Goal: Task Accomplishment & Management: Complete application form

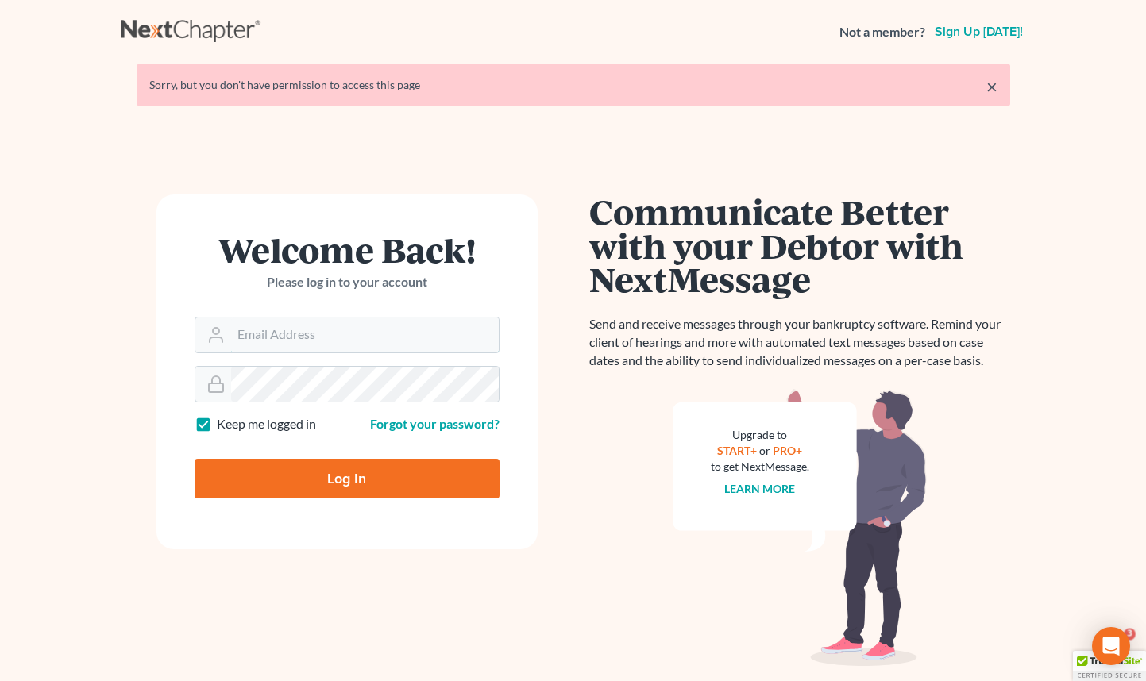
type input "[EMAIL_ADDRESS][DOMAIN_NAME]"
click at [336, 477] on input "Log In" at bounding box center [347, 479] width 305 height 40
type input "Thinking..."
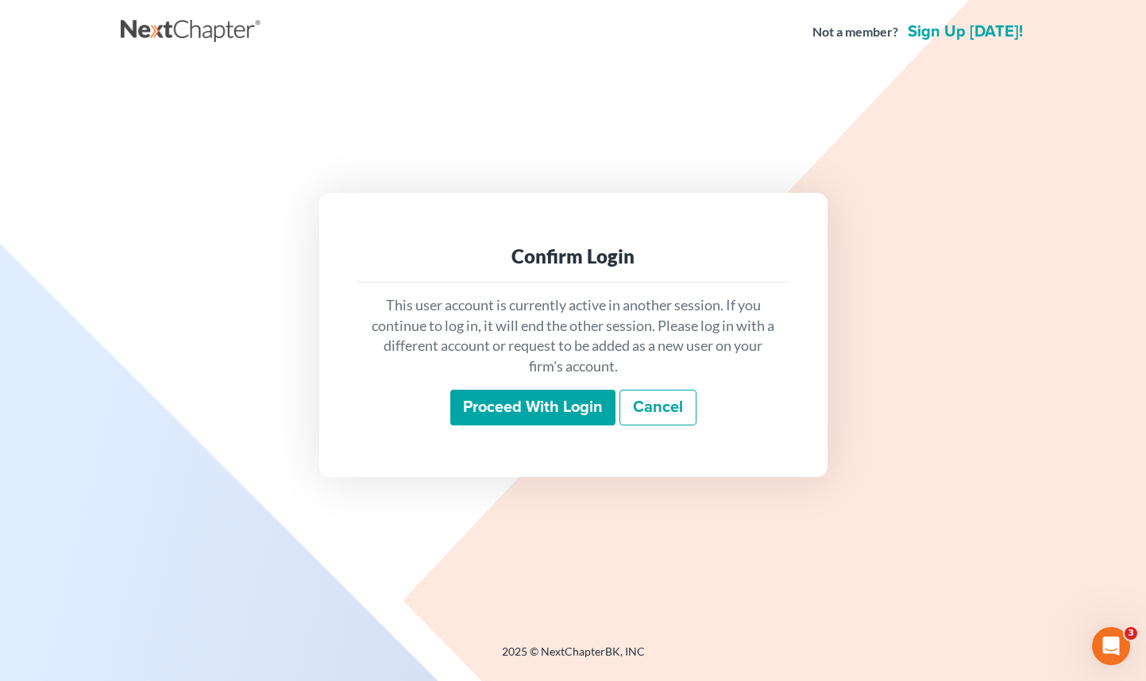
click at [515, 408] on input "Proceed with login" at bounding box center [532, 408] width 165 height 37
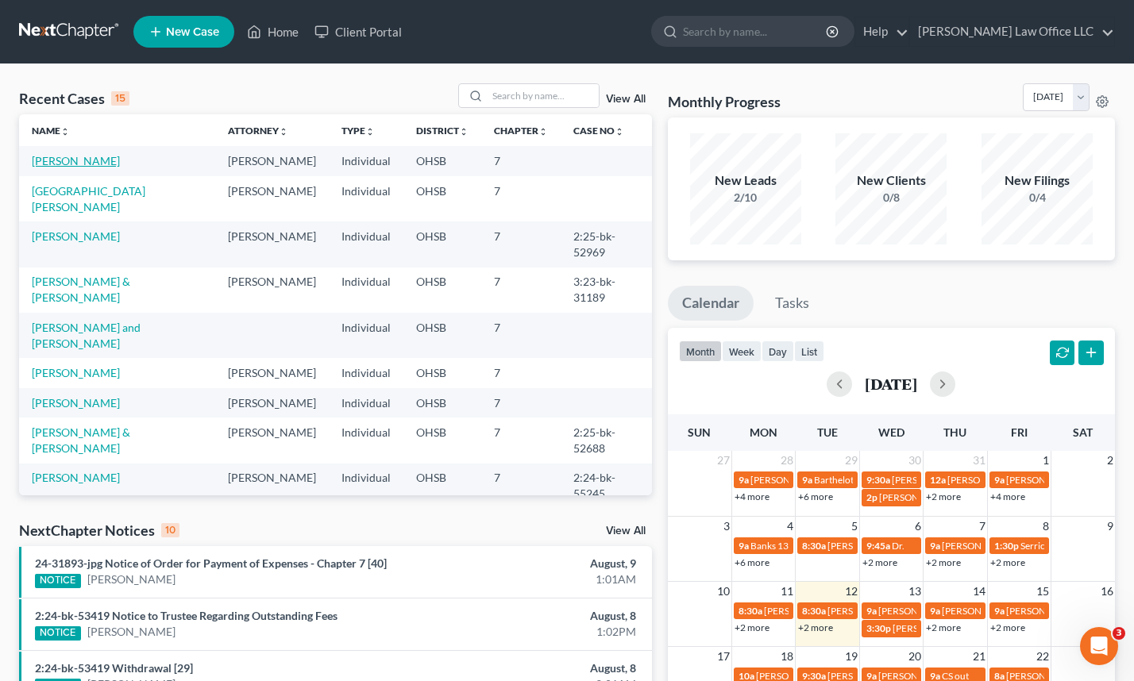
click at [91, 160] on link "Bailey, Nicholas" at bounding box center [76, 161] width 88 height 14
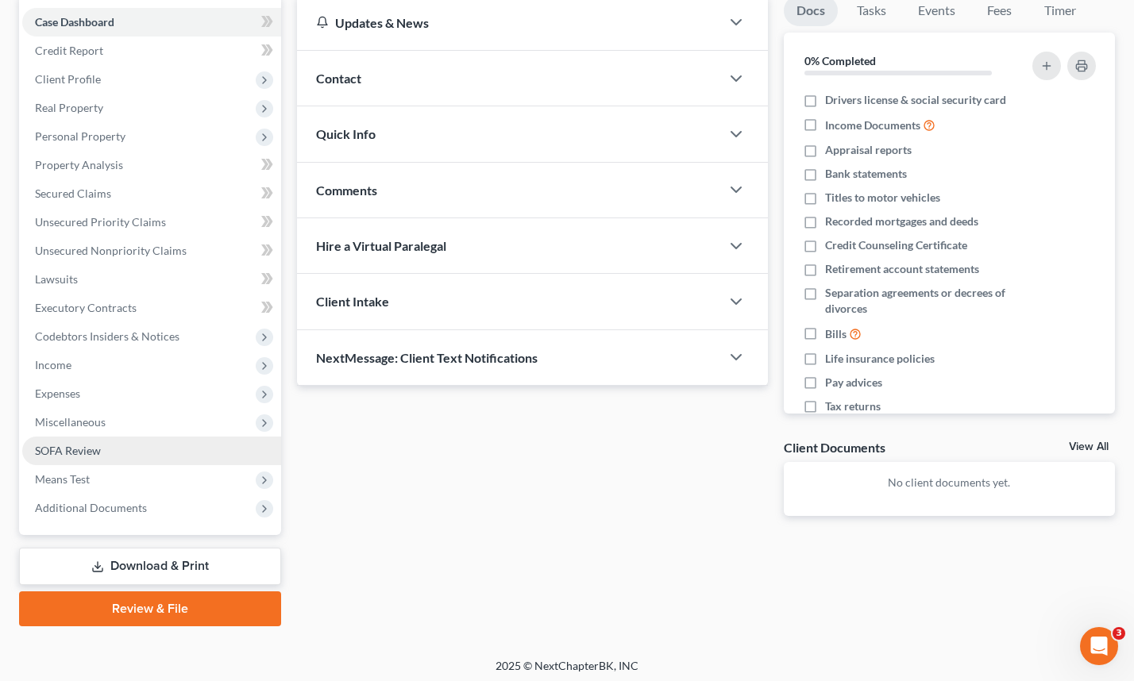
scroll to position [159, 0]
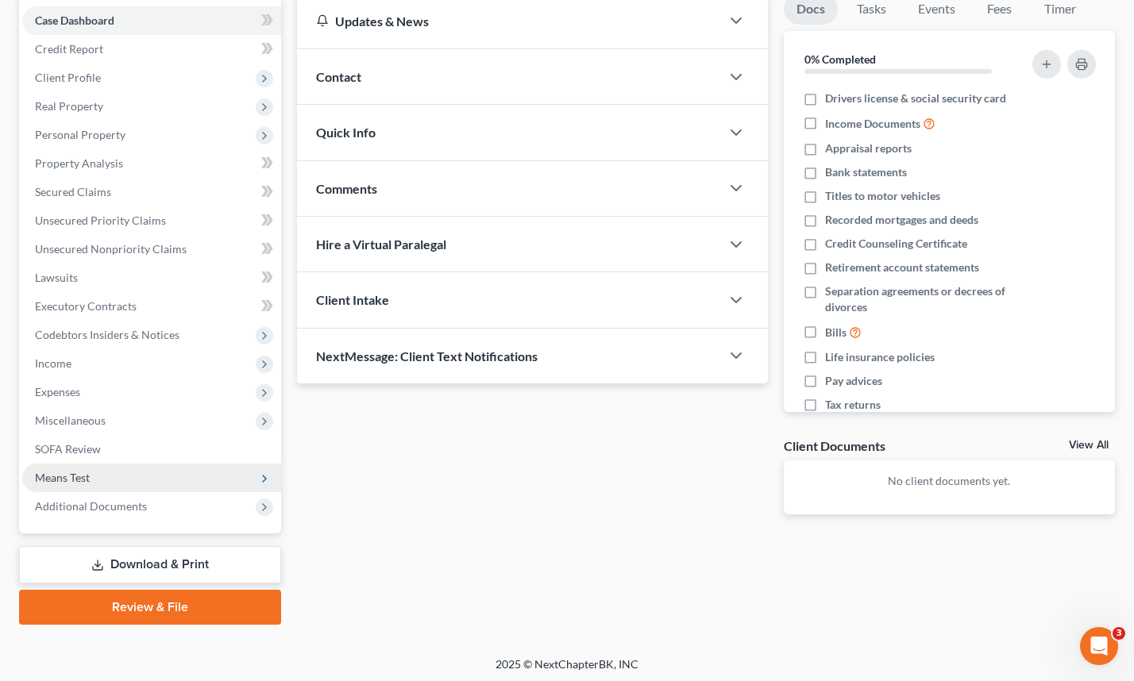
click at [79, 478] on span "Means Test" at bounding box center [62, 478] width 55 height 14
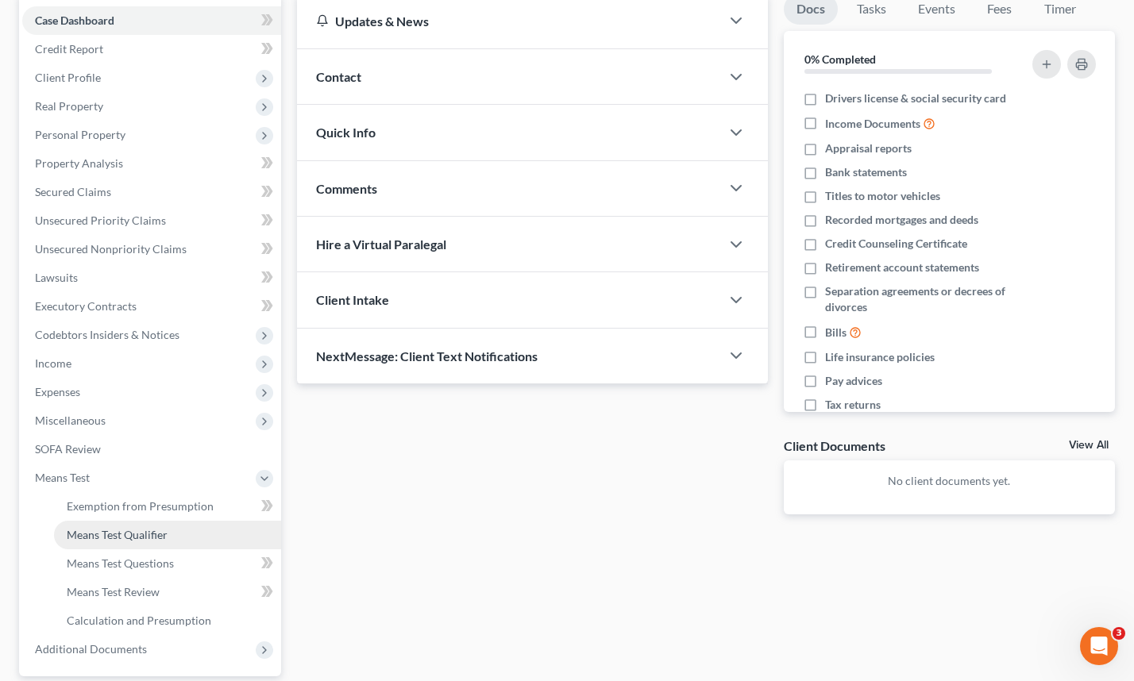
click at [149, 536] on span "Means Test Qualifier" at bounding box center [117, 535] width 101 height 14
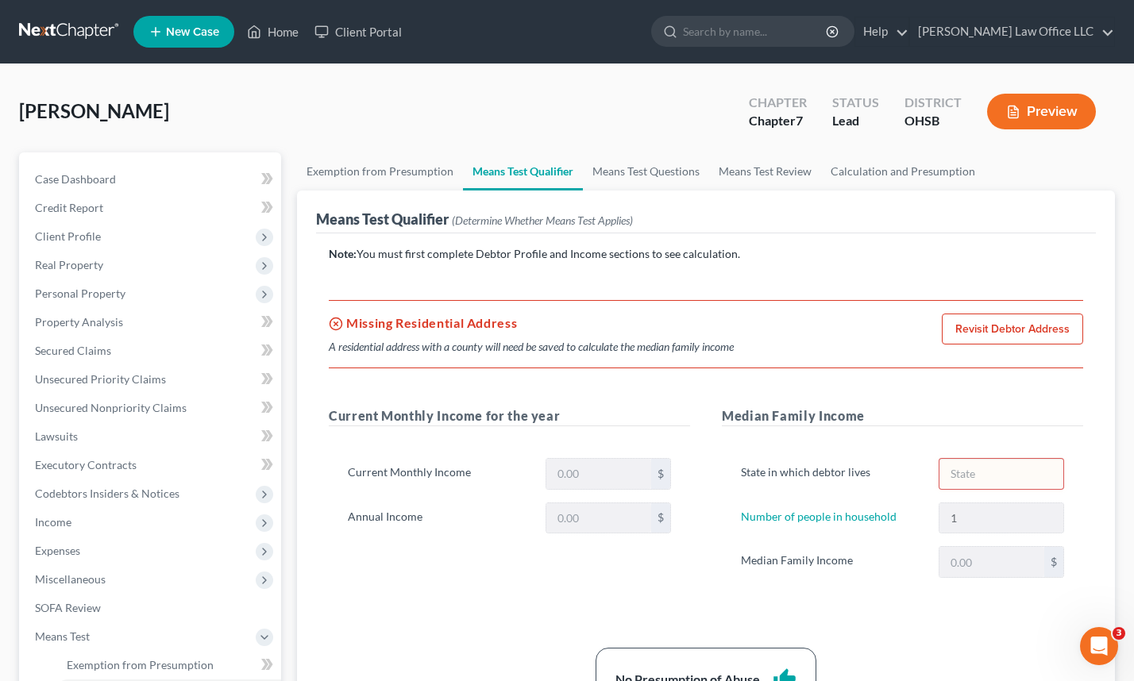
click at [579, 104] on div "Bailey, Nicholas Upgraded Chapter Chapter 7 Status Lead District OHSB Preview" at bounding box center [567, 117] width 1096 height 69
drag, startPoint x: 345, startPoint y: 98, endPoint x: 349, endPoint y: 90, distance: 9.3
click at [347, 98] on div "Bailey, Nicholas Upgraded Chapter Chapter 7 Status Lead District OHSB Preview" at bounding box center [567, 117] width 1096 height 69
click at [74, 239] on span "Client Profile" at bounding box center [68, 237] width 66 height 14
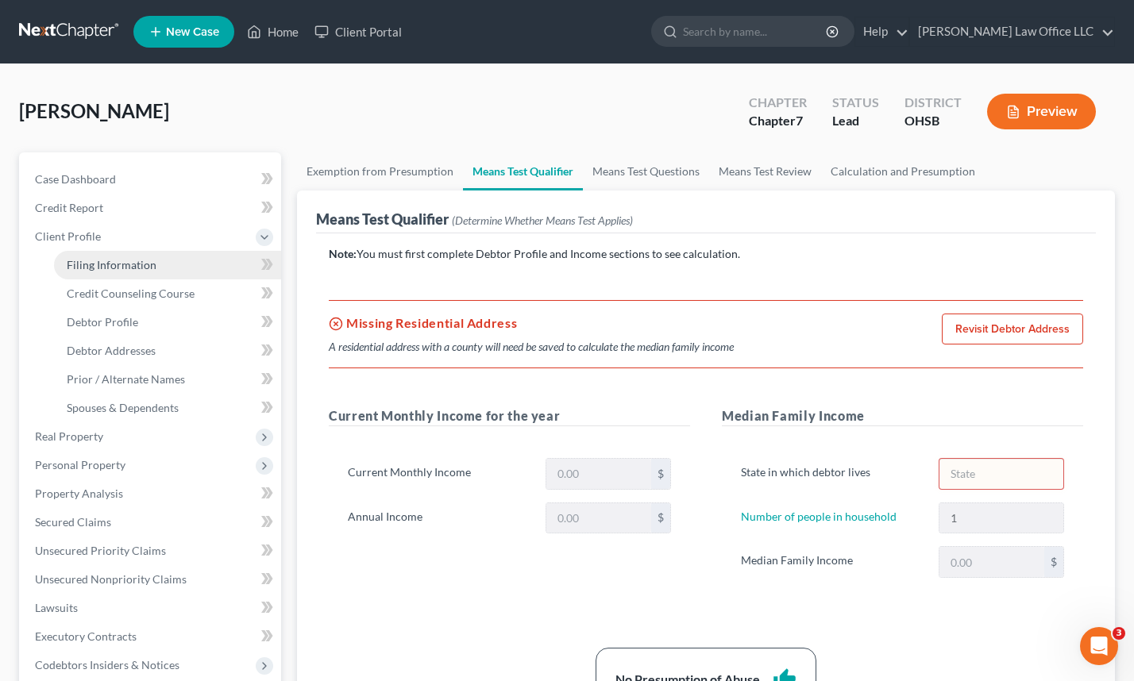
click at [84, 266] on span "Filing Information" at bounding box center [112, 265] width 90 height 14
select select "1"
select select "0"
select select "36"
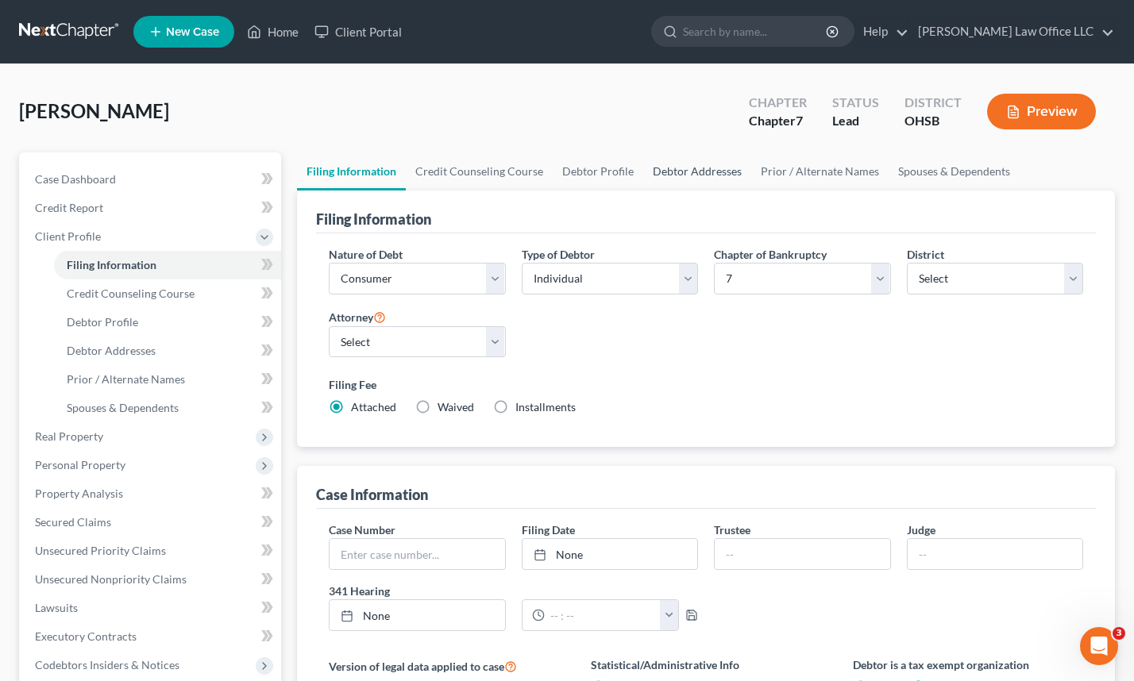
click at [666, 165] on link "Debtor Addresses" at bounding box center [697, 171] width 108 height 38
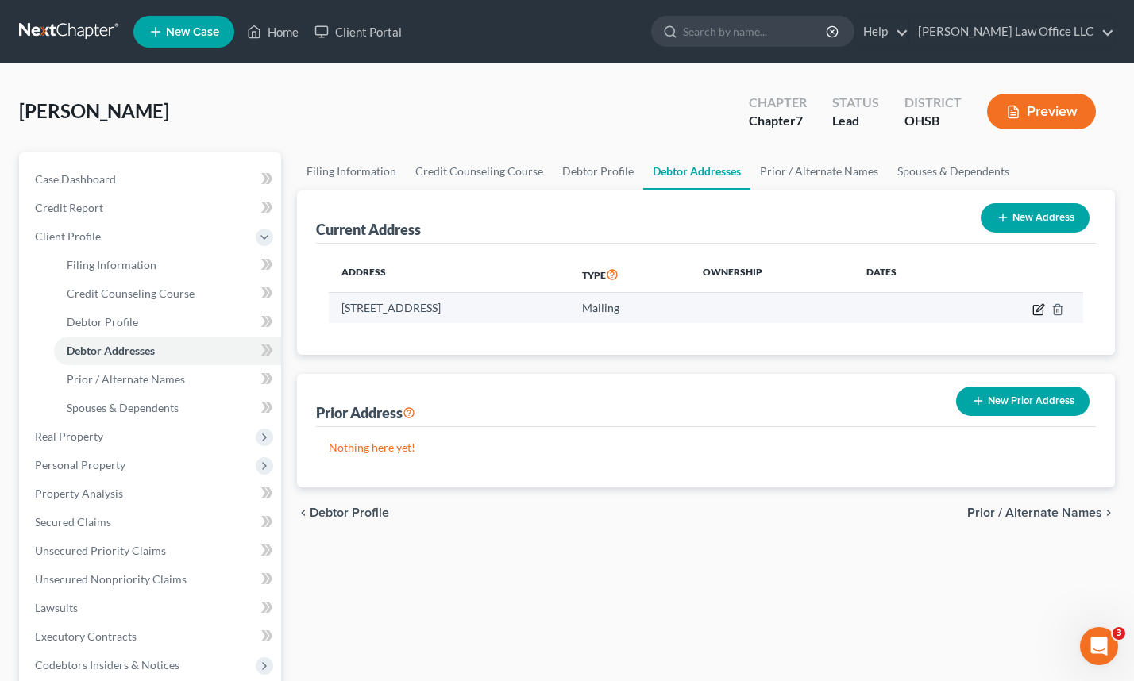
click at [1039, 311] on icon "button" at bounding box center [1039, 307] width 7 height 7
select select "36"
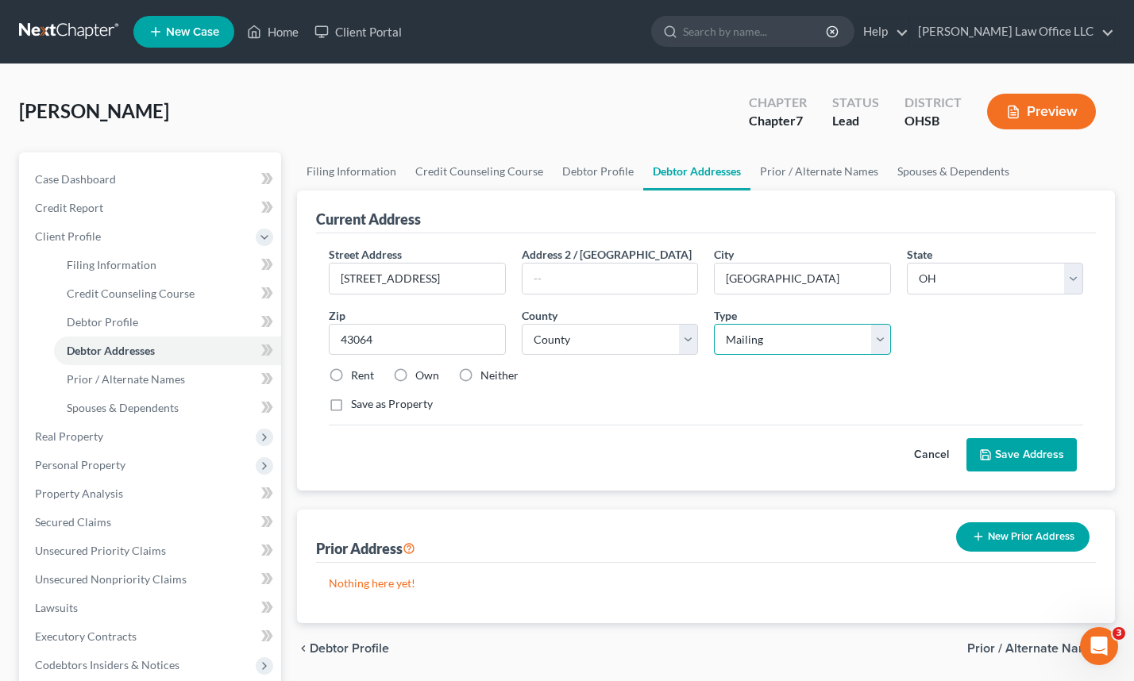
drag, startPoint x: 876, startPoint y: 342, endPoint x: 888, endPoint y: 322, distance: 23.2
click at [886, 330] on select "Select Residential Mailing Rental Business" at bounding box center [802, 340] width 177 height 32
select select "0"
click at [714, 324] on select "Select Residential Mailing Rental Business" at bounding box center [802, 340] width 177 height 32
click at [554, 342] on select "County Adams County Allen County Ashland County Ashtabula County Athens County …" at bounding box center [610, 340] width 177 height 32
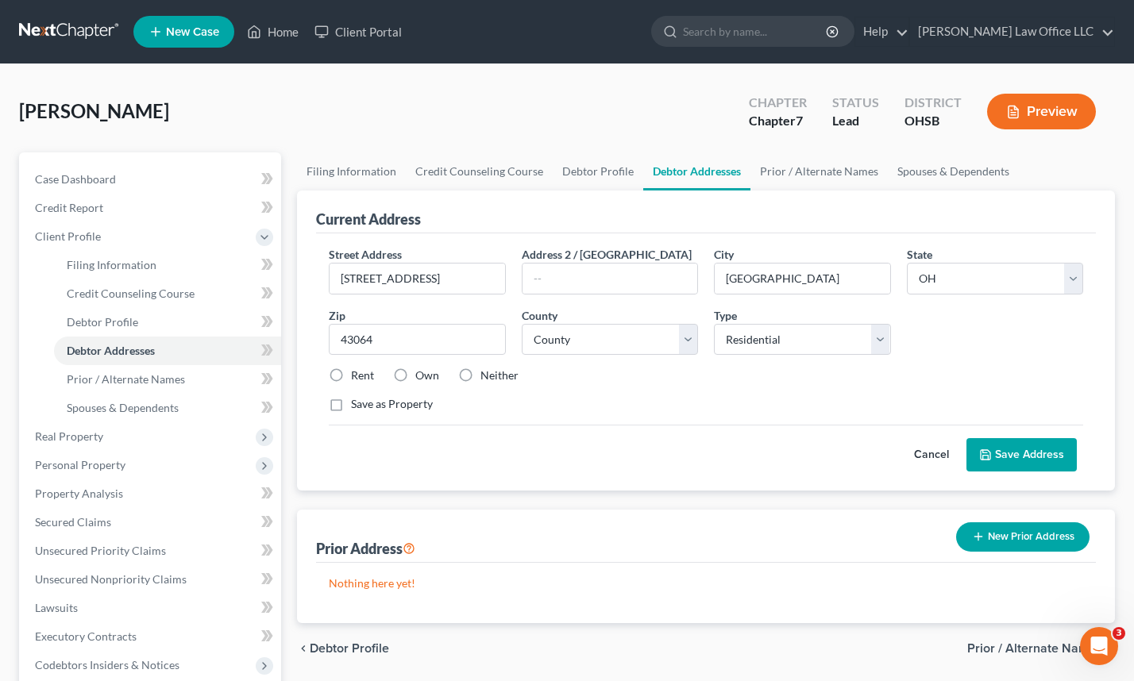
click at [762, 241] on div "Street Address * 306 W Main St Address 2 / PO Box City * Plain City State * Sta…" at bounding box center [706, 362] width 780 height 257
click at [563, 279] on input "text" at bounding box center [611, 279] width 176 height 30
type input "Apt B"
click at [419, 276] on input "306 W Main St" at bounding box center [418, 279] width 176 height 30
click at [570, 340] on select "County Adams County Allen County Ashland County Ashtabula County Athens County …" at bounding box center [610, 340] width 177 height 32
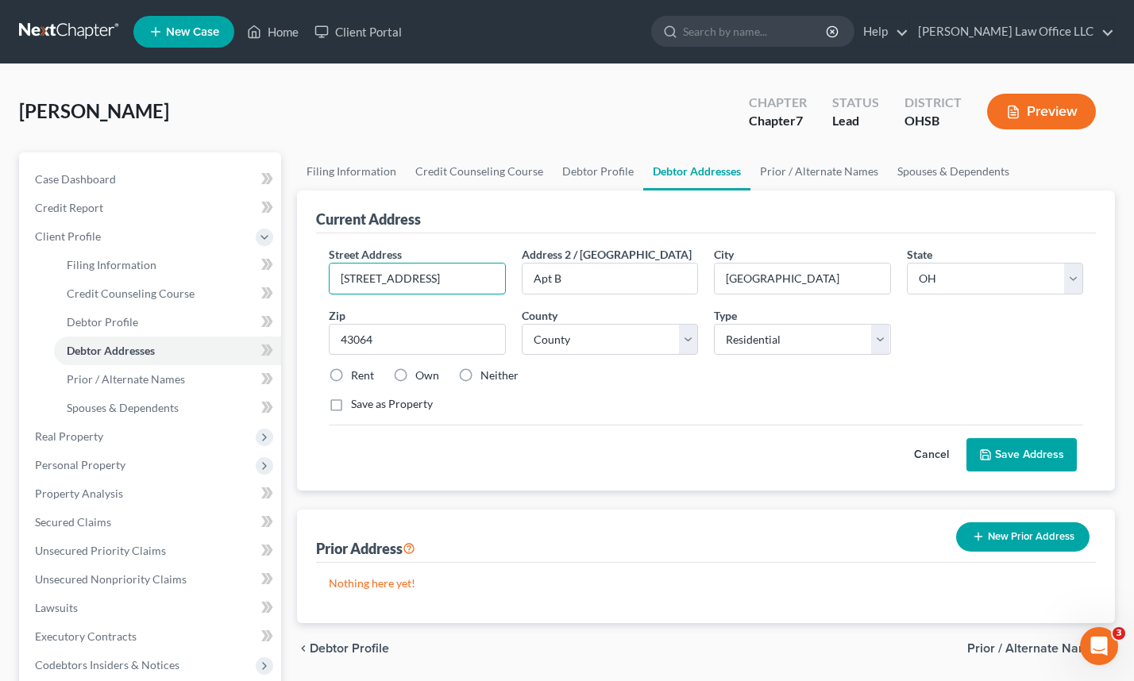
drag, startPoint x: 420, startPoint y: 278, endPoint x: 310, endPoint y: 276, distance: 110.4
click at [310, 276] on div "Current Address Street Address * 306 W Main St Address 2 / PO Box Apt B City * …" at bounding box center [706, 341] width 818 height 300
drag, startPoint x: 386, startPoint y: 340, endPoint x: 228, endPoint y: 336, distance: 158.1
click at [230, 340] on div "Petition Navigation Case Dashboard Payments Invoices Payments Payments Credit R…" at bounding box center [567, 553] width 1112 height 803
click at [596, 338] on select "County Adams County Allen County Ashland County Ashtabula County Athens County …" at bounding box center [610, 340] width 177 height 32
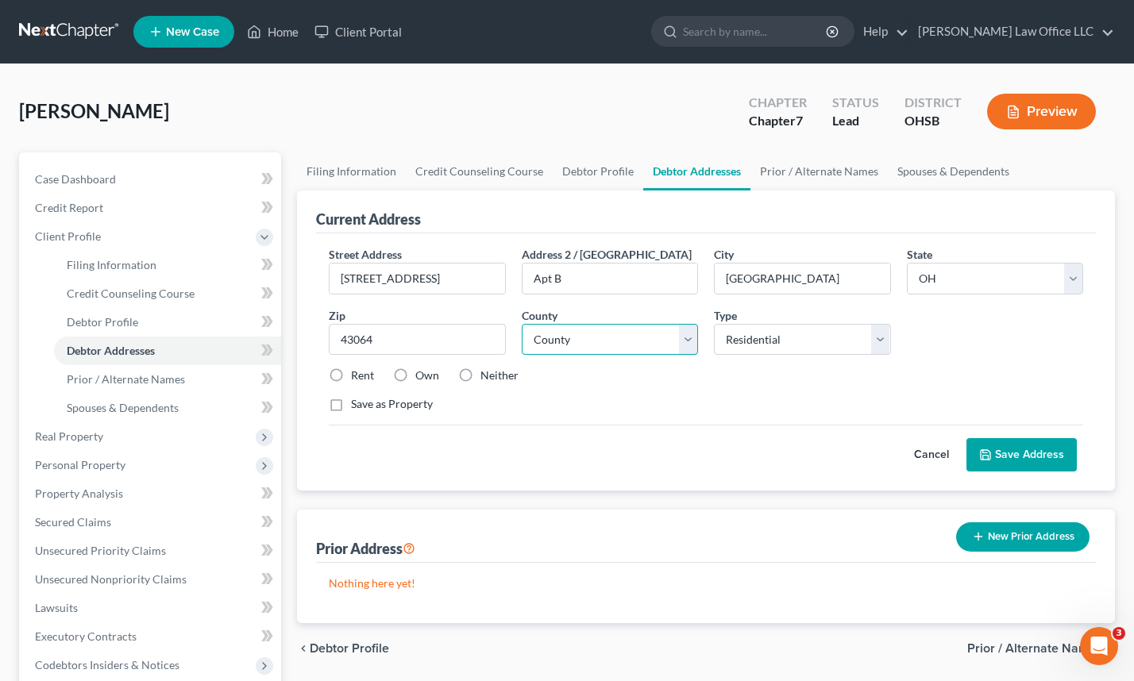
select select "48"
click at [522, 324] on select "County Adams County Allen County Ashland County Ashtabula County Athens County …" at bounding box center [610, 340] width 177 height 32
click at [1013, 455] on button "Save Address" at bounding box center [1022, 454] width 110 height 33
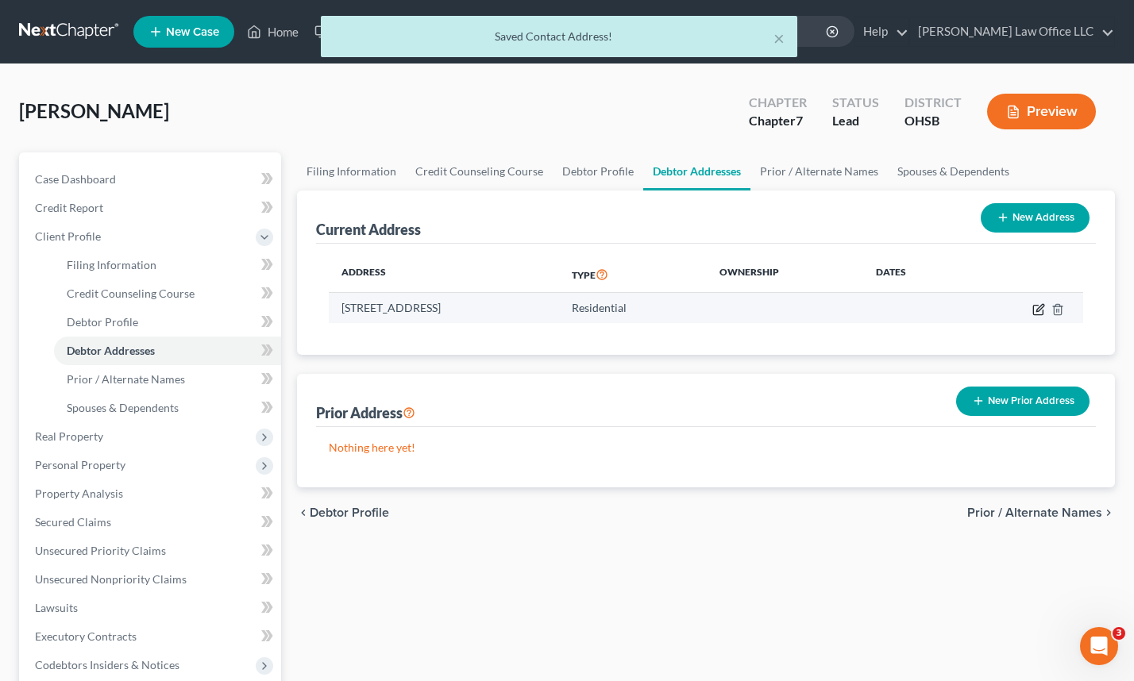
click at [1039, 307] on icon "button" at bounding box center [1038, 309] width 13 height 13
select select "36"
select select "48"
select select "0"
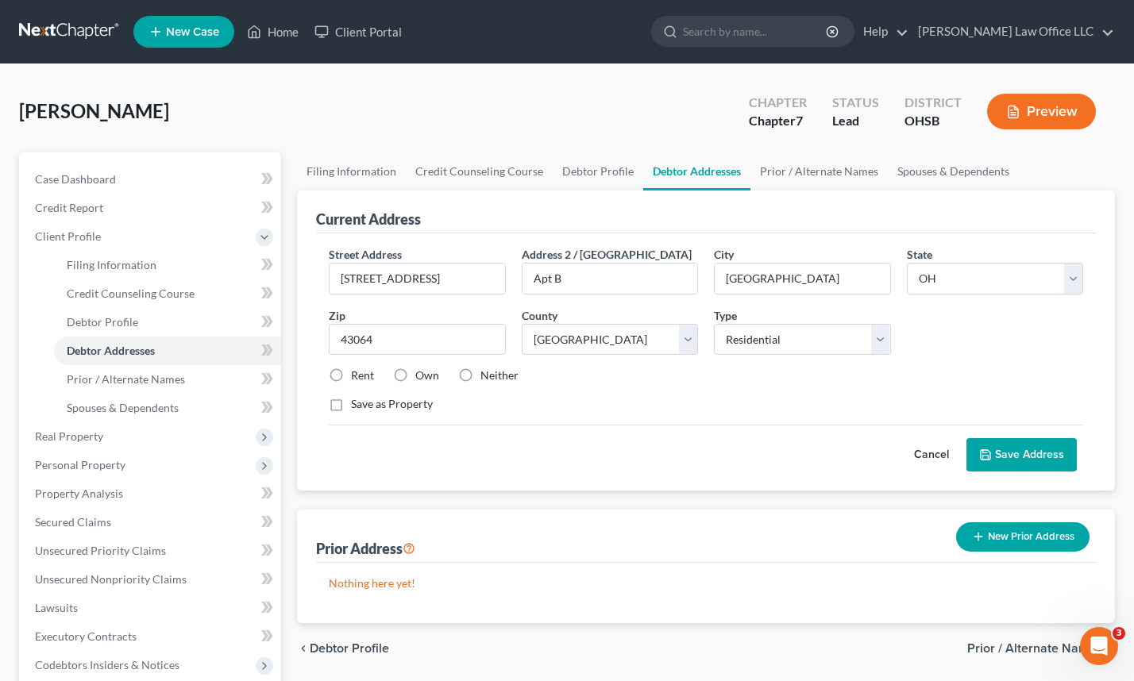
click at [351, 375] on label "Rent" at bounding box center [362, 376] width 23 height 16
click at [357, 375] on input "Rent" at bounding box center [362, 373] width 10 height 10
radio input "true"
click at [1002, 457] on button "Save Address" at bounding box center [1022, 454] width 110 height 33
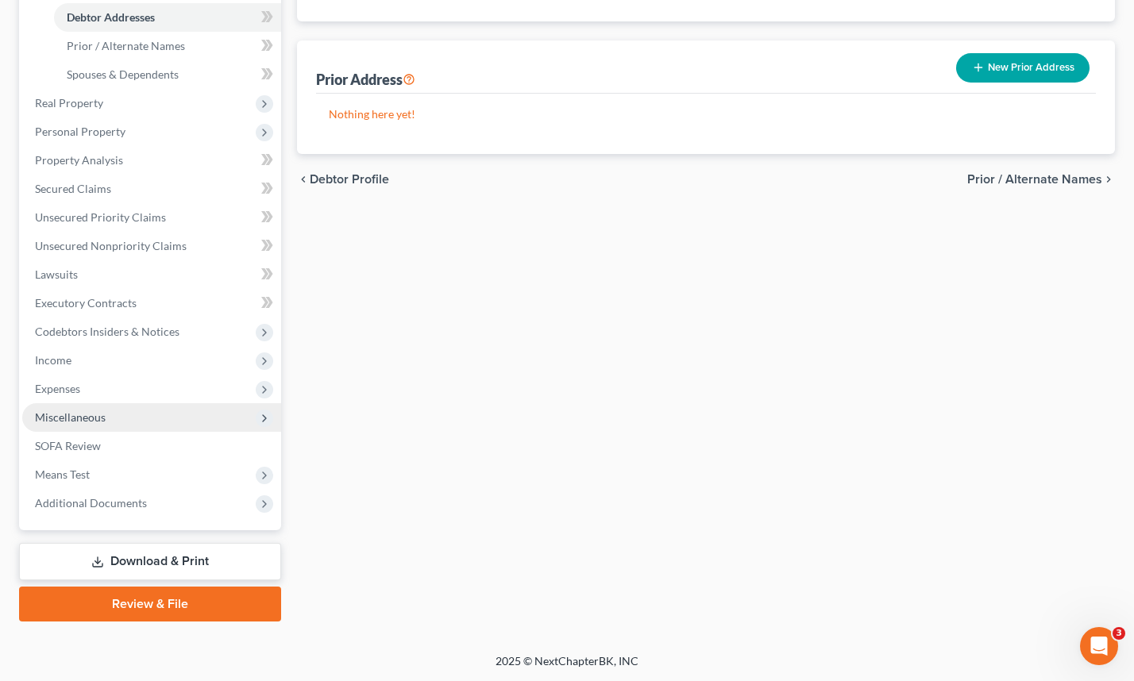
scroll to position [334, 0]
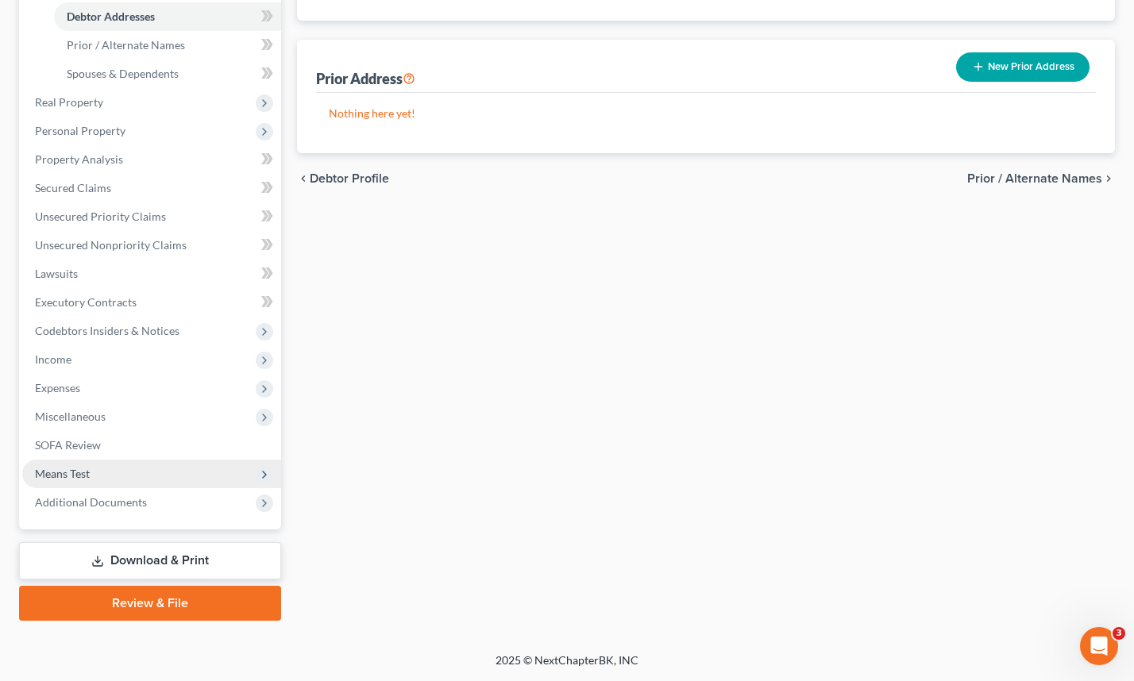
click at [54, 473] on span "Means Test" at bounding box center [62, 474] width 55 height 14
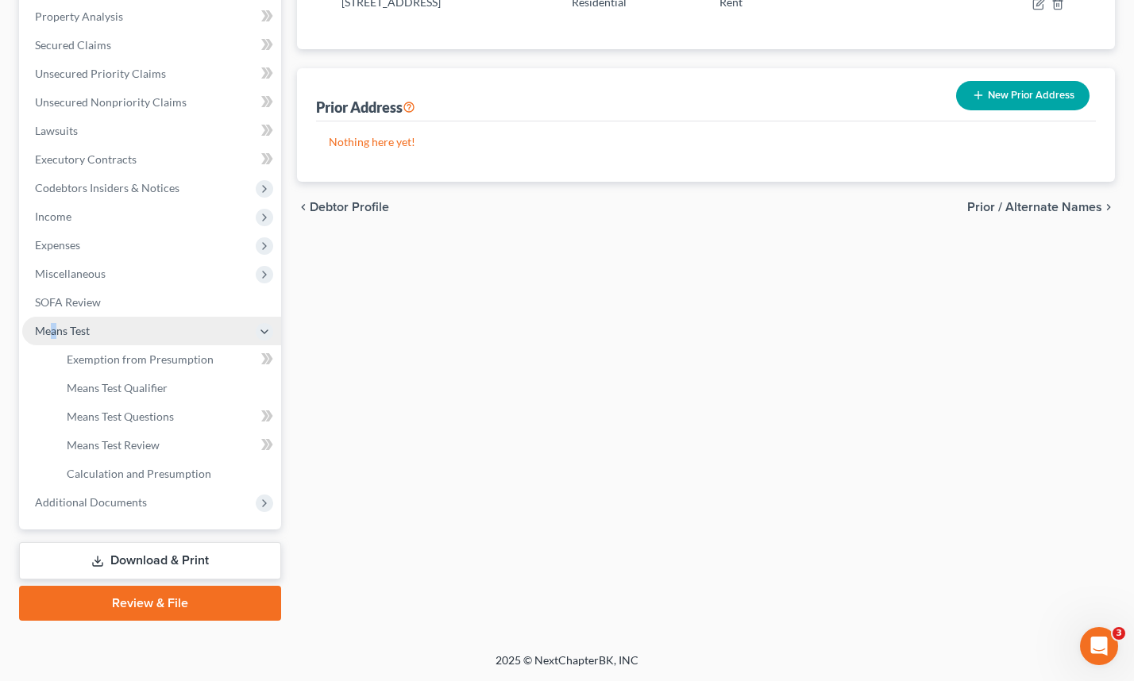
scroll to position [306, 0]
click at [128, 388] on span "Means Test Qualifier" at bounding box center [117, 388] width 101 height 14
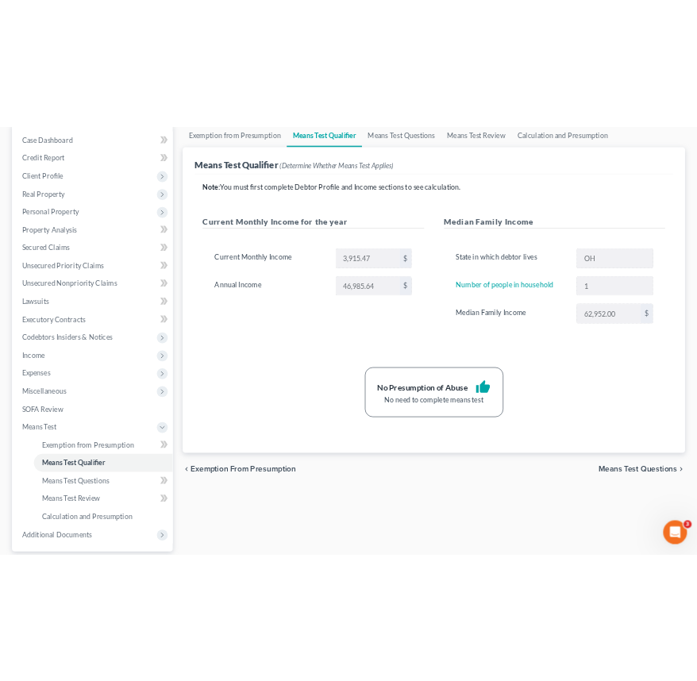
scroll to position [187, 0]
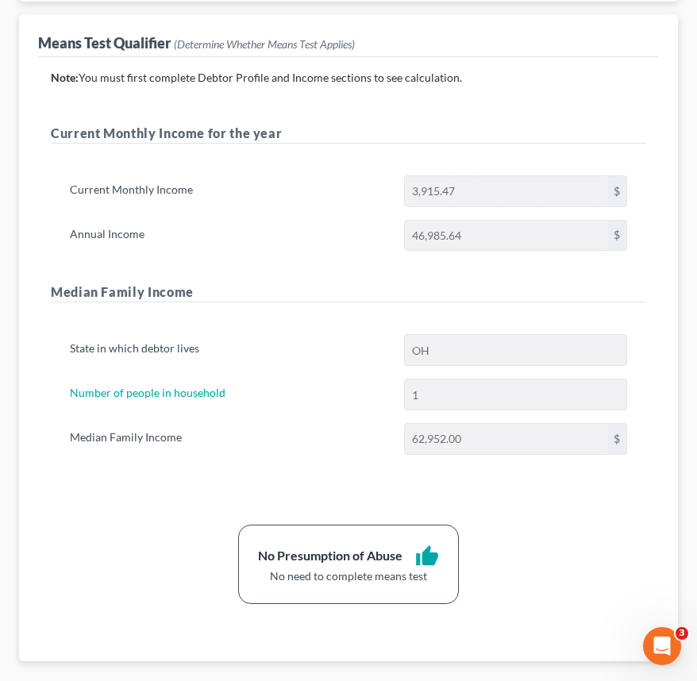
click at [536, 545] on div "No Presumption of Abuse thumb_up No need to complete means test" at bounding box center [349, 564] width 612 height 79
click at [323, 670] on div "chevron_left Exemption from Presumption Means Test Questions chevron_right" at bounding box center [348, 687] width 659 height 51
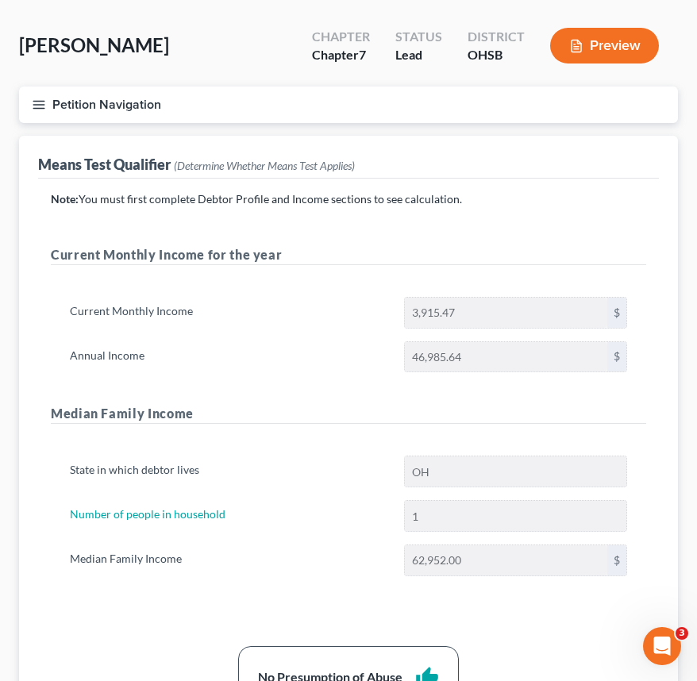
scroll to position [0, 0]
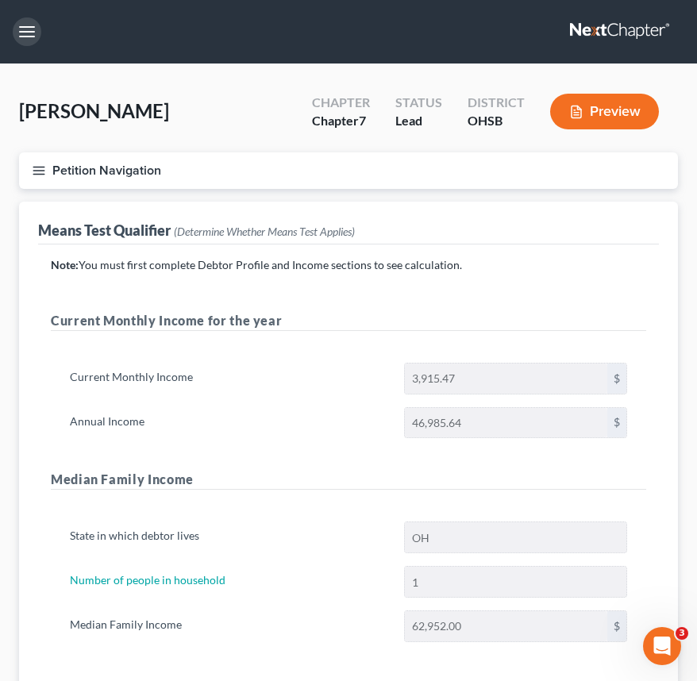
click at [28, 31] on button "button" at bounding box center [27, 31] width 29 height 29
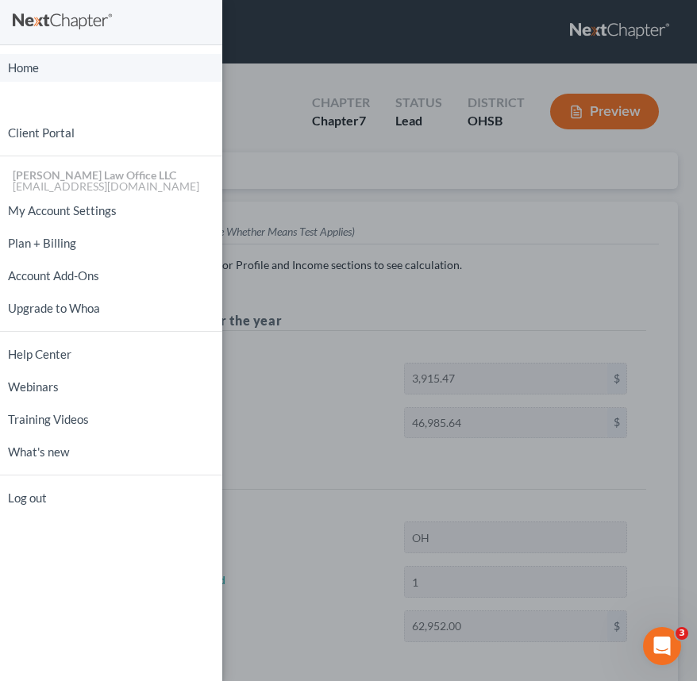
click at [32, 65] on link "Home" at bounding box center [111, 68] width 222 height 28
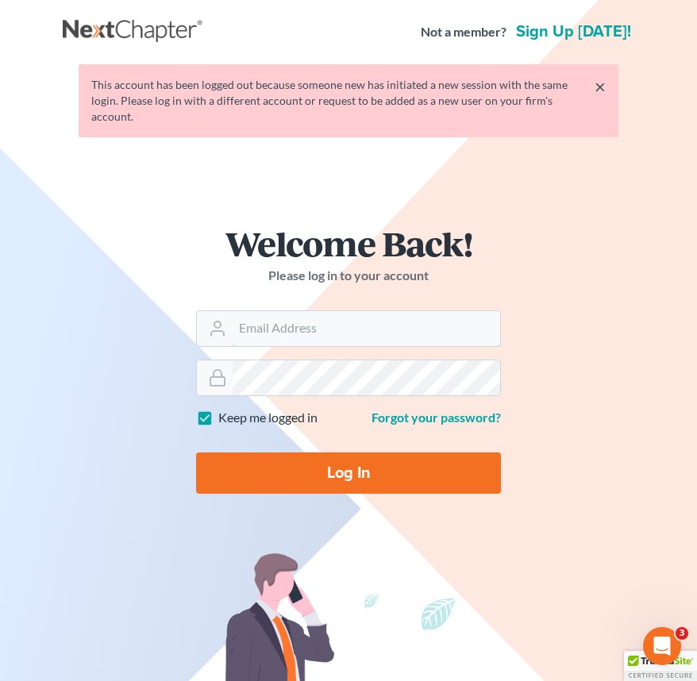
type input "[EMAIL_ADDRESS][DOMAIN_NAME]"
click at [350, 473] on input "Log In" at bounding box center [348, 473] width 305 height 41
type input "Thinking..."
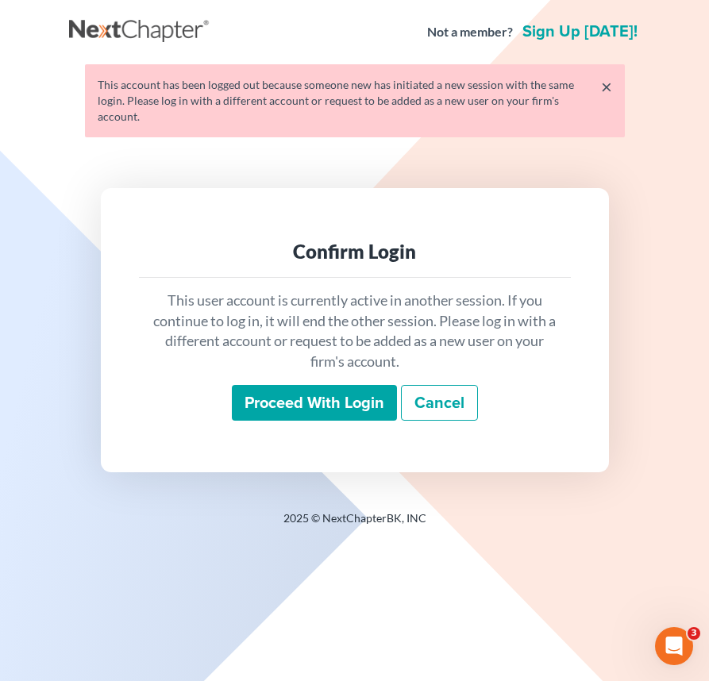
click at [306, 388] on input "Proceed with login" at bounding box center [314, 403] width 165 height 37
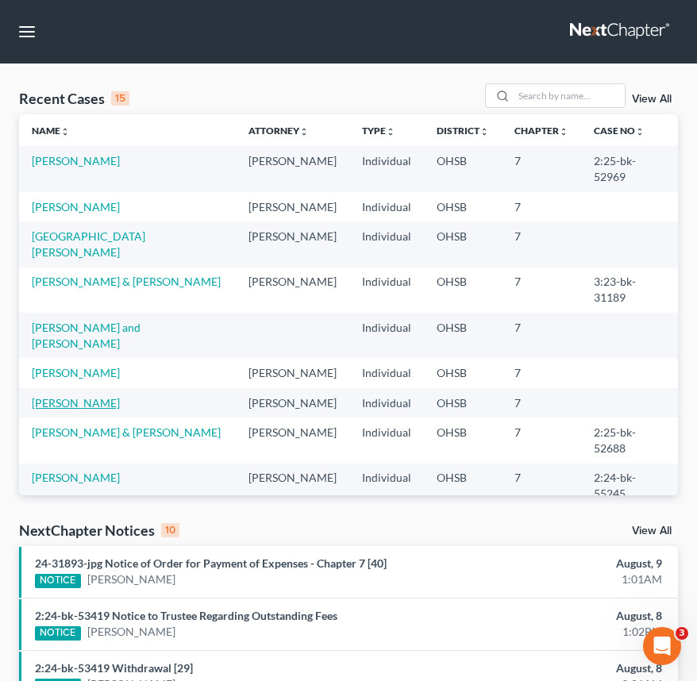
click at [65, 396] on link "[PERSON_NAME]" at bounding box center [76, 403] width 88 height 14
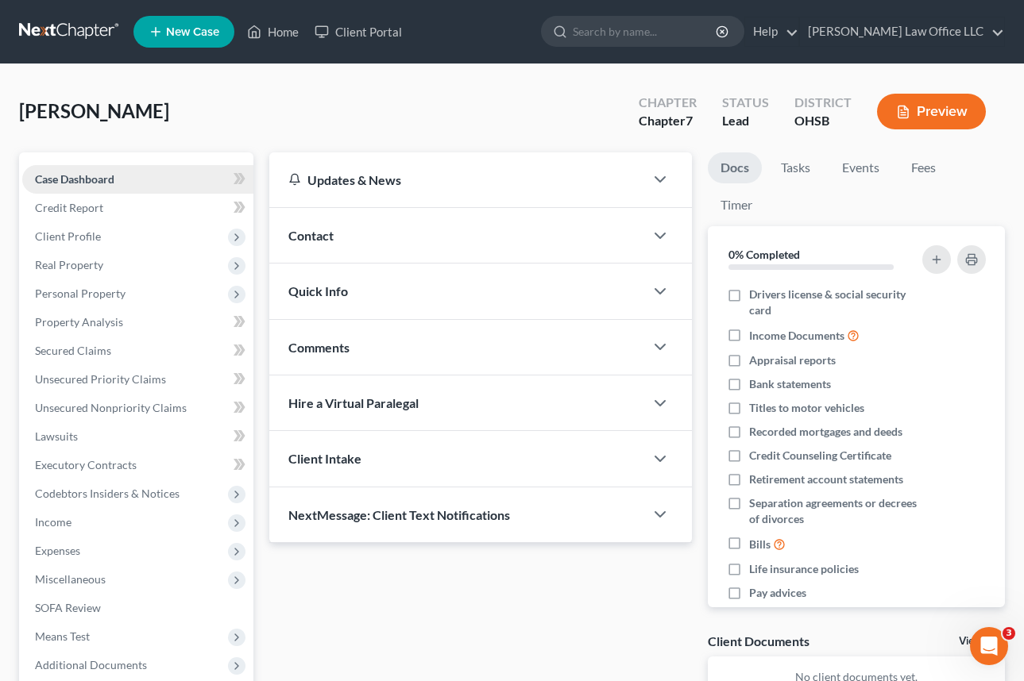
click at [81, 181] on span "Case Dashboard" at bounding box center [74, 179] width 79 height 14
click at [114, 209] on link "Credit Report" at bounding box center [137, 208] width 231 height 29
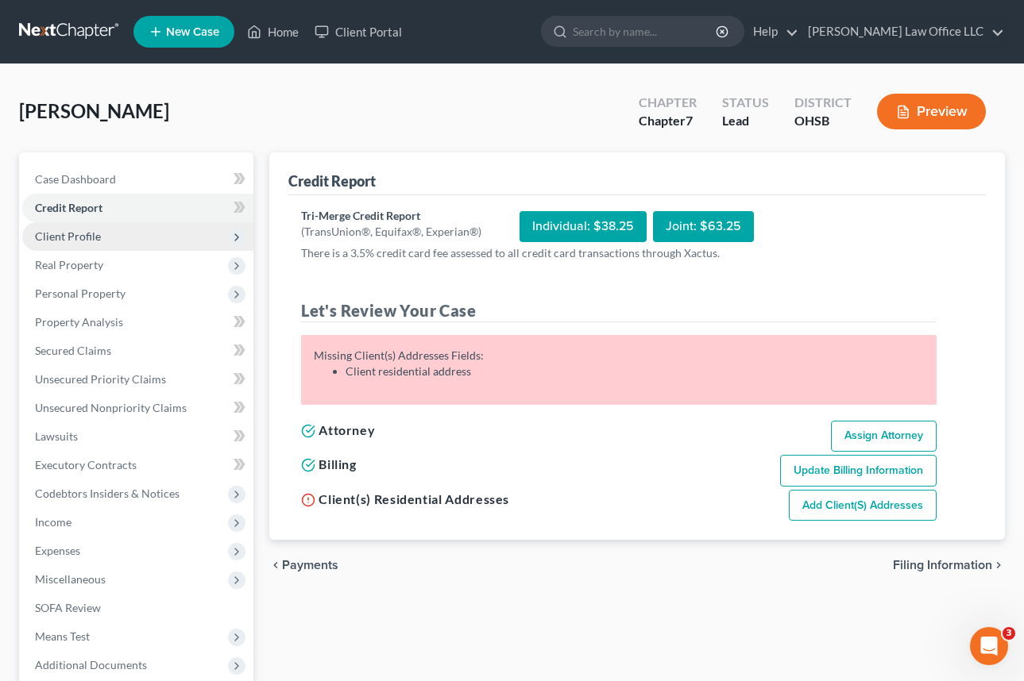
click at [96, 237] on span "Client Profile" at bounding box center [68, 237] width 66 height 14
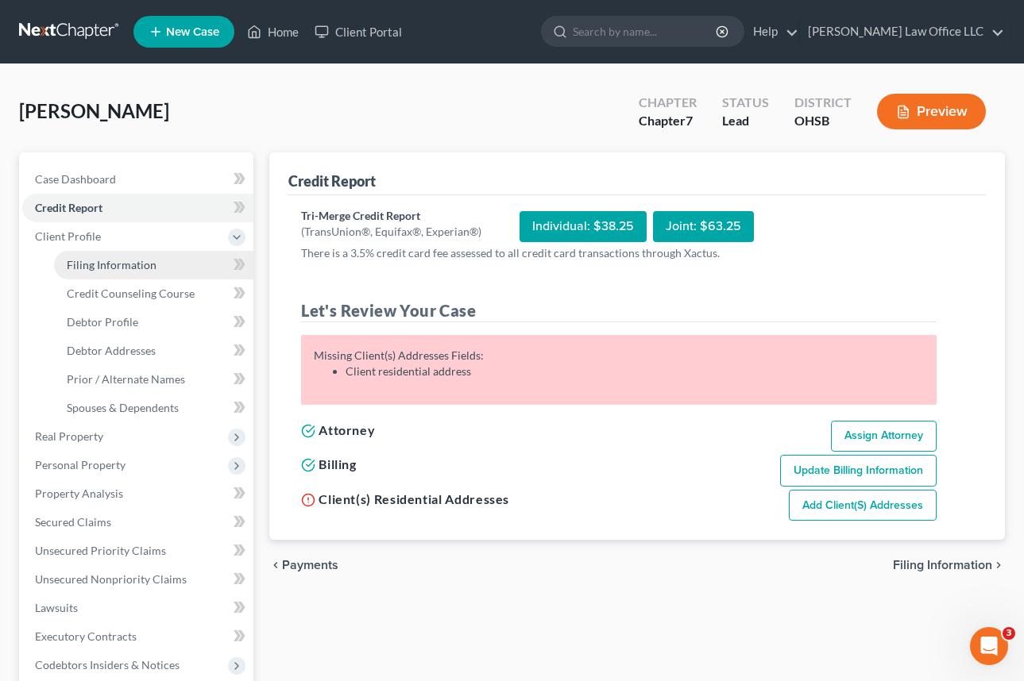
click at [98, 269] on span "Filing Information" at bounding box center [112, 265] width 90 height 14
select select "1"
select select "0"
select select "36"
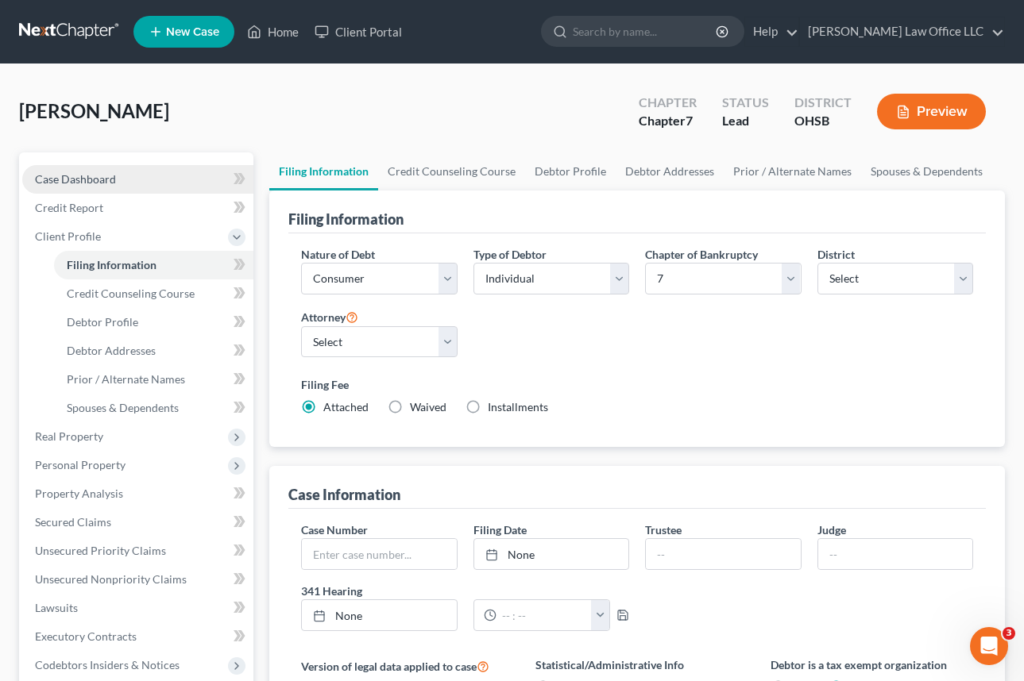
click at [74, 180] on span "Case Dashboard" at bounding box center [75, 179] width 81 height 14
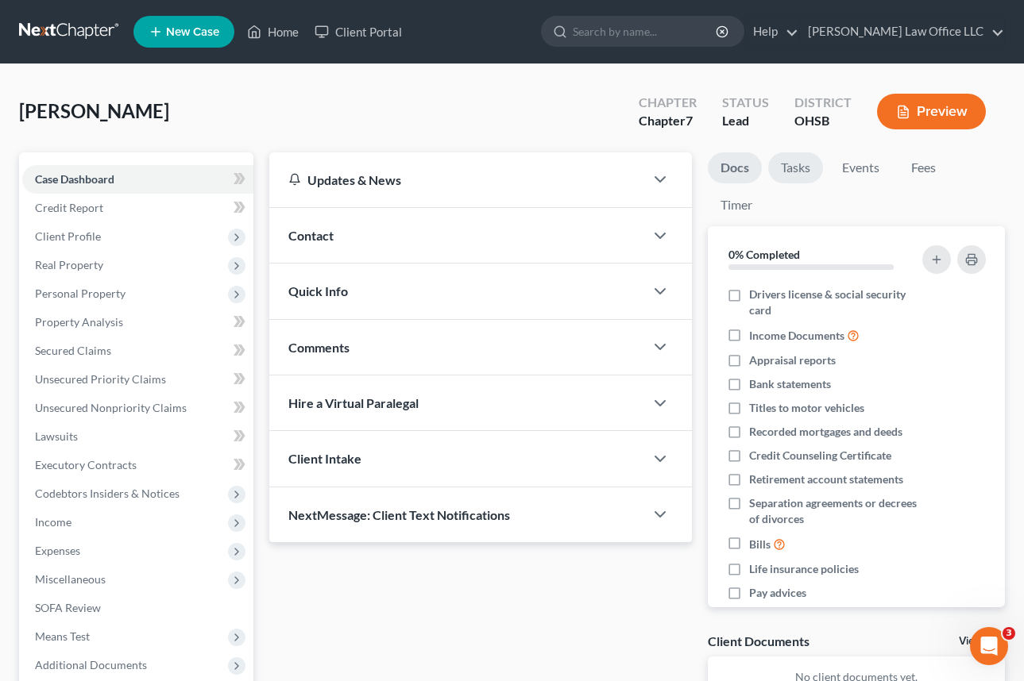
click at [708, 171] on link "Tasks" at bounding box center [795, 167] width 55 height 31
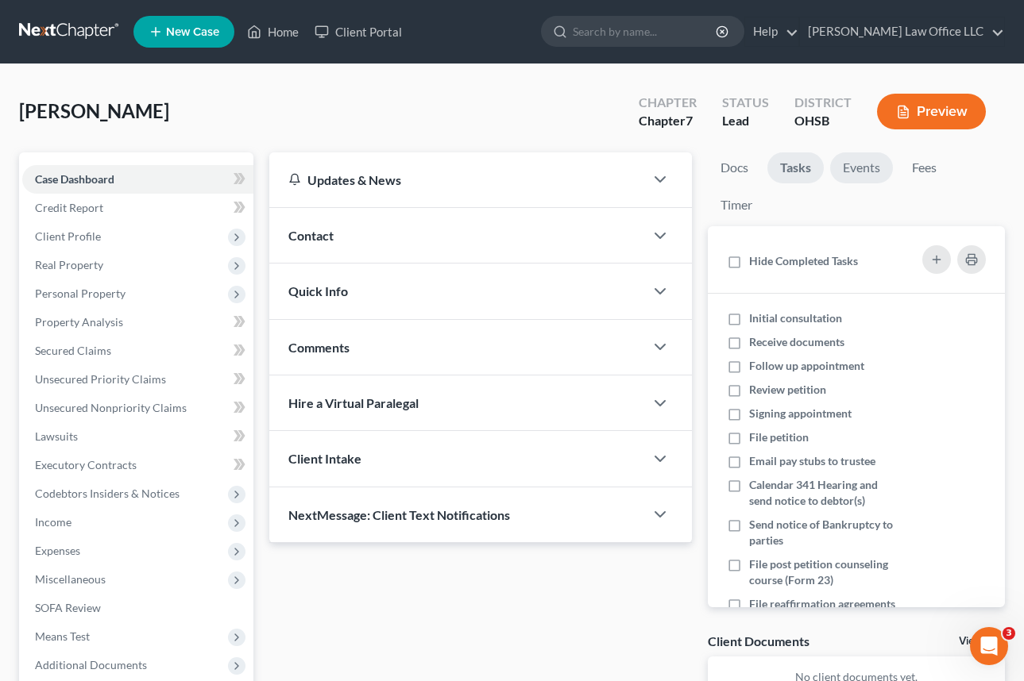
click at [708, 165] on link "Events" at bounding box center [861, 167] width 63 height 31
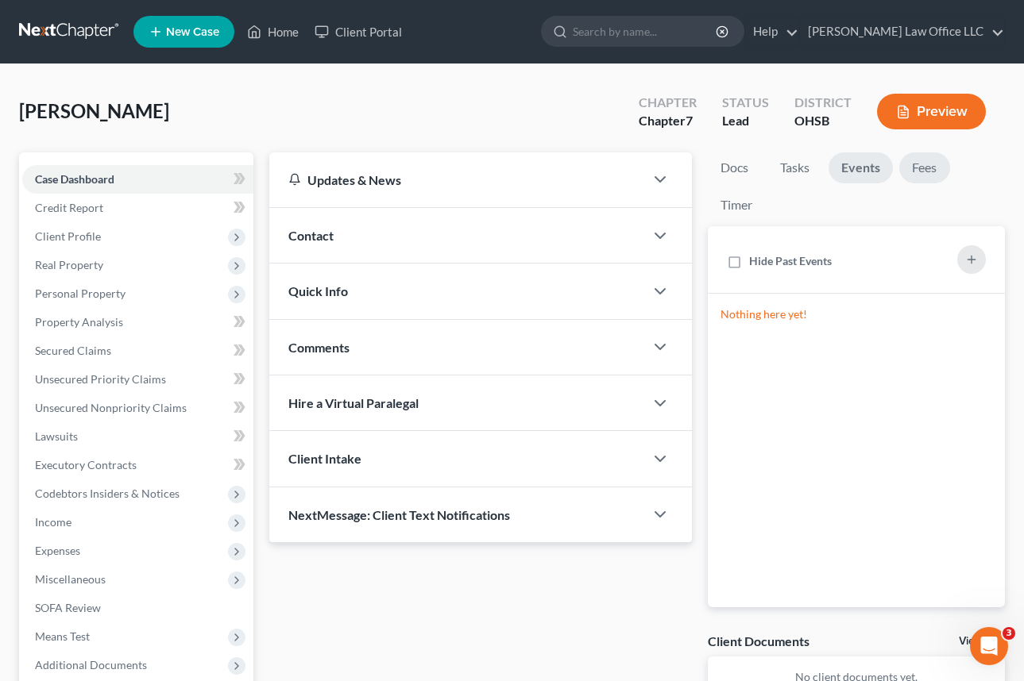
click at [708, 165] on link "Fees" at bounding box center [924, 167] width 51 height 31
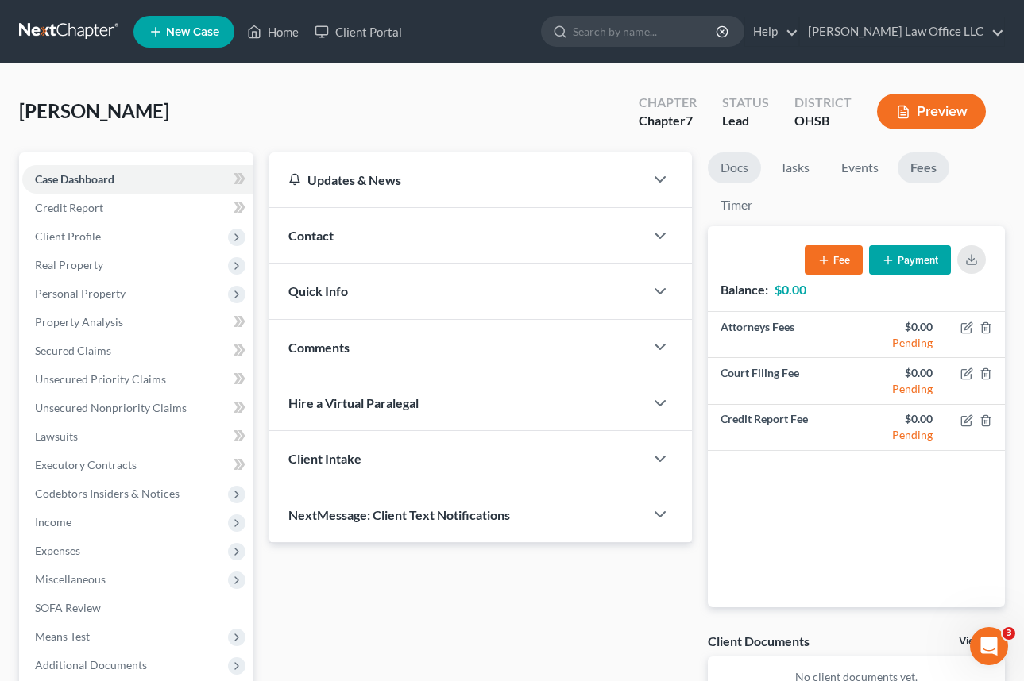
click at [708, 168] on link "Docs" at bounding box center [734, 167] width 53 height 31
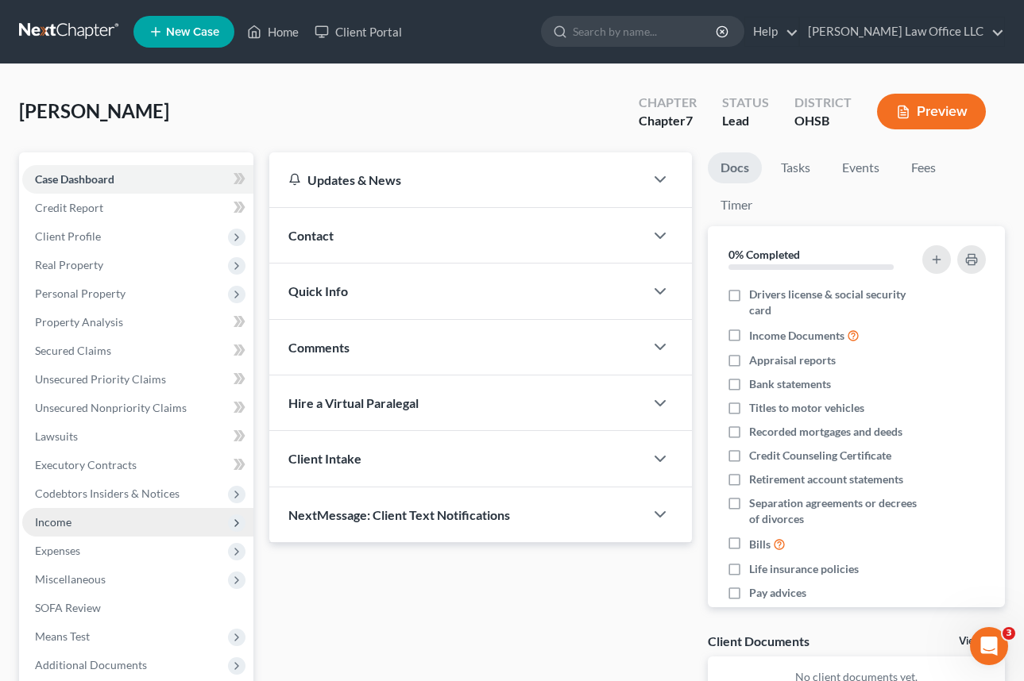
click at [66, 519] on span "Income" at bounding box center [53, 522] width 37 height 14
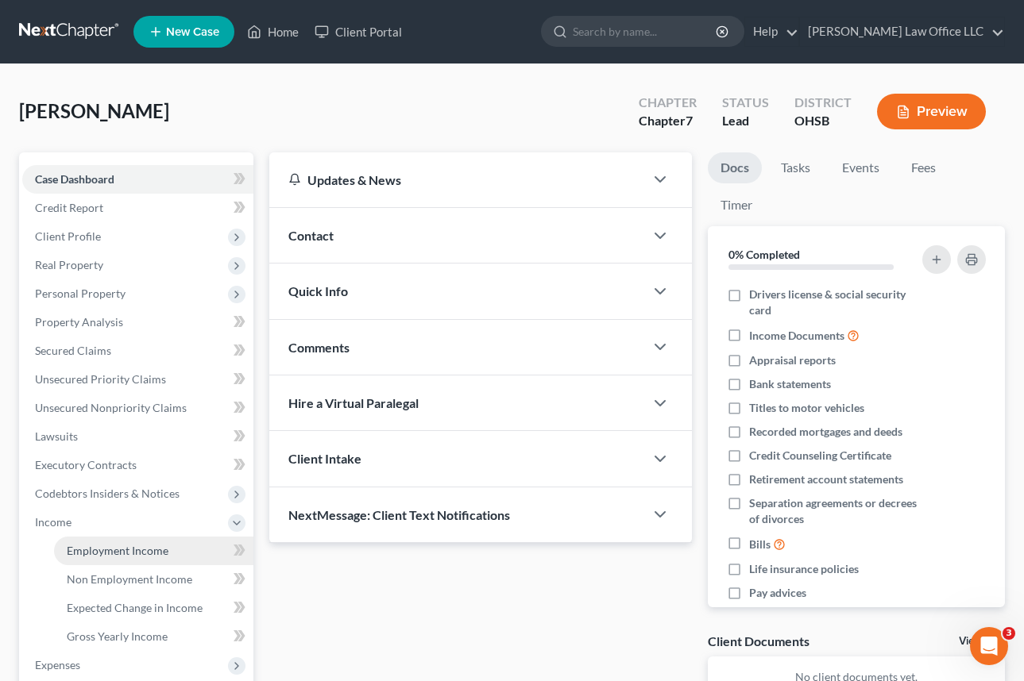
click at [93, 551] on span "Employment Income" at bounding box center [118, 551] width 102 height 14
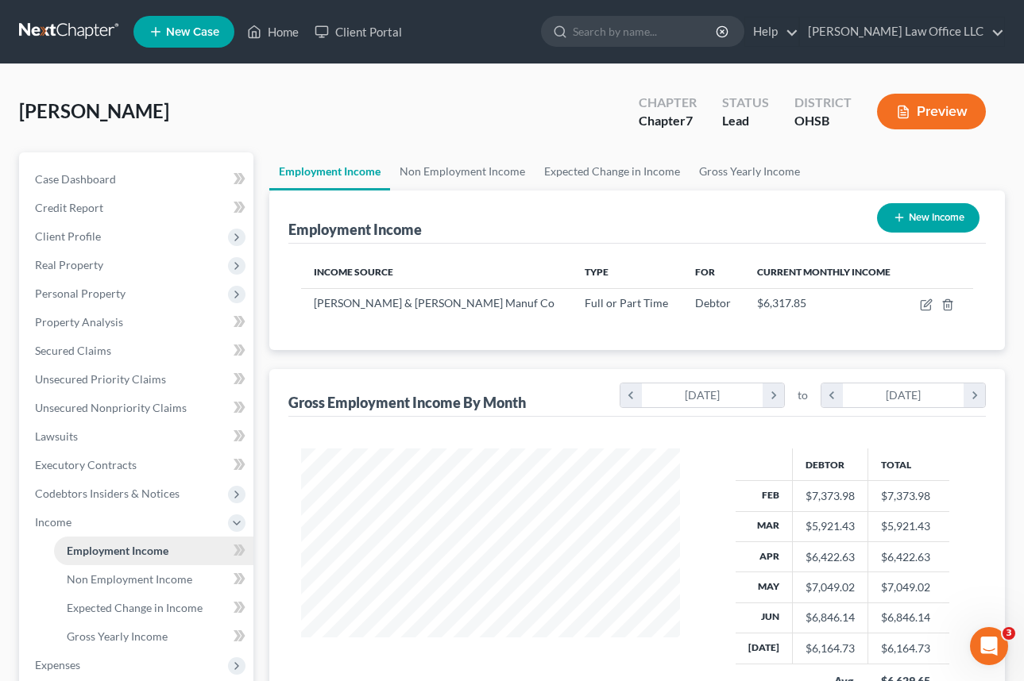
scroll to position [285, 410]
click at [682, 219] on div "Employment Income New Income" at bounding box center [636, 217] width 697 height 53
click at [61, 235] on span "Client Profile" at bounding box center [68, 237] width 66 height 14
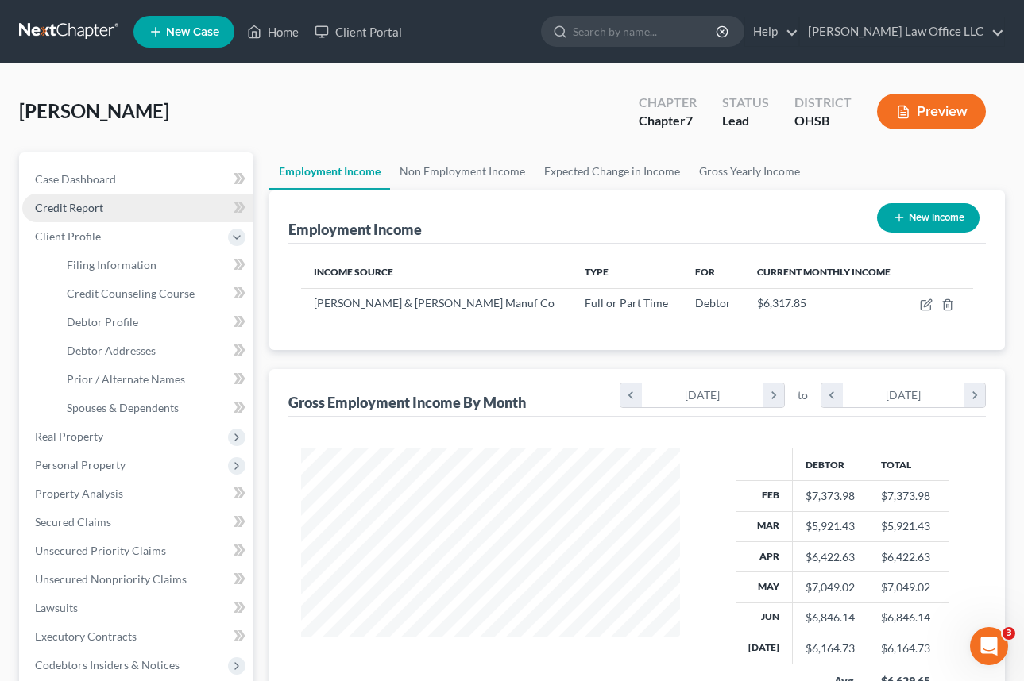
click at [75, 209] on span "Credit Report" at bounding box center [69, 208] width 68 height 14
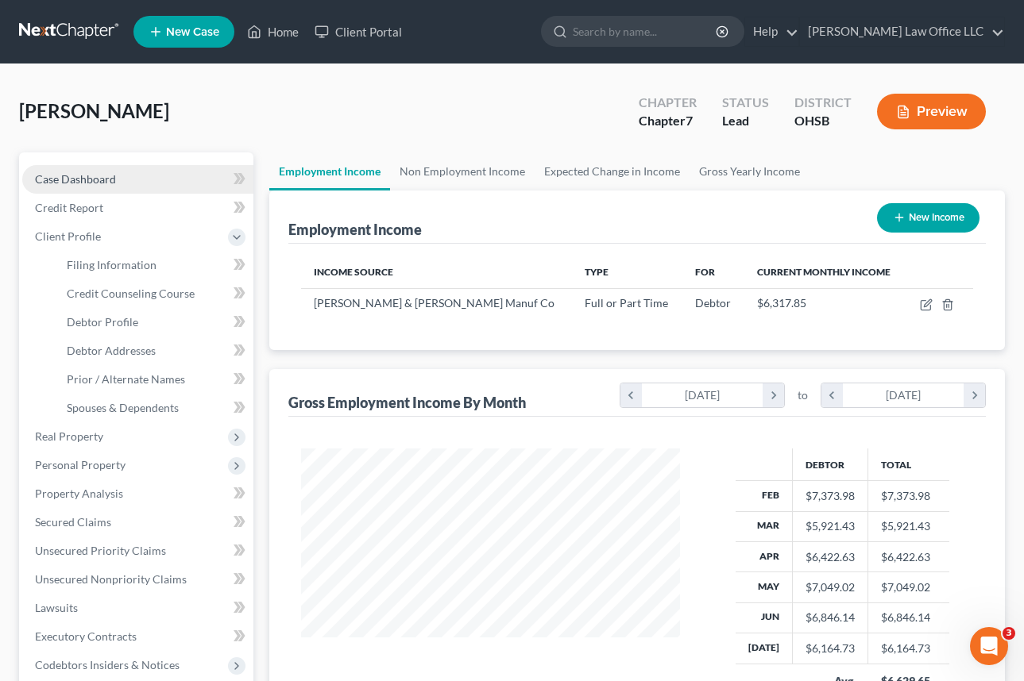
click at [93, 179] on span "Case Dashboard" at bounding box center [75, 179] width 81 height 14
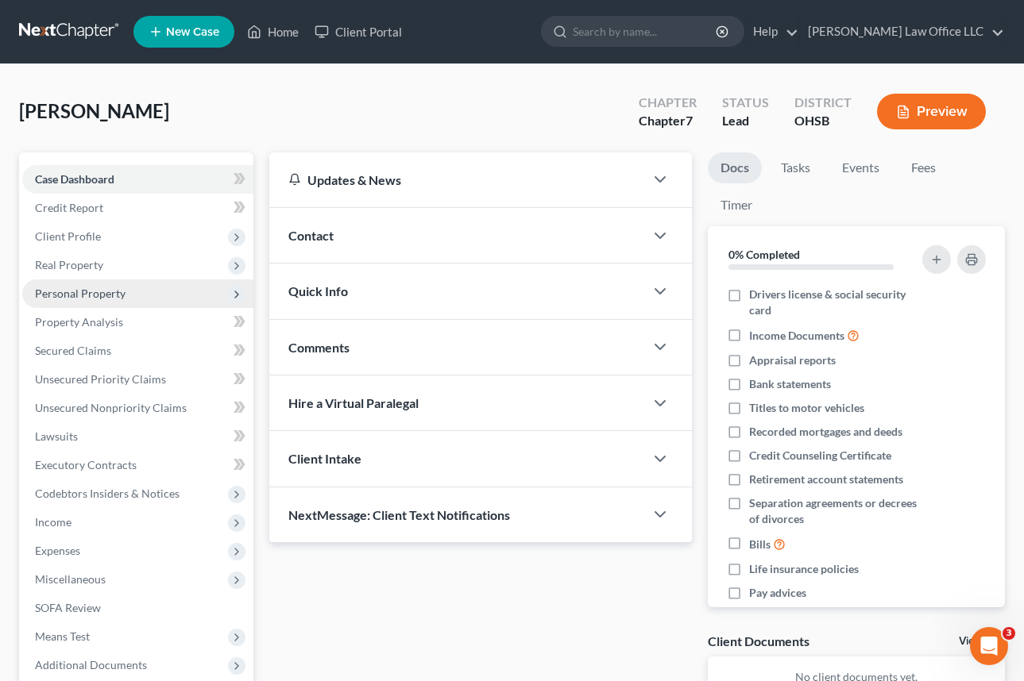
click at [106, 293] on span "Personal Property" at bounding box center [80, 294] width 91 height 14
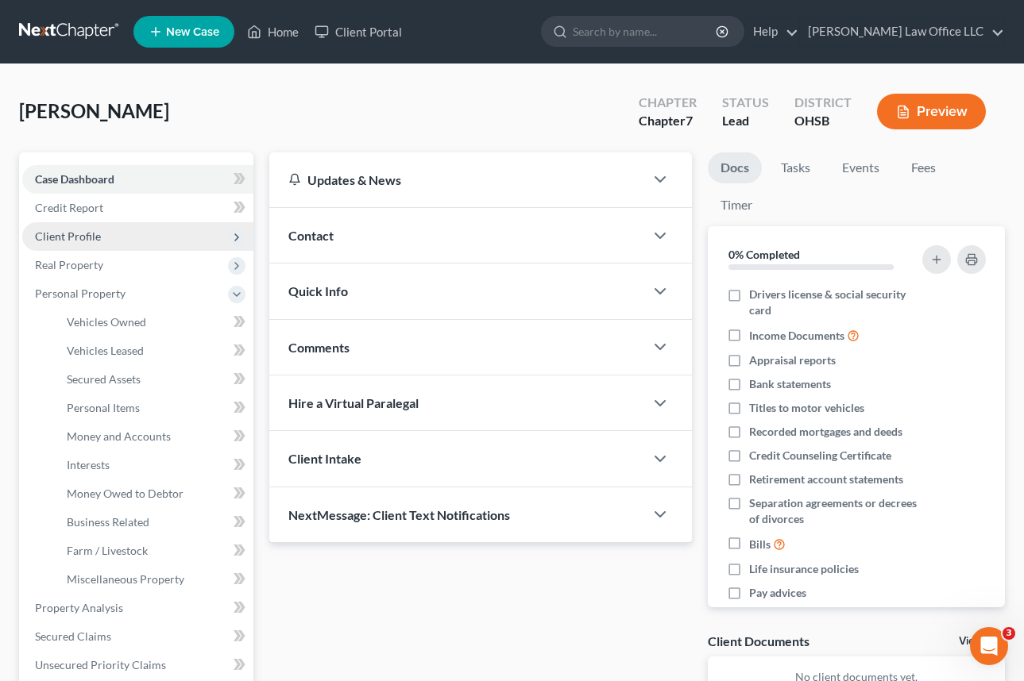
click at [79, 231] on span "Client Profile" at bounding box center [68, 237] width 66 height 14
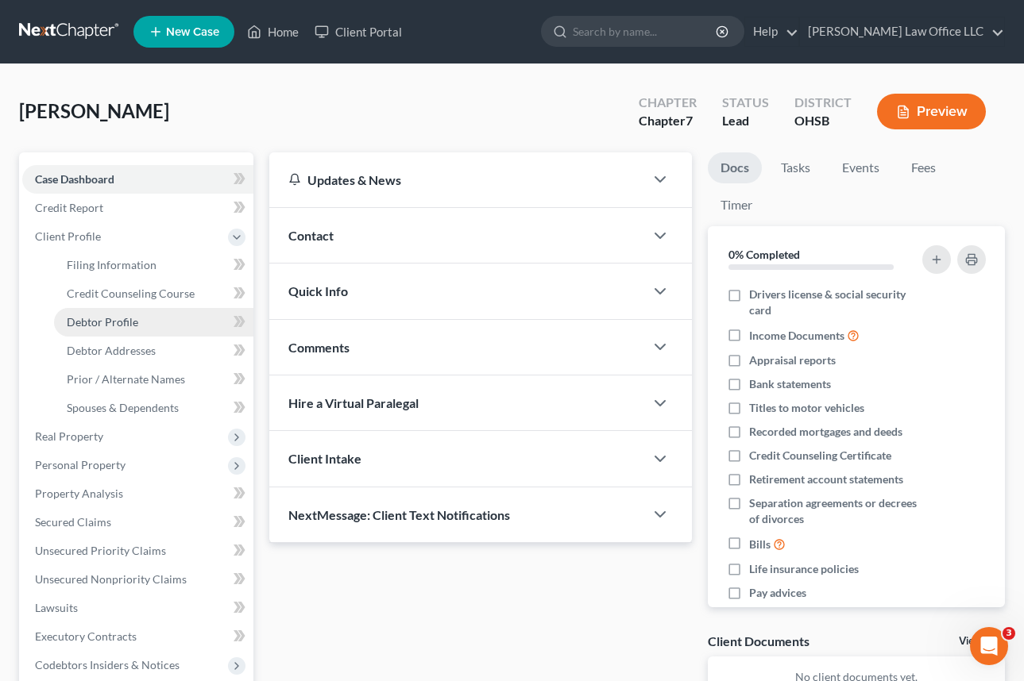
click at [119, 322] on span "Debtor Profile" at bounding box center [102, 322] width 71 height 14
select select "0"
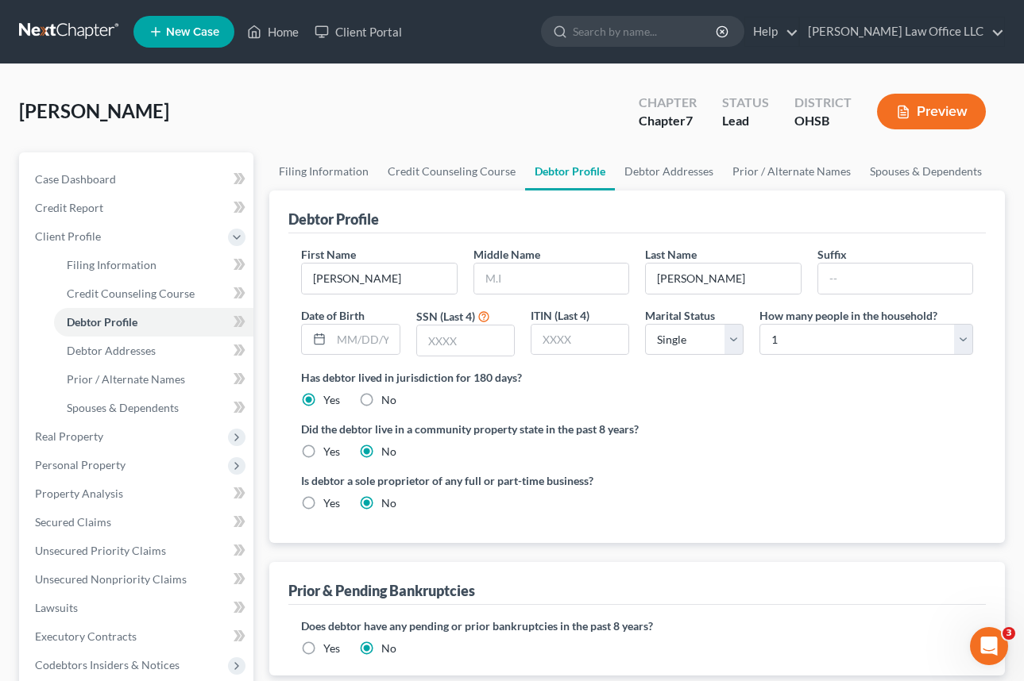
click at [681, 378] on label "Has debtor lived in jurisdiction for 180 days?" at bounding box center [637, 377] width 672 height 17
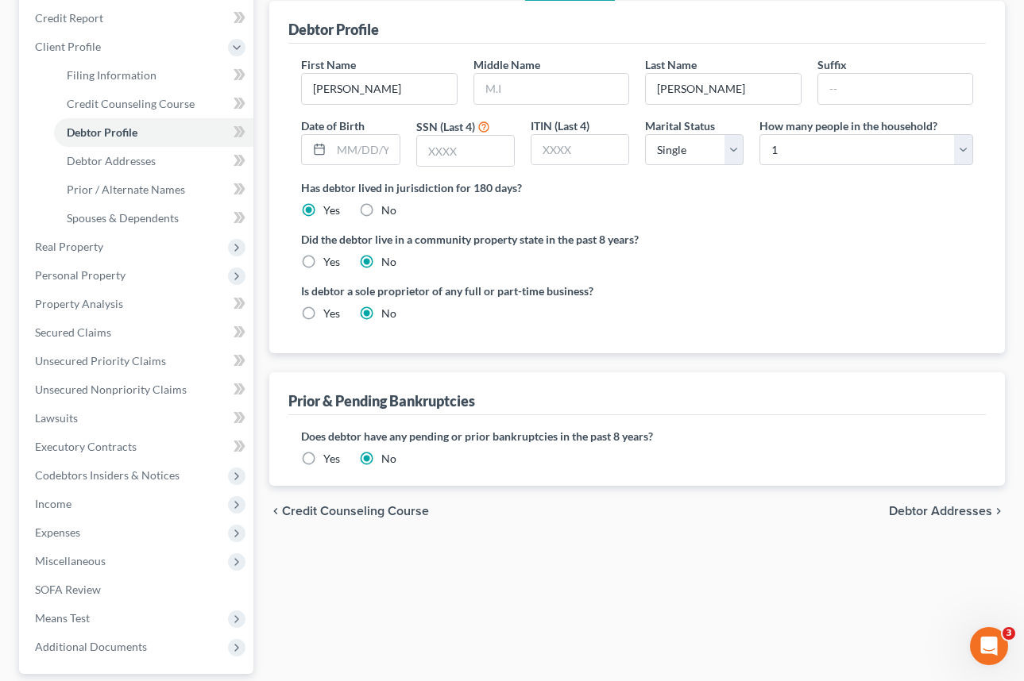
scroll to position [17, 0]
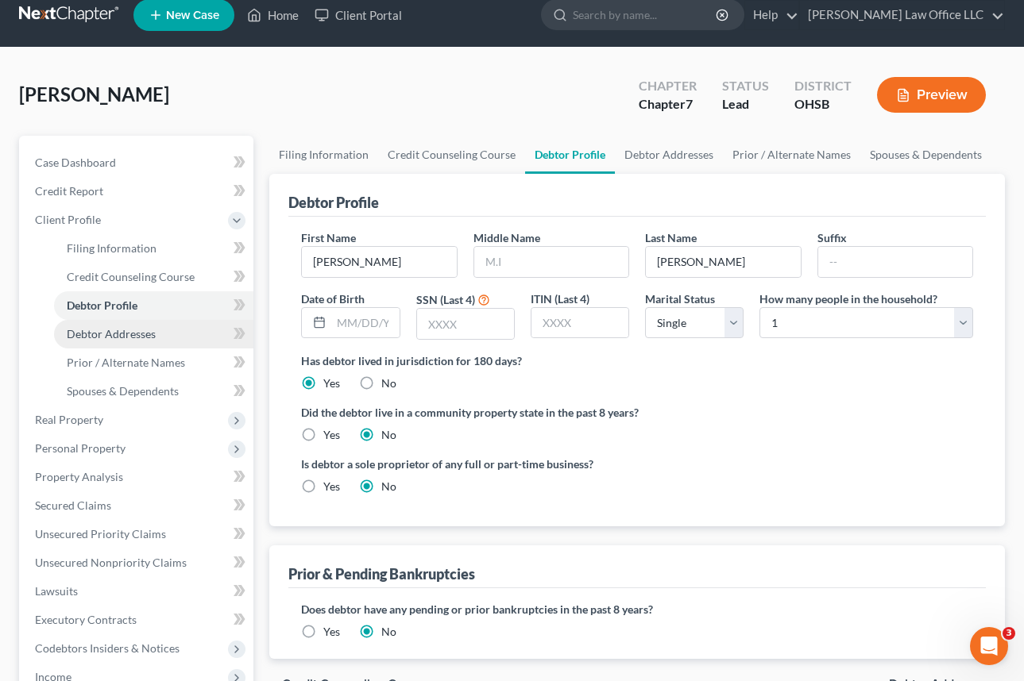
click at [148, 337] on span "Debtor Addresses" at bounding box center [111, 334] width 89 height 14
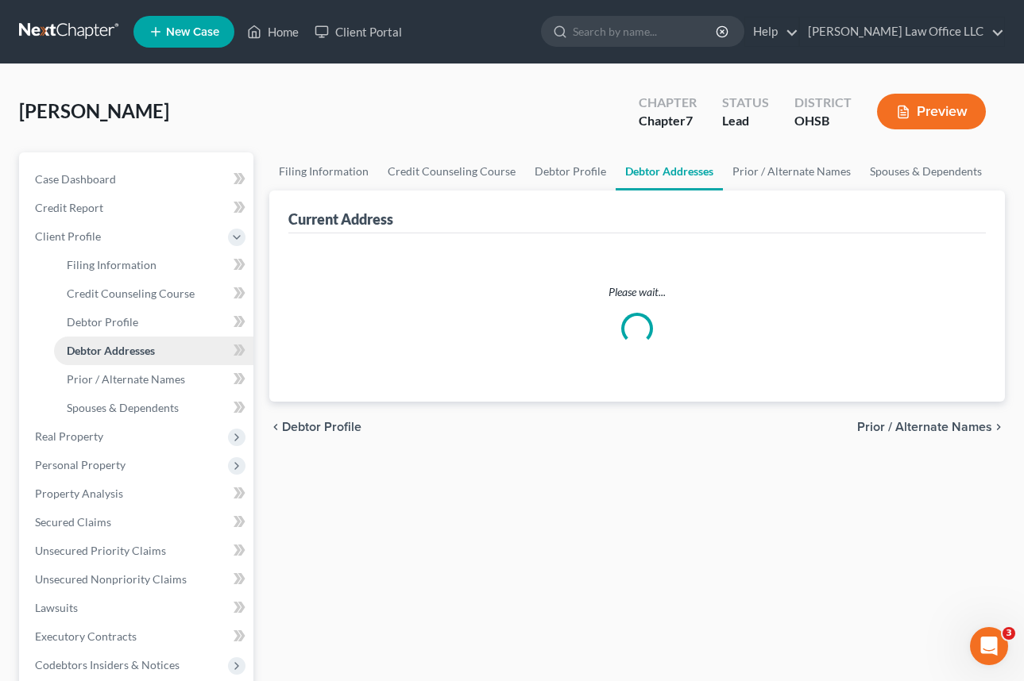
select select "0"
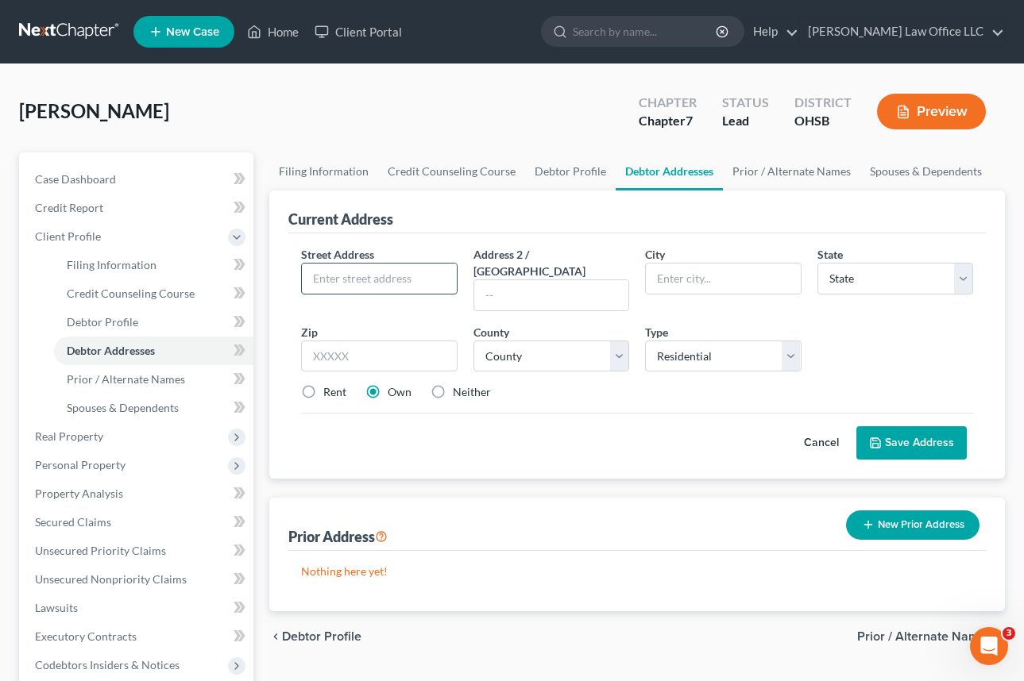
click at [343, 279] on input "text" at bounding box center [379, 279] width 154 height 30
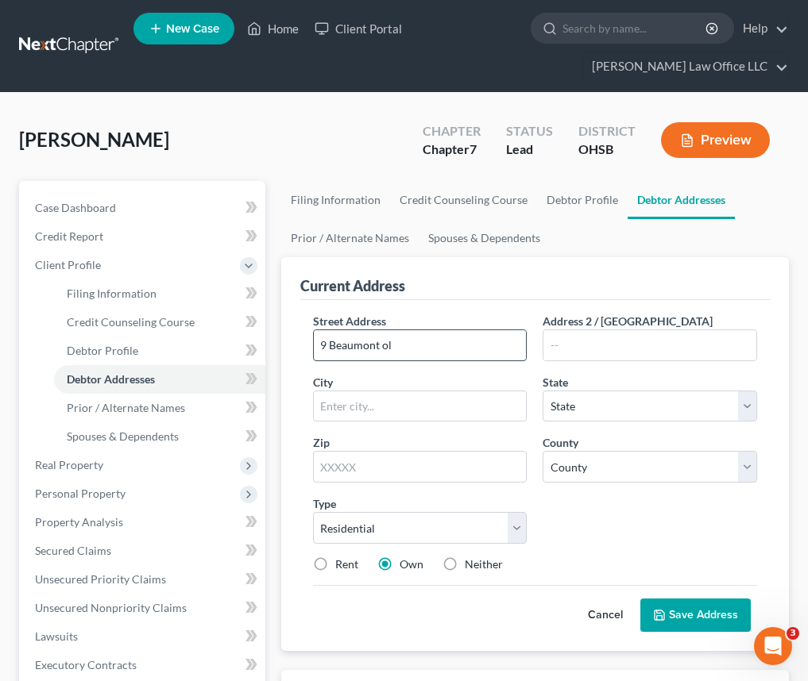
type input "9 Beaumont ol"
type input "L"
type input "Lima"
select select "36"
click at [388, 349] on input "9 Beaumont ol" at bounding box center [420, 345] width 213 height 30
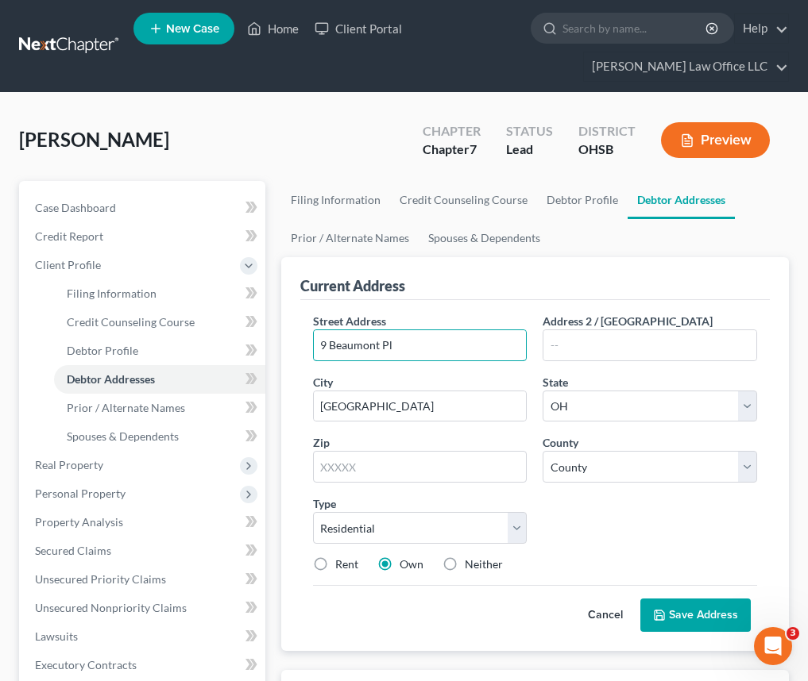
type input "9 Beaumont Pl"
click at [404, 473] on input "text" at bounding box center [420, 467] width 214 height 32
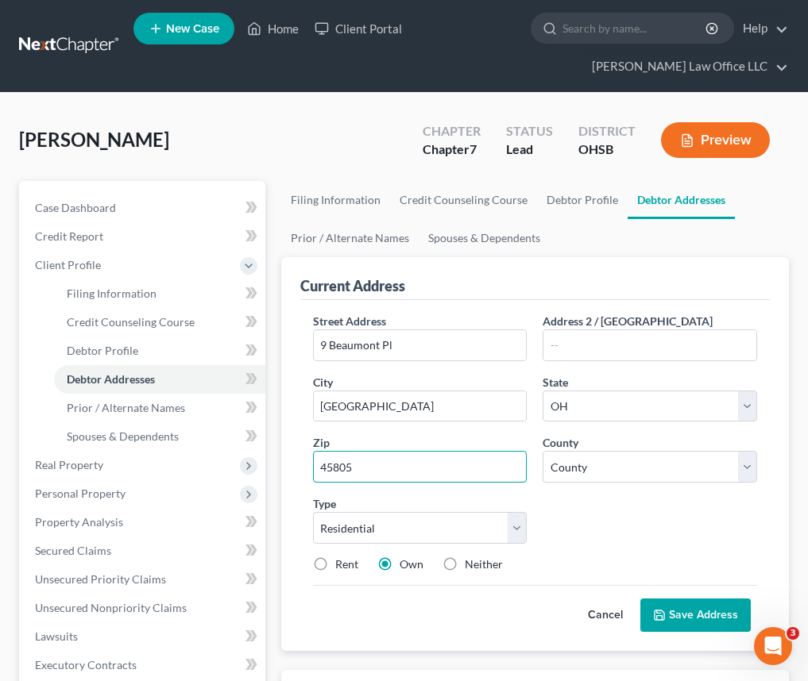
type input "45805"
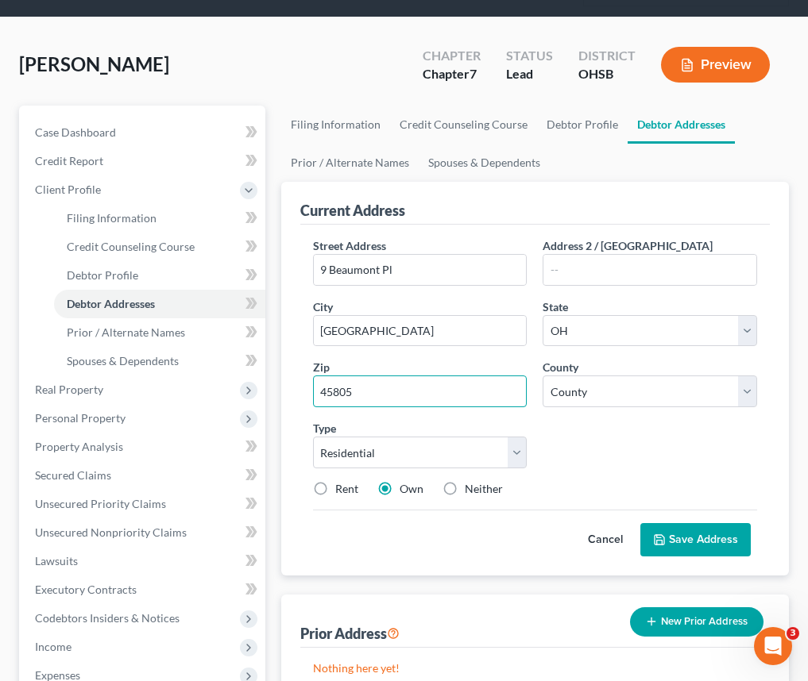
scroll to position [79, 0]
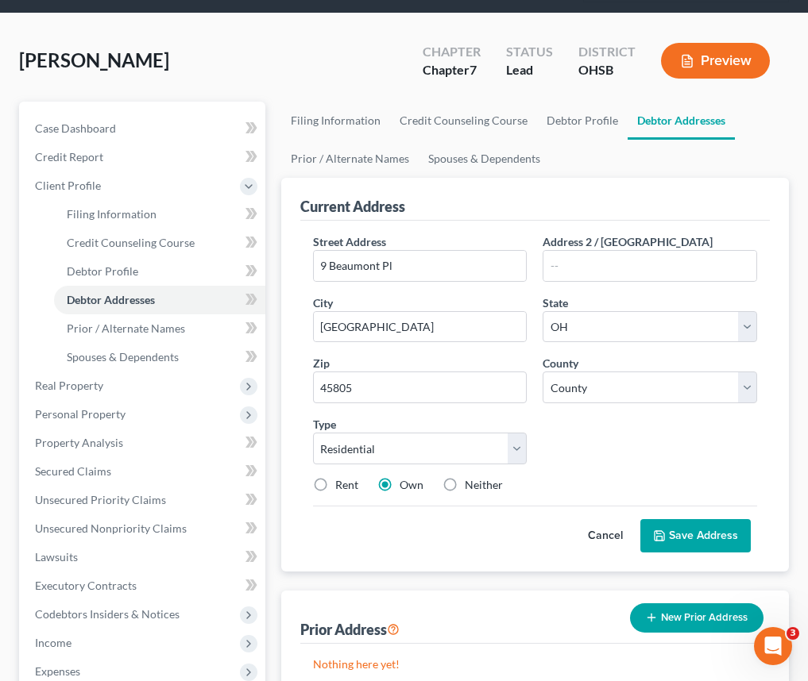
drag, startPoint x: 322, startPoint y: 488, endPoint x: 330, endPoint y: 485, distance: 8.3
click at [335, 487] on label "Rent" at bounding box center [346, 485] width 23 height 16
click at [342, 487] on input "Rent" at bounding box center [347, 482] width 10 height 10
radio input "true"
click at [458, 422] on div "Type Select Residential Mailing Rental Business" at bounding box center [420, 440] width 230 height 48
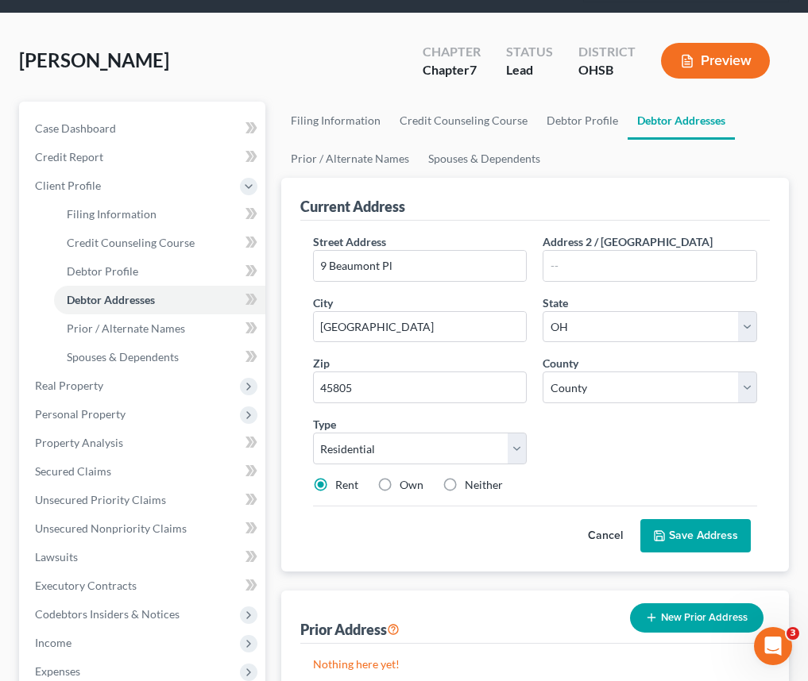
click at [335, 485] on label "Rent" at bounding box center [346, 485] width 23 height 16
click at [342, 485] on input "Rent" at bounding box center [347, 482] width 10 height 10
click at [465, 489] on label "Neither" at bounding box center [484, 485] width 38 height 16
click at [471, 488] on input "Neither" at bounding box center [476, 482] width 10 height 10
radio input "true"
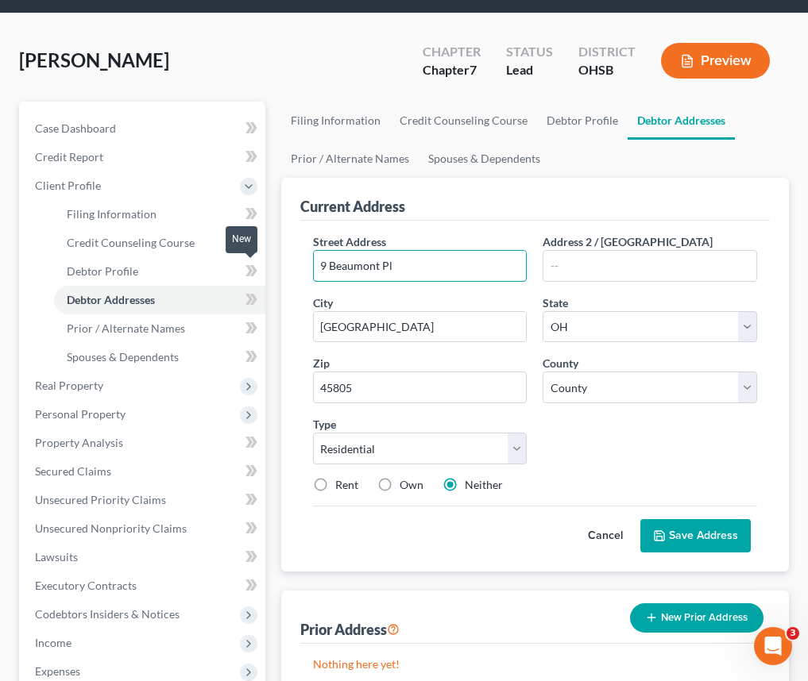
drag, startPoint x: 413, startPoint y: 264, endPoint x: 261, endPoint y: 263, distance: 152.5
click at [263, 264] on div "Petition Navigation Case Dashboard Payments Invoices Payments Payments Credit R…" at bounding box center [403, 503] width 785 height 803
click at [411, 262] on input "9 Beaumont Pl" at bounding box center [420, 266] width 213 height 30
click at [511, 232] on div "Street Address * 9 Beaumont Pl Address 2 / PO Box City * Lima State * State AL …" at bounding box center [534, 396] width 469 height 351
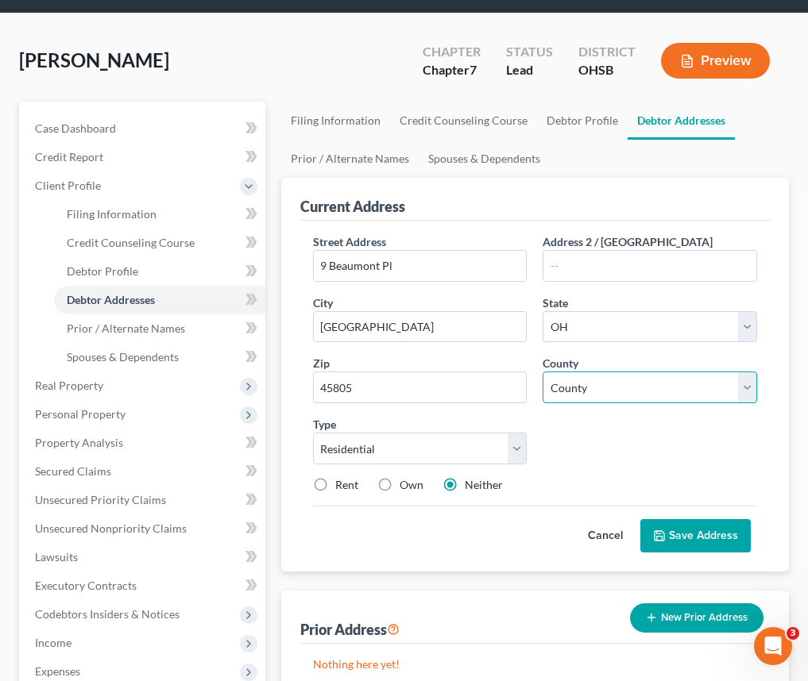
click at [660, 385] on select "County Adams County Allen County Ashland County Ashtabula County Athens County …" at bounding box center [649, 388] width 214 height 32
select select "1"
click at [542, 372] on select "County Adams County Allen County Ashland County Ashtabula County Athens County …" at bounding box center [649, 388] width 214 height 32
click at [680, 538] on button "Save Address" at bounding box center [695, 535] width 110 height 33
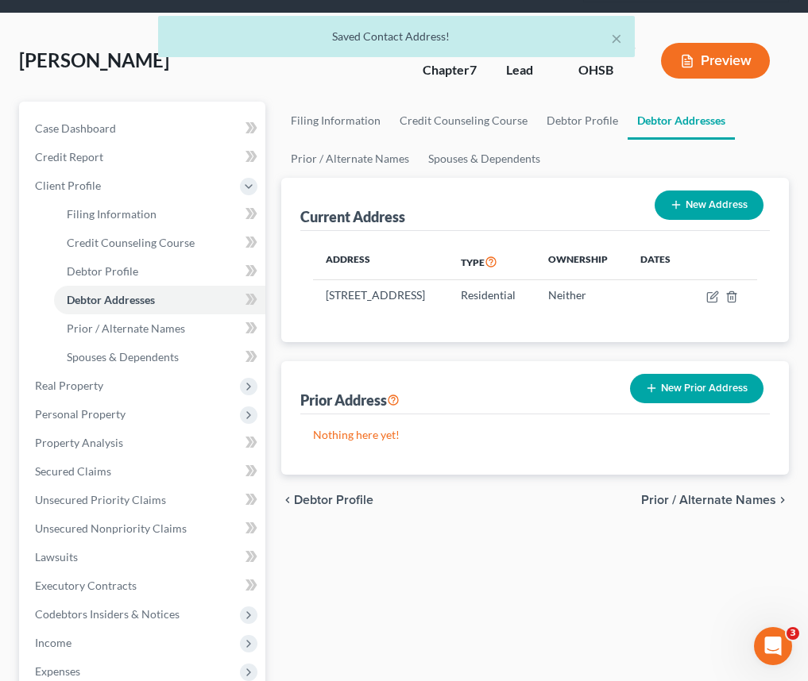
drag, startPoint x: 490, startPoint y: 526, endPoint x: 492, endPoint y: 506, distance: 20.0
click at [493, 515] on div "chevron_left Debtor Profile Prior / Alternate Names chevron_right" at bounding box center [535, 500] width 508 height 51
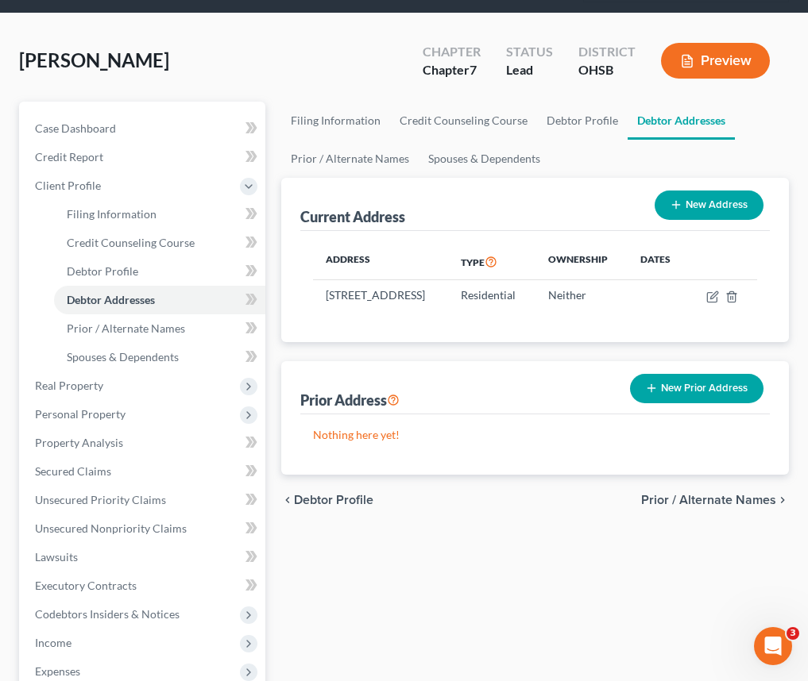
drag, startPoint x: 498, startPoint y: 527, endPoint x: 505, endPoint y: 520, distance: 10.1
click at [500, 526] on div "chevron_left Debtor Profile Prior / Alternate Names chevron_right" at bounding box center [535, 500] width 508 height 51
click at [104, 271] on span "Debtor Profile" at bounding box center [102, 271] width 71 height 14
select select "0"
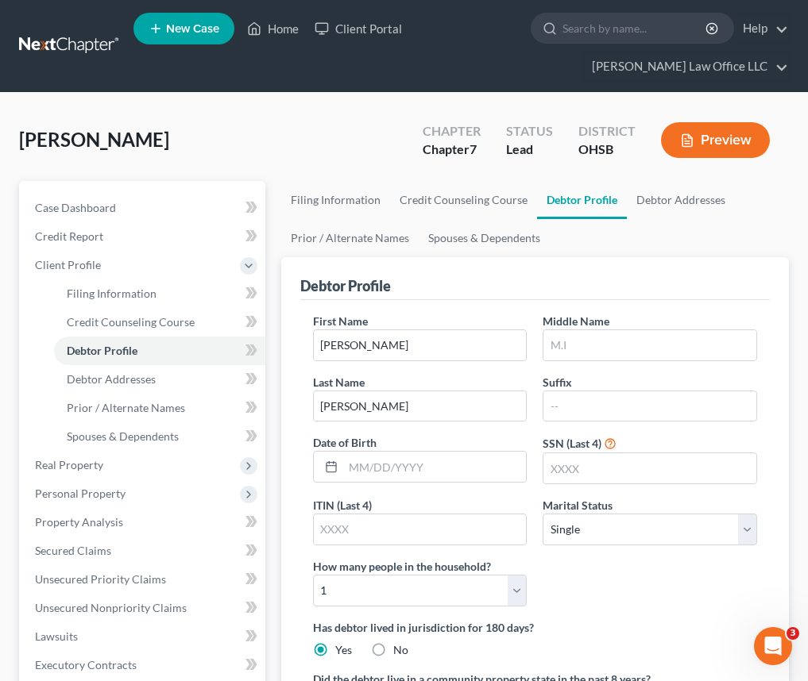
click at [230, 147] on div "Barnett, Timothy Upgraded Chapter Chapter 7 Status Lead District OHSB Preview" at bounding box center [404, 146] width 770 height 69
click at [64, 42] on link at bounding box center [70, 46] width 102 height 29
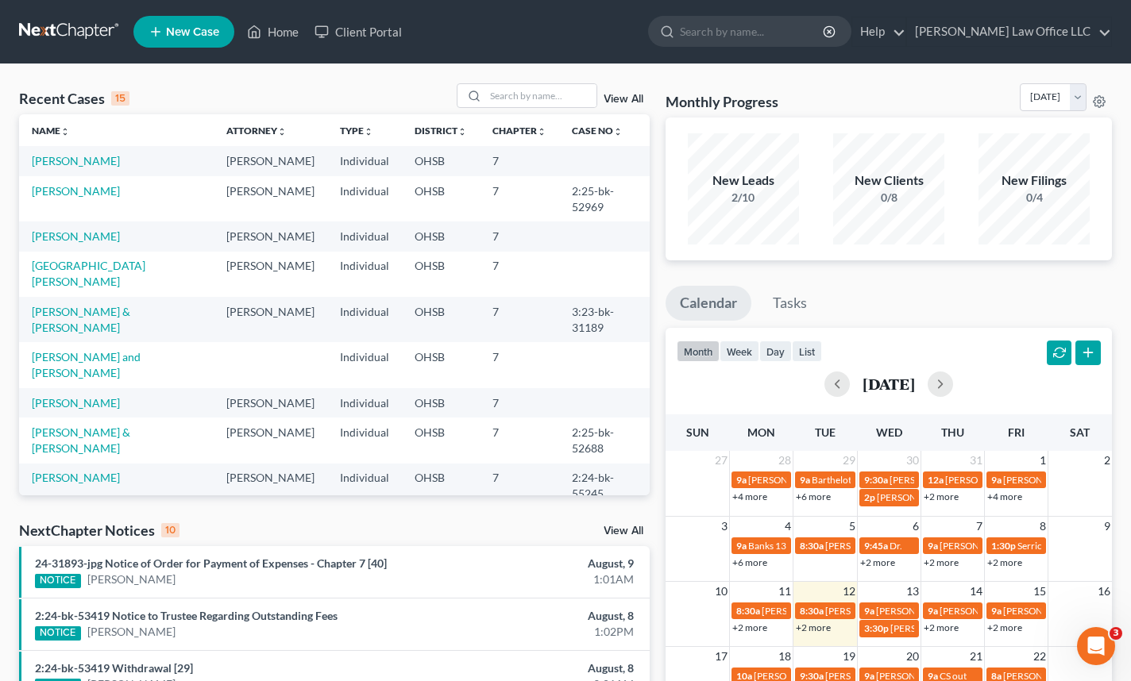
click at [68, 37] on link at bounding box center [70, 31] width 102 height 29
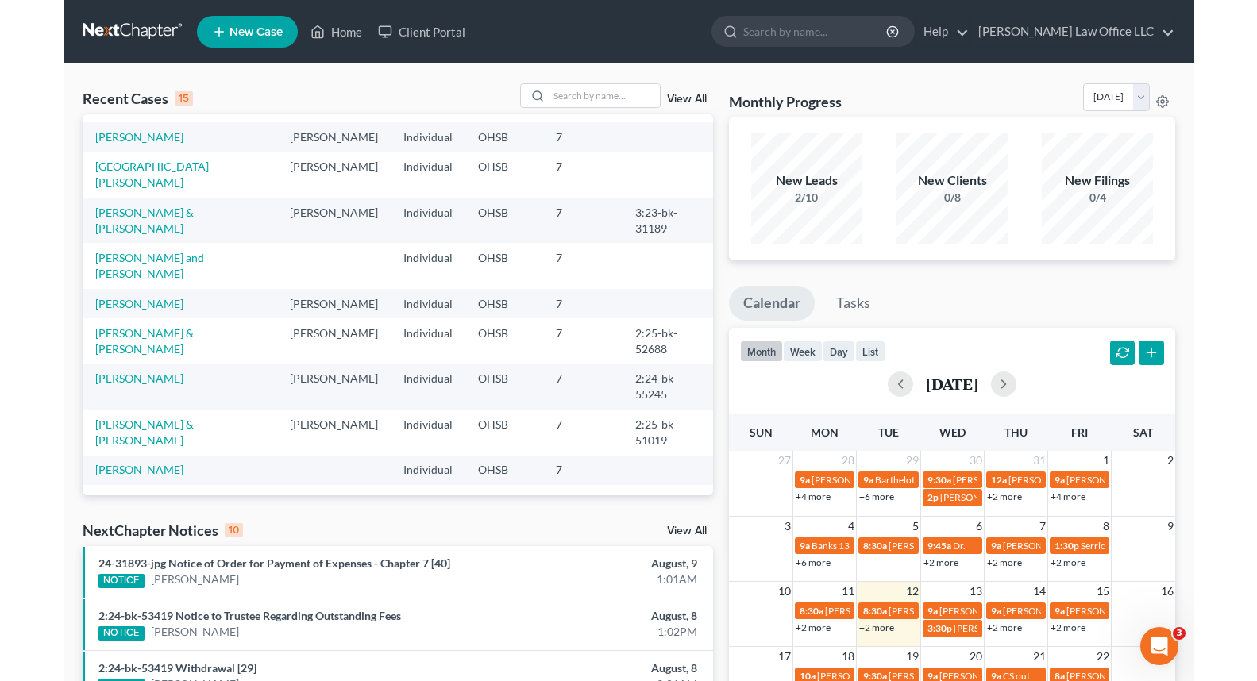
scroll to position [109, 0]
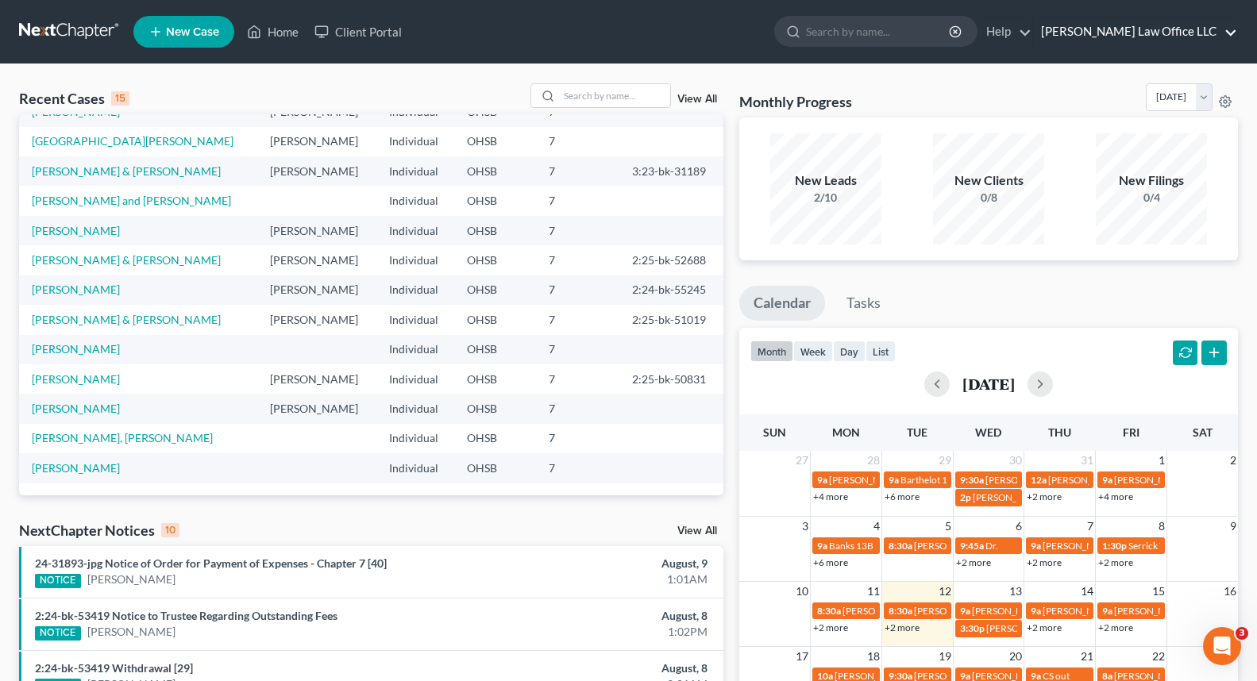
click at [1142, 21] on link "[PERSON_NAME] Law Office LLC" at bounding box center [1135, 31] width 204 height 29
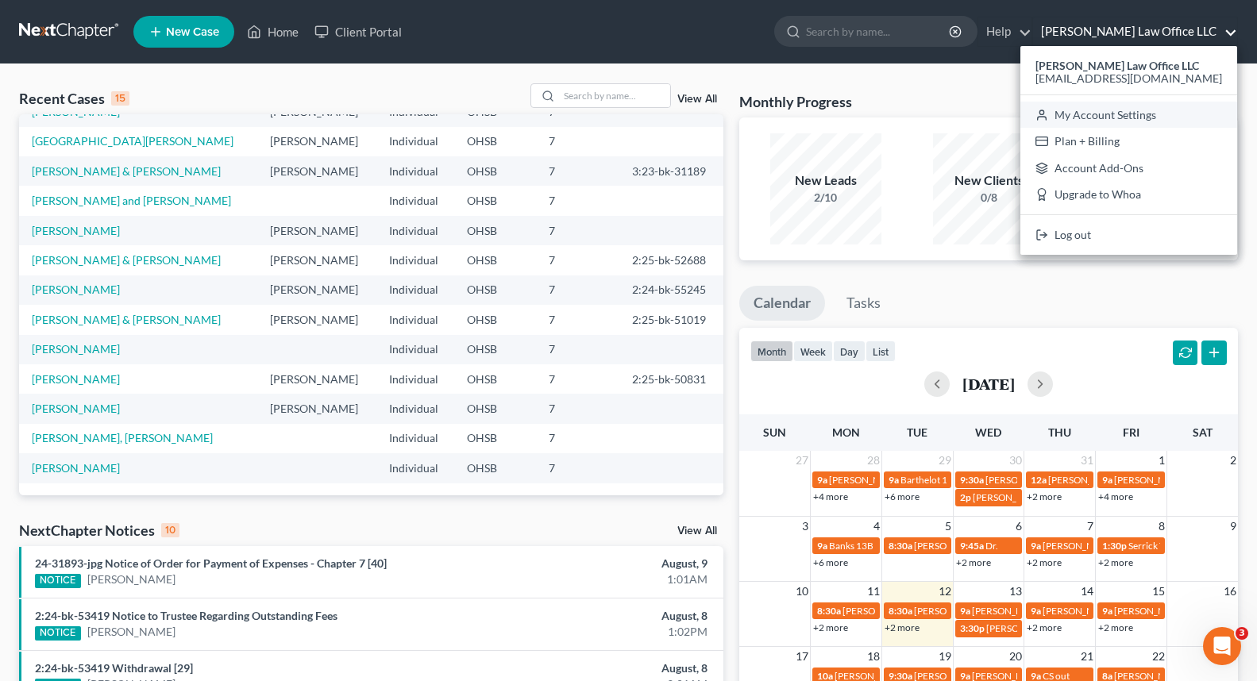
click at [1130, 110] on link "My Account Settings" at bounding box center [1129, 115] width 217 height 27
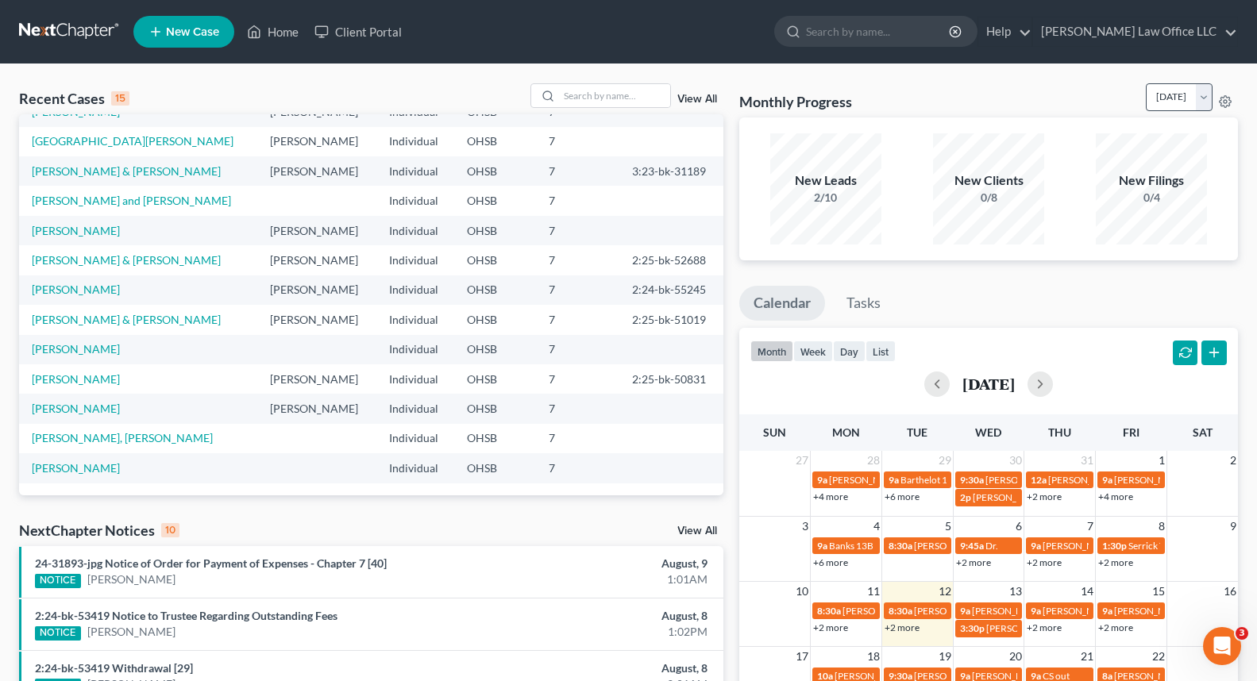
select select "24"
select select "36"
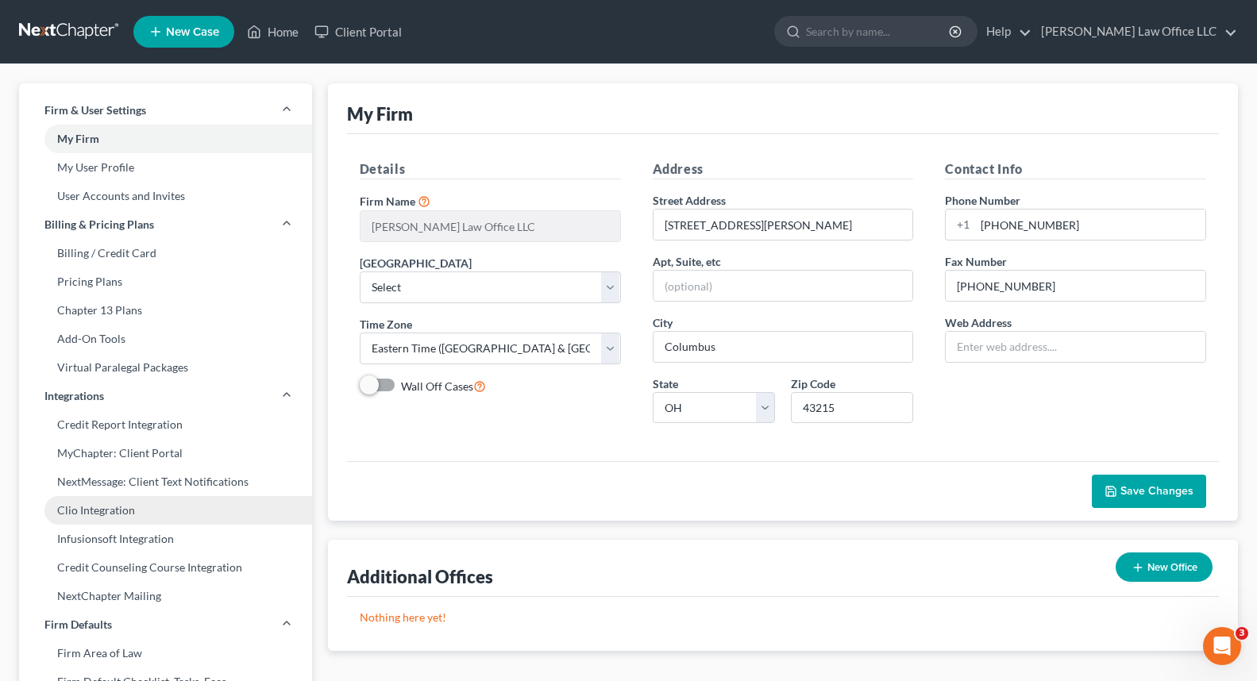
click at [111, 509] on link "Clio Integration" at bounding box center [165, 510] width 293 height 29
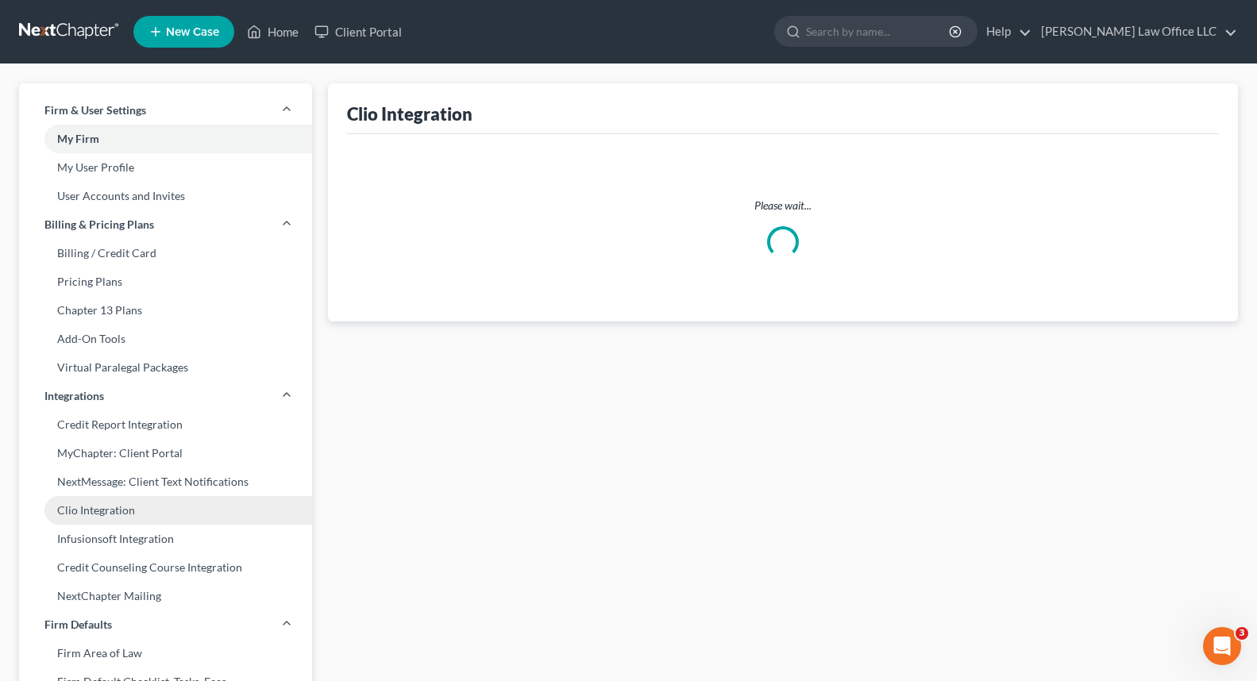
select select "1"
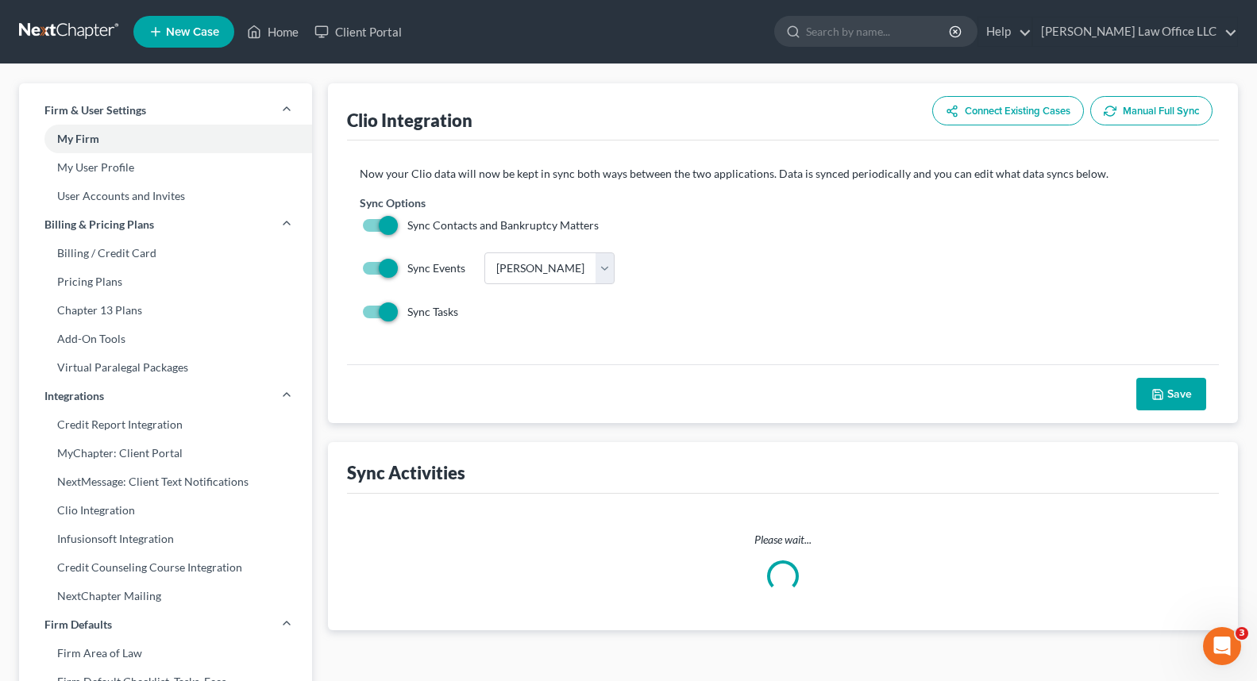
click at [1142, 399] on icon "button" at bounding box center [1158, 395] width 10 height 10
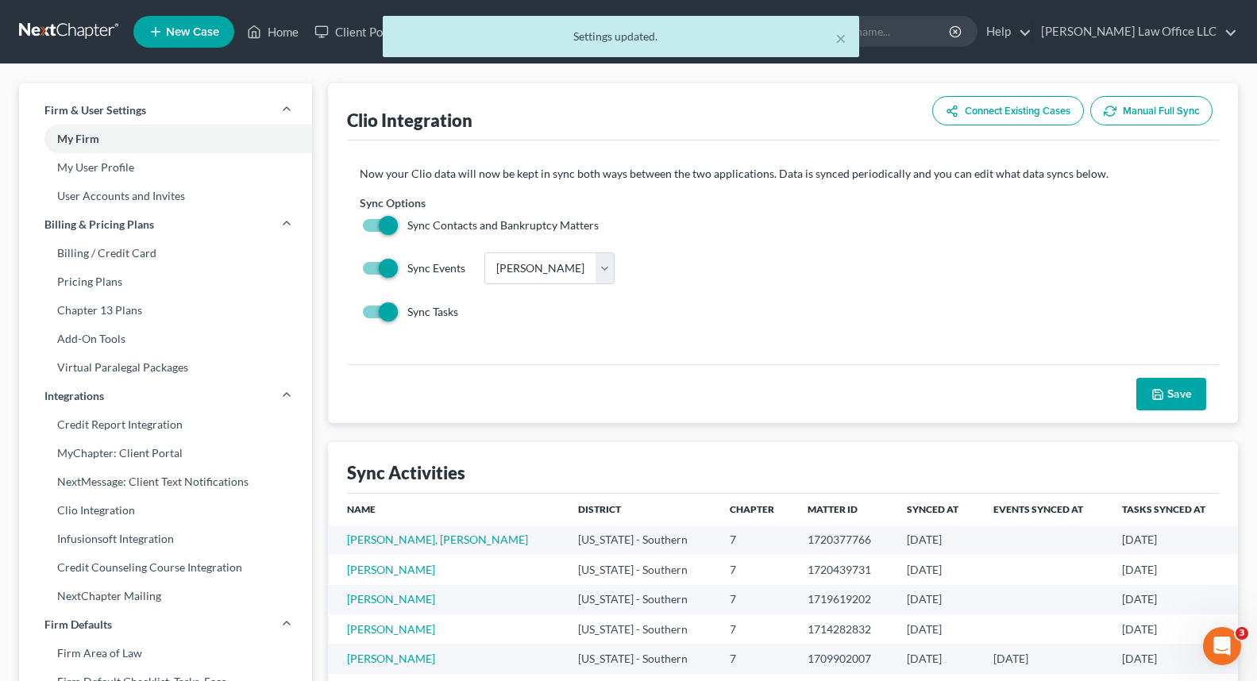
click at [986, 114] on button "Connect Existing Cases" at bounding box center [1008, 110] width 152 height 29
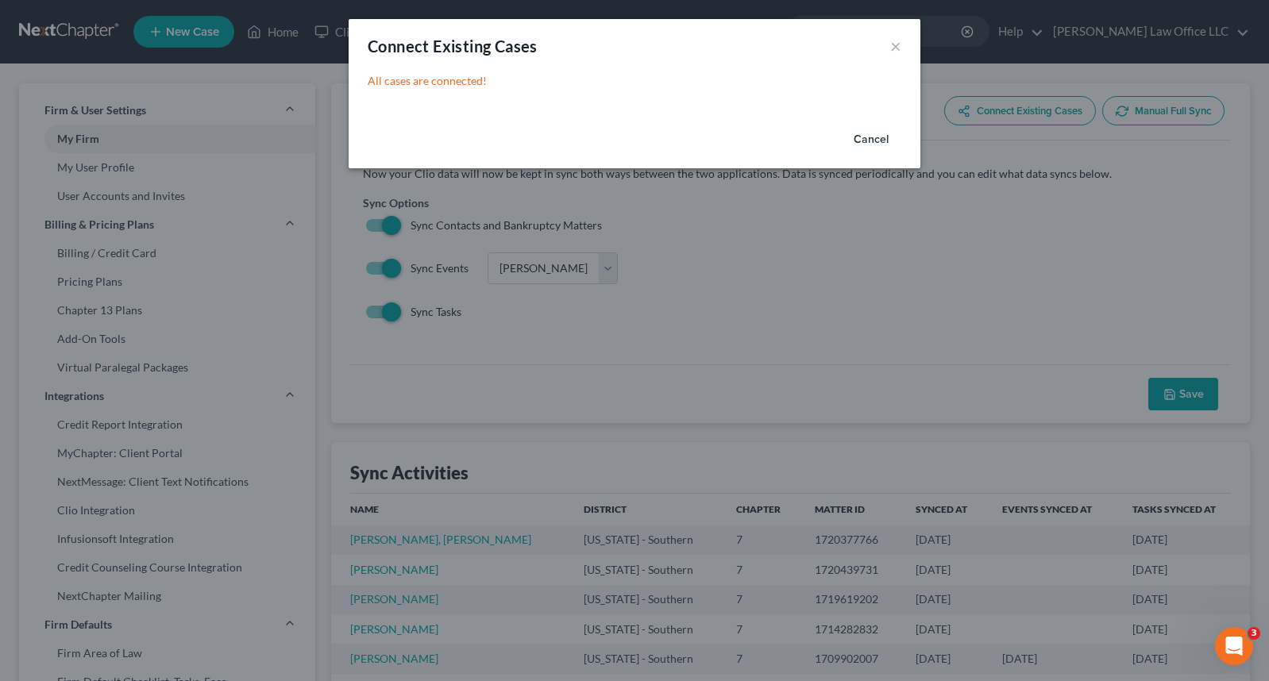
drag, startPoint x: 877, startPoint y: 145, endPoint x: 881, endPoint y: 164, distance: 20.2
click at [878, 145] on button "Cancel" at bounding box center [871, 140] width 60 height 32
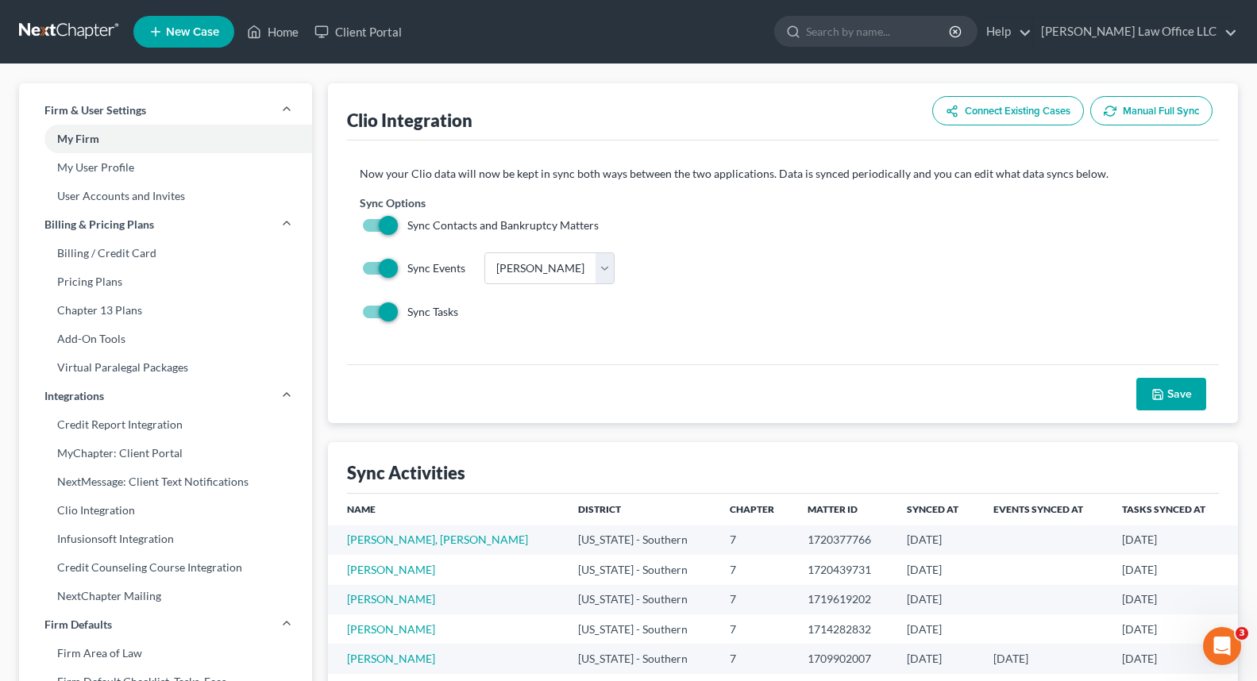
click at [782, 275] on div "Sync Events Choose Calendar Firm Craig Stewart" at bounding box center [783, 269] width 847 height 33
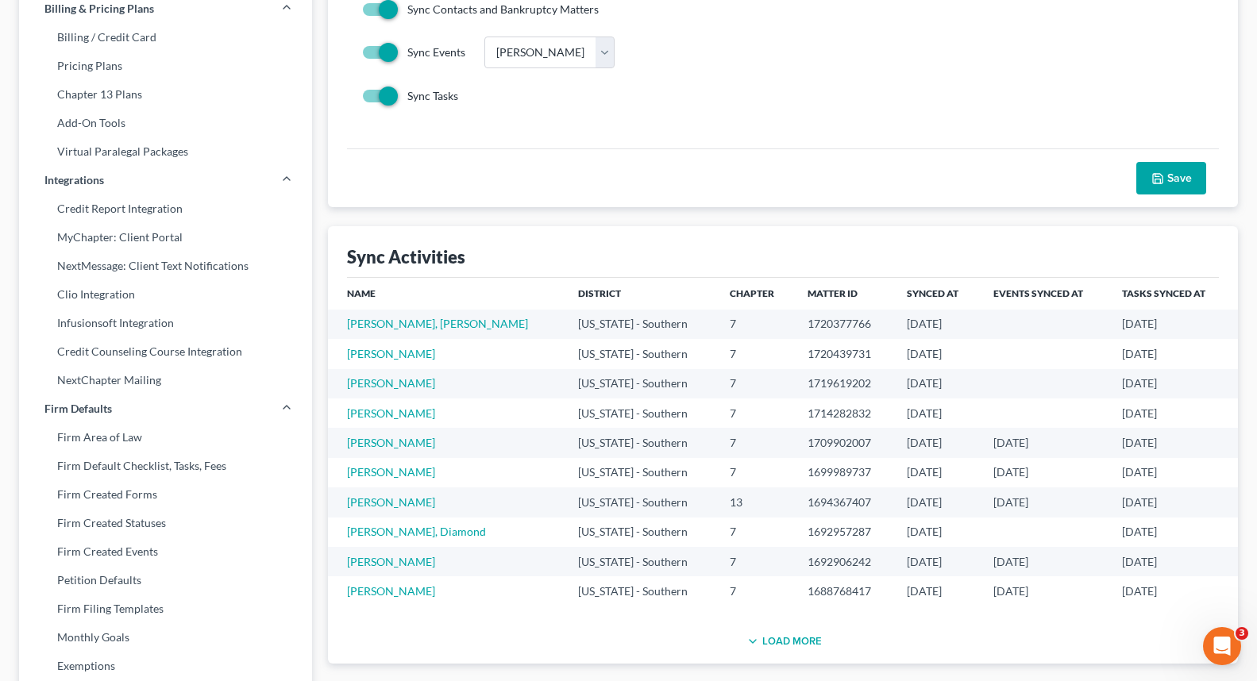
scroll to position [238, 0]
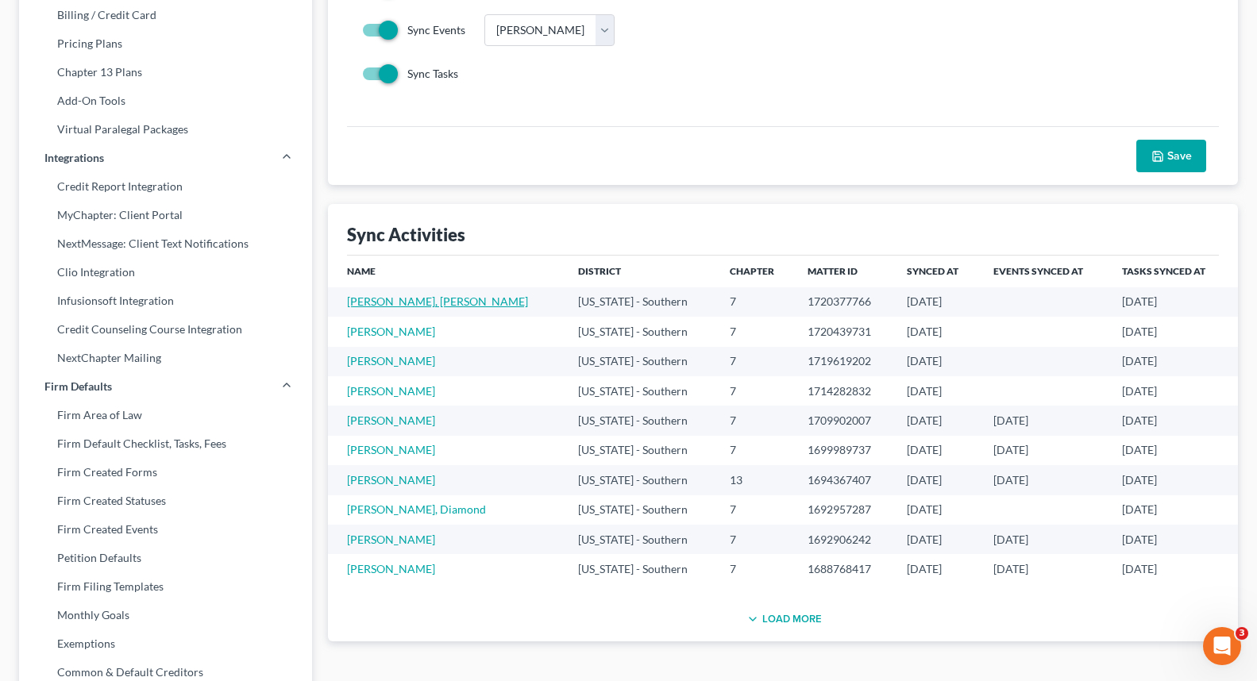
click at [381, 303] on link "[PERSON_NAME], [PERSON_NAME]" at bounding box center [437, 302] width 181 height 14
click at [399, 302] on link "[PERSON_NAME], [PERSON_NAME]" at bounding box center [437, 302] width 181 height 14
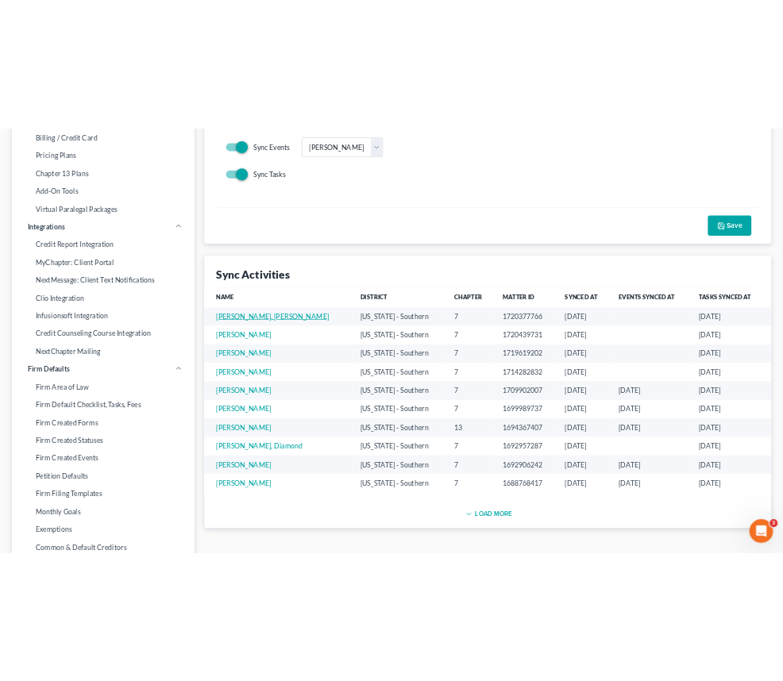
scroll to position [283, 0]
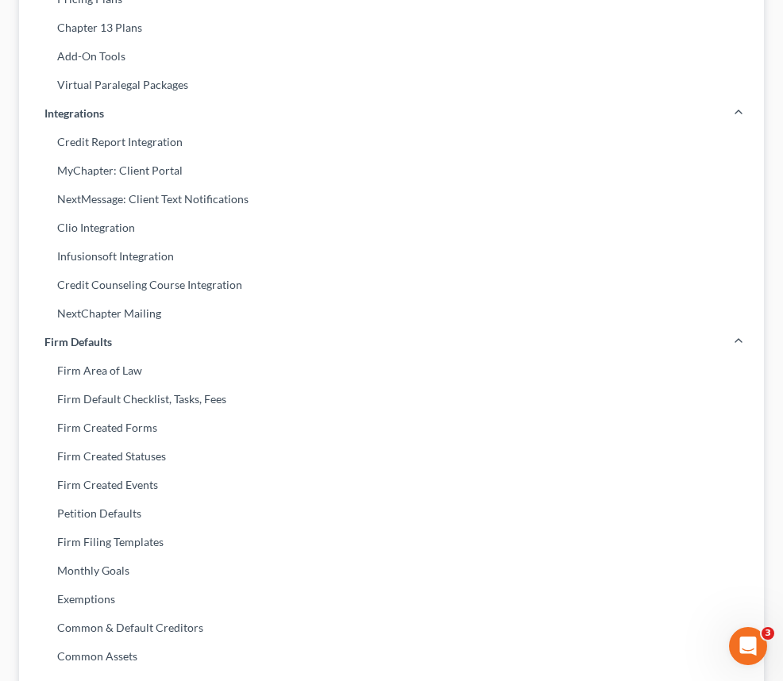
drag, startPoint x: 462, startPoint y: 156, endPoint x: 445, endPoint y: 149, distance: 19.2
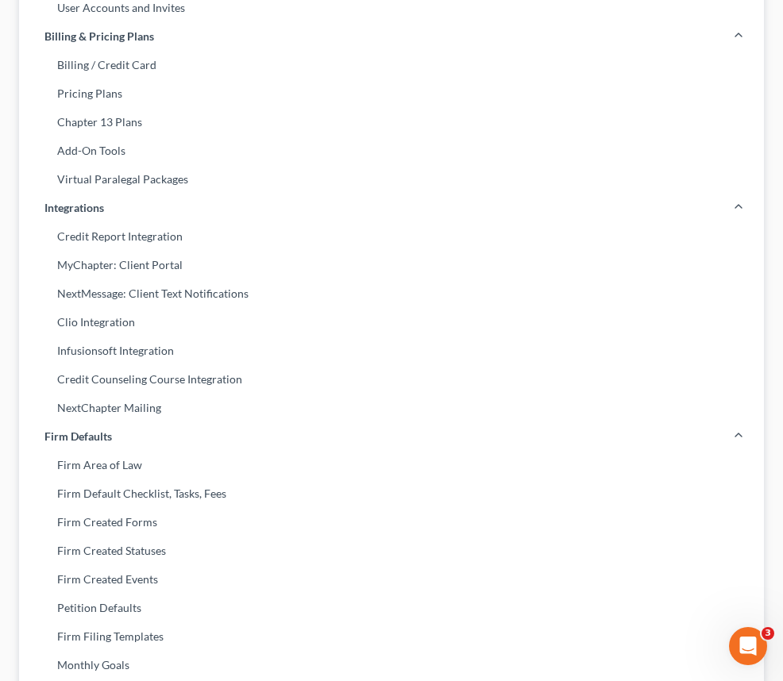
scroll to position [397, 0]
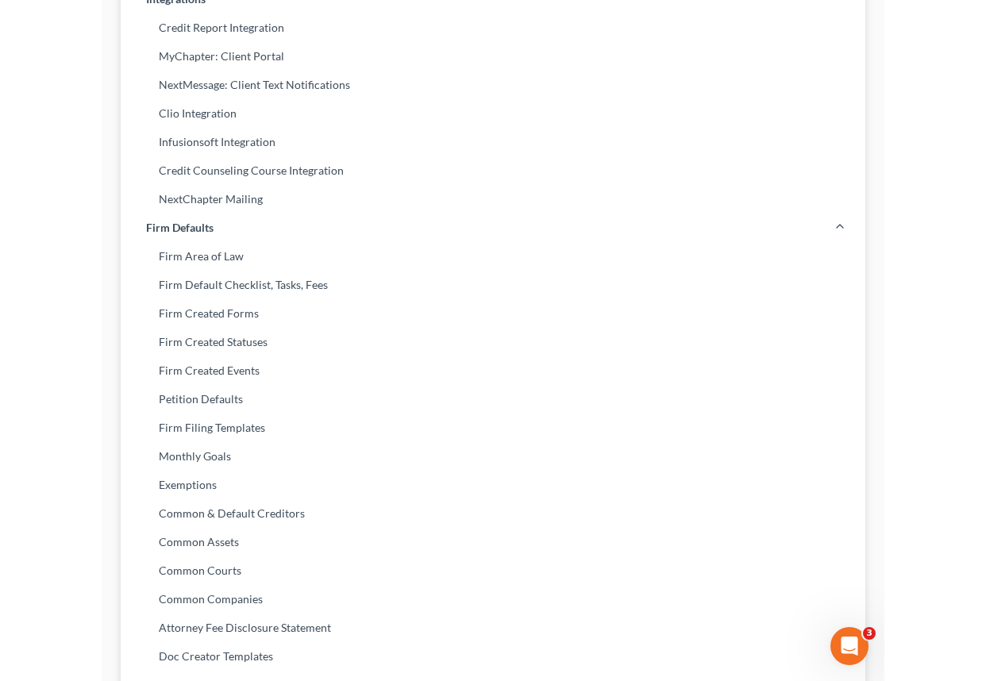
scroll to position [353, 0]
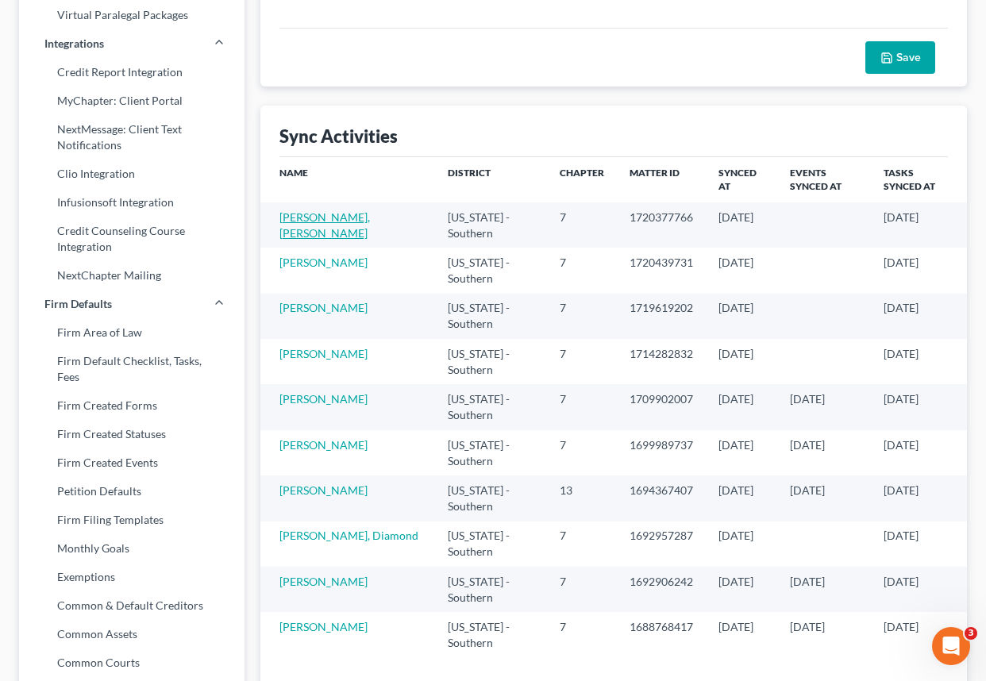
click at [330, 220] on link "[PERSON_NAME], [PERSON_NAME]" at bounding box center [325, 224] width 91 height 29
click at [311, 266] on link "Barnett, Timothy" at bounding box center [324, 263] width 88 height 14
click at [379, 68] on div "Save" at bounding box center [614, 57] width 644 height 33
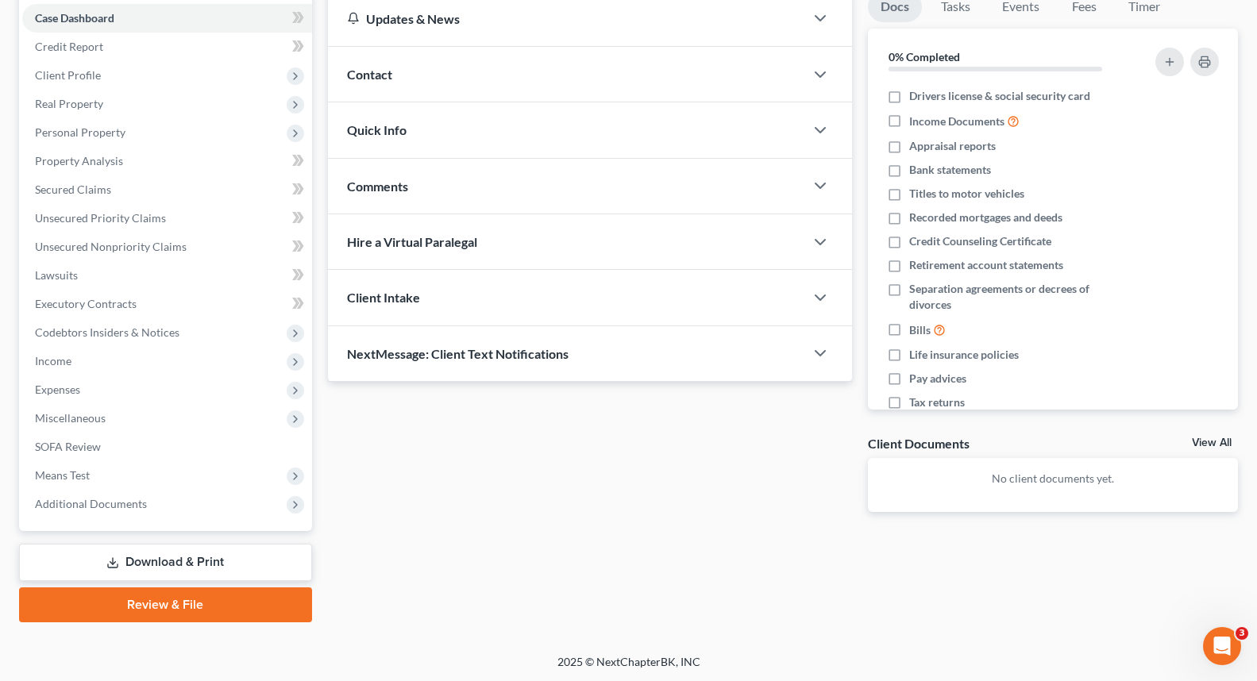
scroll to position [163, 0]
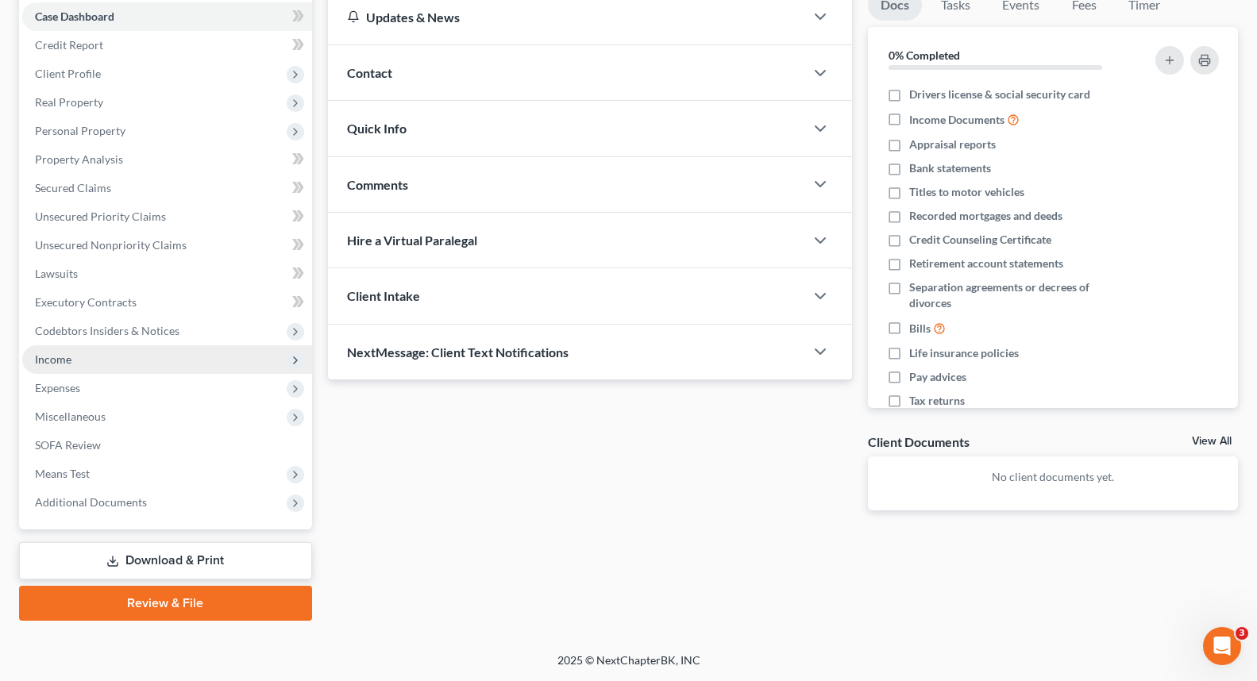
click at [78, 359] on span "Income" at bounding box center [167, 359] width 290 height 29
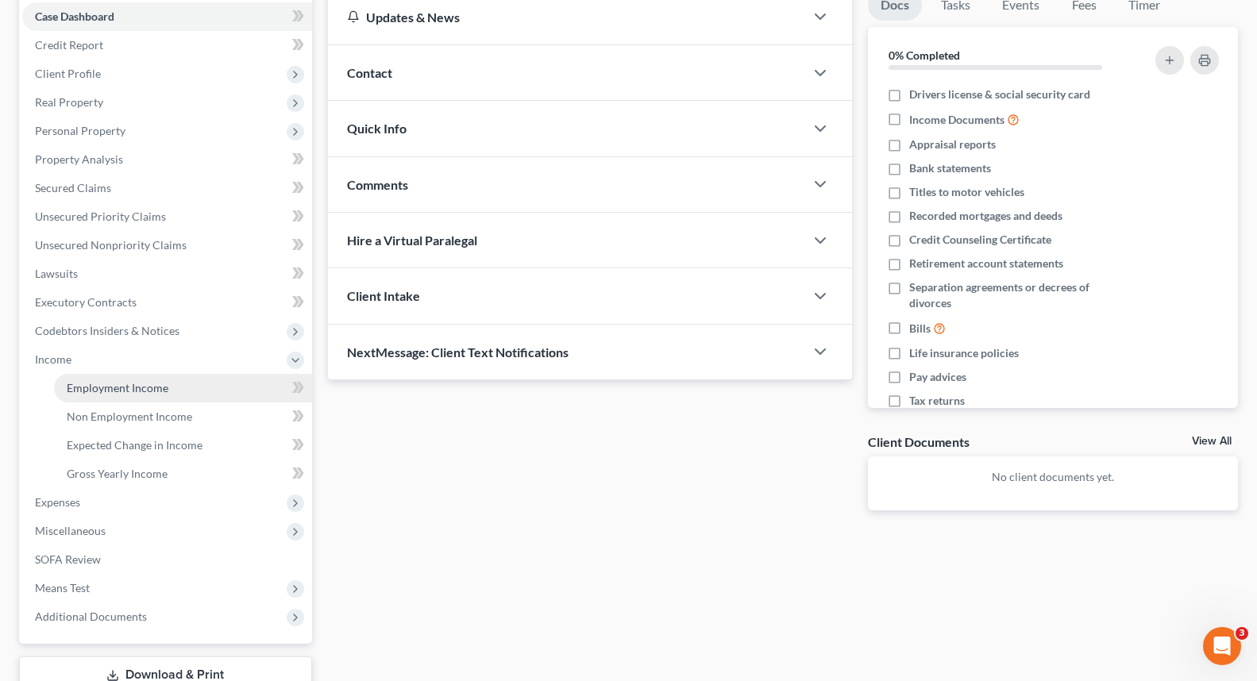
click at [95, 388] on span "Employment Income" at bounding box center [118, 388] width 102 height 14
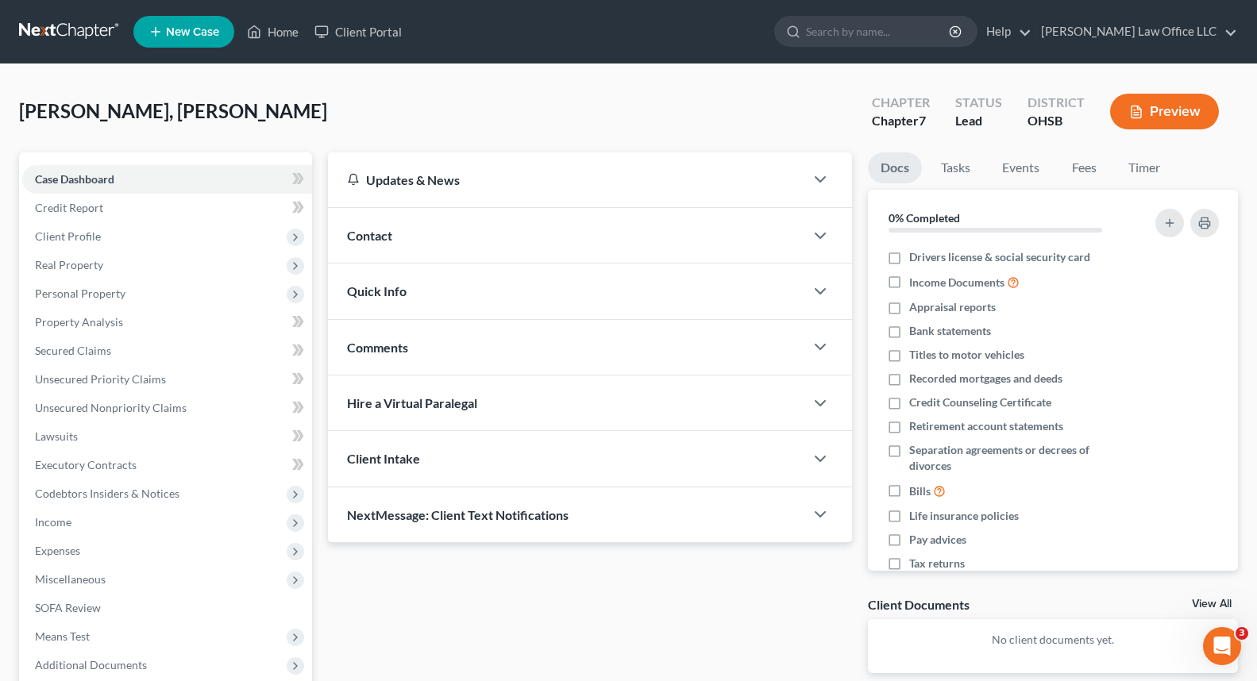
scroll to position [163, 0]
click at [108, 232] on span "Client Profile" at bounding box center [167, 236] width 290 height 29
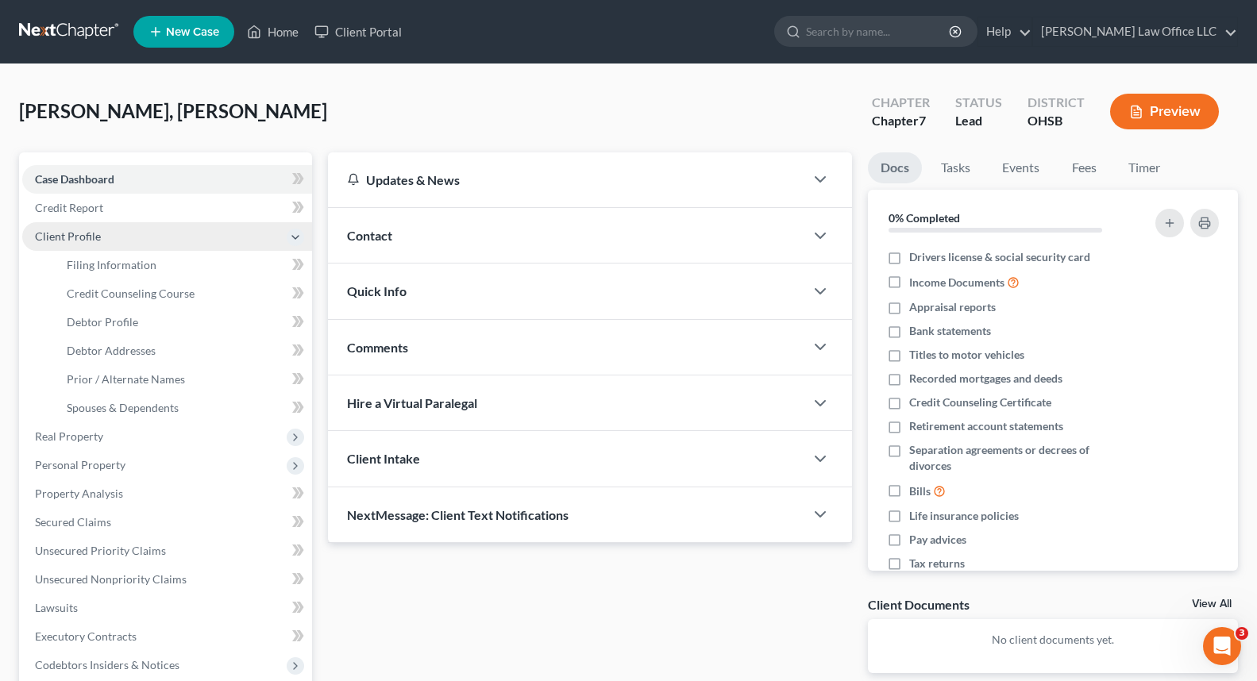
drag, startPoint x: 127, startPoint y: 232, endPoint x: 133, endPoint y: 249, distance: 18.3
click at [129, 232] on span "Client Profile" at bounding box center [167, 236] width 290 height 29
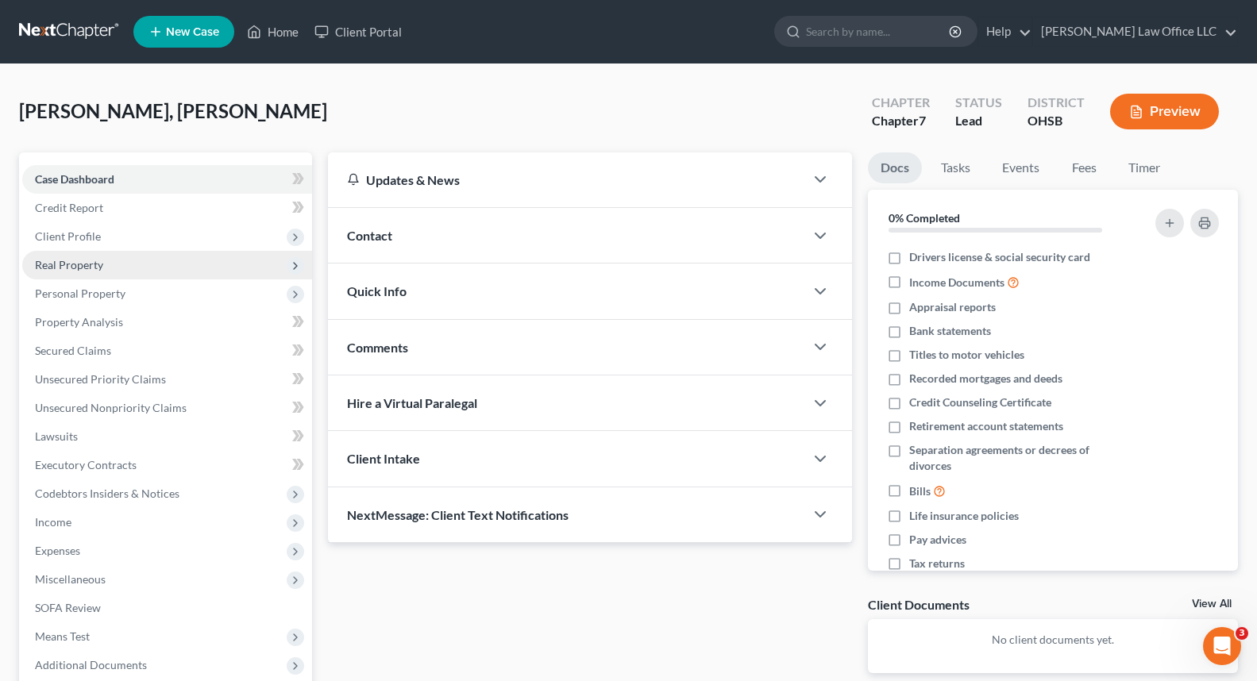
click at [137, 268] on span "Real Property" at bounding box center [167, 265] width 290 height 29
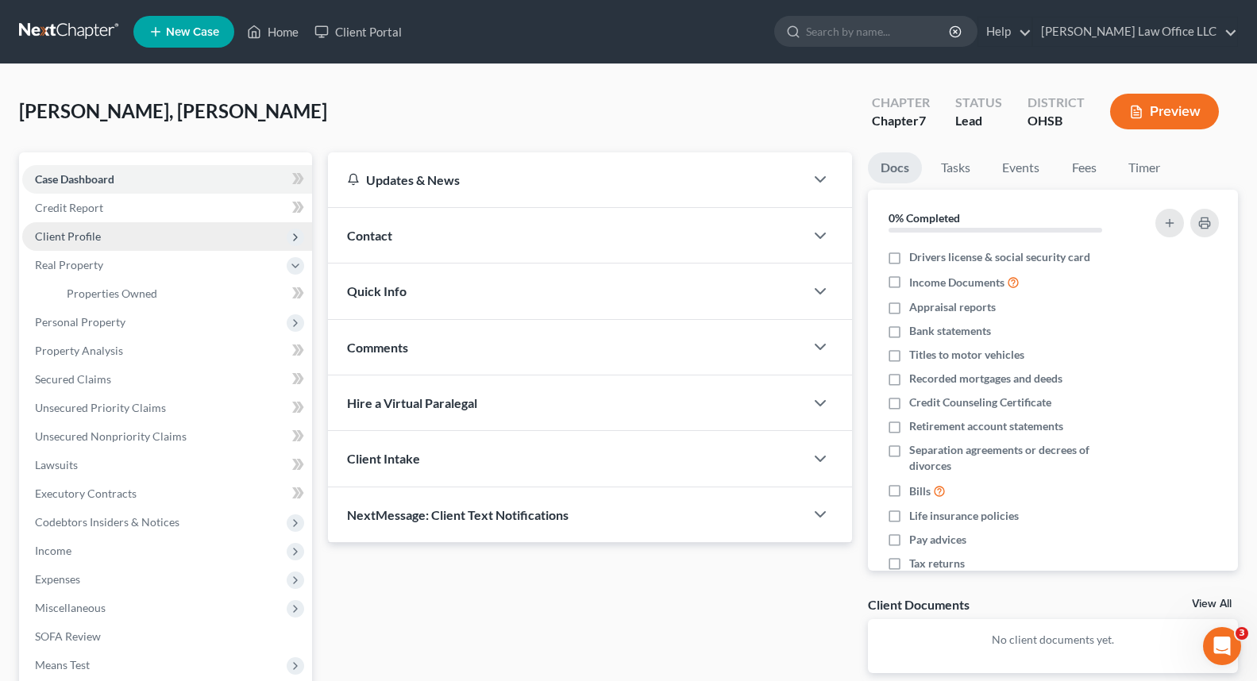
click at [107, 223] on span "Client Profile" at bounding box center [167, 236] width 290 height 29
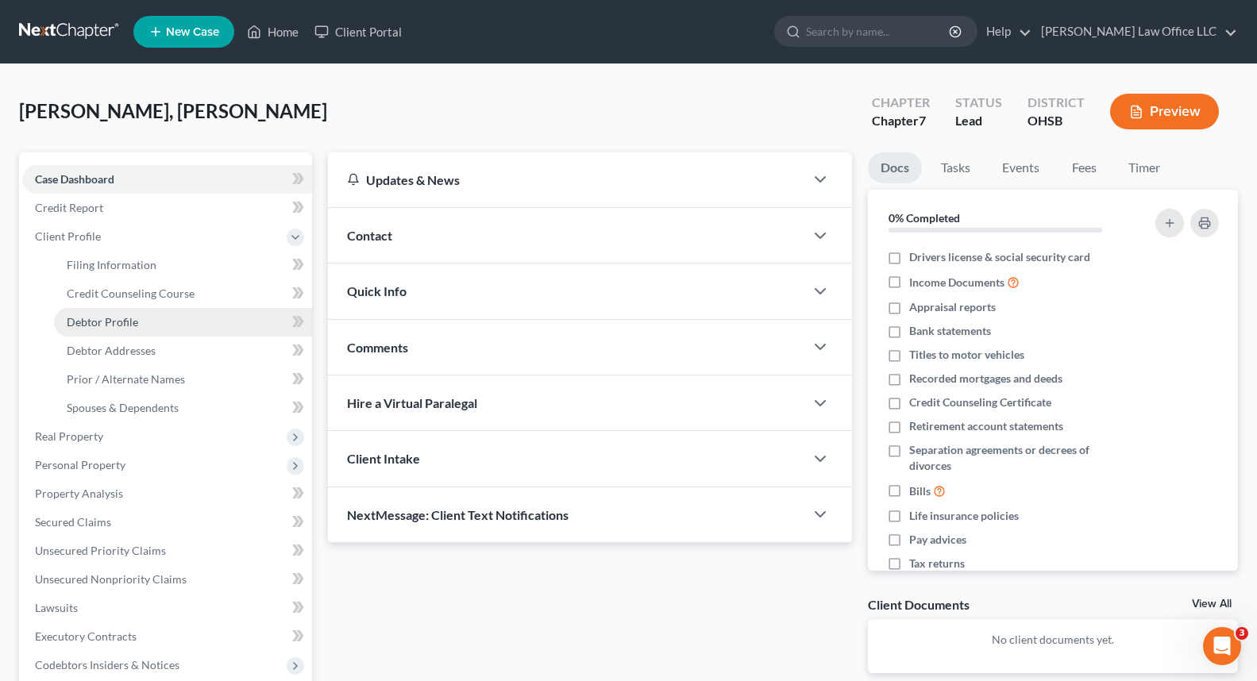
click at [113, 325] on span "Debtor Profile" at bounding box center [102, 322] width 71 height 14
select select "0"
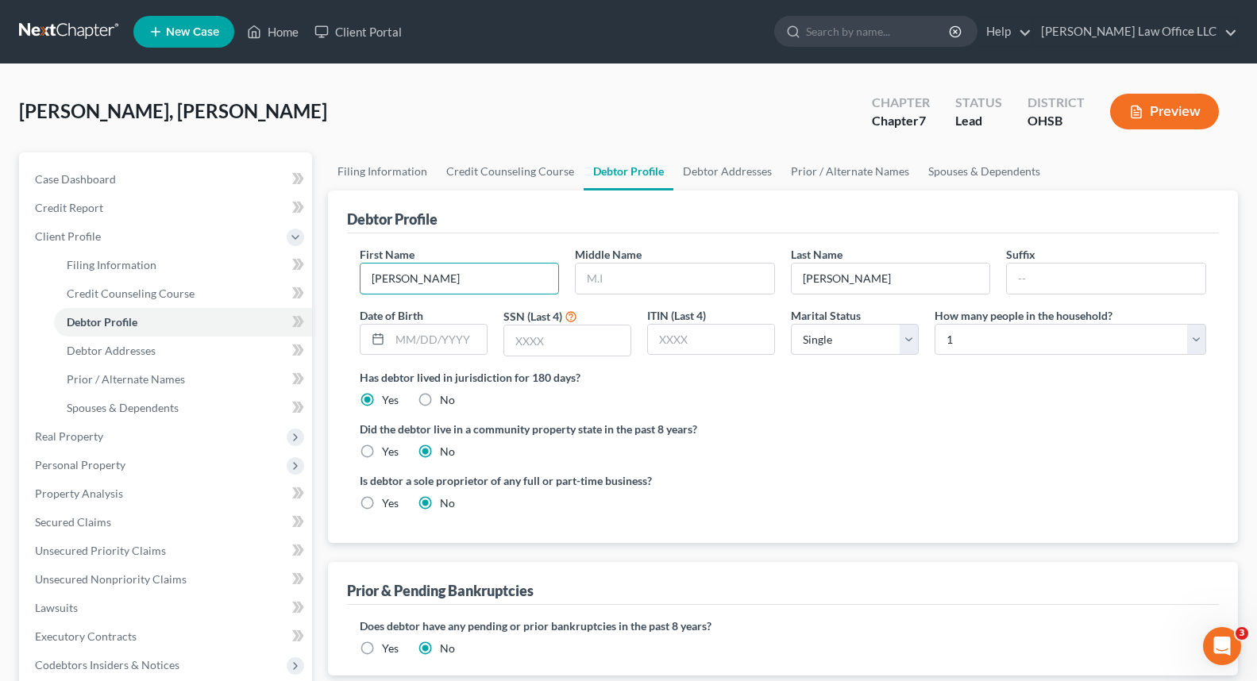
drag, startPoint x: 411, startPoint y: 288, endPoint x: 307, endPoint y: 295, distance: 103.6
click at [310, 295] on div "Petition Navigation Case Dashboard Payments Invoices Payments Payments Credit R…" at bounding box center [628, 553] width 1235 height 803
drag, startPoint x: 595, startPoint y: 284, endPoint x: 530, endPoint y: 294, distance: 65.8
click at [530, 294] on div "First Name Middle Name Last Name Timothy Suffix Date of Birth SSN (Last 4) ITIN…" at bounding box center [783, 307] width 863 height 123
drag, startPoint x: 875, startPoint y: 285, endPoint x: 704, endPoint y: 285, distance: 170.8
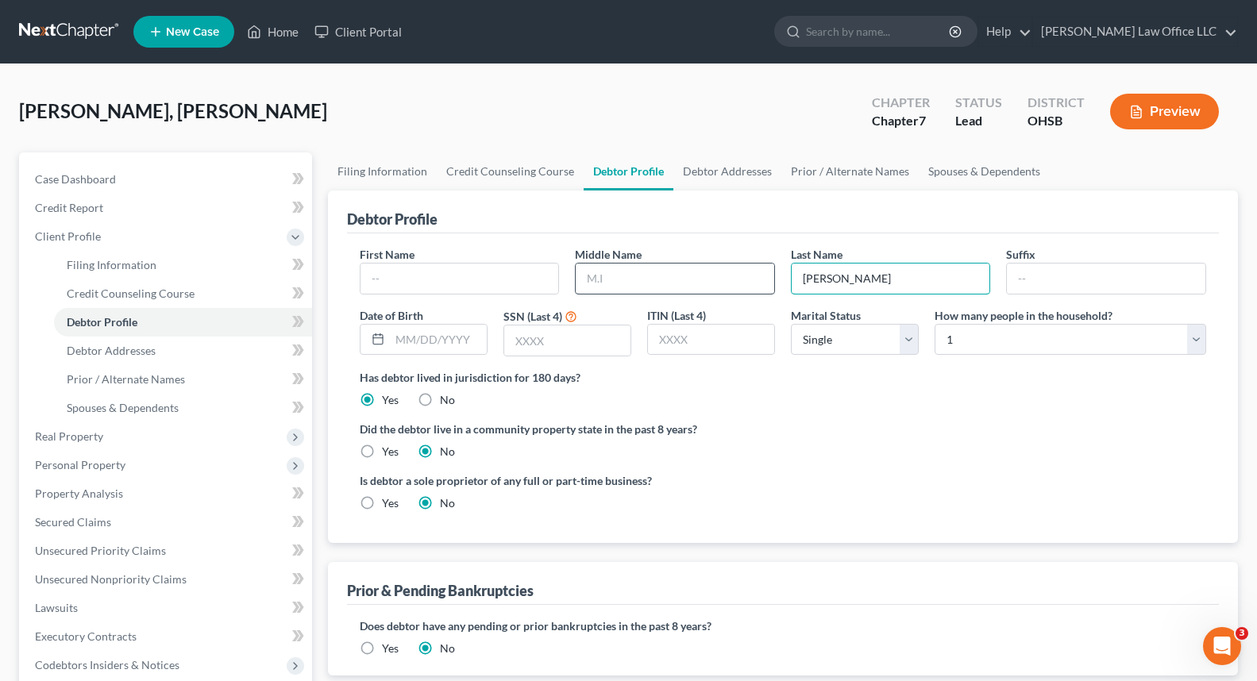
click at [704, 285] on div "First Name Middle Name Last Name Timothy Suffix Date of Birth SSN (Last 4) ITIN…" at bounding box center [783, 307] width 863 height 123
click at [370, 280] on input "text" at bounding box center [460, 279] width 199 height 30
type input "?"
click at [58, 34] on link at bounding box center [70, 31] width 102 height 29
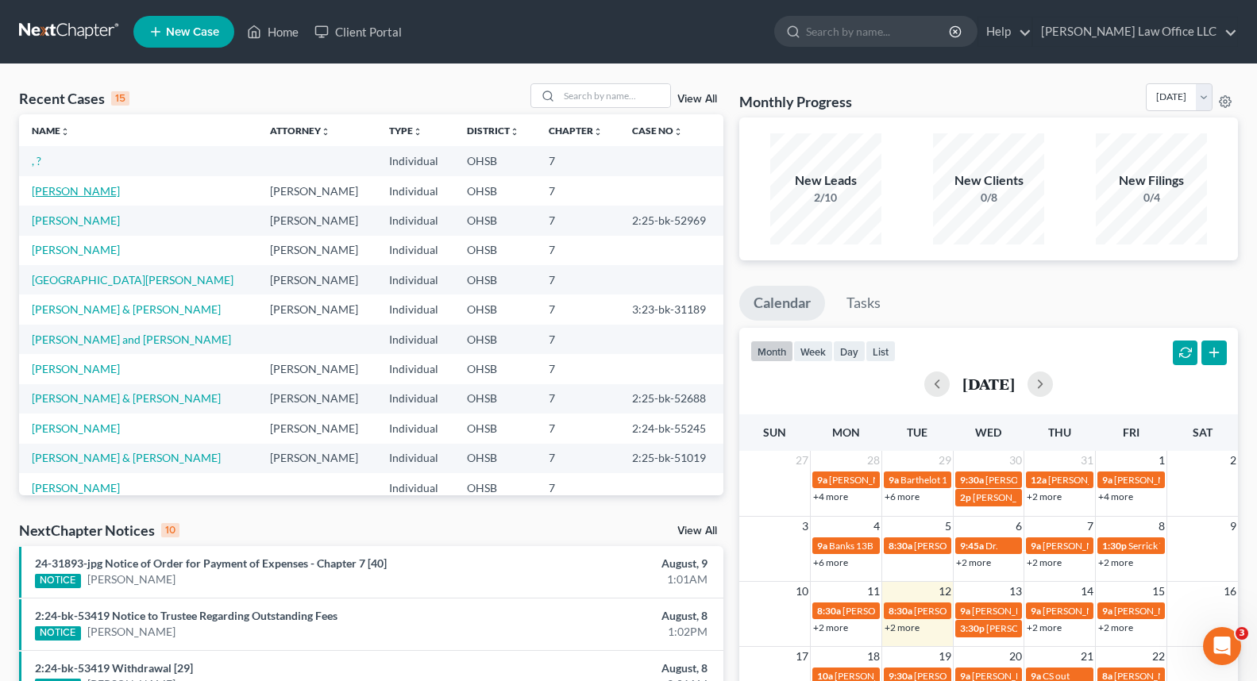
click at [111, 190] on link "Barnett, Timothy" at bounding box center [76, 191] width 88 height 14
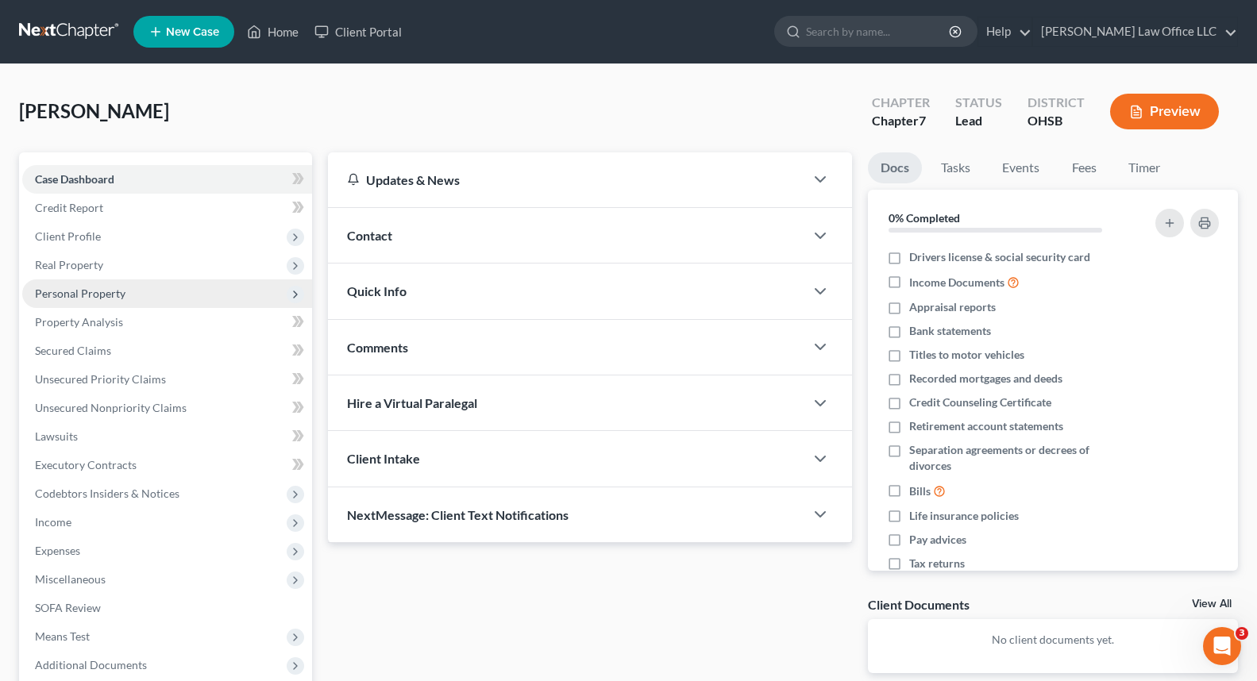
click at [124, 300] on span "Personal Property" at bounding box center [167, 294] width 290 height 29
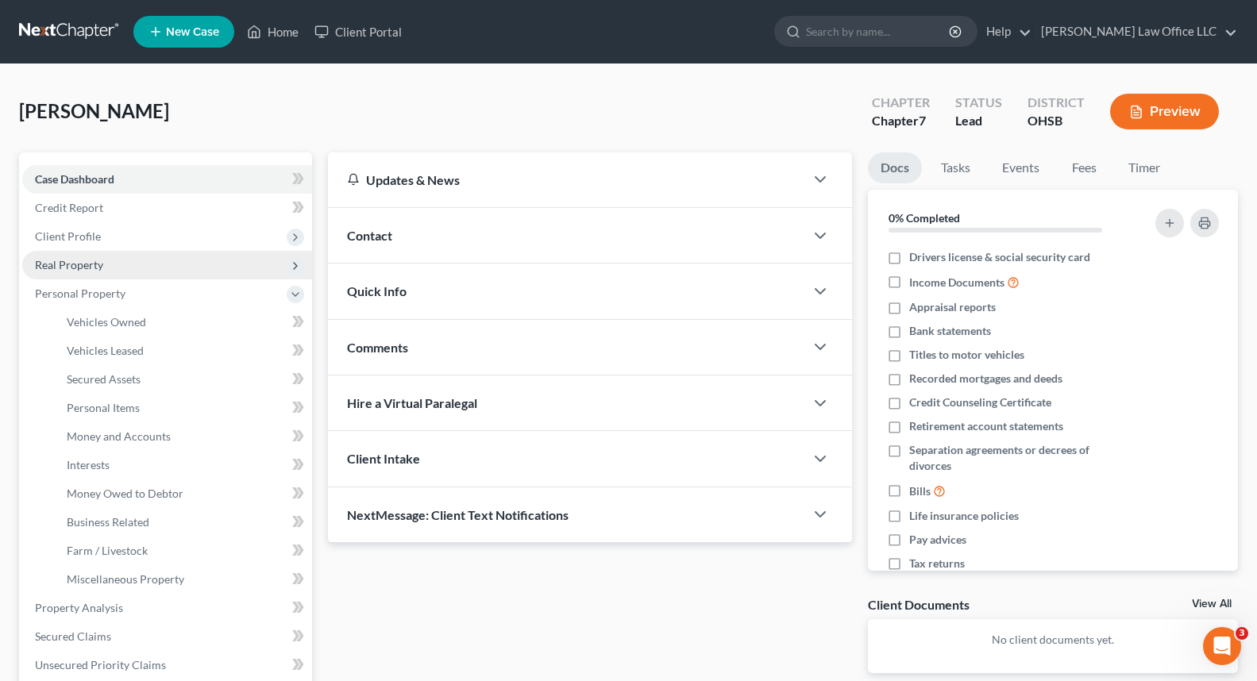
click at [118, 265] on span "Real Property" at bounding box center [167, 265] width 290 height 29
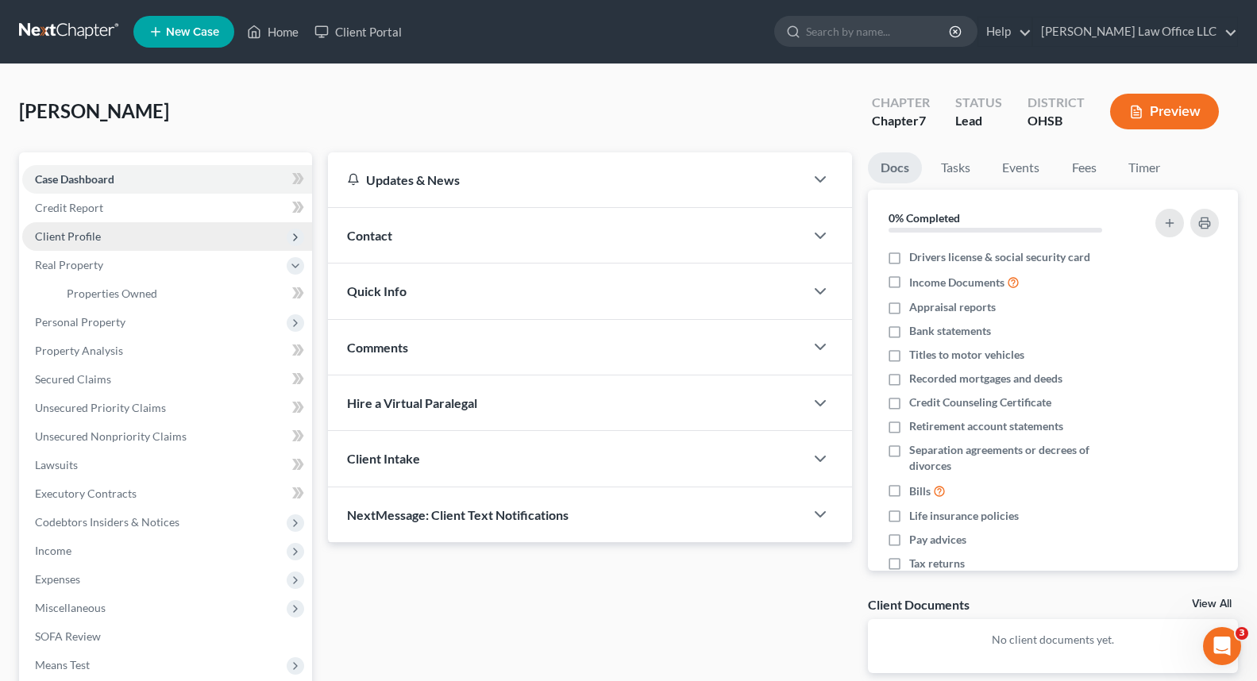
click at [118, 241] on span "Client Profile" at bounding box center [167, 236] width 290 height 29
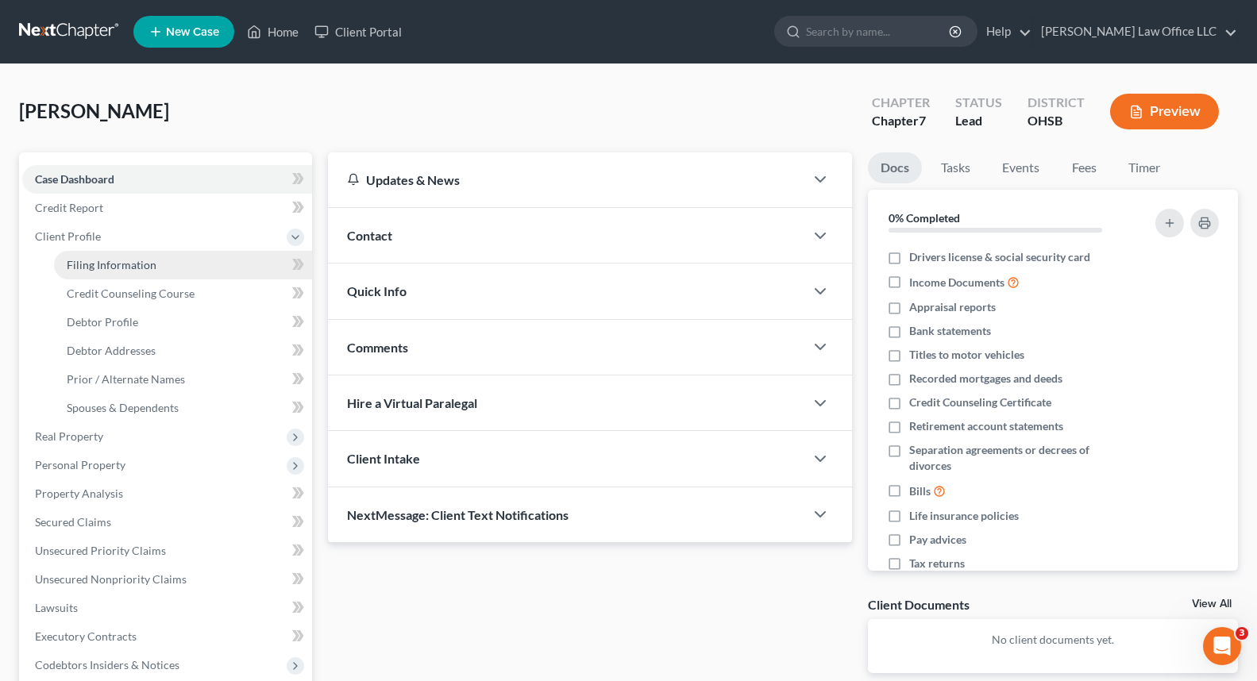
click at [121, 269] on span "Filing Information" at bounding box center [112, 265] width 90 height 14
select select "1"
select select "0"
select select "36"
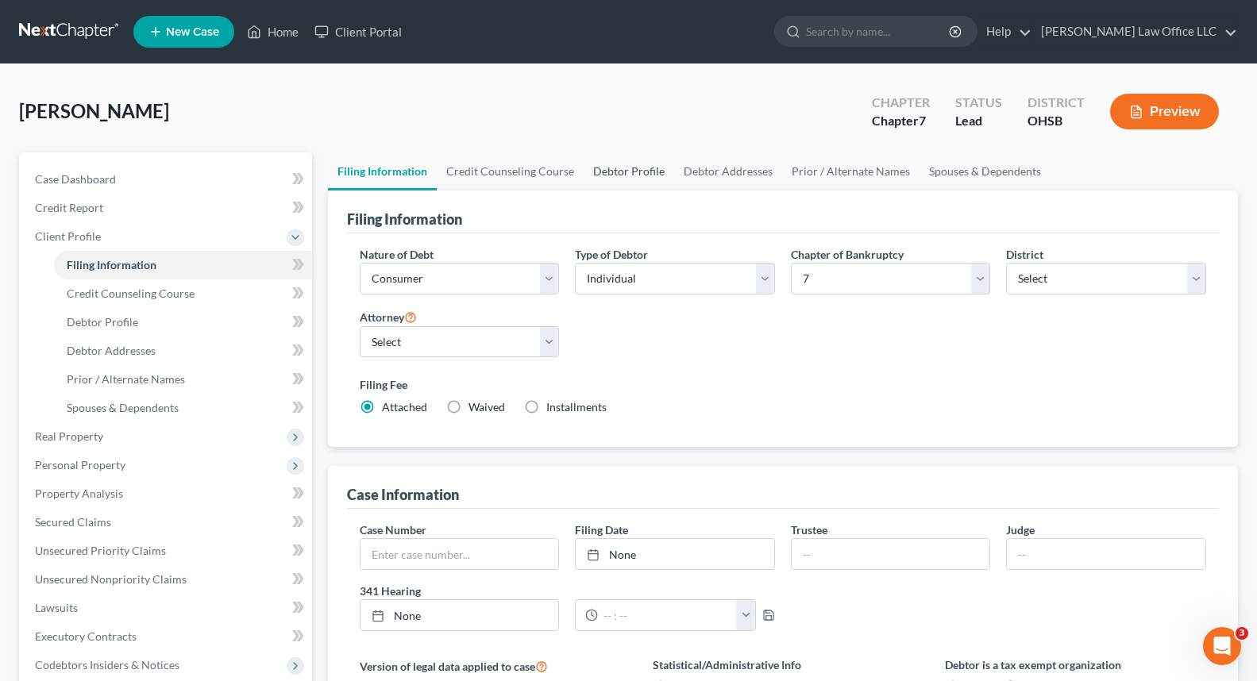
click at [628, 174] on link "Debtor Profile" at bounding box center [629, 171] width 91 height 38
select select "0"
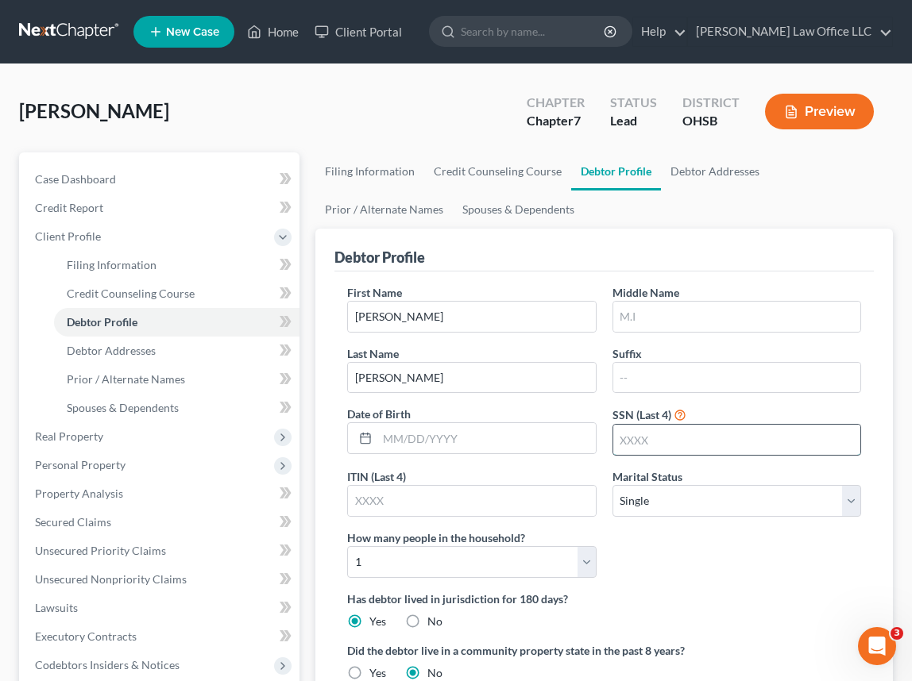
click at [631, 442] on input "text" at bounding box center [736, 440] width 247 height 30
type input "9687"
click at [378, 443] on input "text" at bounding box center [486, 438] width 218 height 30
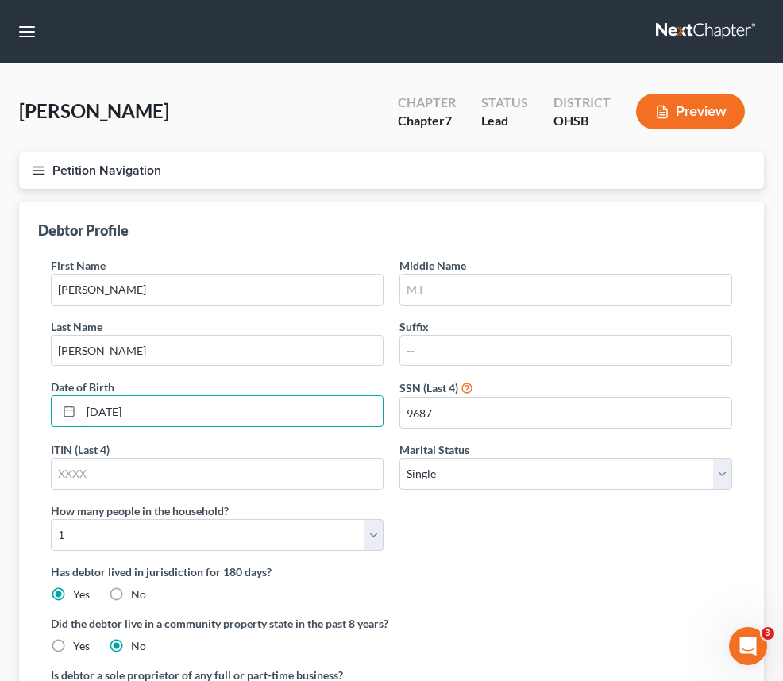
type input "12/07/1978"
click at [380, 111] on div "Barnett, Timothy Upgraded Chapter Chapter 7 Status Lead District OHSB Preview P…" at bounding box center [391, 508] width 783 height 889
click at [392, 306] on div "First Name Timothy" at bounding box center [217, 281] width 349 height 48
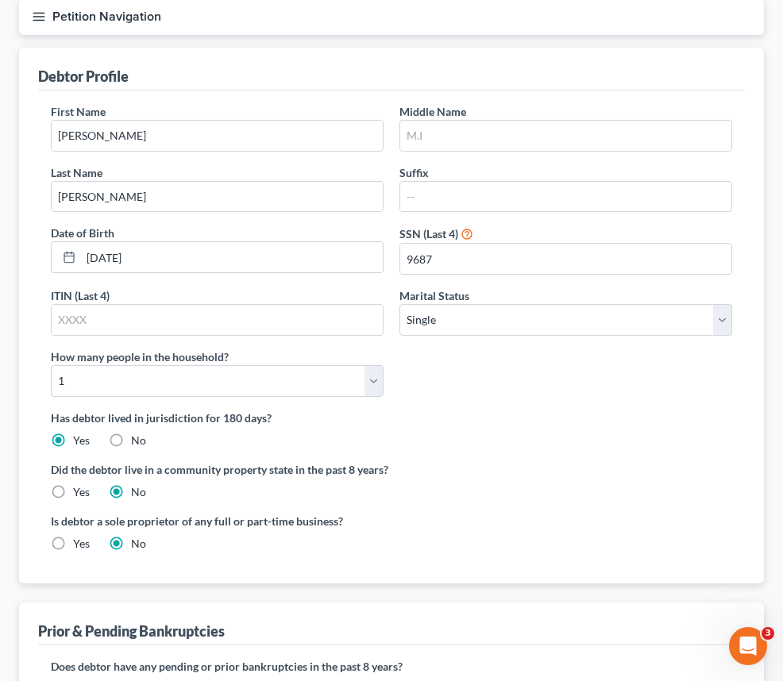
scroll to position [159, 0]
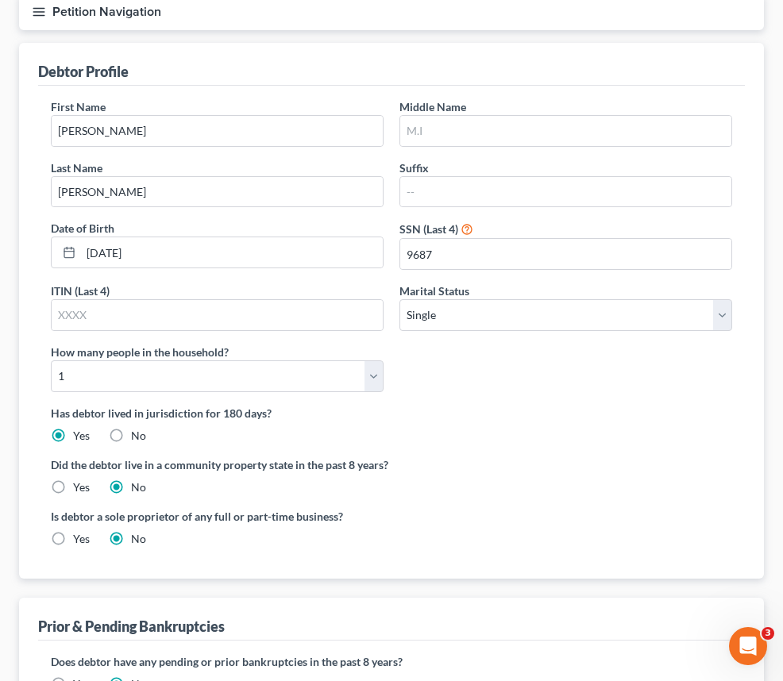
click at [461, 86] on div "Debtor Profile" at bounding box center [391, 64] width 707 height 43
click at [456, 86] on div "Debtor Profile" at bounding box center [391, 64] width 707 height 43
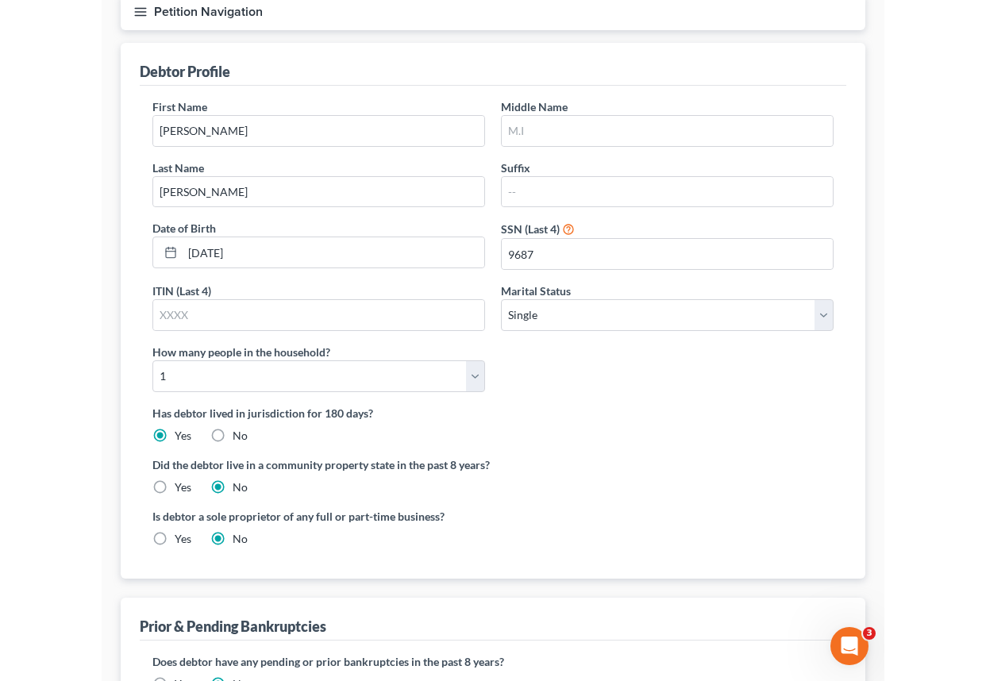
scroll to position [130, 0]
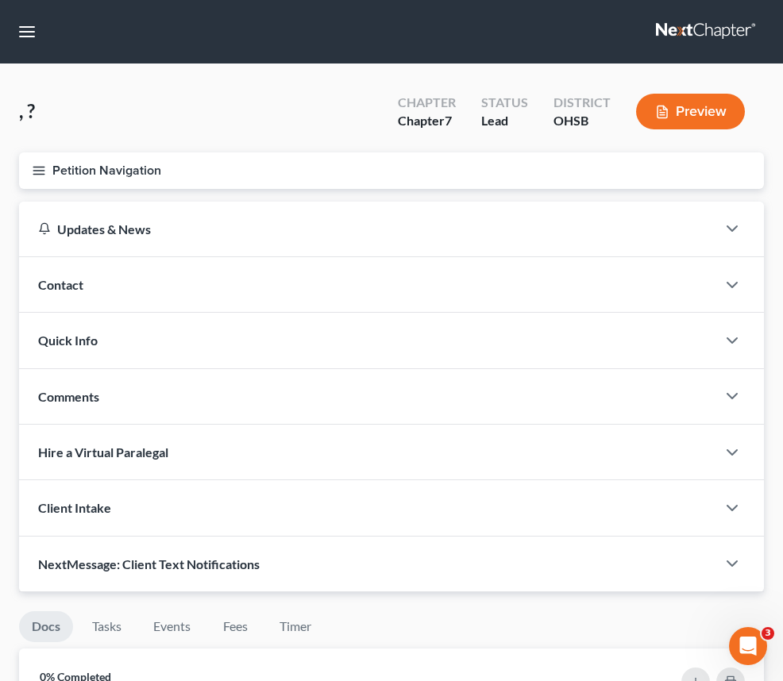
click at [441, 221] on div "Updates & News" at bounding box center [367, 229] width 659 height 17
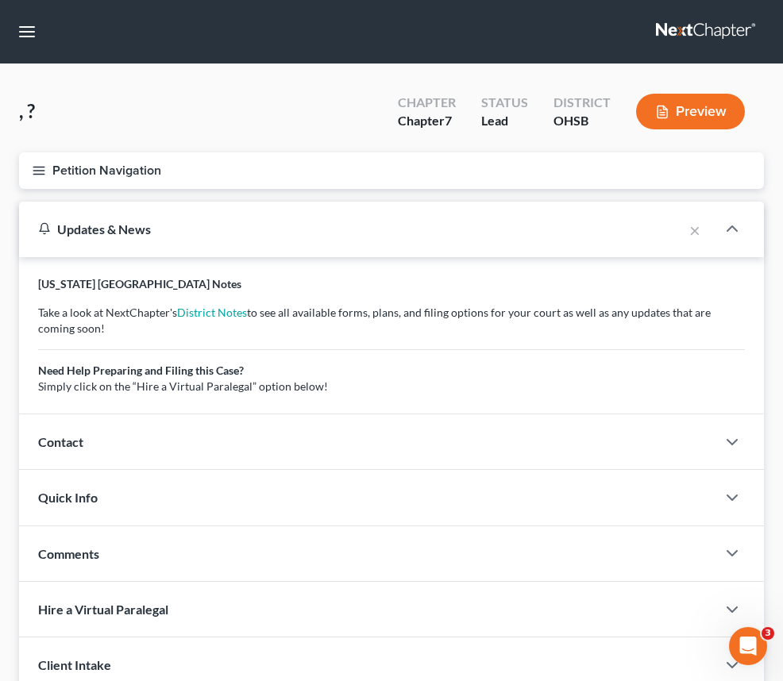
click at [0, 0] on span "Client Profile" at bounding box center [0, 0] width 0 height 0
click at [0, 0] on span "Case Dashboard" at bounding box center [0, 0] width 0 height 0
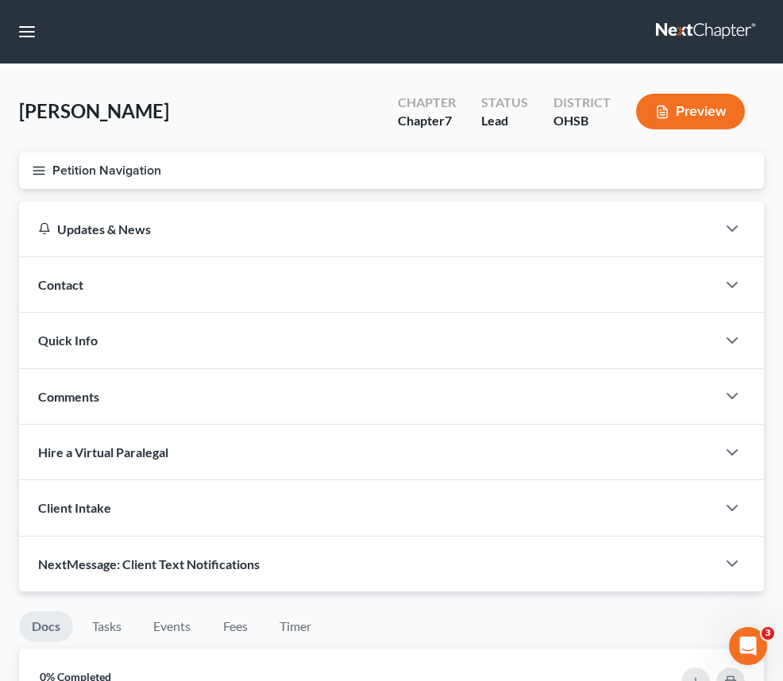
click at [215, 132] on div "[PERSON_NAME] Upgraded Chapter Chapter 7 Status Lead District [GEOGRAPHIC_DATA]…" at bounding box center [391, 117] width 745 height 69
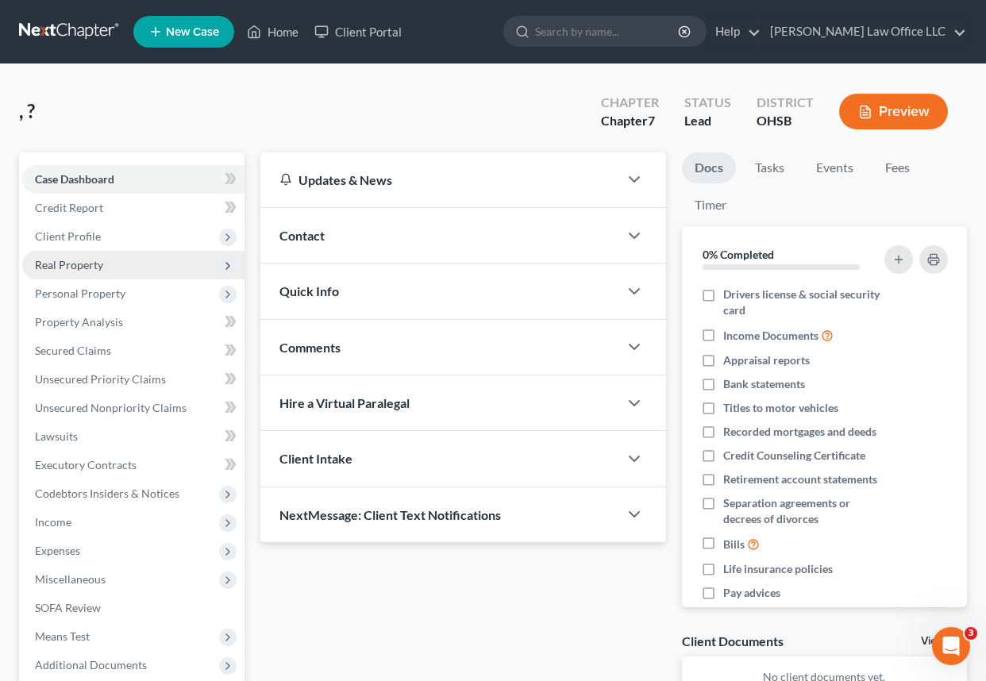
click at [71, 258] on span "Real Property" at bounding box center [69, 265] width 68 height 14
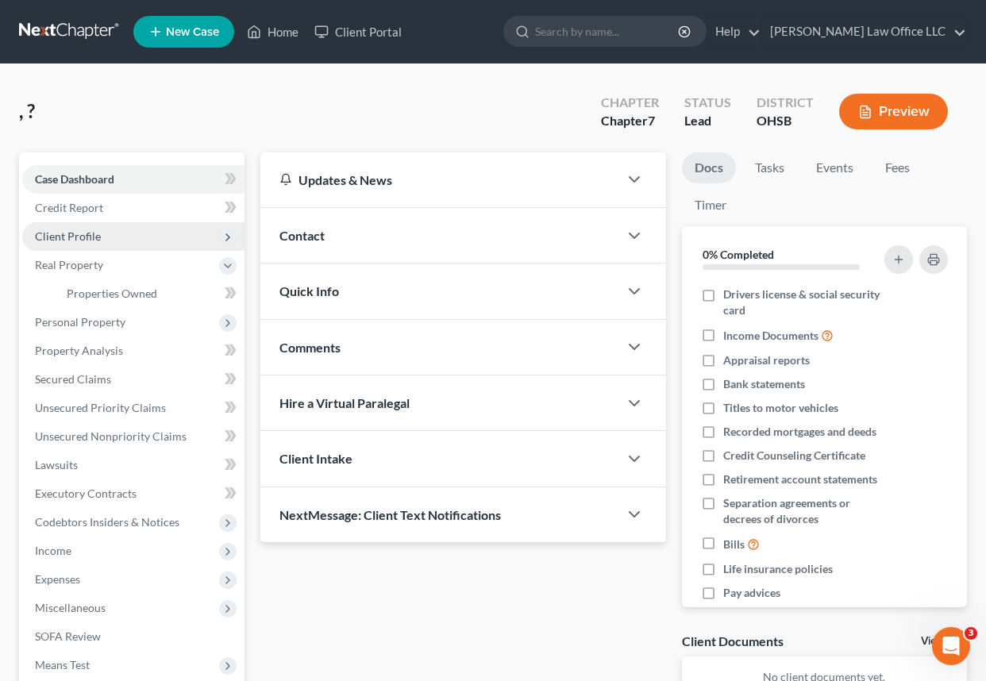
click at [70, 239] on span "Client Profile" at bounding box center [68, 237] width 66 height 14
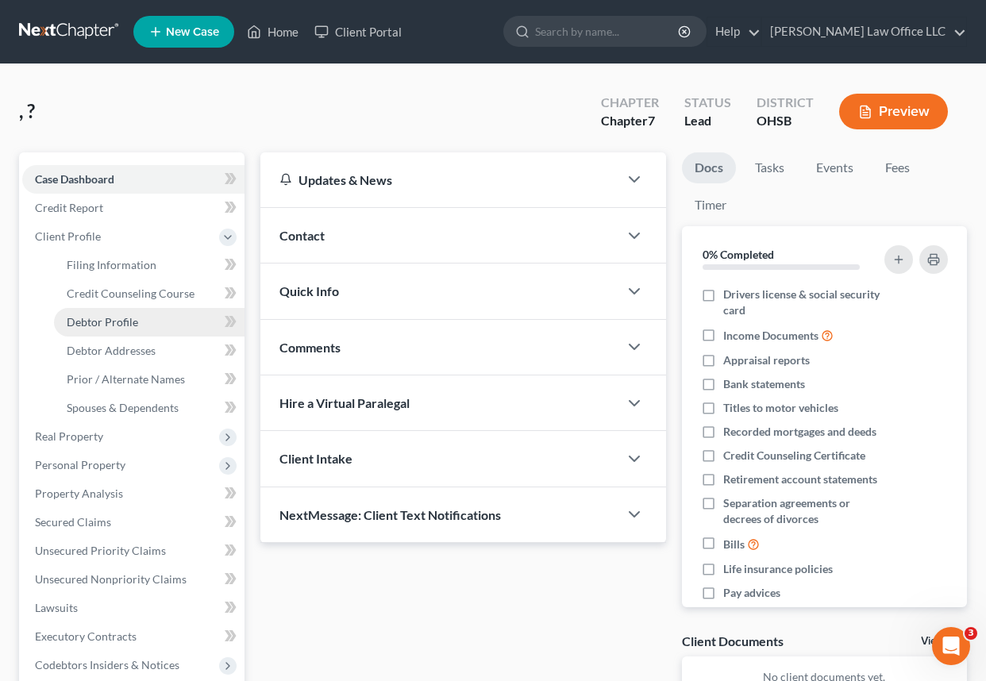
click at [90, 322] on span "Debtor Profile" at bounding box center [102, 322] width 71 height 14
select select "0"
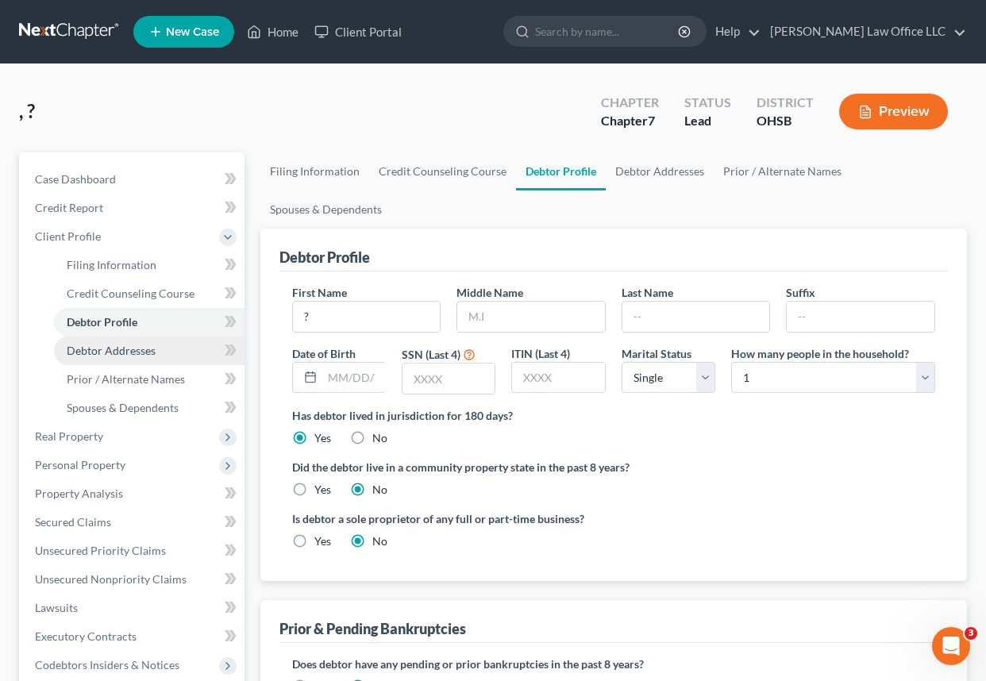
click at [144, 353] on span "Debtor Addresses" at bounding box center [111, 351] width 89 height 14
select select "0"
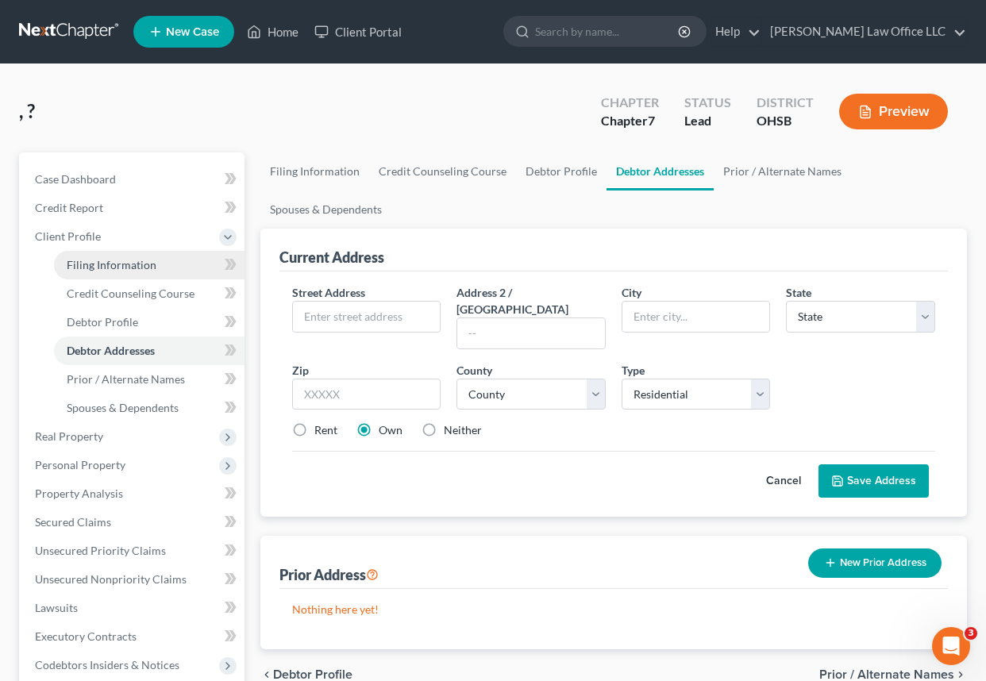
click at [123, 258] on span "Filing Information" at bounding box center [112, 265] width 90 height 14
select select "1"
select select "0"
select select "36"
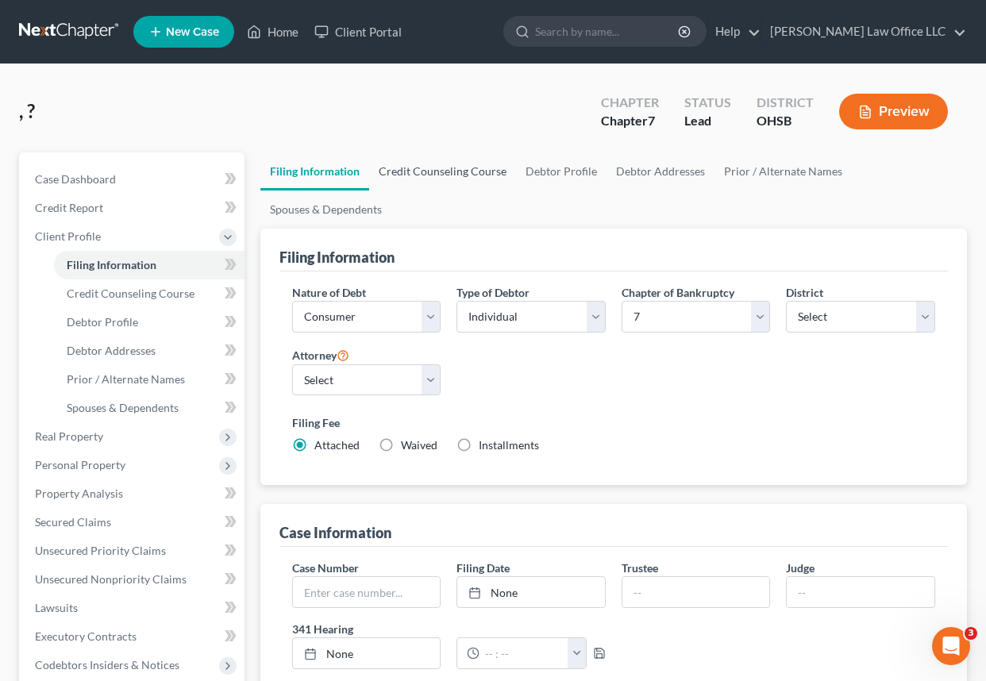
click at [470, 176] on link "Credit Counseling Course" at bounding box center [442, 171] width 147 height 38
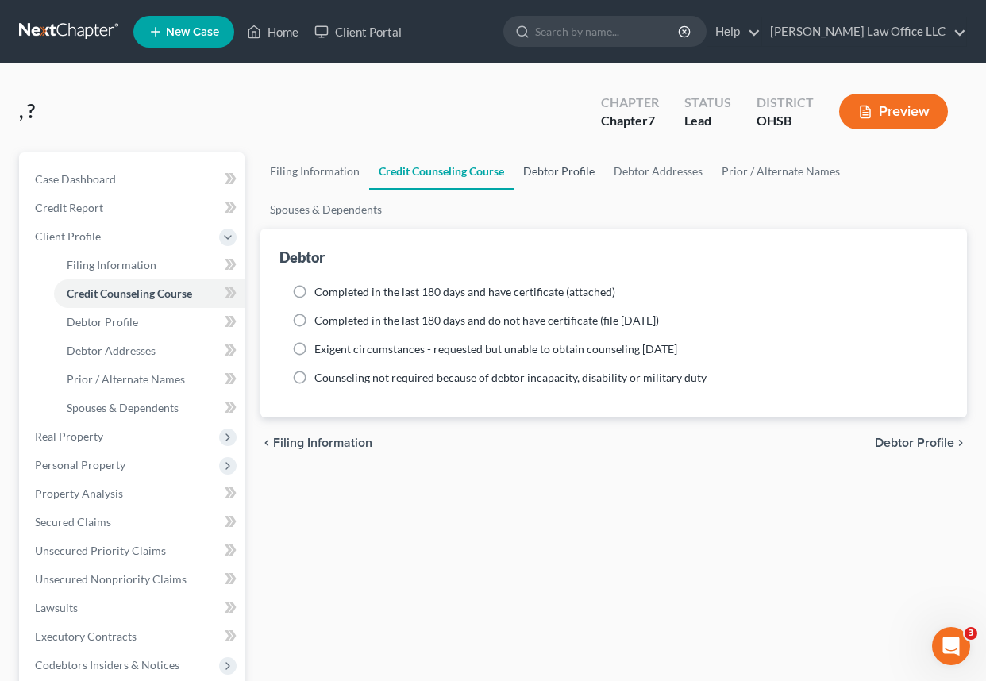
click at [552, 175] on link "Debtor Profile" at bounding box center [559, 171] width 91 height 38
select select "0"
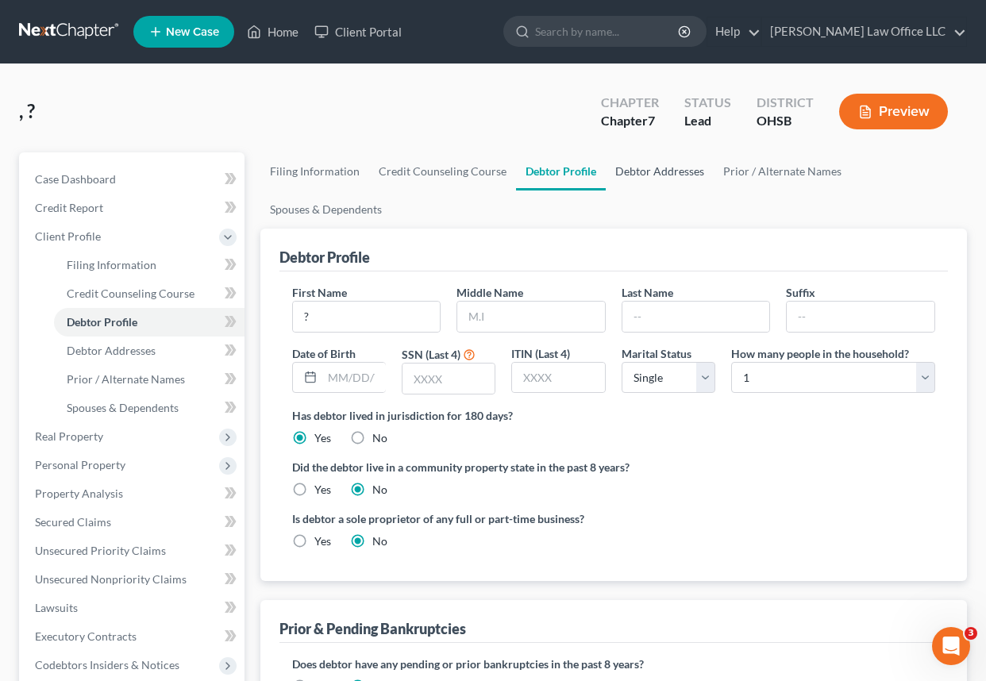
click at [634, 173] on link "Debtor Addresses" at bounding box center [660, 171] width 108 height 38
select select "0"
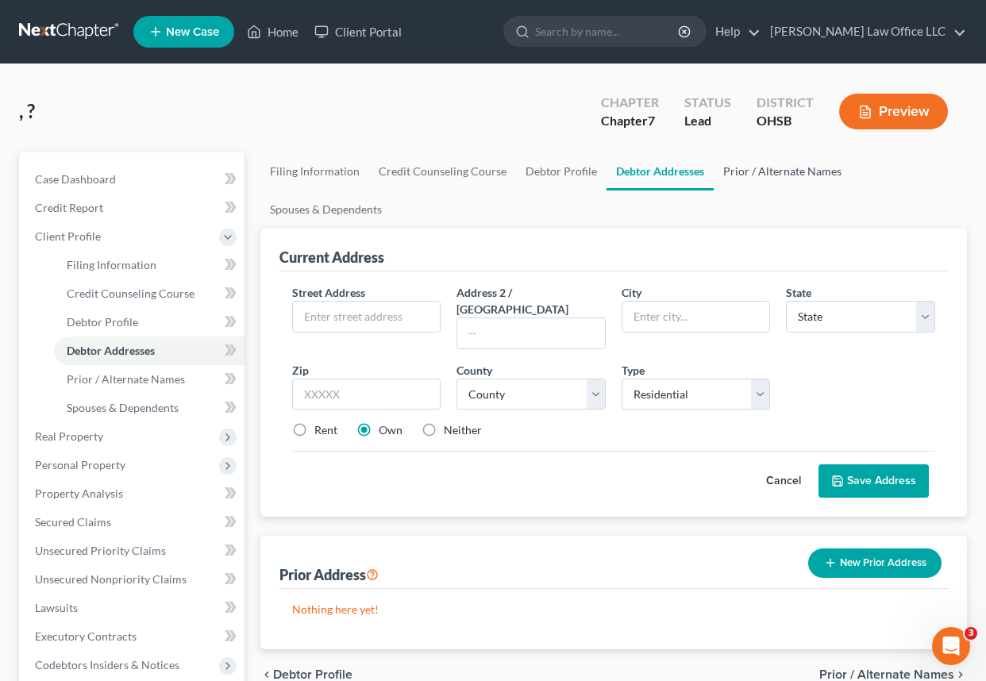
click at [743, 172] on link "Prior / Alternate Names" at bounding box center [782, 171] width 137 height 38
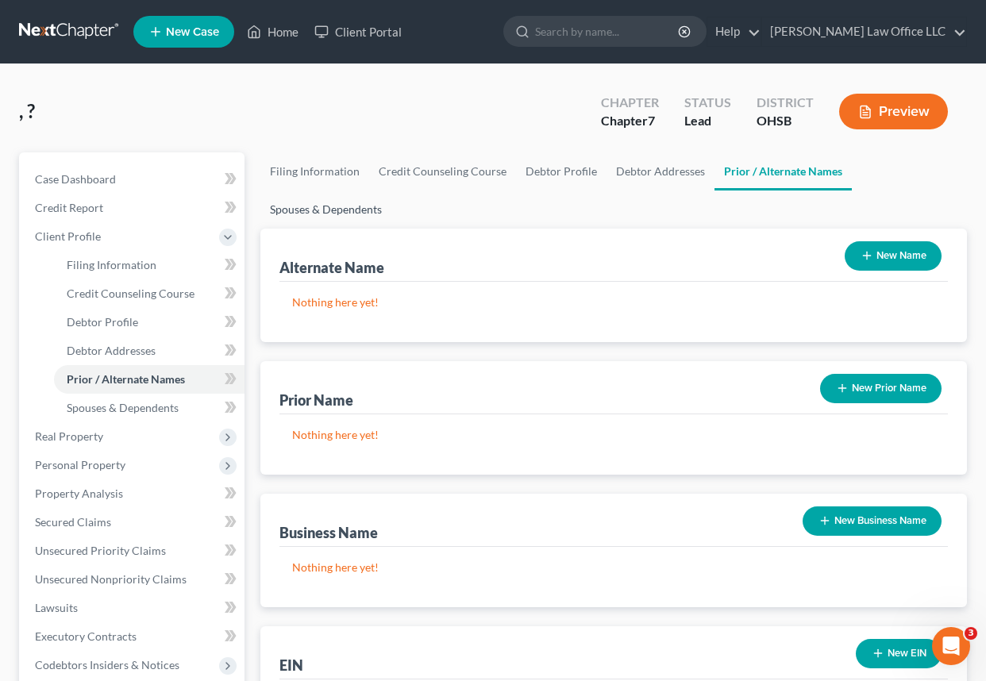
click at [338, 211] on link "Spouses & Dependents" at bounding box center [326, 210] width 131 height 38
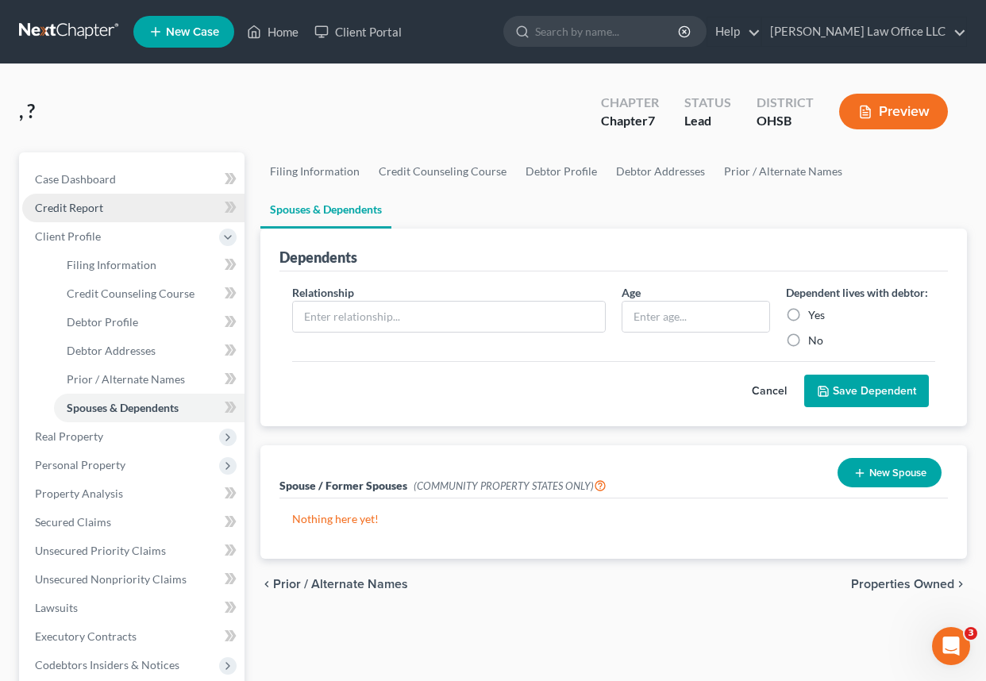
click at [87, 203] on span "Credit Report" at bounding box center [69, 208] width 68 height 14
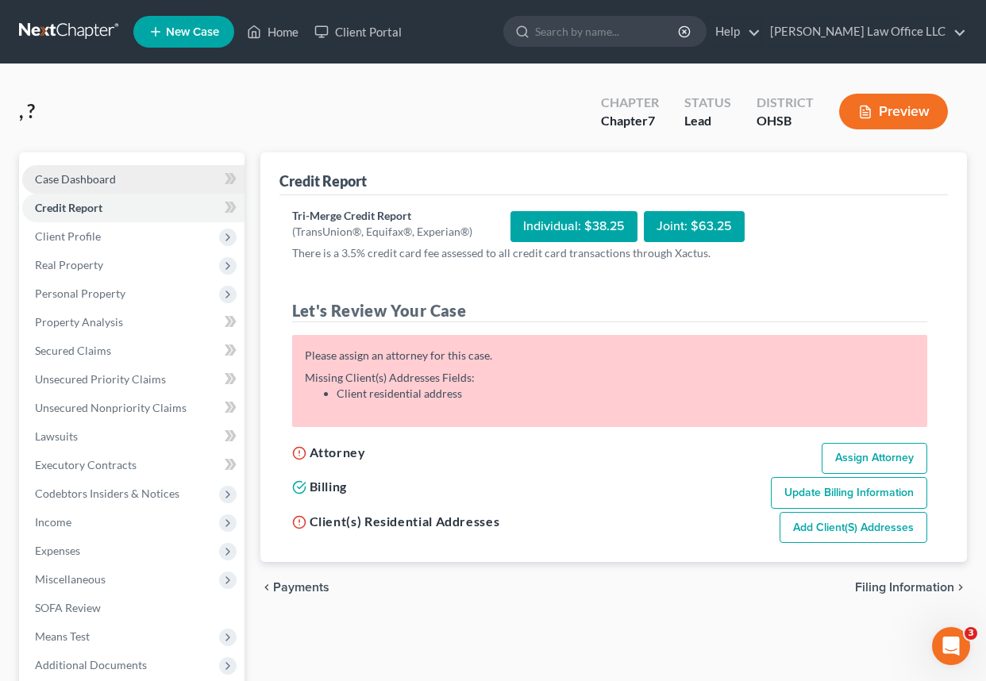
click at [87, 183] on span "Case Dashboard" at bounding box center [75, 179] width 81 height 14
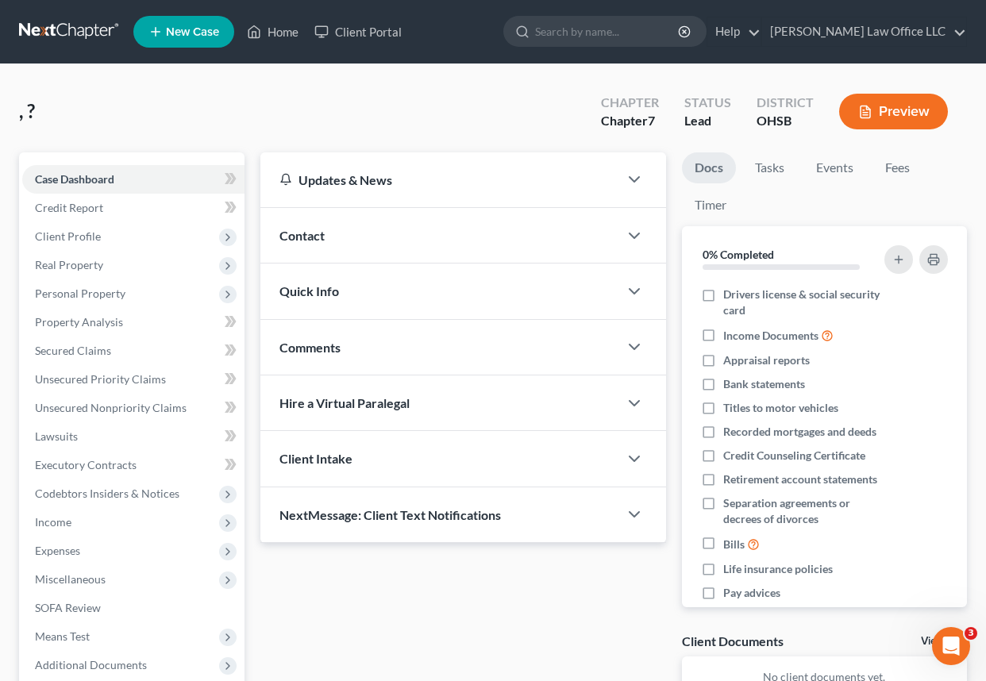
click at [302, 237] on span "Contact" at bounding box center [302, 235] width 45 height 15
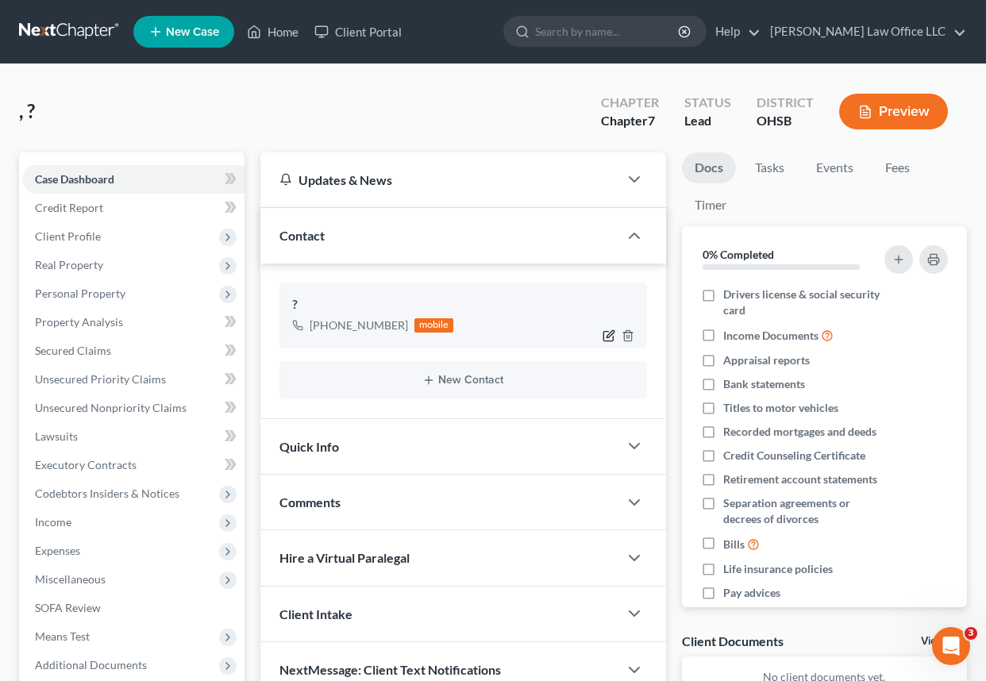
click at [609, 338] on icon "button" at bounding box center [609, 336] width 13 height 13
select select "0"
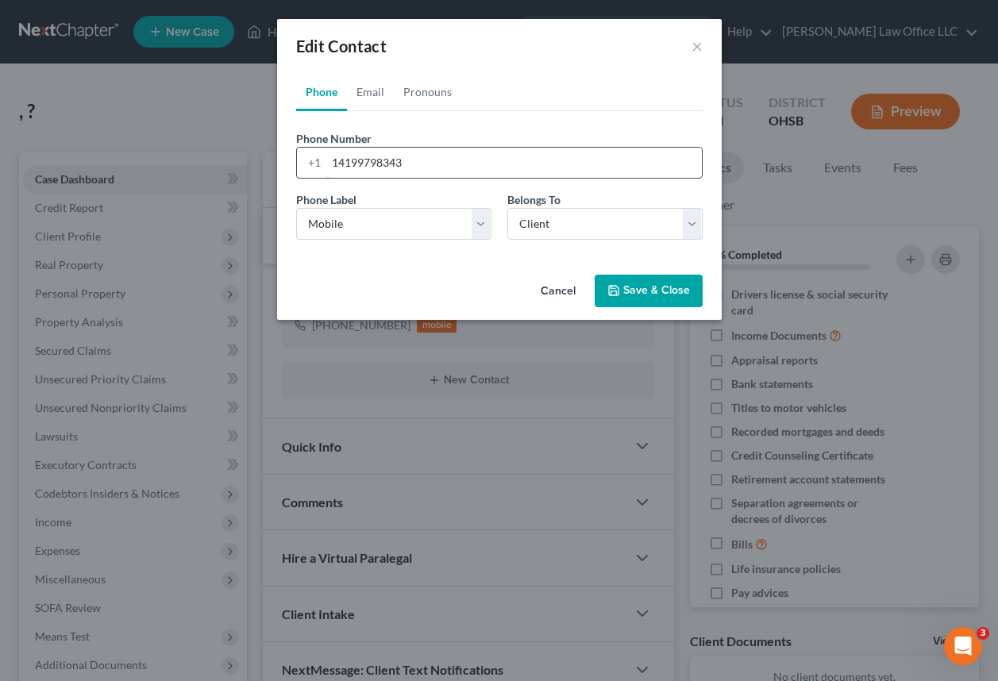
drag, startPoint x: 440, startPoint y: 160, endPoint x: 305, endPoint y: 170, distance: 135.4
click at [305, 170] on div "+1 14199798343" at bounding box center [499, 163] width 407 height 32
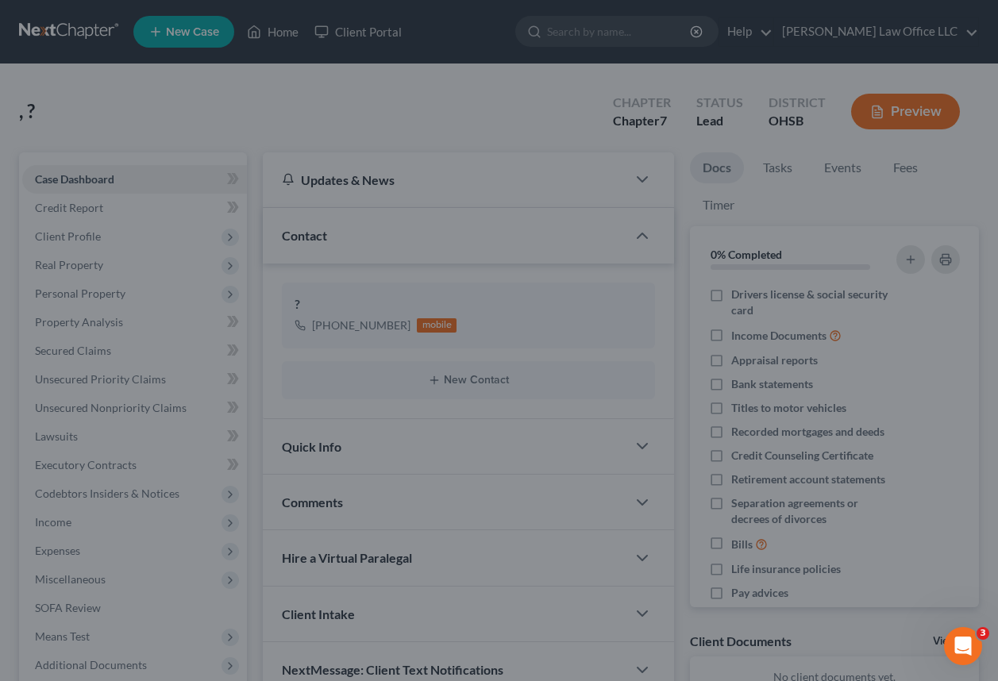
click at [574, 385] on div "Edit Contact × Phone Email Pronouns Phone Number * +1 14199798343 Ext. Phone La…" at bounding box center [499, 340] width 998 height 681
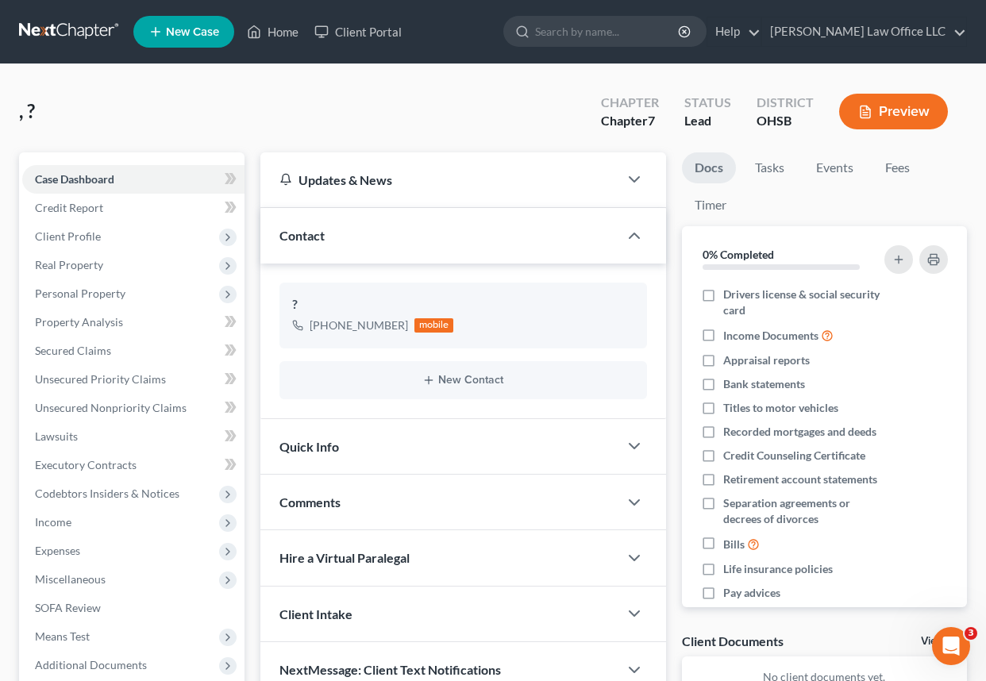
click at [429, 98] on div ", ? Upgraded Chapter Chapter 7 Status Lead District OHSB Preview" at bounding box center [493, 117] width 948 height 69
click at [87, 109] on div ", ? Upgraded Chapter Chapter 7 Status Lead District OHSB Preview" at bounding box center [493, 117] width 948 height 69
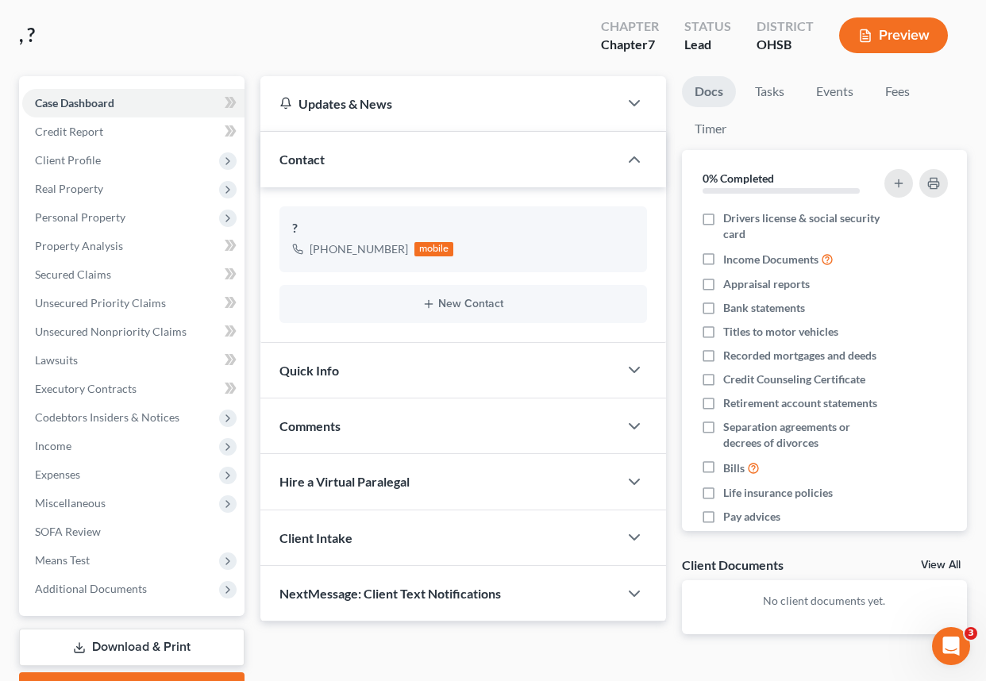
scroll to position [163, 0]
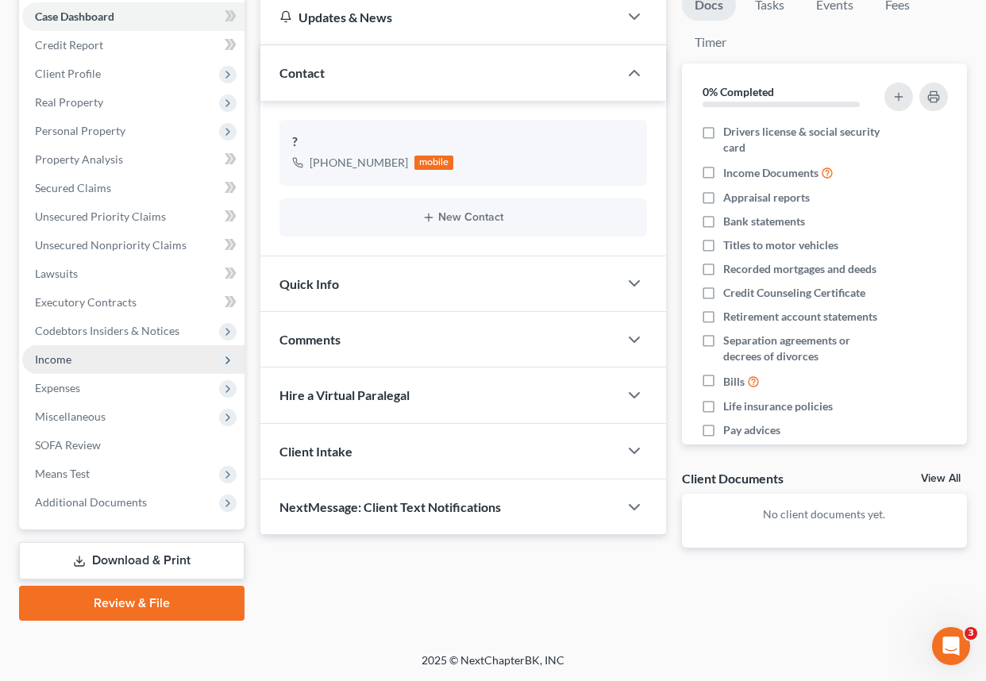
click at [70, 355] on span "Income" at bounding box center [53, 360] width 37 height 14
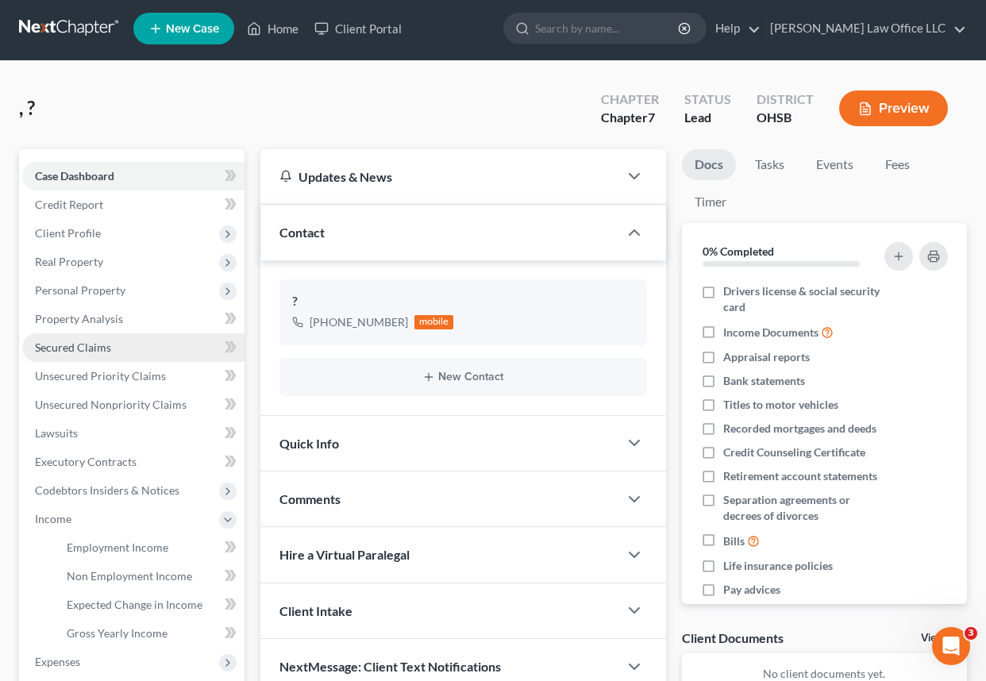
scroll to position [0, 0]
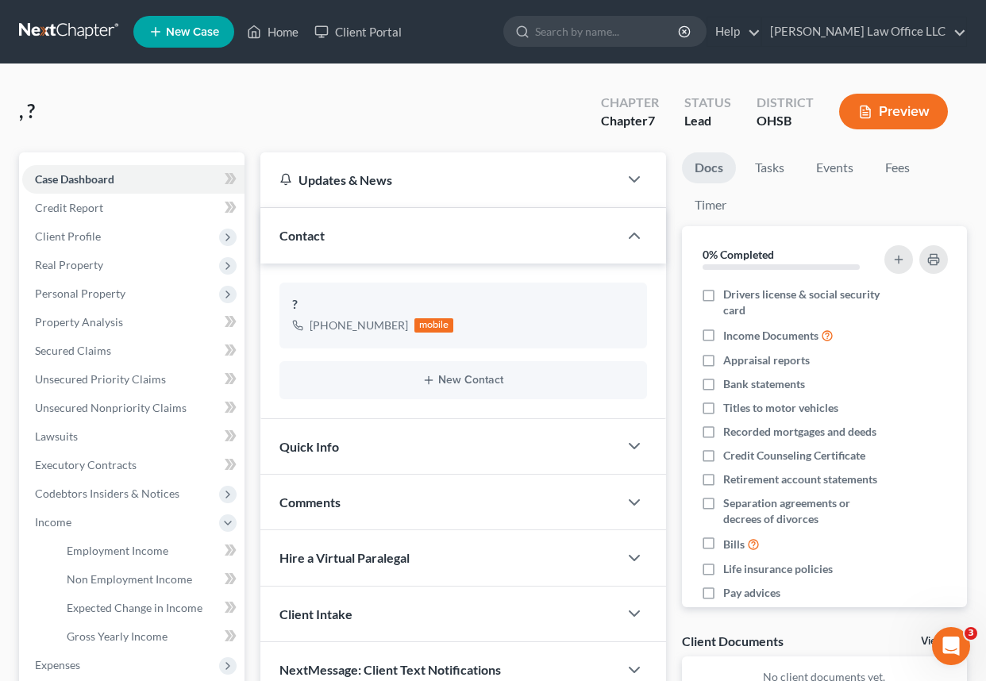
click at [132, 99] on div ", ? Upgraded Chapter Chapter 7 Status Lead District OHSB Preview" at bounding box center [493, 117] width 948 height 69
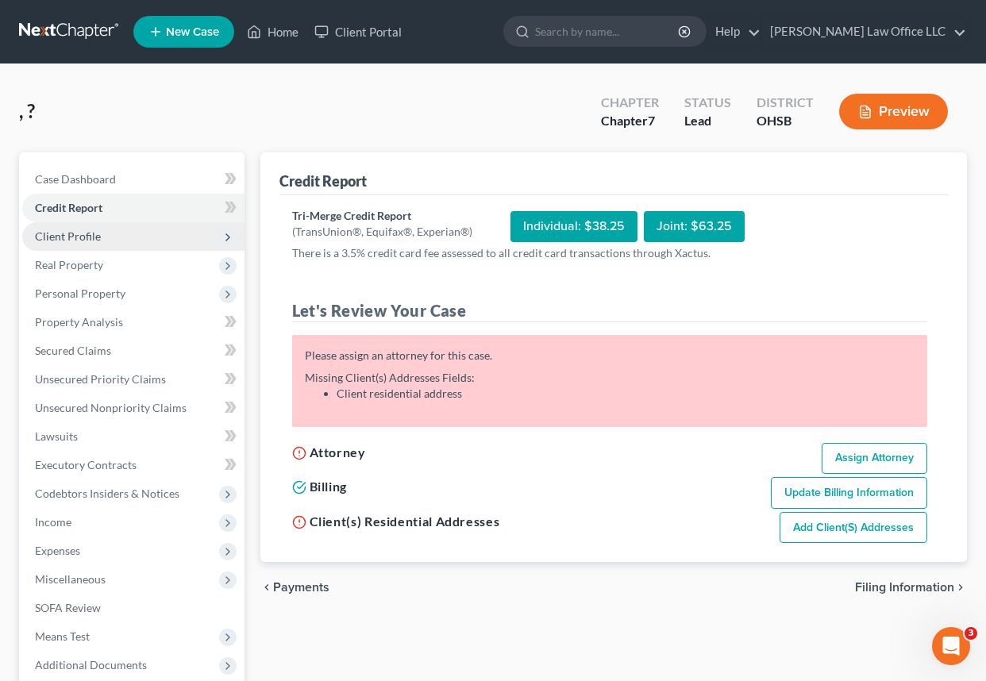
click at [107, 235] on span "Client Profile" at bounding box center [133, 236] width 222 height 29
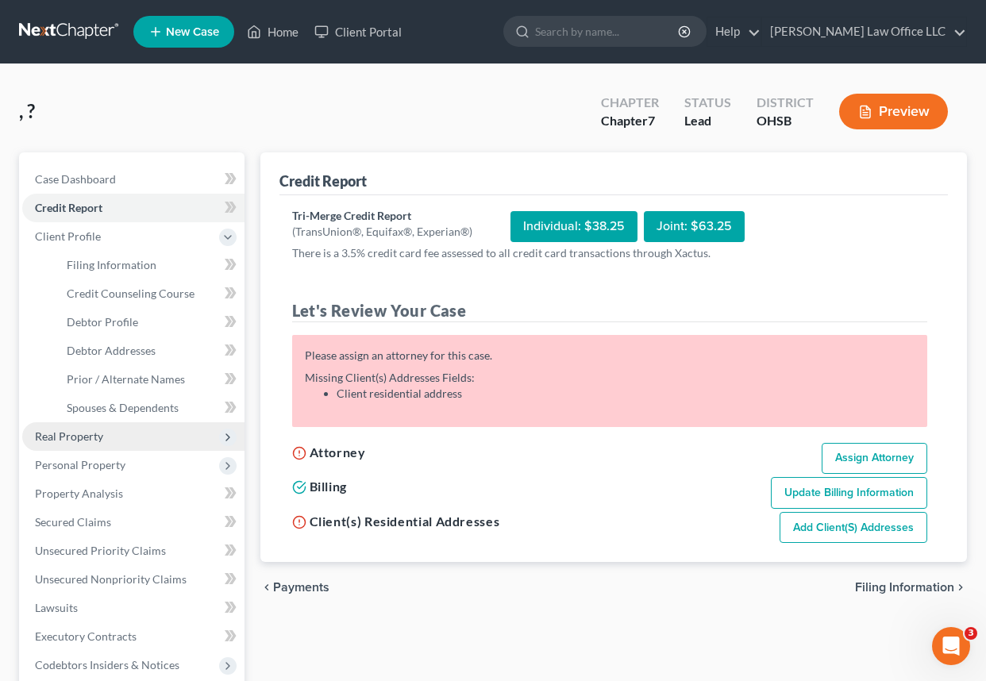
click at [107, 434] on span "Real Property" at bounding box center [133, 437] width 222 height 29
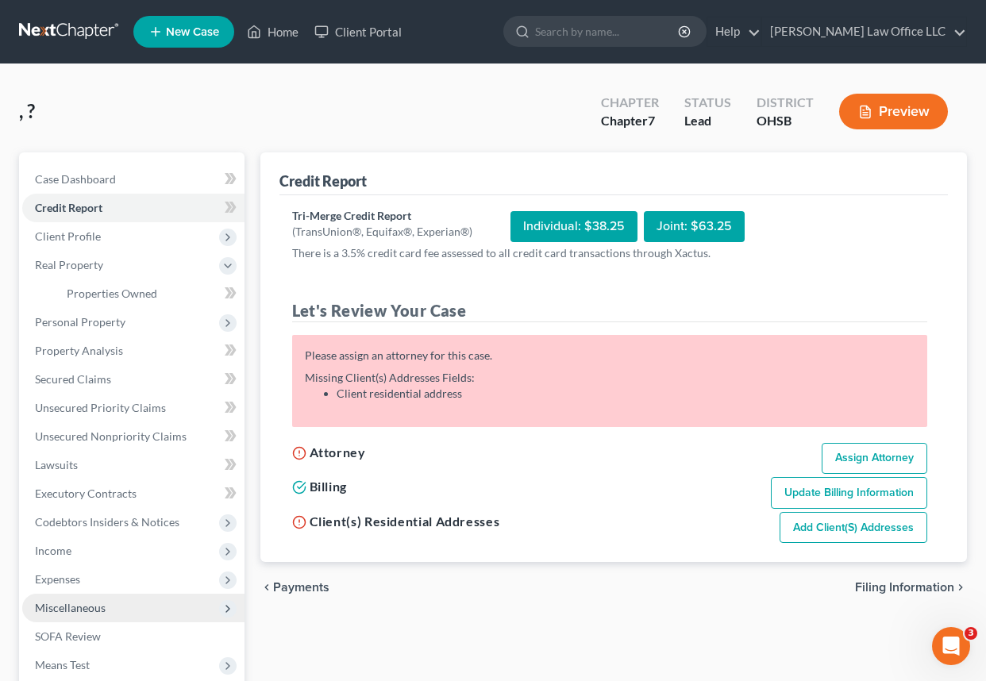
click at [110, 598] on span "Miscellaneous" at bounding box center [133, 608] width 222 height 29
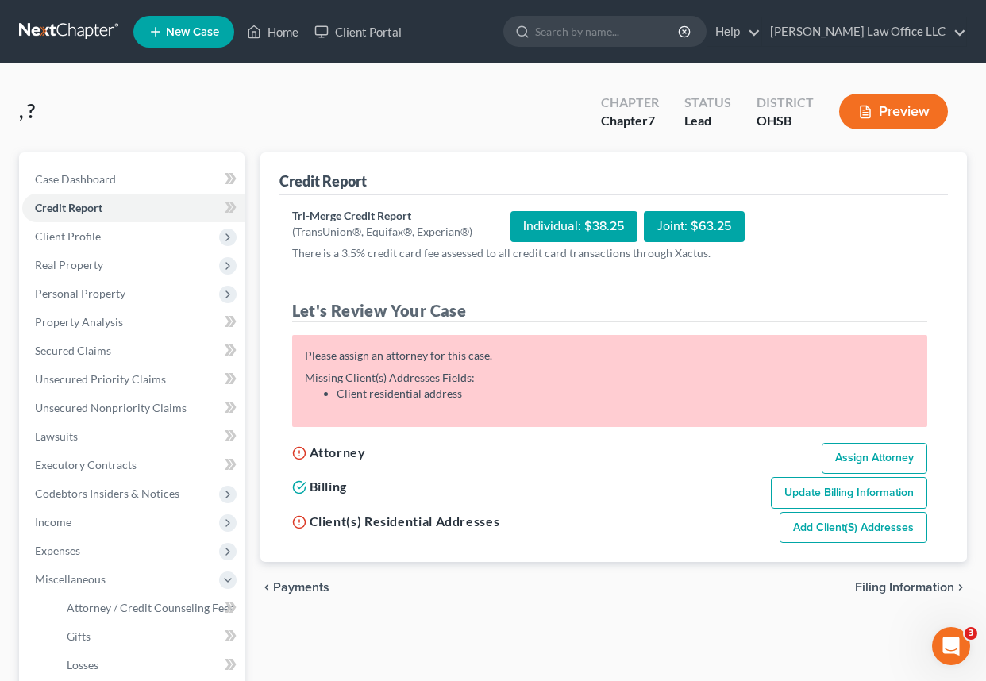
click at [83, 129] on div ", ? Upgraded Chapter Chapter 7 Status Lead District OHSB Preview" at bounding box center [493, 117] width 948 height 69
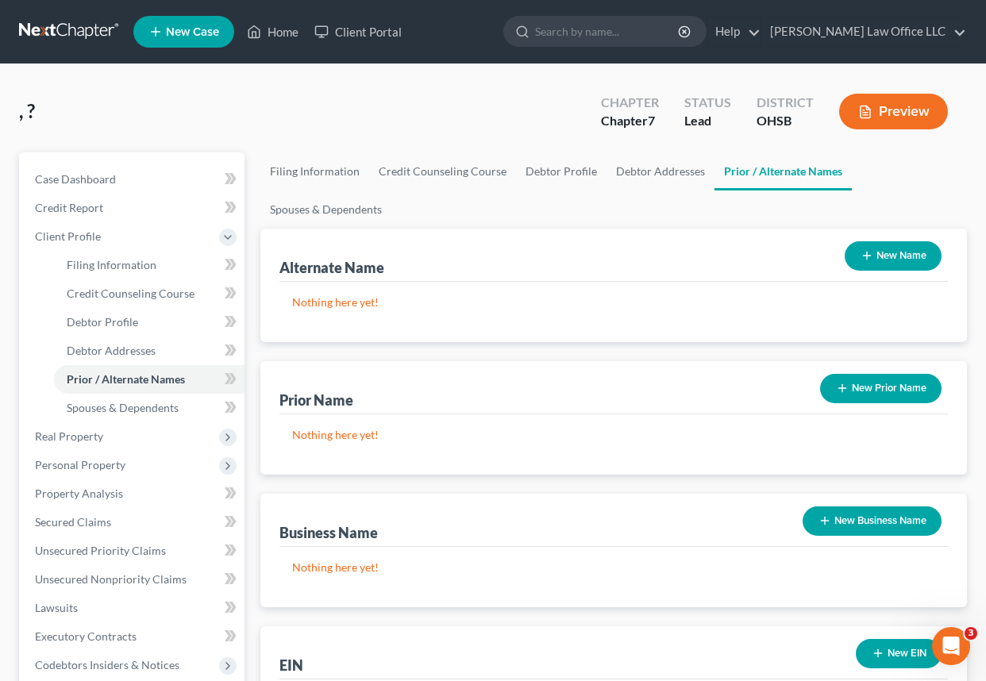
select select "0"
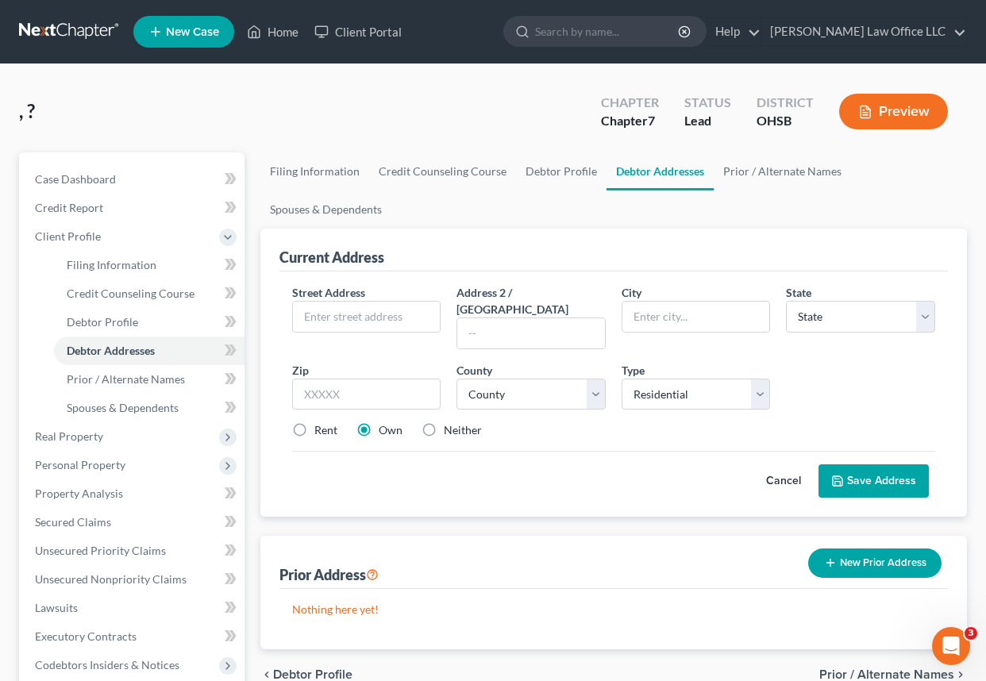
select select "0"
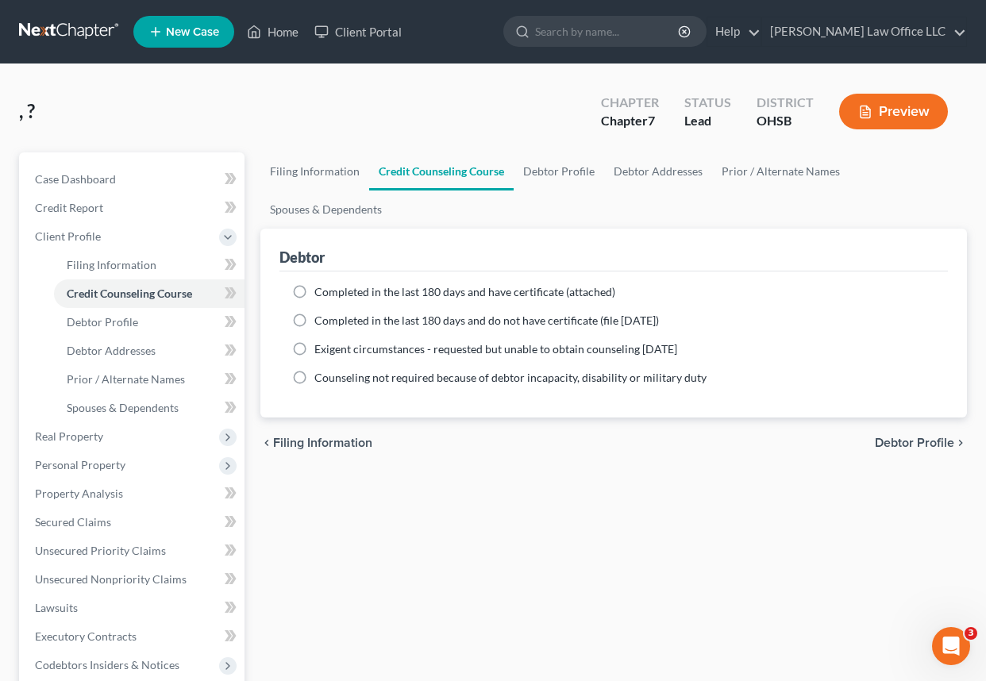
select select "1"
select select "0"
select select "62"
select select "36"
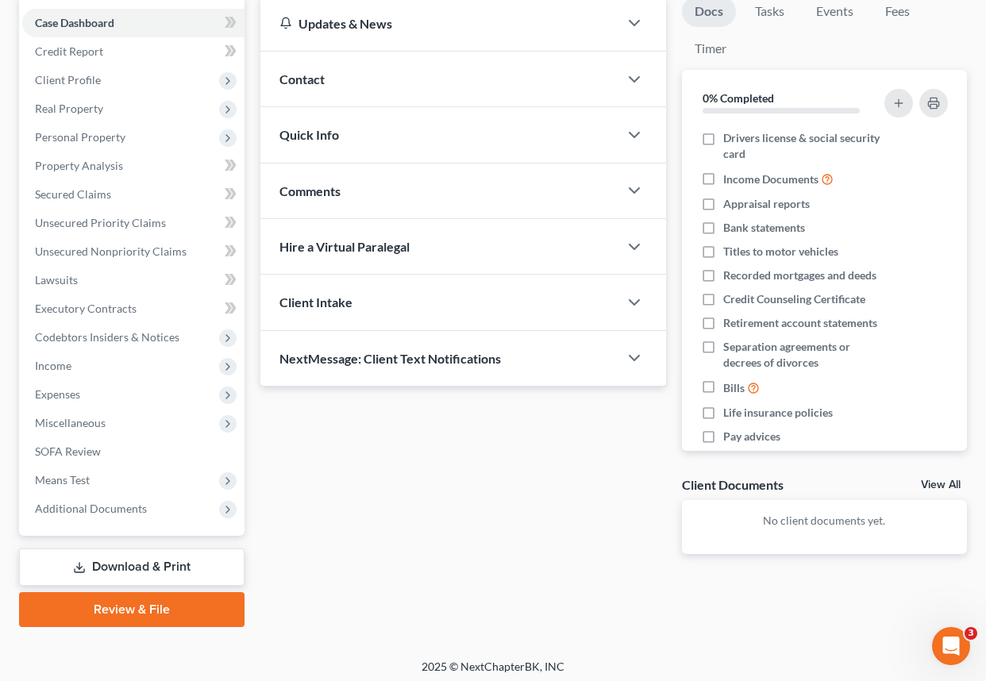
scroll to position [163, 0]
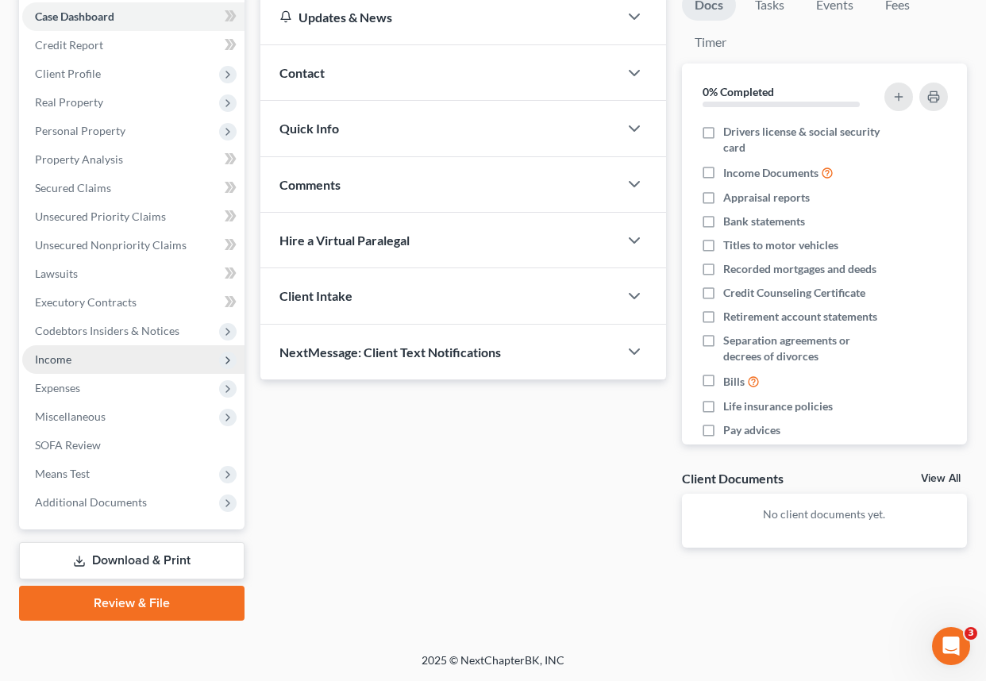
click at [95, 360] on span "Income" at bounding box center [133, 359] width 222 height 29
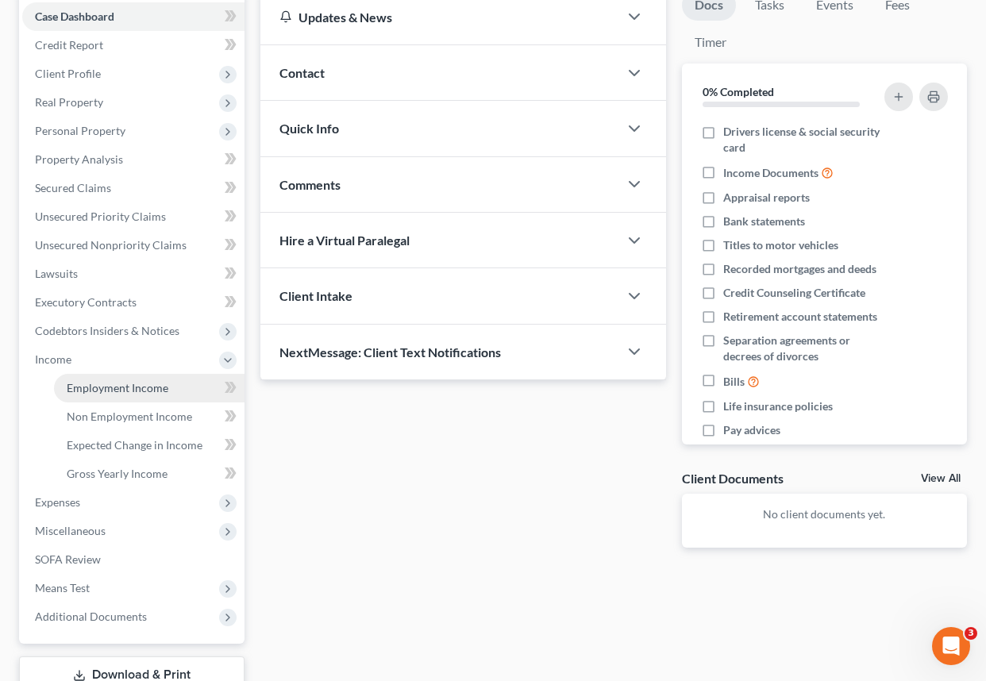
click at [106, 388] on span "Employment Income" at bounding box center [118, 388] width 102 height 14
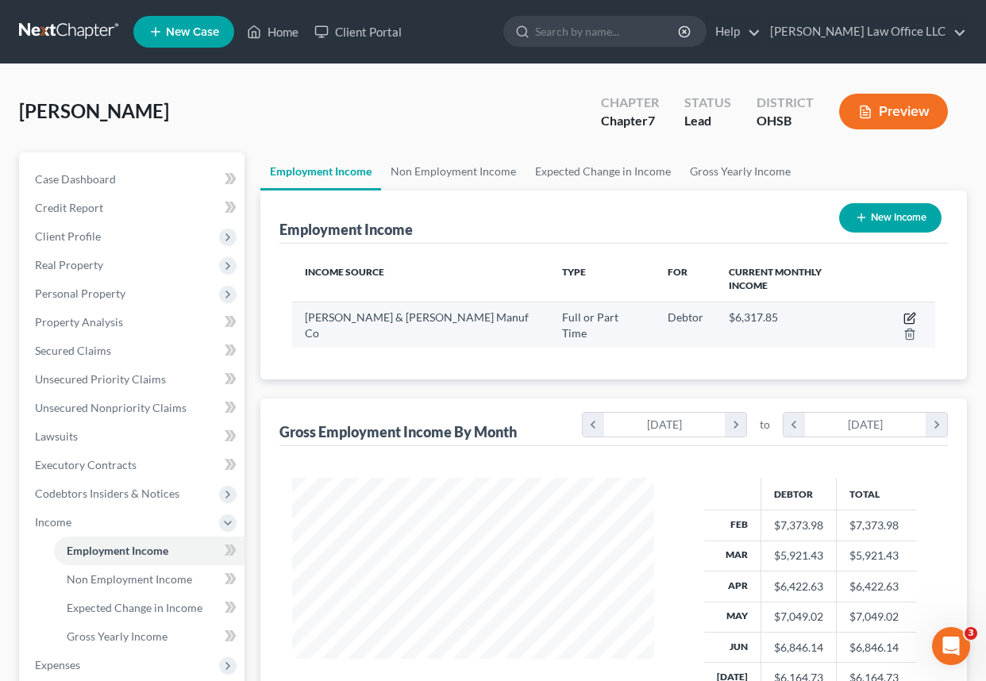
click at [904, 312] on icon "button" at bounding box center [910, 318] width 13 height 13
select select "0"
select select "36"
select select "2"
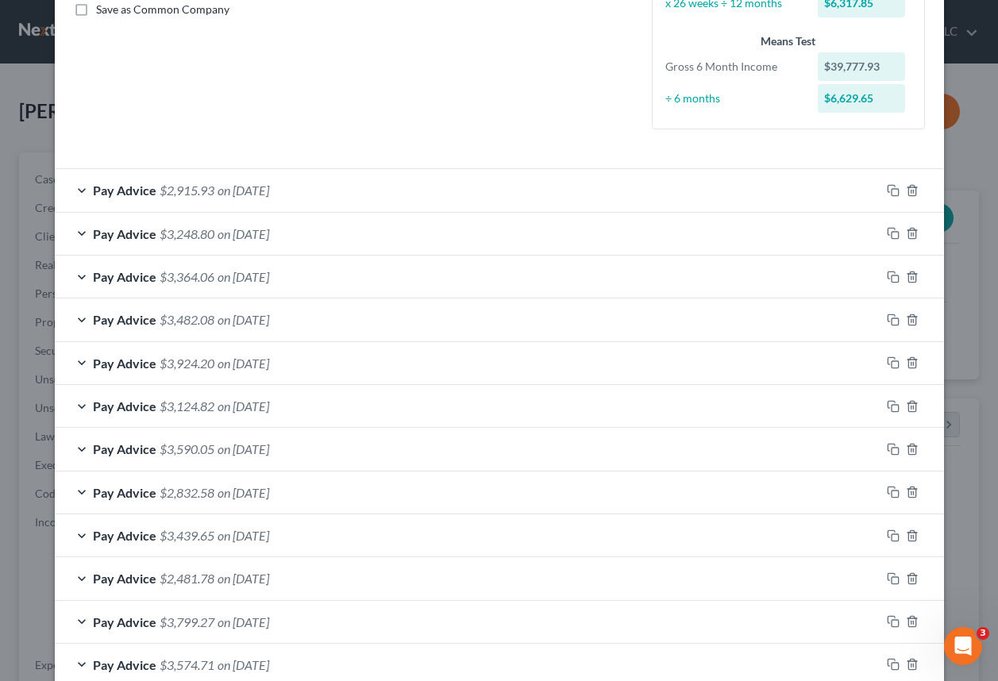
scroll to position [550, 0]
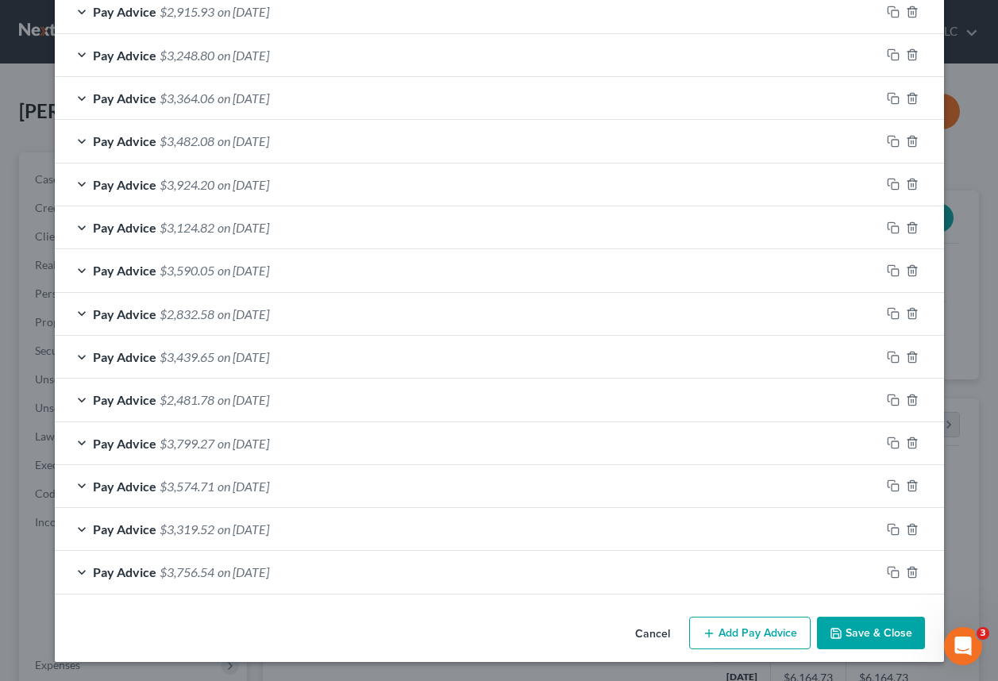
click at [735, 631] on button "Add Pay Advice" at bounding box center [750, 633] width 122 height 33
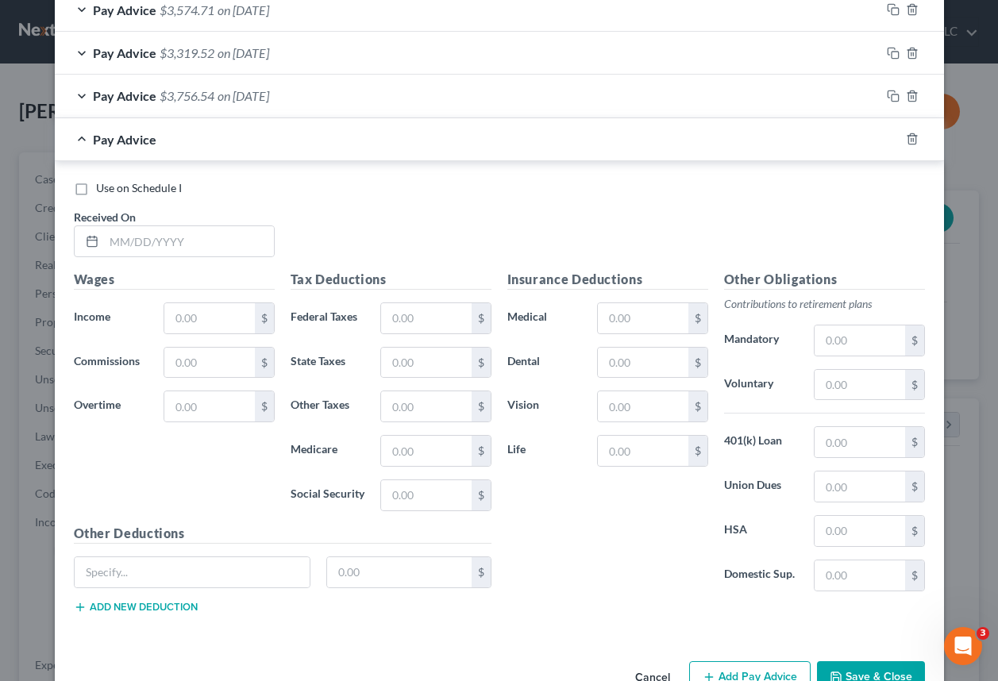
scroll to position [1071, 0]
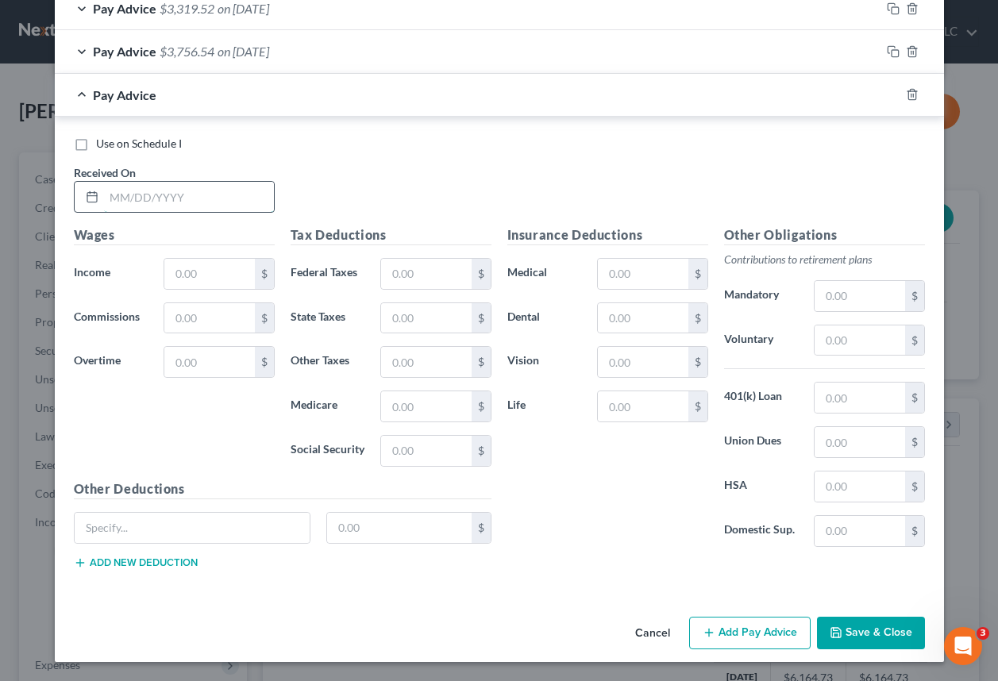
click at [168, 199] on input "text" at bounding box center [189, 197] width 170 height 30
type input "[DATE]"
click at [176, 282] on input "text" at bounding box center [209, 274] width 90 height 30
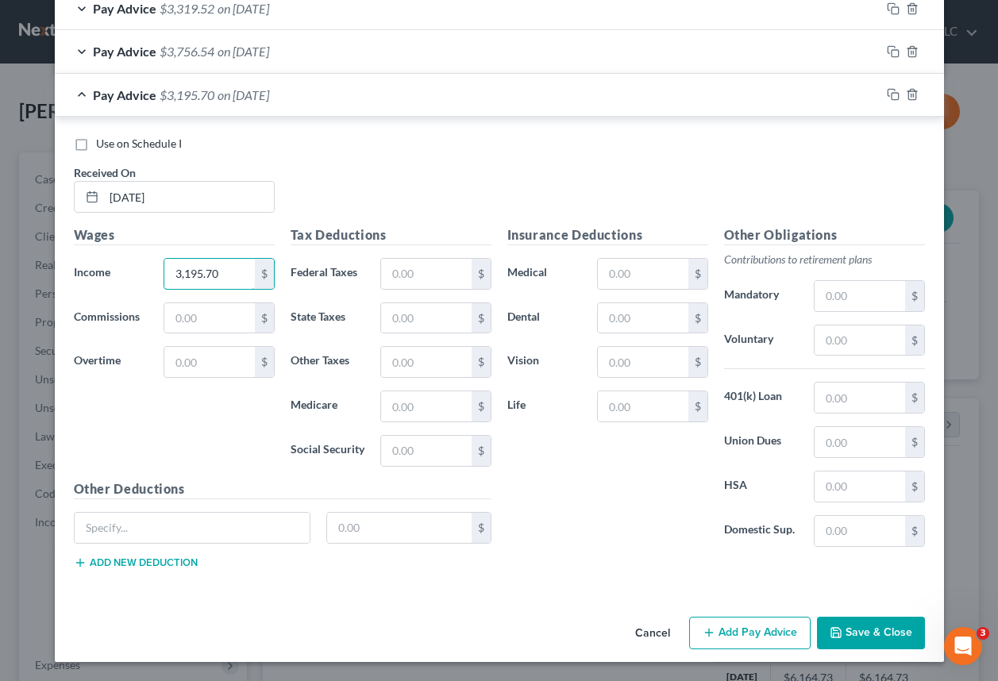
type input "3,195.70"
click at [224, 446] on div "Wages Income * 3,195.70 $ Commissions $ Overtime $" at bounding box center [174, 353] width 217 height 254
click at [833, 633] on icon "button" at bounding box center [836, 633] width 13 height 13
click at [832, 634] on icon "button" at bounding box center [837, 633] width 10 height 10
click at [841, 635] on button "Save & Close" at bounding box center [871, 633] width 108 height 33
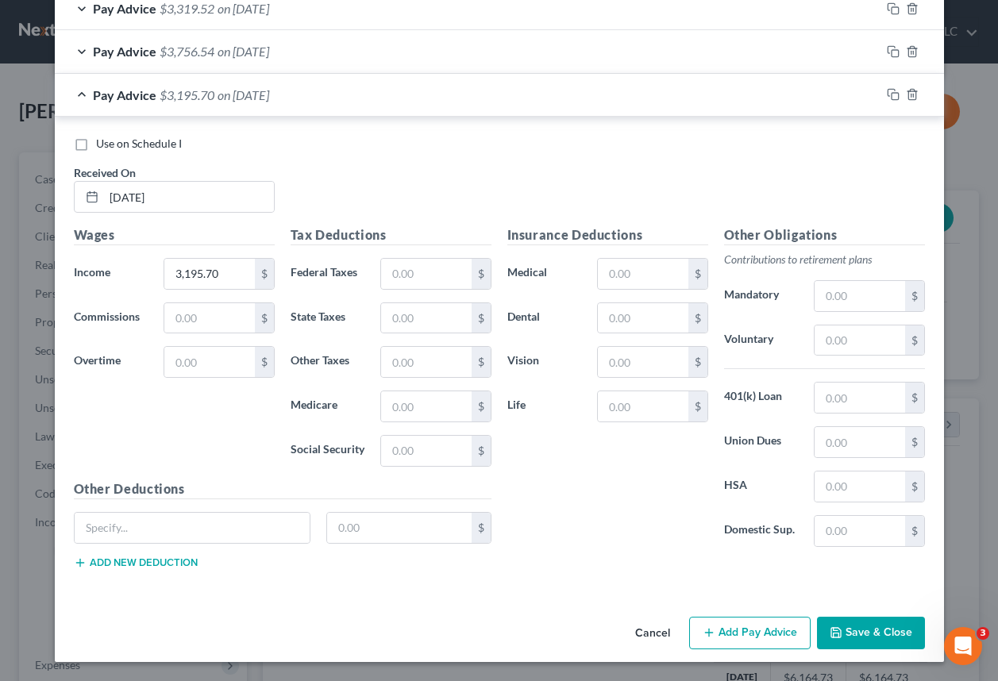
click at [841, 633] on button "Save & Close" at bounding box center [871, 633] width 108 height 33
click at [840, 633] on button "Save & Close" at bounding box center [871, 633] width 108 height 33
click at [564, 527] on div "Insurance Deductions Medical $ Dental $ Vision $ Life $" at bounding box center [608, 393] width 217 height 334
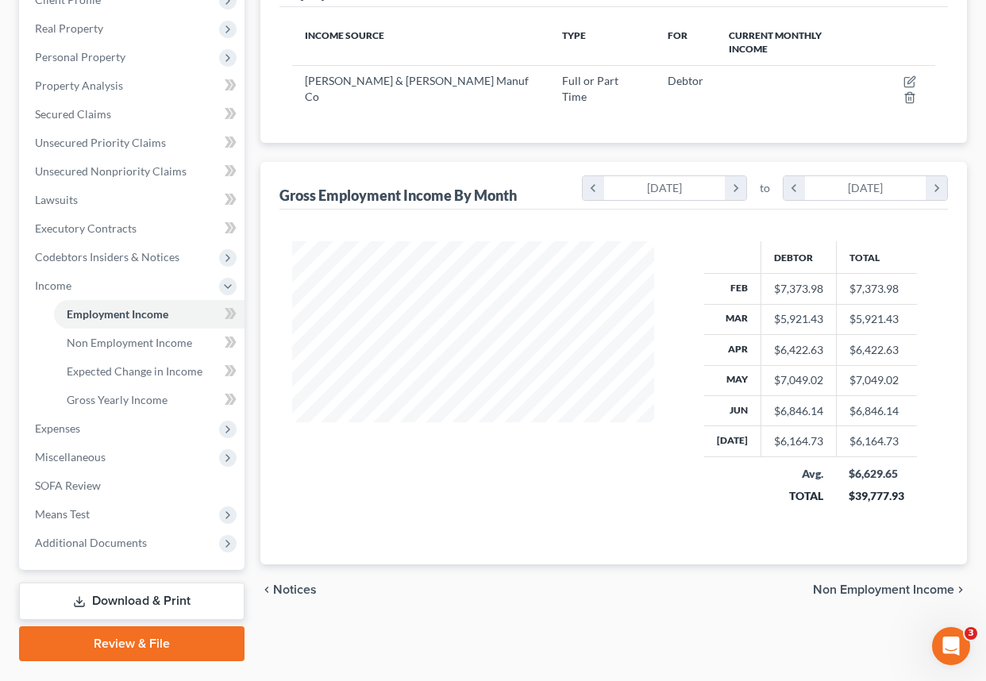
scroll to position [238, 0]
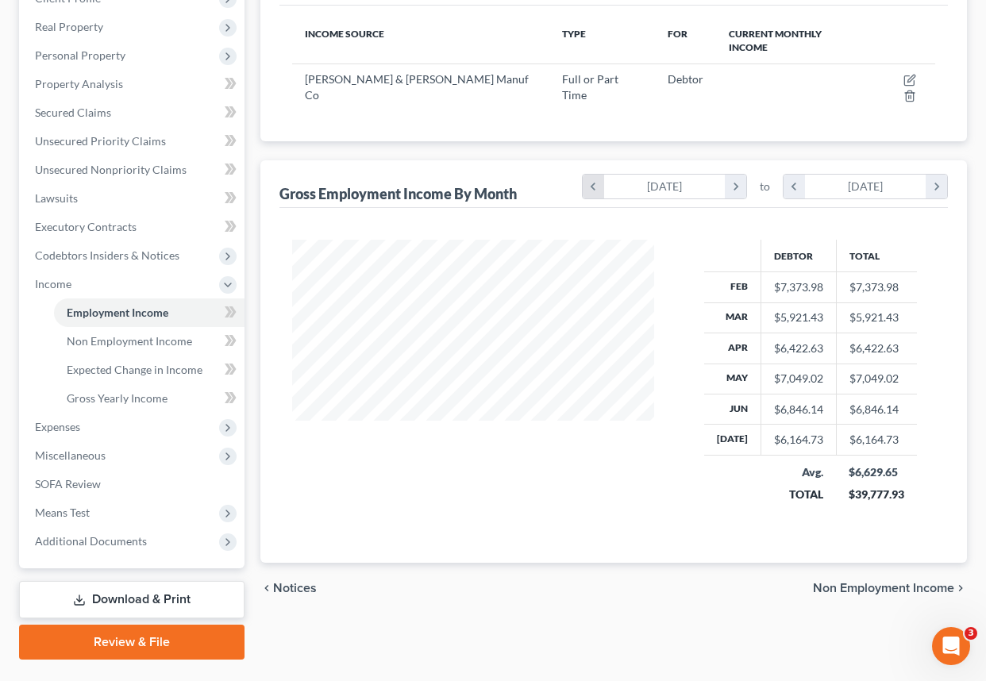
click at [597, 175] on icon "chevron_left" at bounding box center [593, 187] width 21 height 24
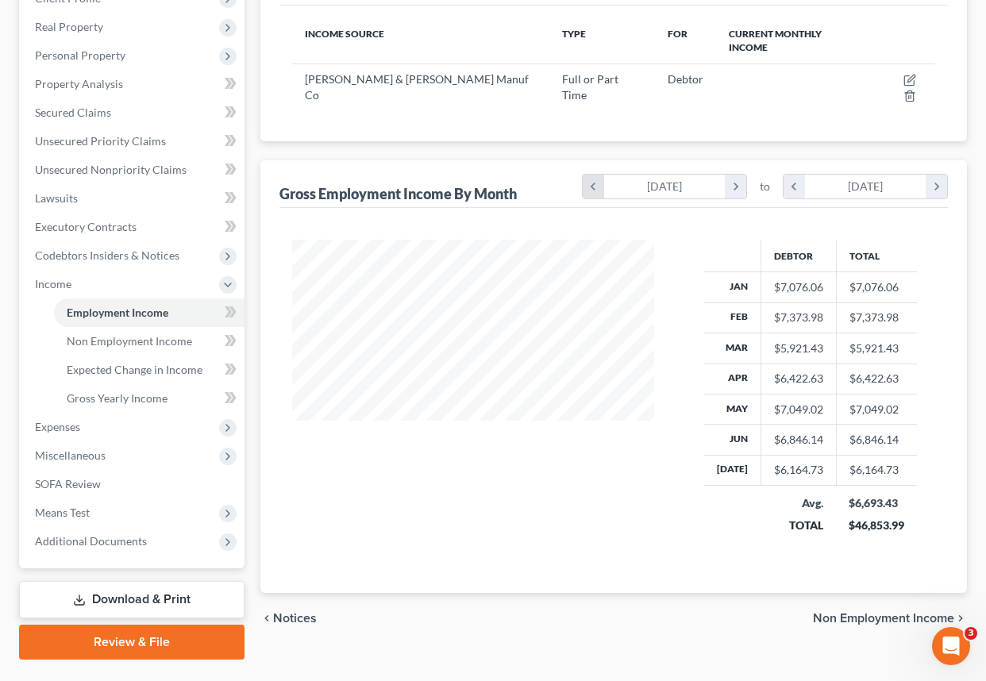
scroll to position [315, 394]
click at [935, 175] on icon "chevron_right" at bounding box center [936, 187] width 21 height 24
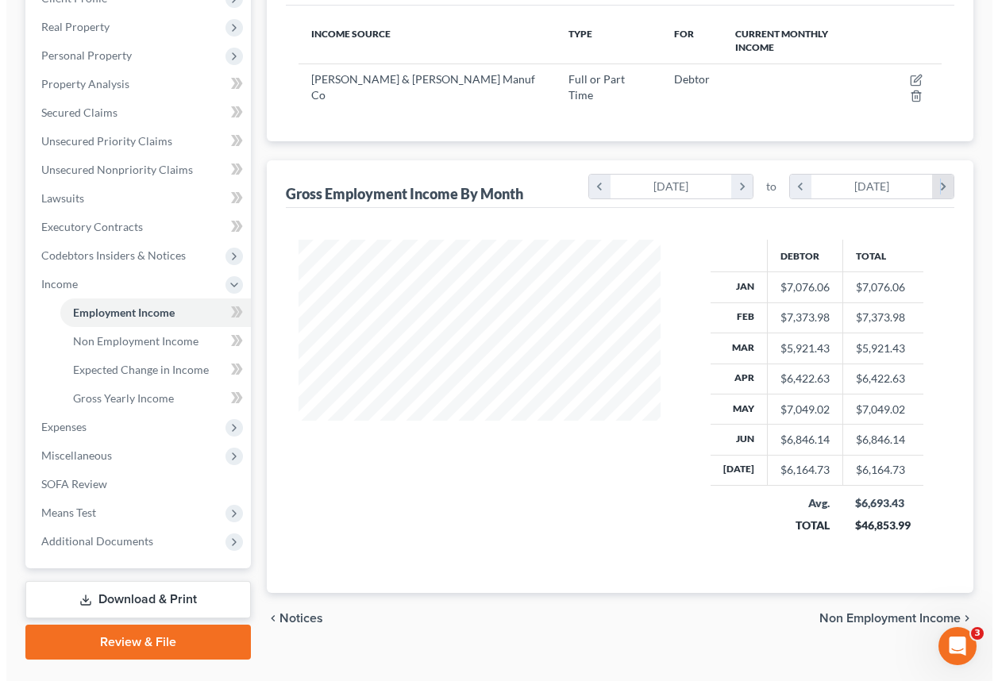
scroll to position [345, 394]
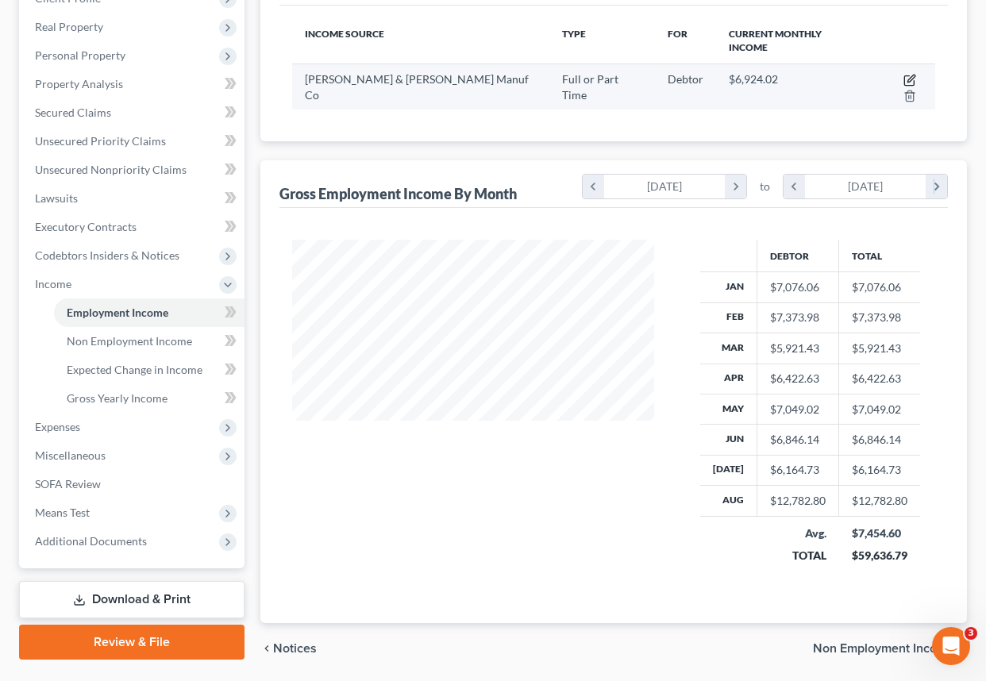
click at [904, 74] on icon "button" at bounding box center [910, 80] width 13 height 13
select select "0"
select select "36"
select select "2"
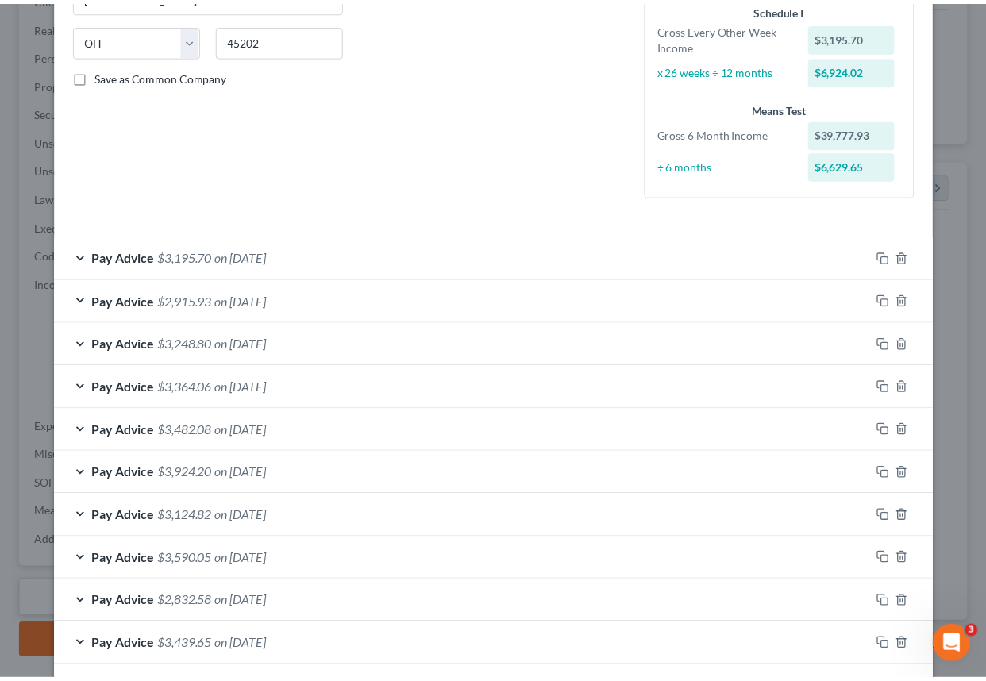
scroll to position [0, 0]
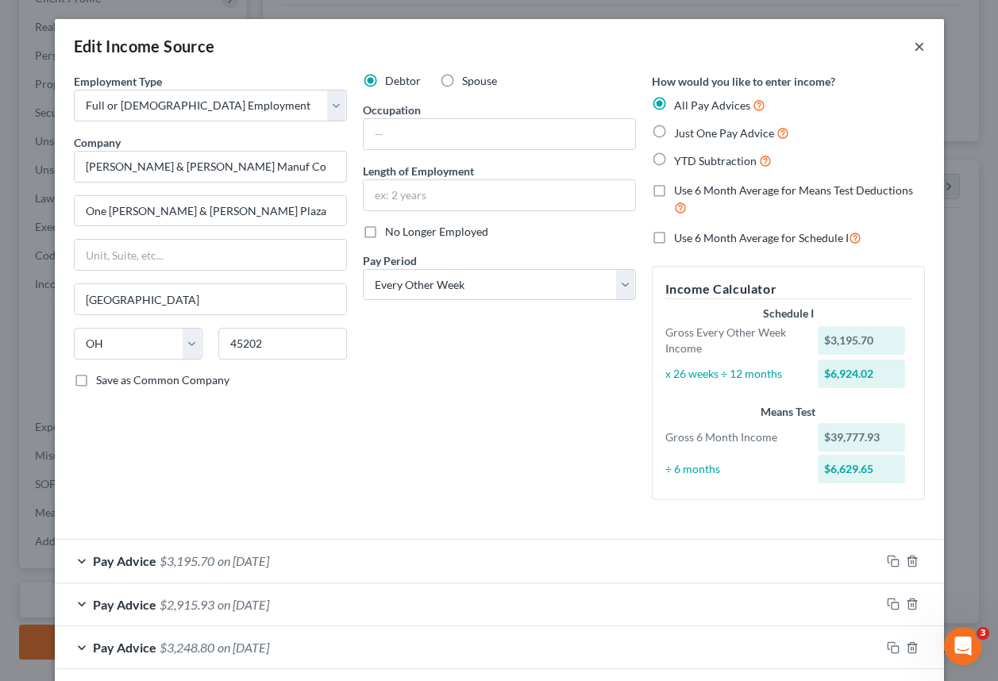
click at [914, 46] on button "×" at bounding box center [919, 46] width 11 height 19
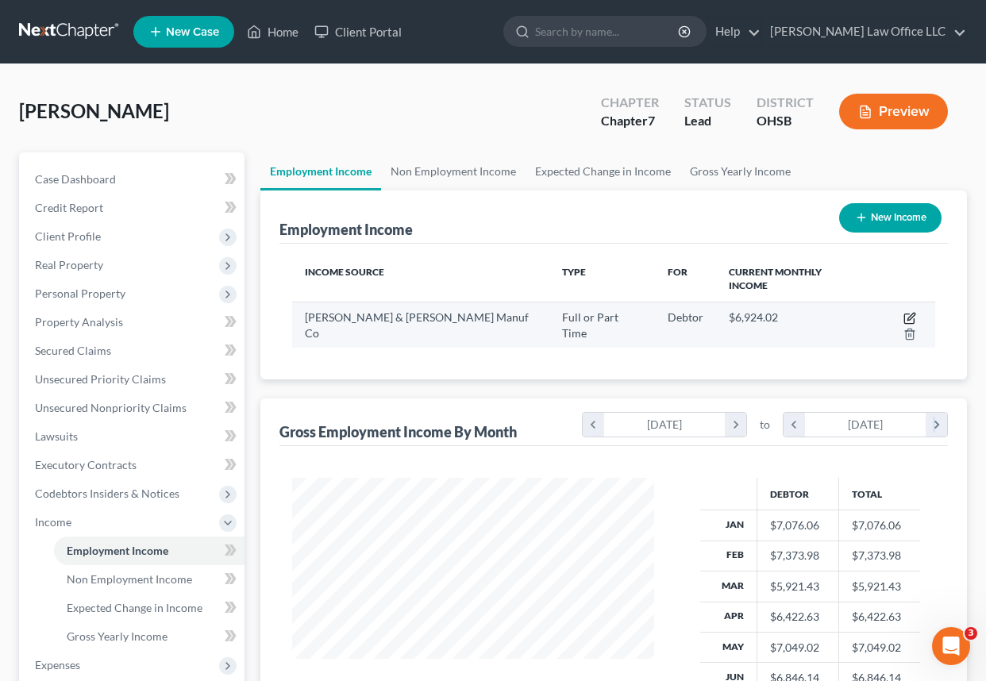
click at [904, 312] on icon "button" at bounding box center [910, 318] width 13 height 13
select select "0"
select select "36"
select select "2"
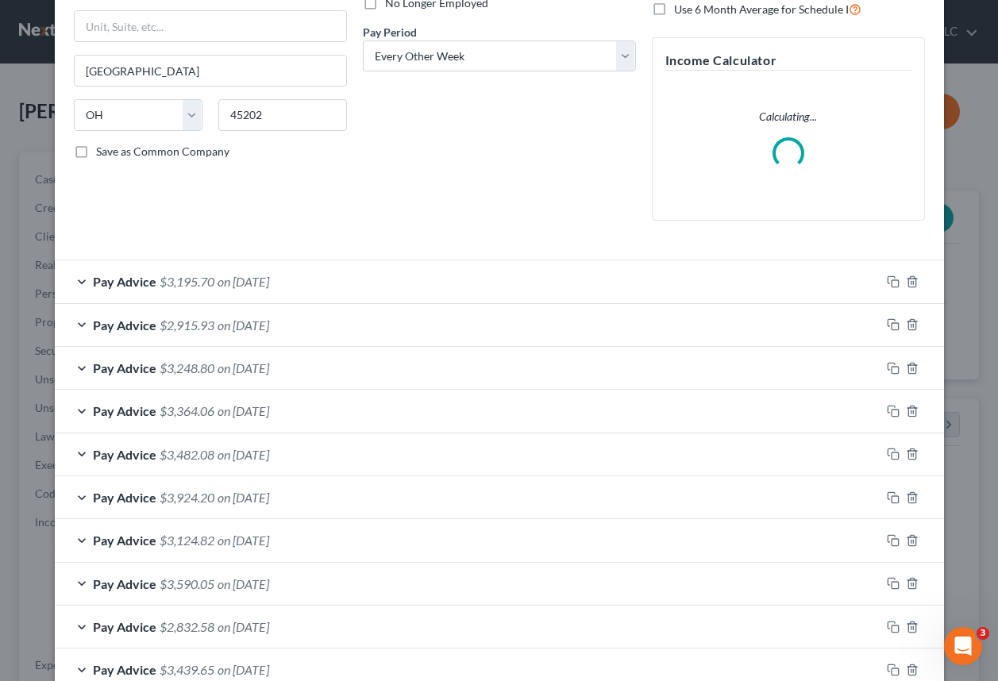
scroll to position [238, 0]
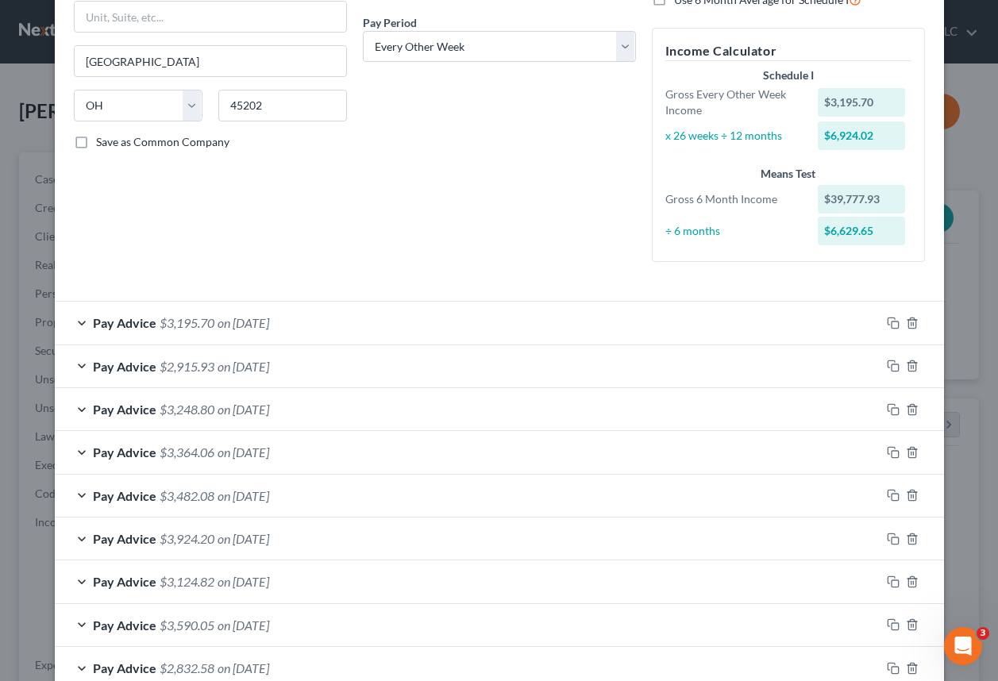
click at [210, 411] on div "Pay Advice $3,248.80 on [DATE]" at bounding box center [468, 409] width 826 height 42
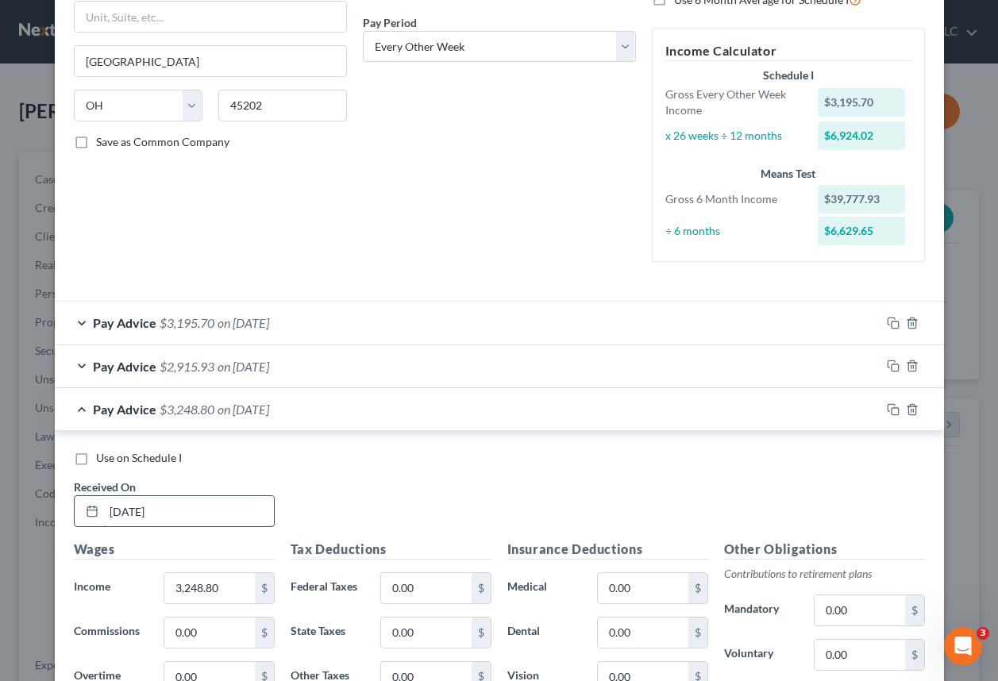
click at [127, 515] on input "[DATE]" at bounding box center [189, 511] width 170 height 30
type input "[DATE]"
click at [311, 369] on div "Pay Advice $2,915.93 on [DATE]" at bounding box center [468, 366] width 826 height 42
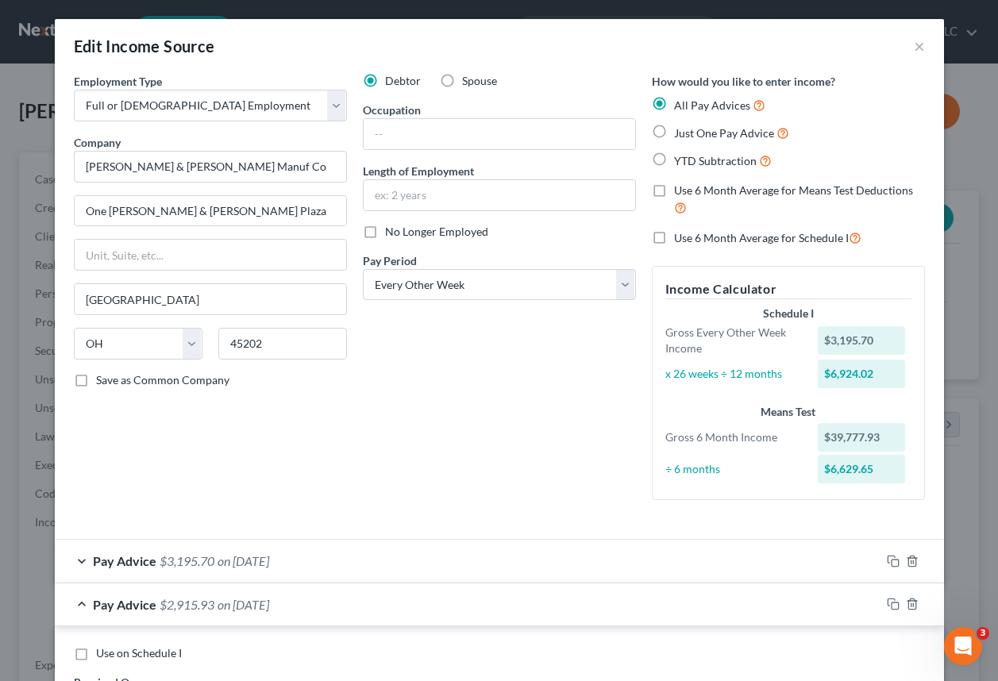
scroll to position [79, 0]
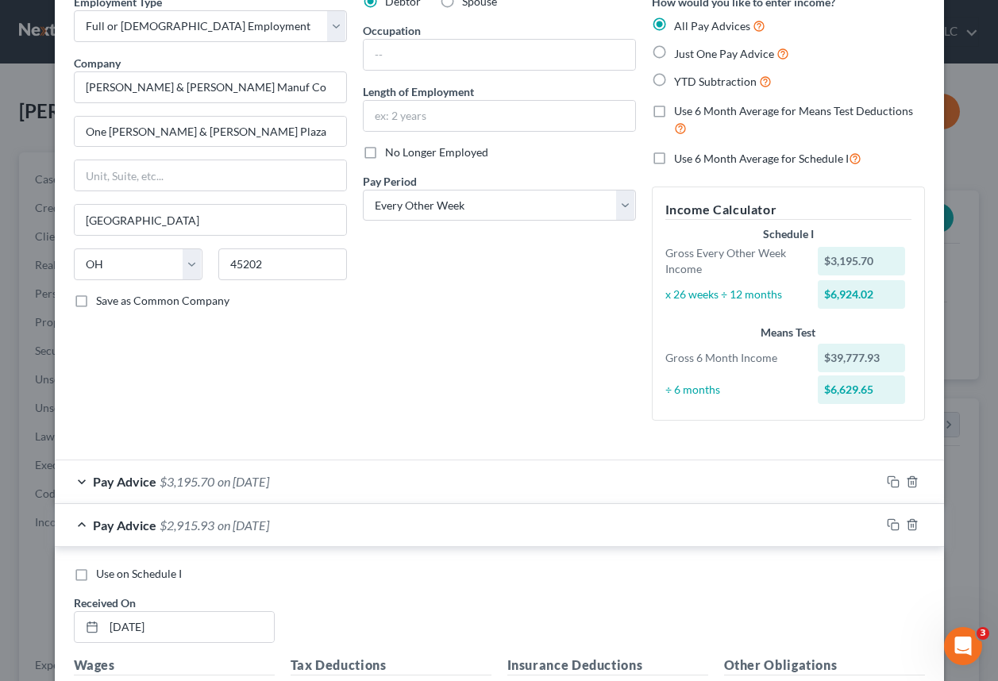
click at [195, 477] on span "$3,195.70" at bounding box center [187, 481] width 55 height 15
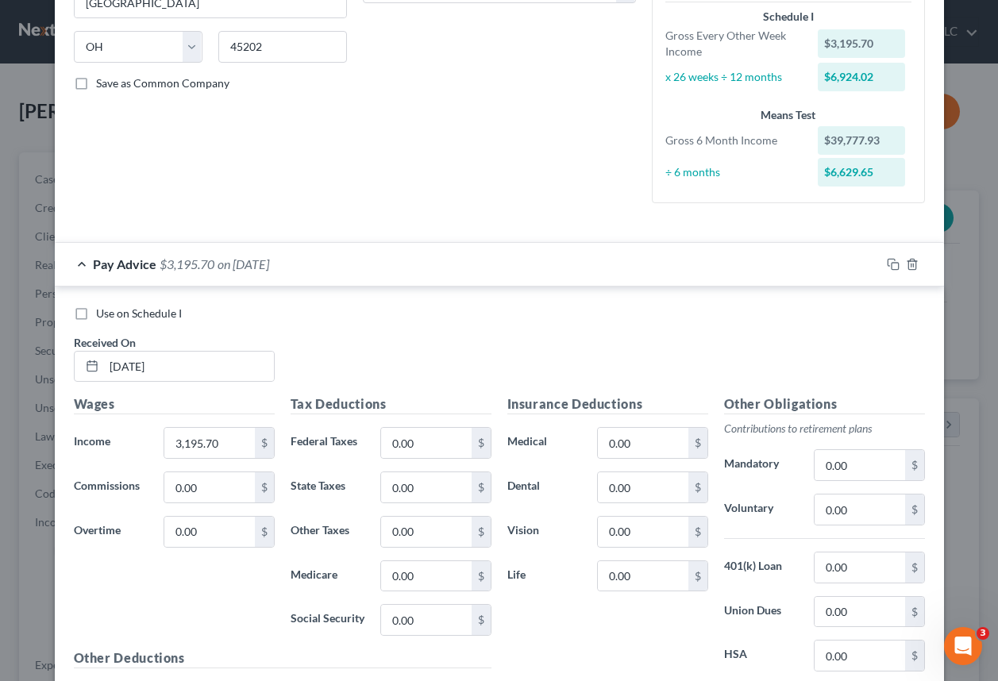
scroll to position [318, 0]
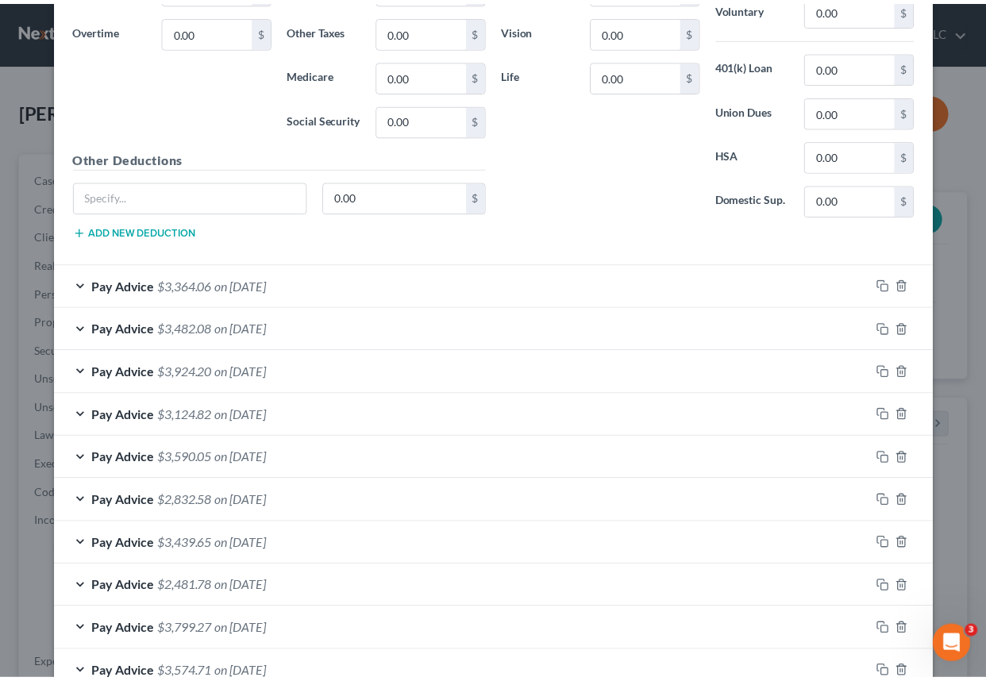
scroll to position [2028, 0]
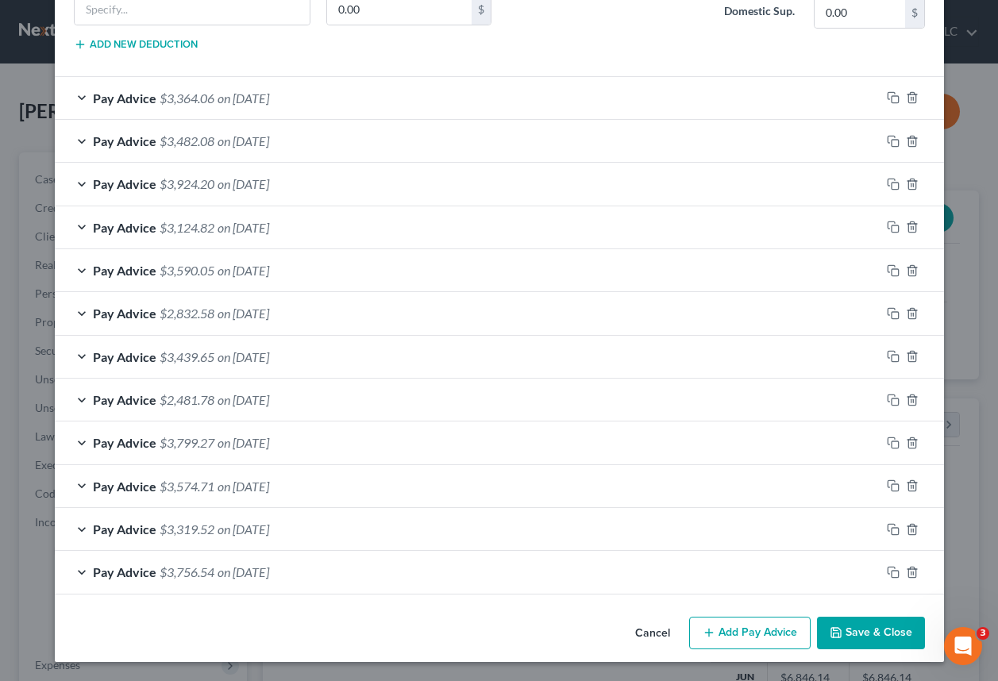
click at [855, 628] on button "Save & Close" at bounding box center [871, 633] width 108 height 33
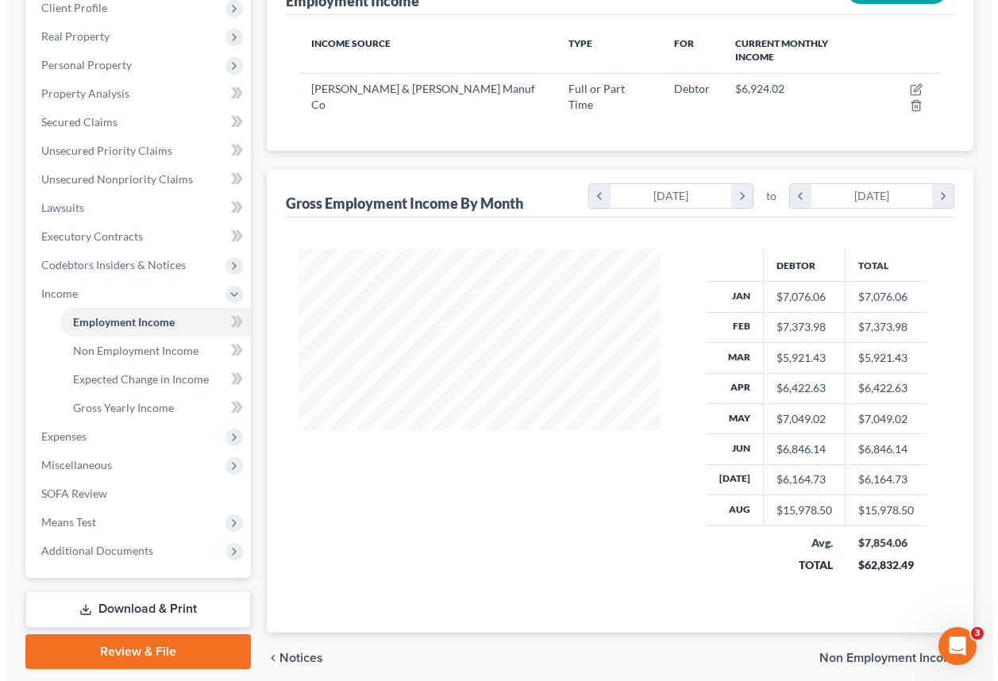
scroll to position [238, 0]
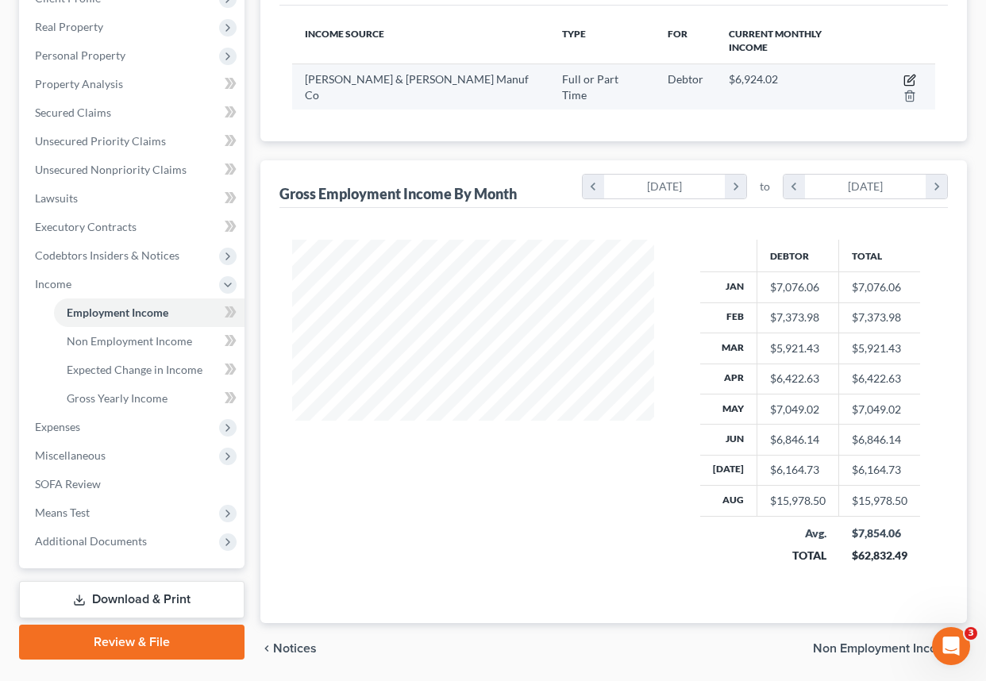
click at [904, 74] on icon "button" at bounding box center [910, 80] width 13 height 13
select select "0"
select select "36"
select select "2"
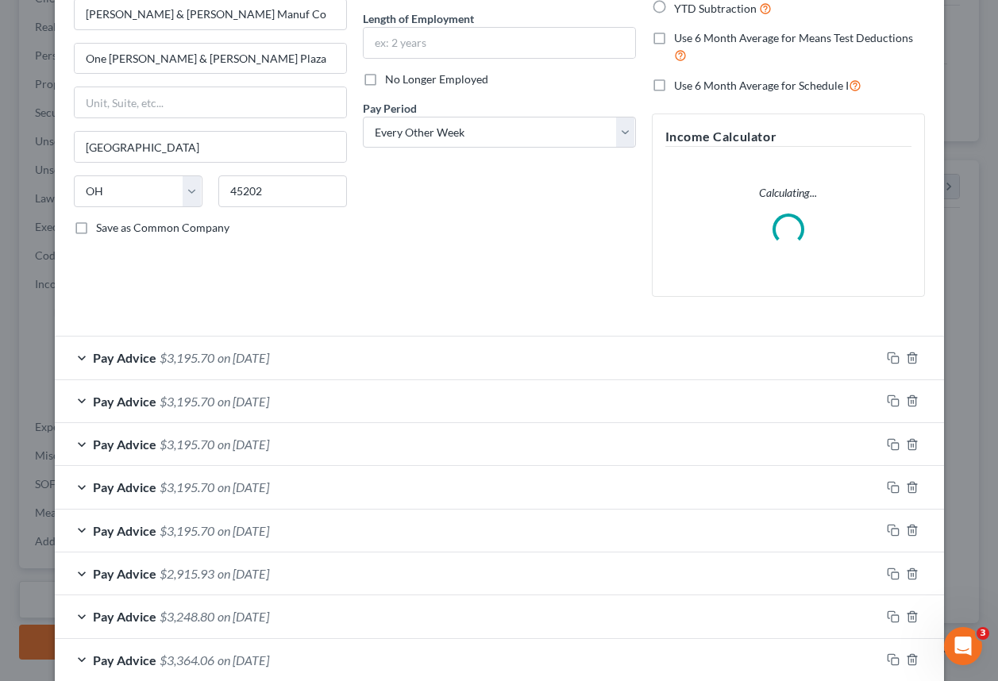
scroll to position [318, 0]
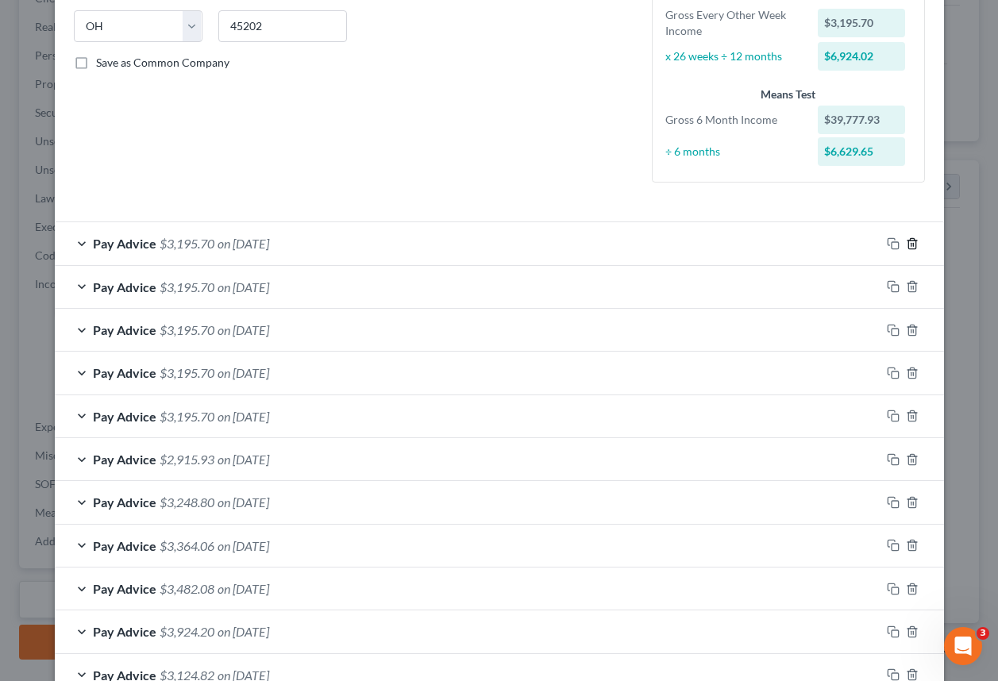
click at [912, 246] on icon "button" at bounding box center [912, 243] width 13 height 13
click at [913, 288] on line "button" at bounding box center [913, 288] width 0 height 3
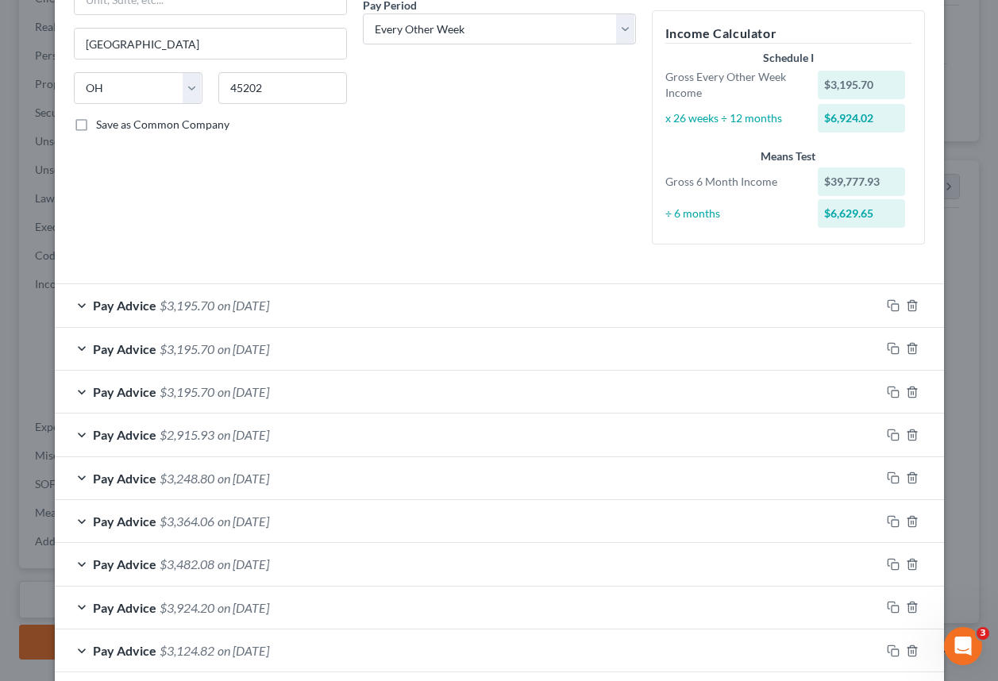
scroll to position [397, 0]
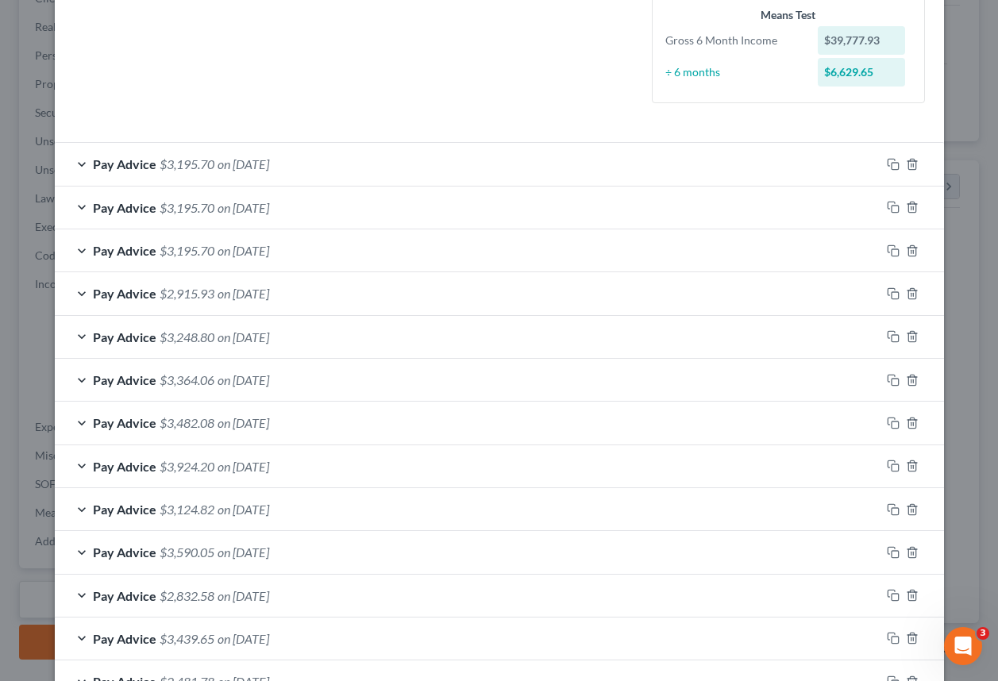
click at [247, 167] on span "on [DATE]" at bounding box center [244, 163] width 52 height 15
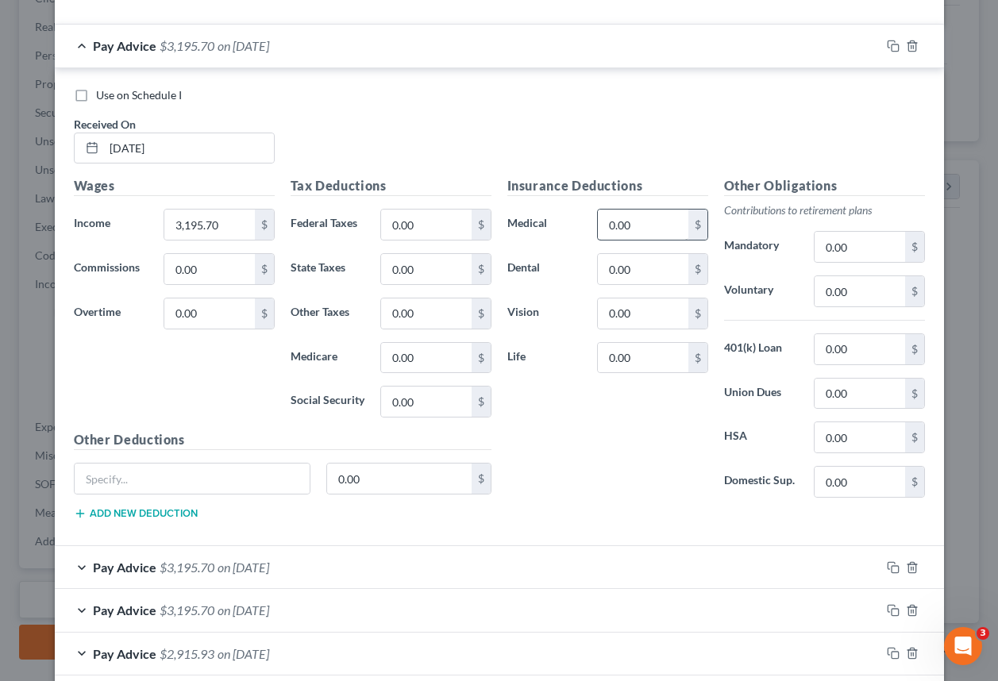
scroll to position [477, 0]
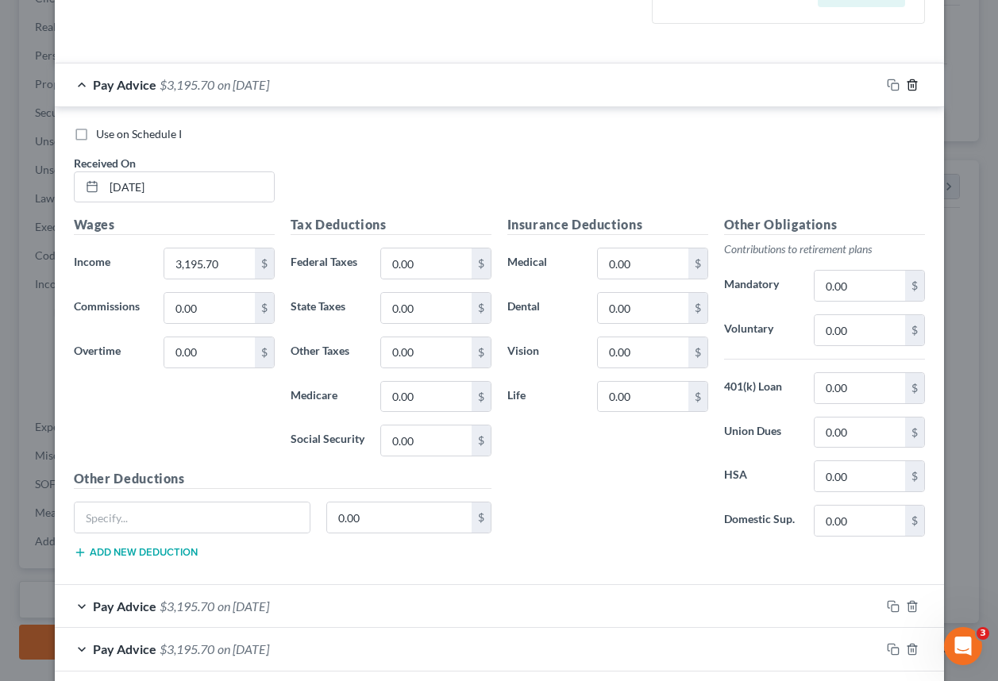
click at [906, 83] on icon "button" at bounding box center [912, 85] width 13 height 13
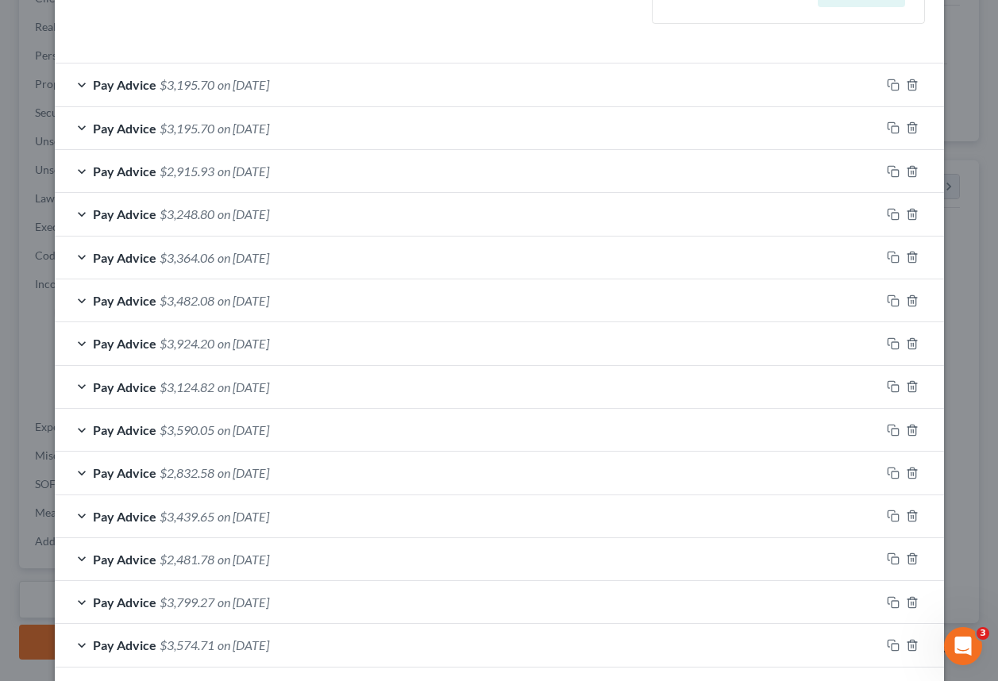
click at [442, 84] on div "Pay Advice $3,195.70 on [DATE]" at bounding box center [468, 85] width 826 height 42
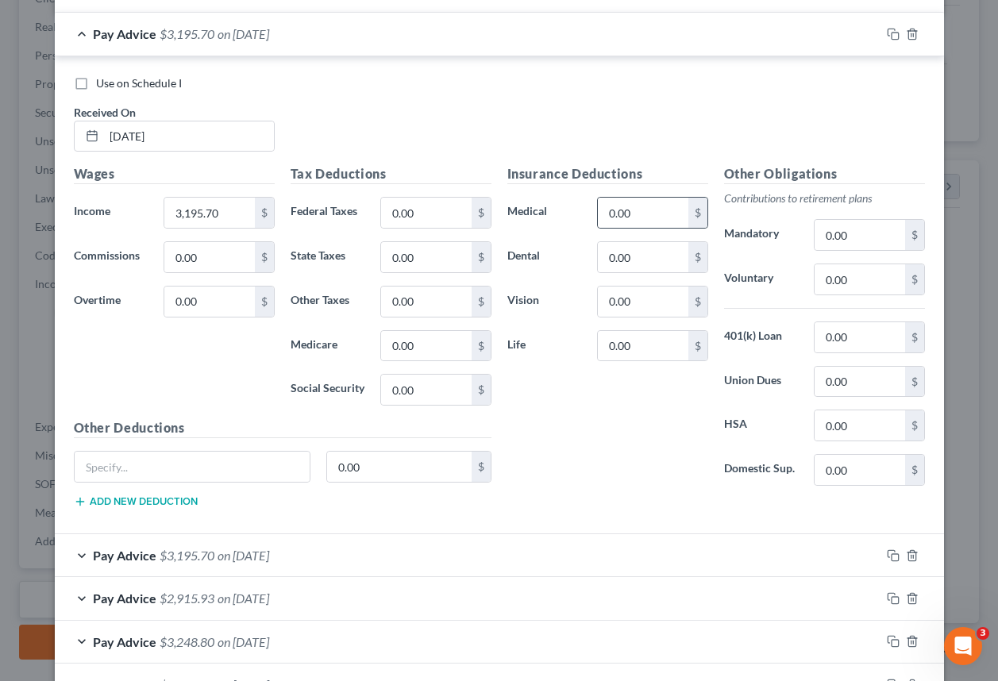
scroll to position [556, 0]
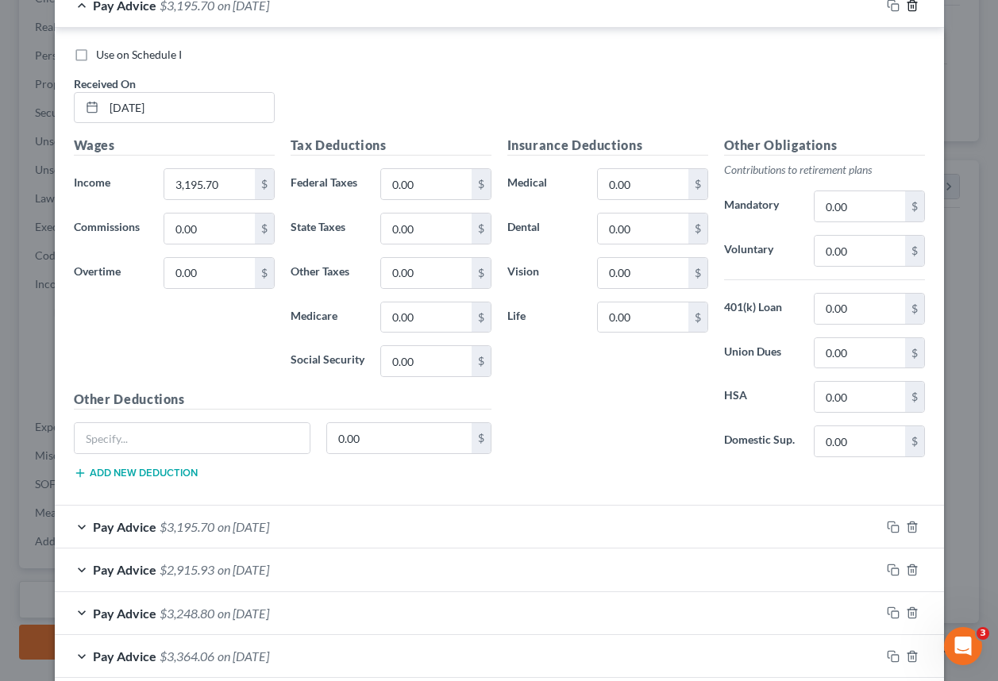
click at [906, 10] on icon "button" at bounding box center [912, 5] width 13 height 13
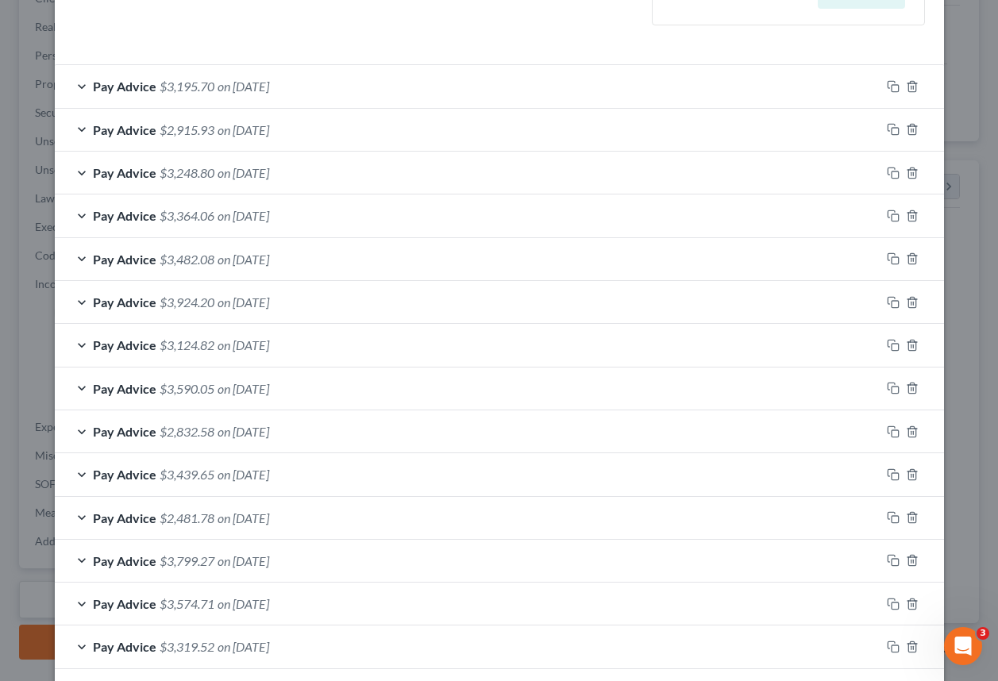
scroll to position [477, 0]
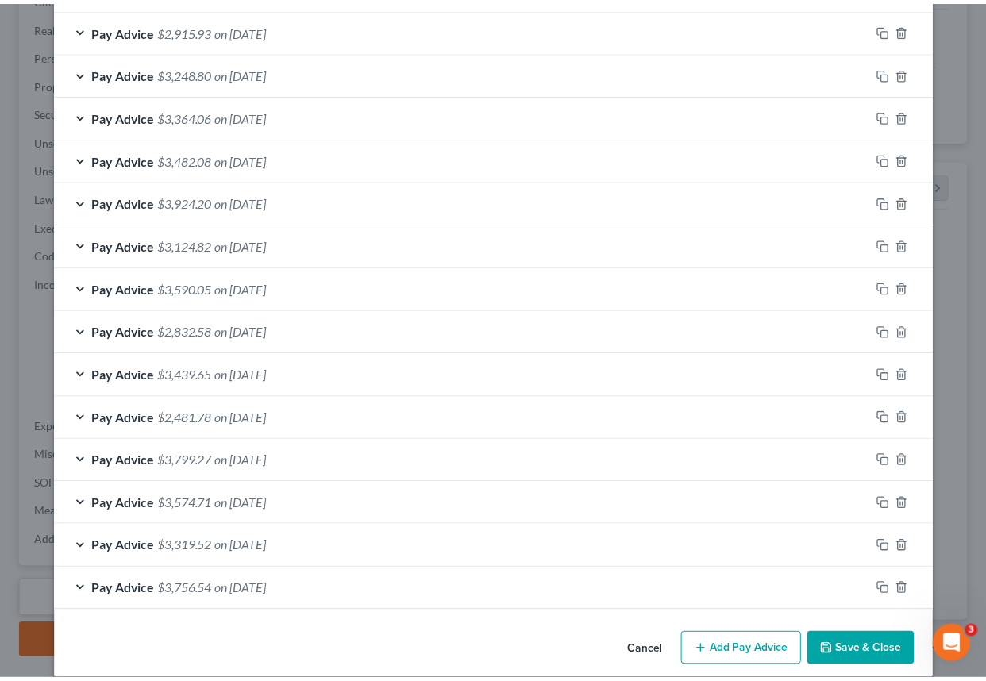
scroll to position [593, 0]
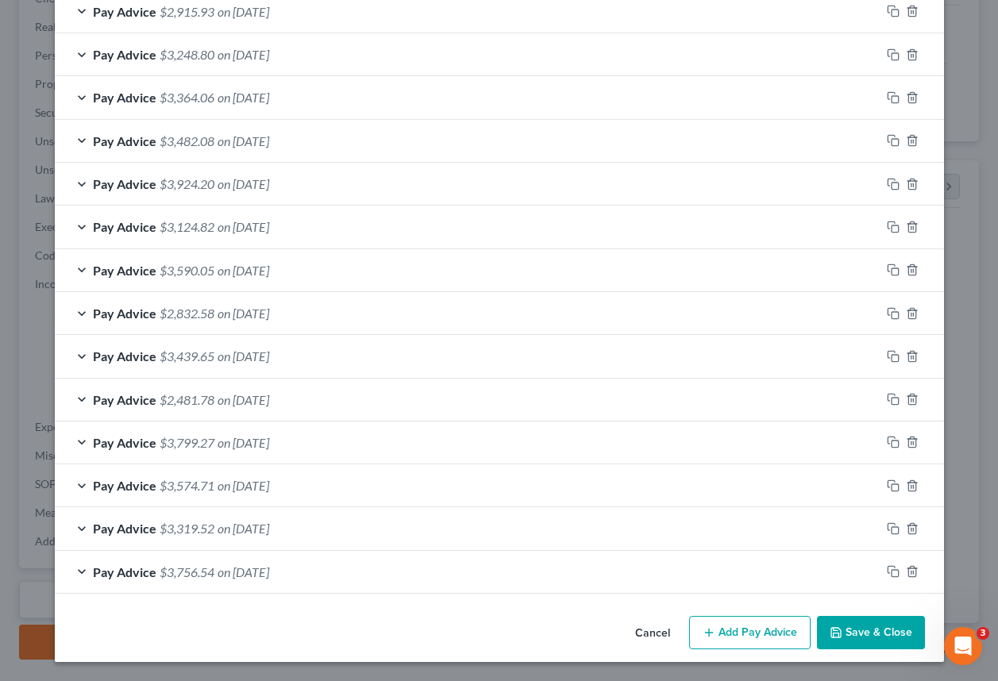
click at [838, 627] on button "Save & Close" at bounding box center [871, 632] width 108 height 33
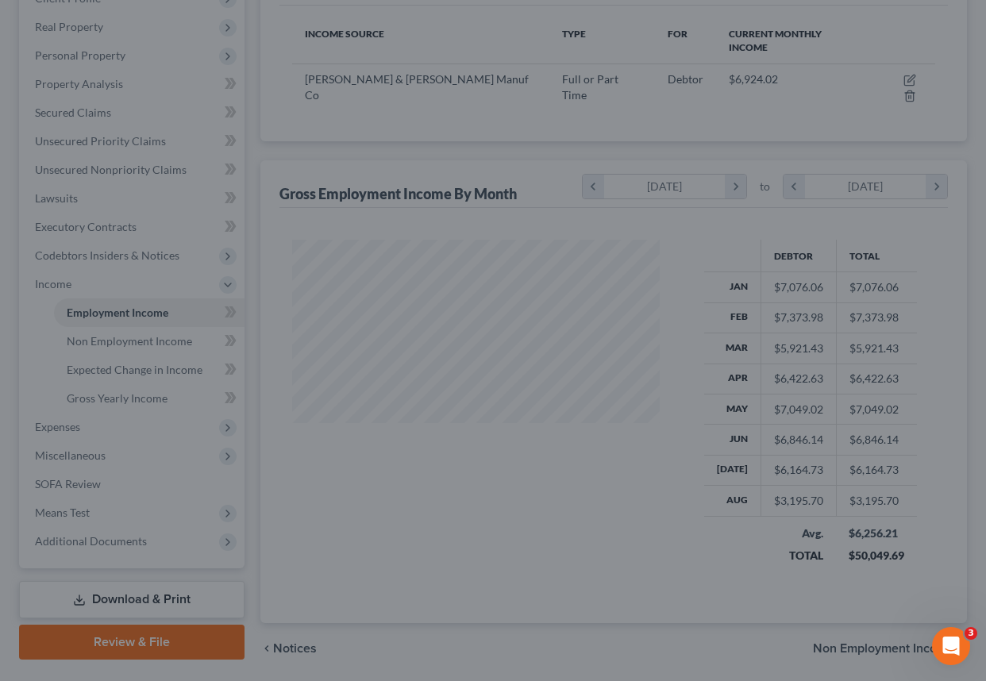
scroll to position [793875, 793826]
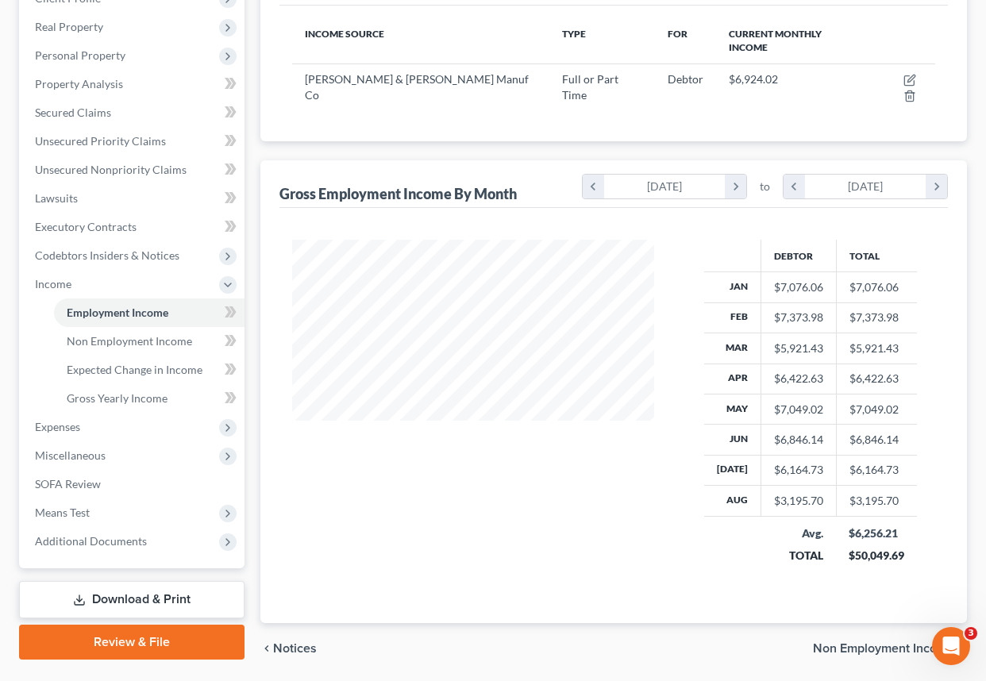
click at [577, 486] on div at bounding box center [473, 412] width 394 height 345
click at [458, 463] on div at bounding box center [473, 412] width 394 height 345
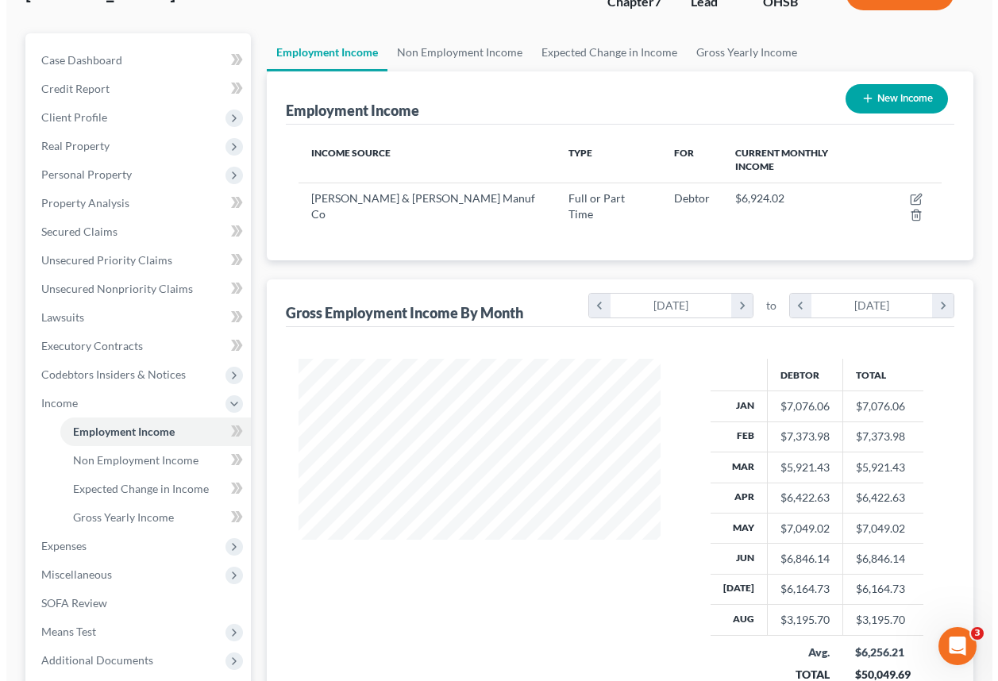
scroll to position [118, 0]
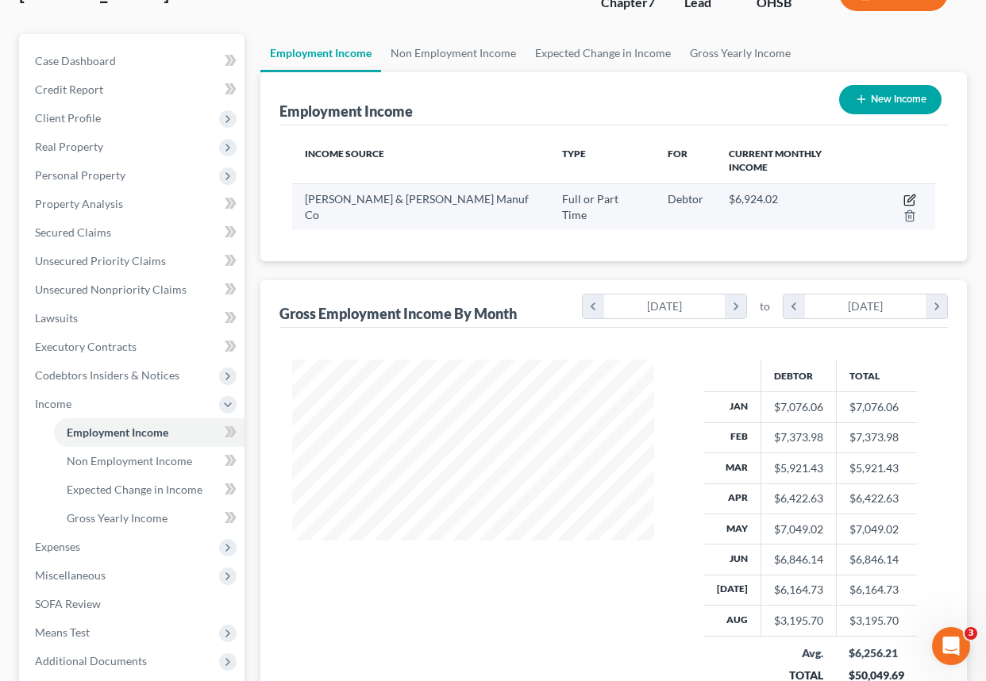
click at [904, 194] on icon "button" at bounding box center [910, 200] width 13 height 13
select select "0"
select select "36"
select select "2"
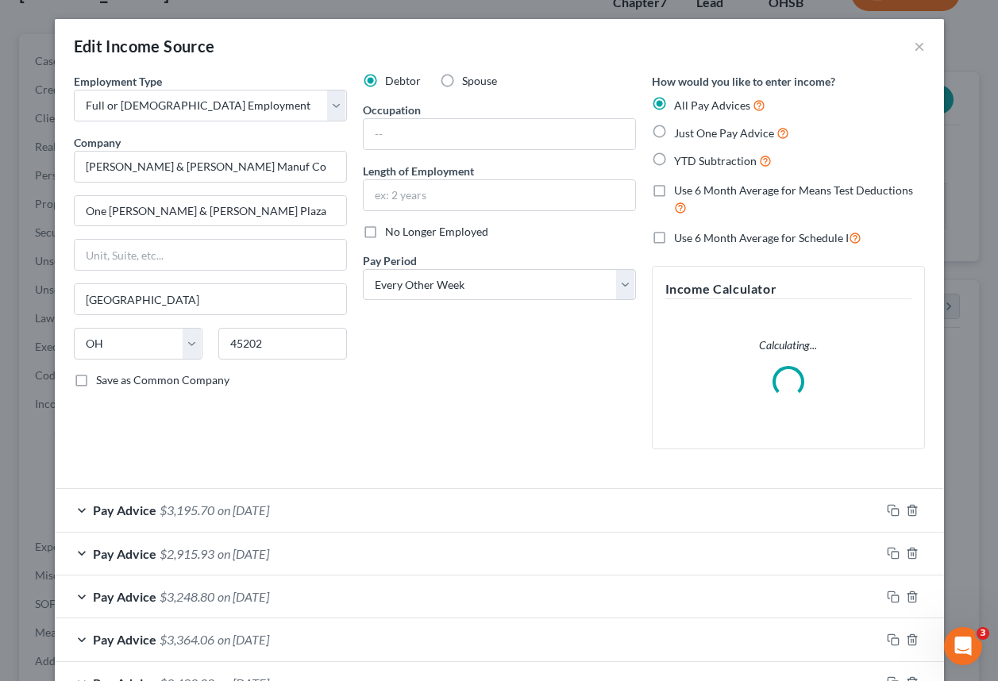
scroll to position [345, 399]
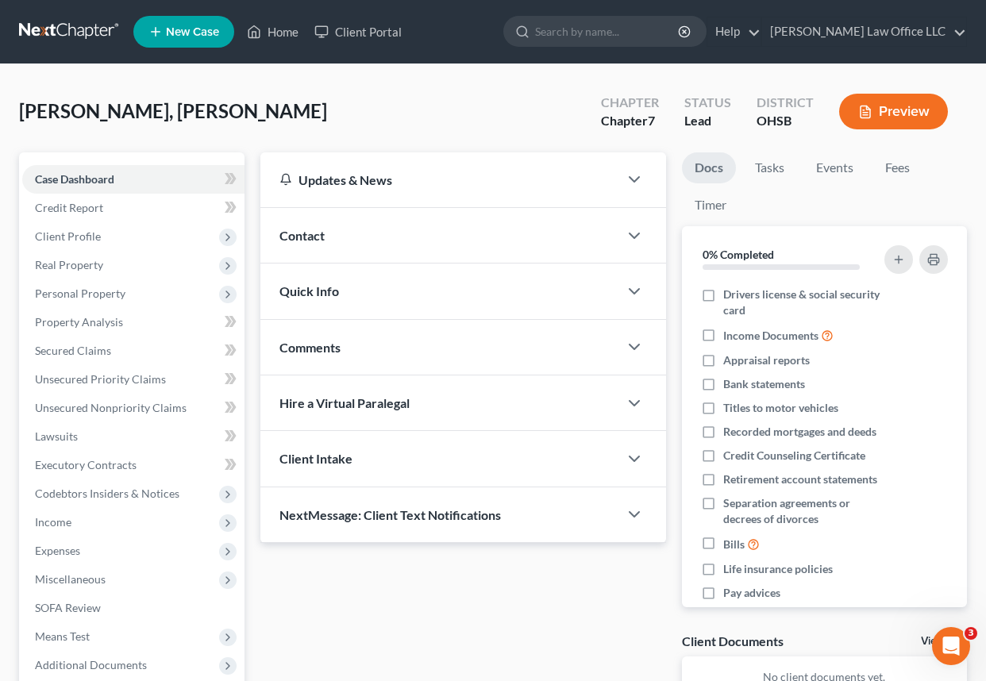
click at [52, 36] on link at bounding box center [70, 31] width 102 height 29
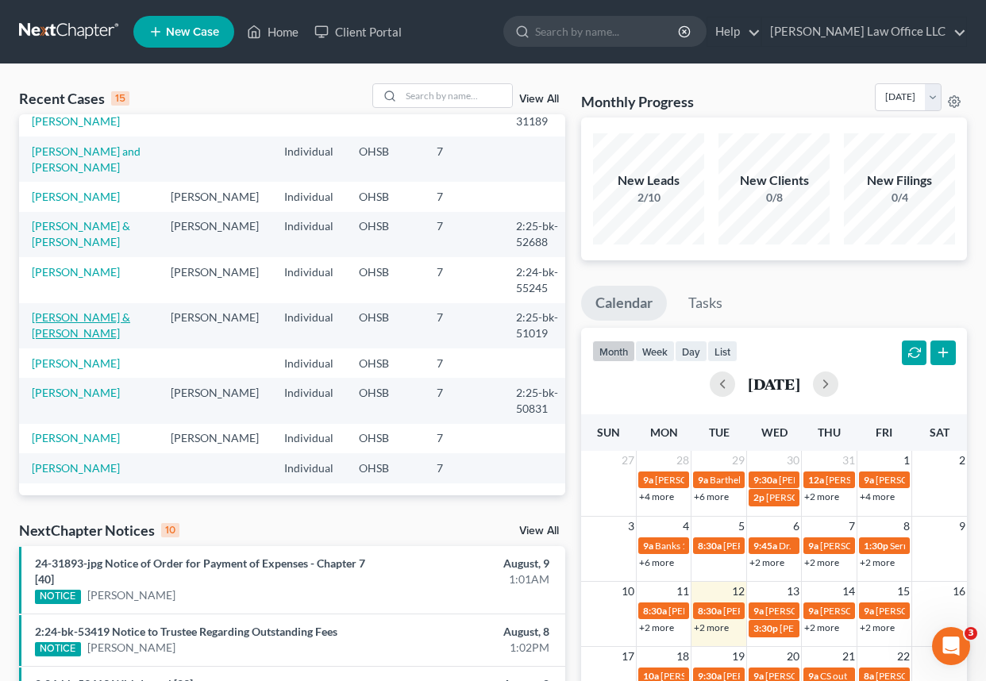
scroll to position [299, 0]
click at [423, 92] on input "search" at bounding box center [456, 95] width 111 height 23
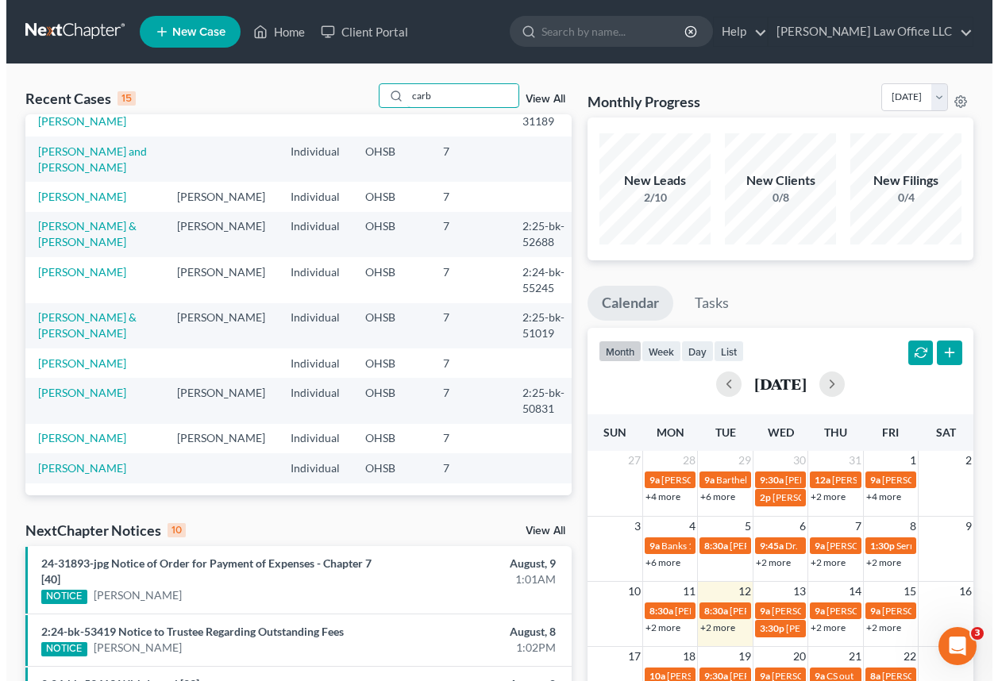
scroll to position [0, 0]
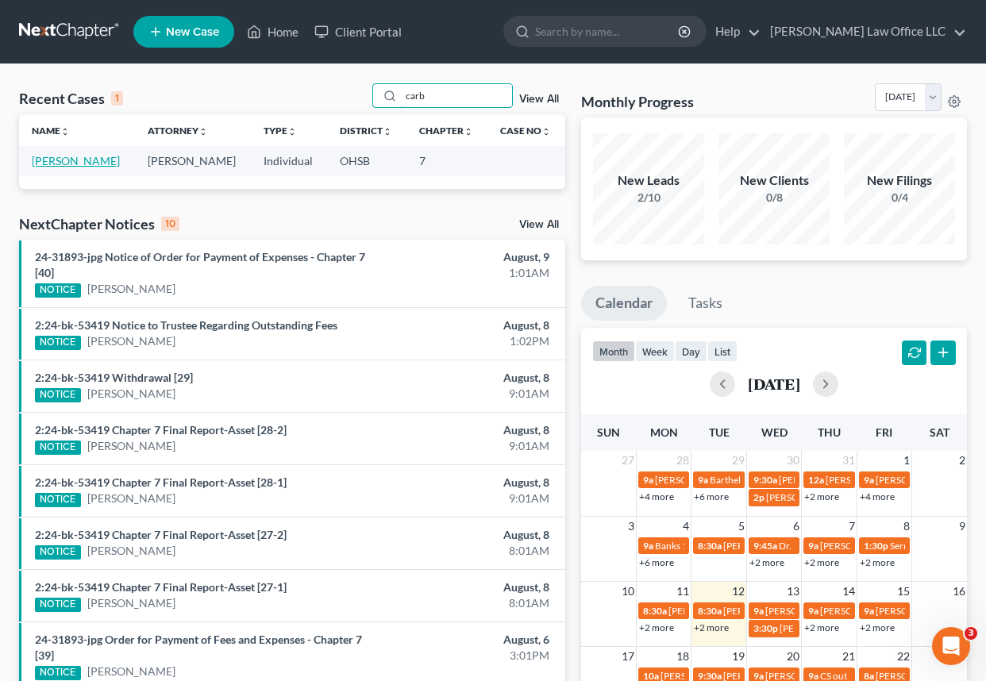
type input "carb"
click at [58, 162] on link "[PERSON_NAME]" at bounding box center [76, 161] width 88 height 14
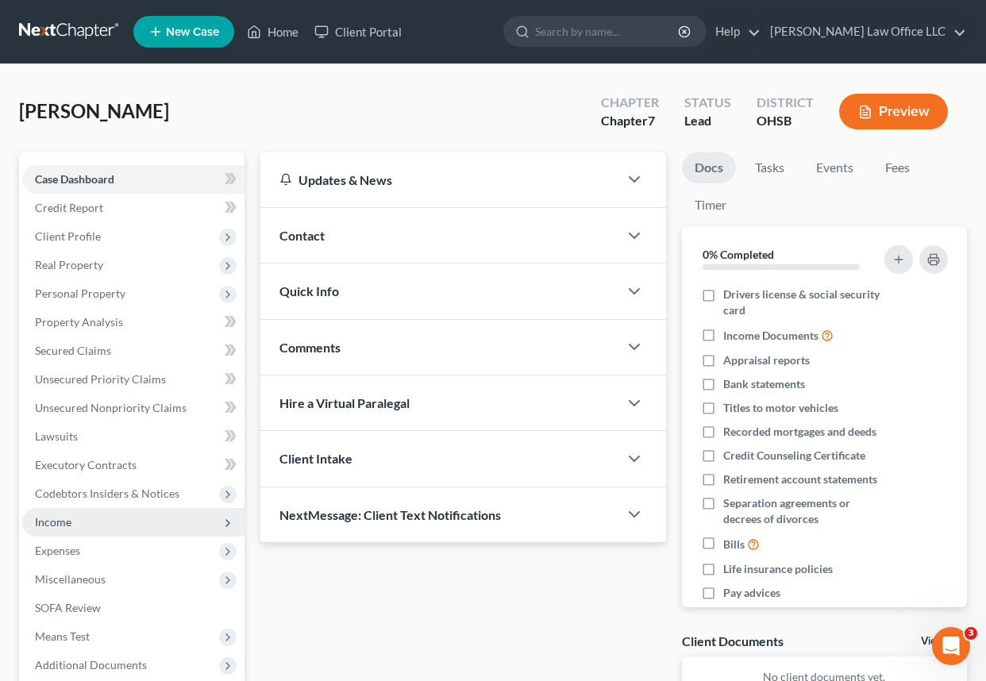
click at [70, 524] on span "Income" at bounding box center [53, 522] width 37 height 14
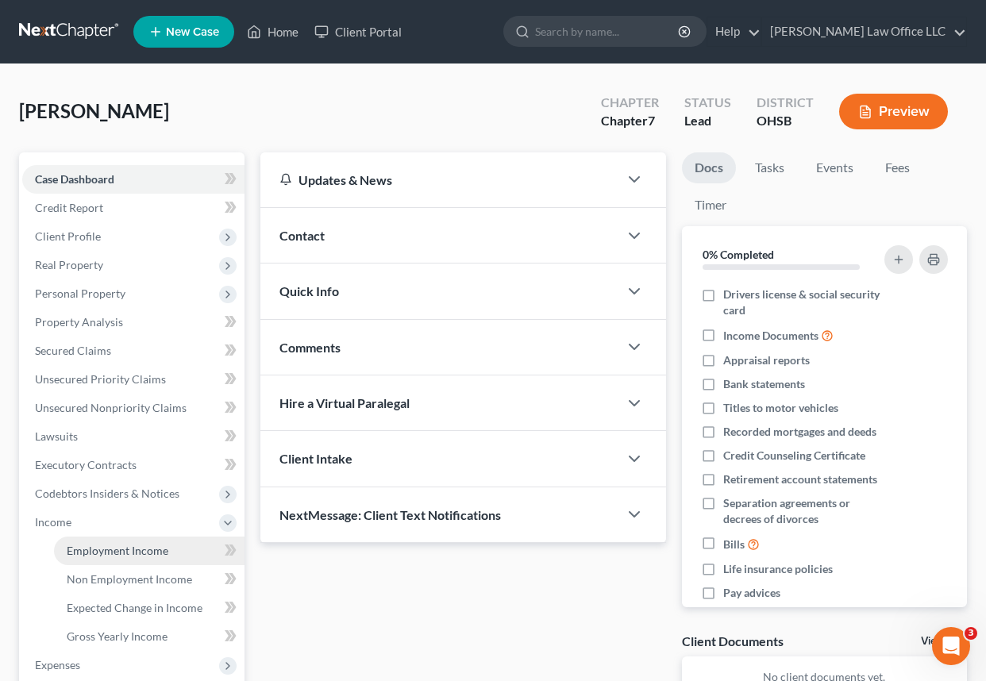
click at [92, 558] on link "Employment Income" at bounding box center [149, 551] width 191 height 29
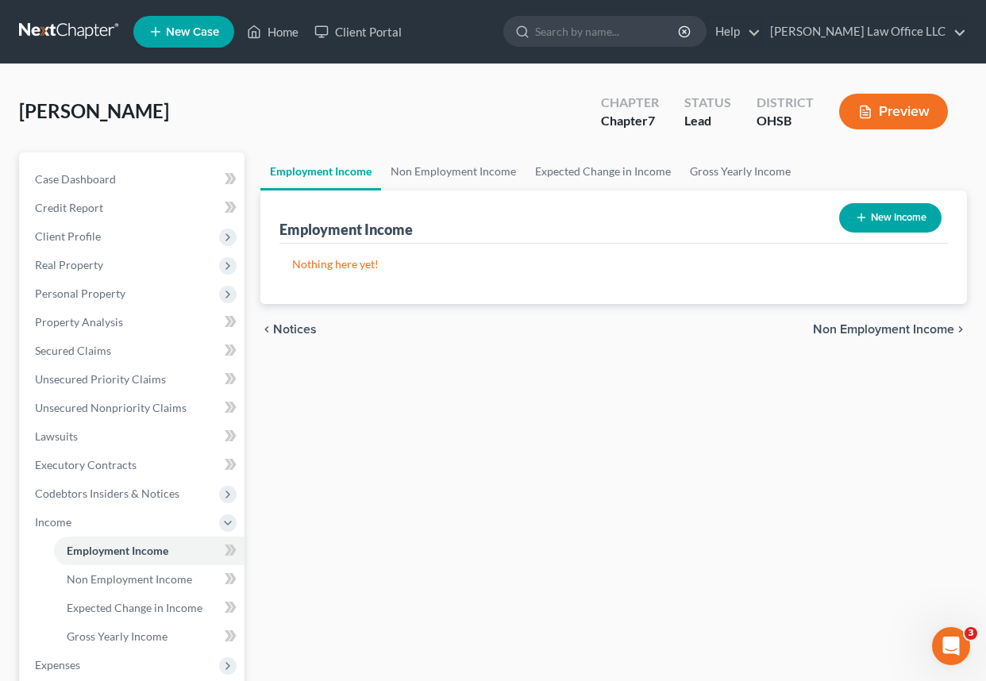
click at [868, 218] on button "New Income" at bounding box center [890, 217] width 102 height 29
select select "0"
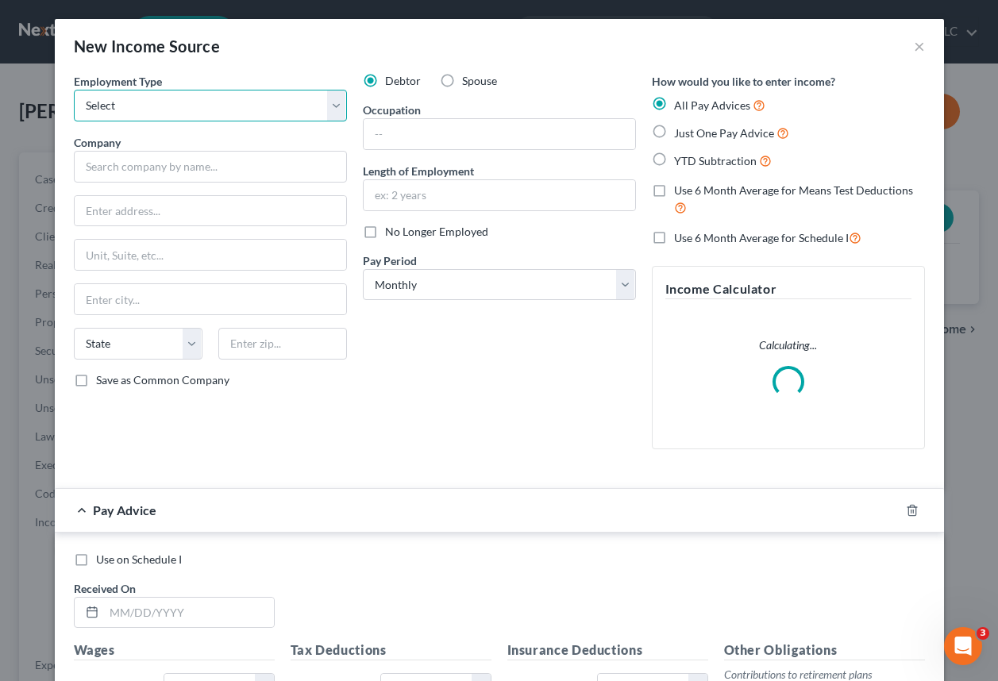
click at [83, 108] on select "Select Full or [DEMOGRAPHIC_DATA] Employment Self Employment" at bounding box center [210, 106] width 273 height 32
select select "0"
click at [74, 90] on select "Select Full or [DEMOGRAPHIC_DATA] Employment Self Employment" at bounding box center [210, 106] width 273 height 32
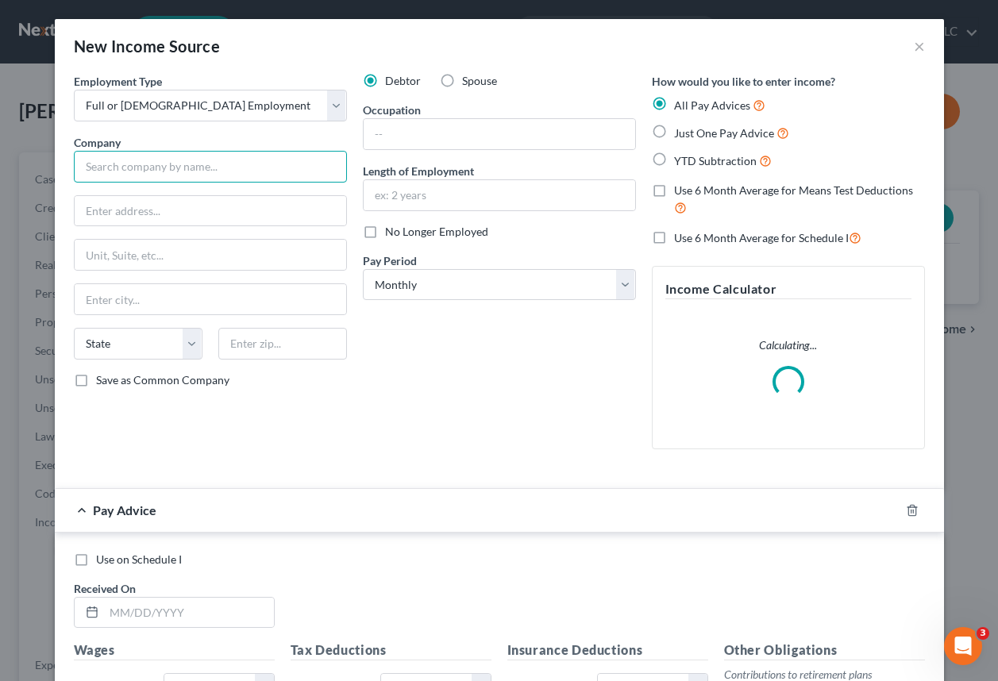
click at [130, 174] on input "text" at bounding box center [210, 167] width 273 height 32
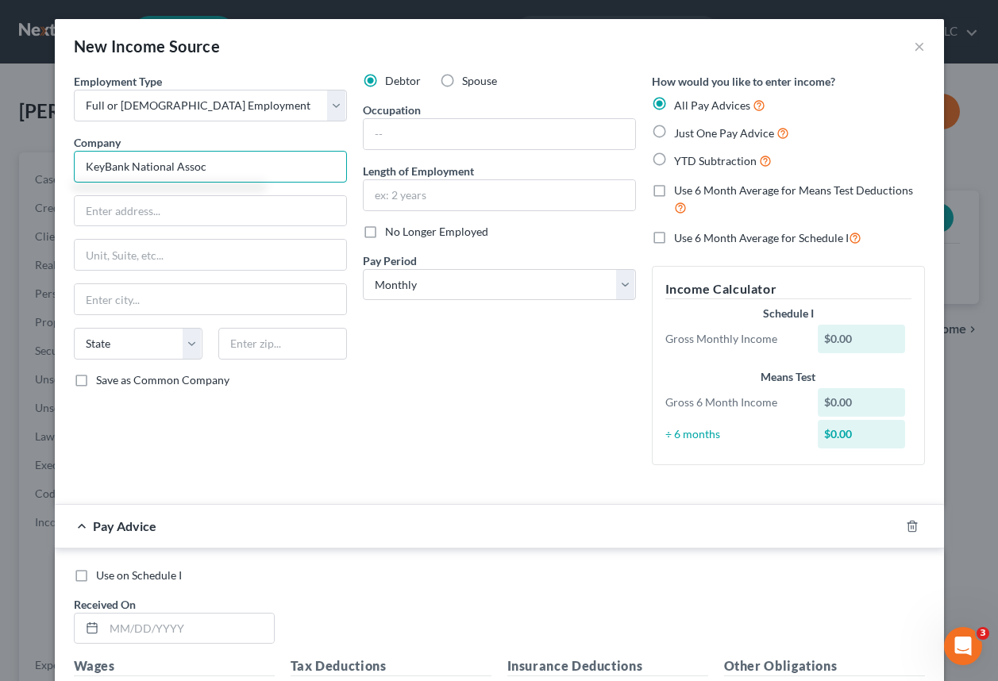
type input "KeyBank National Assoc"
type input "127 Public Sq"
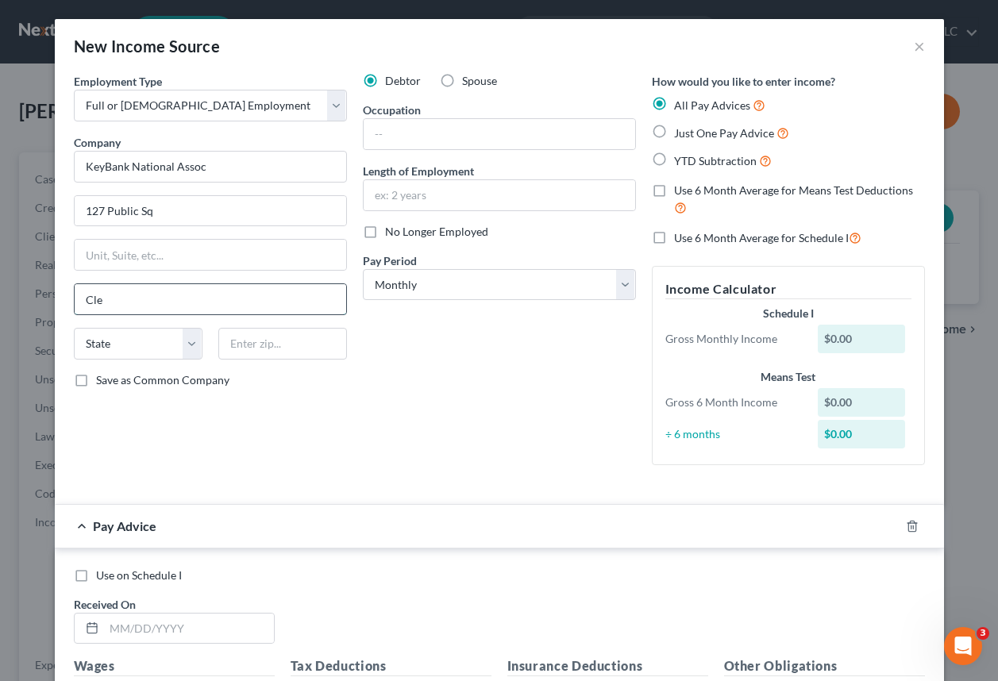
click at [102, 301] on input "Cle" at bounding box center [211, 299] width 272 height 30
type input "[GEOGRAPHIC_DATA]"
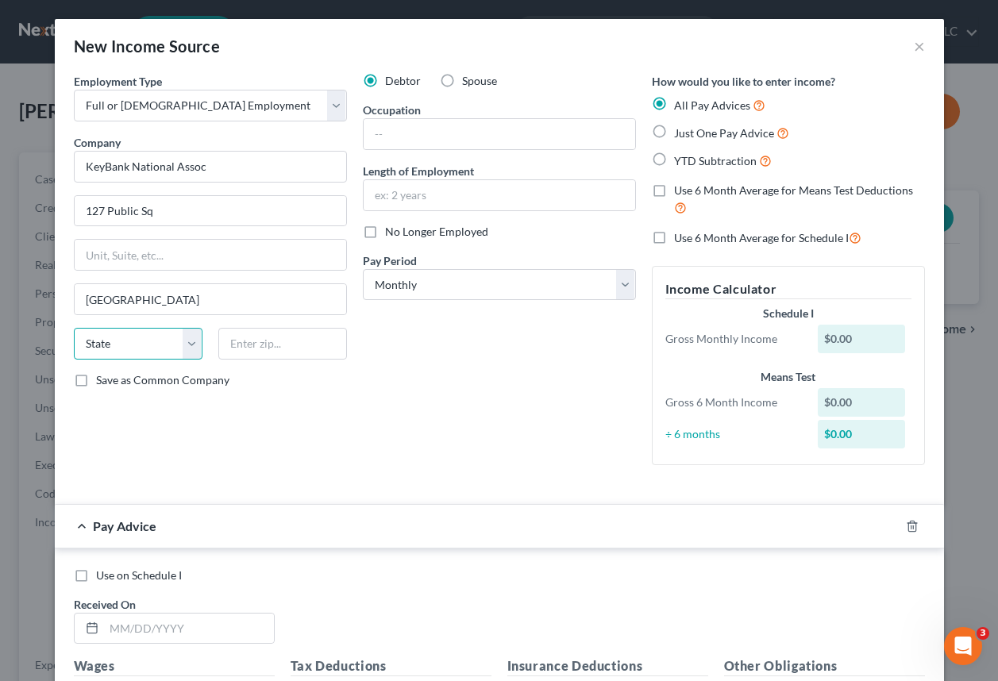
click at [125, 351] on select "State [US_STATE] AK AR AZ CA CO CT DE DC [GEOGRAPHIC_DATA] [GEOGRAPHIC_DATA] GU…" at bounding box center [138, 344] width 129 height 32
select select "36"
click at [120, 348] on select "State [US_STATE] AK AR AZ CA CO CT DE DC [GEOGRAPHIC_DATA] [GEOGRAPHIC_DATA] GU…" at bounding box center [138, 344] width 129 height 32
click at [241, 345] on input "text" at bounding box center [282, 344] width 129 height 32
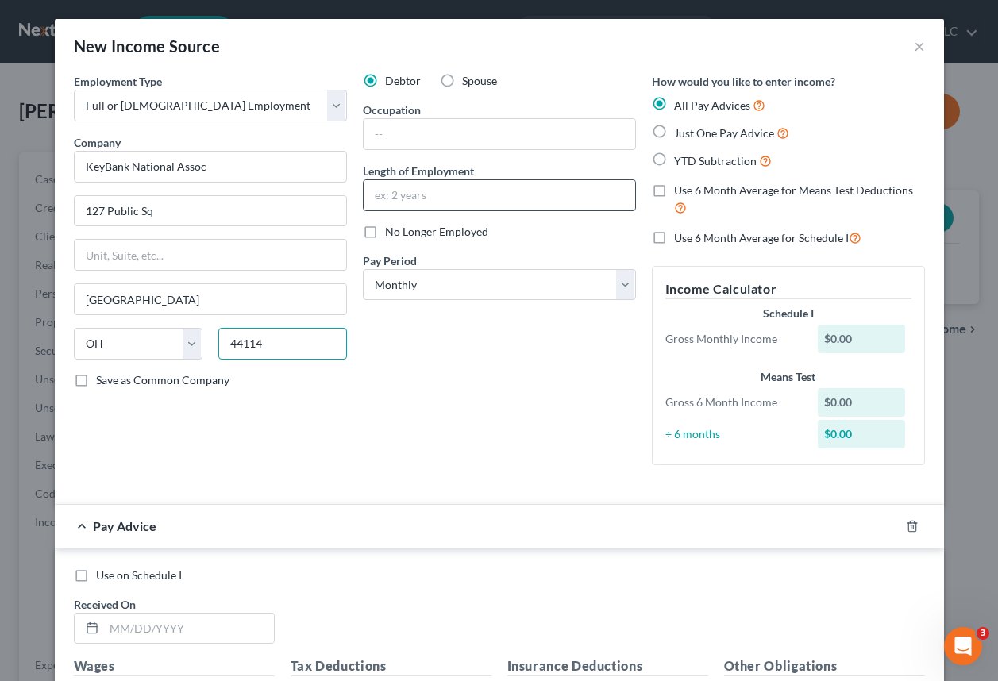
type input "44114"
click at [401, 191] on input "text" at bounding box center [500, 195] width 272 height 30
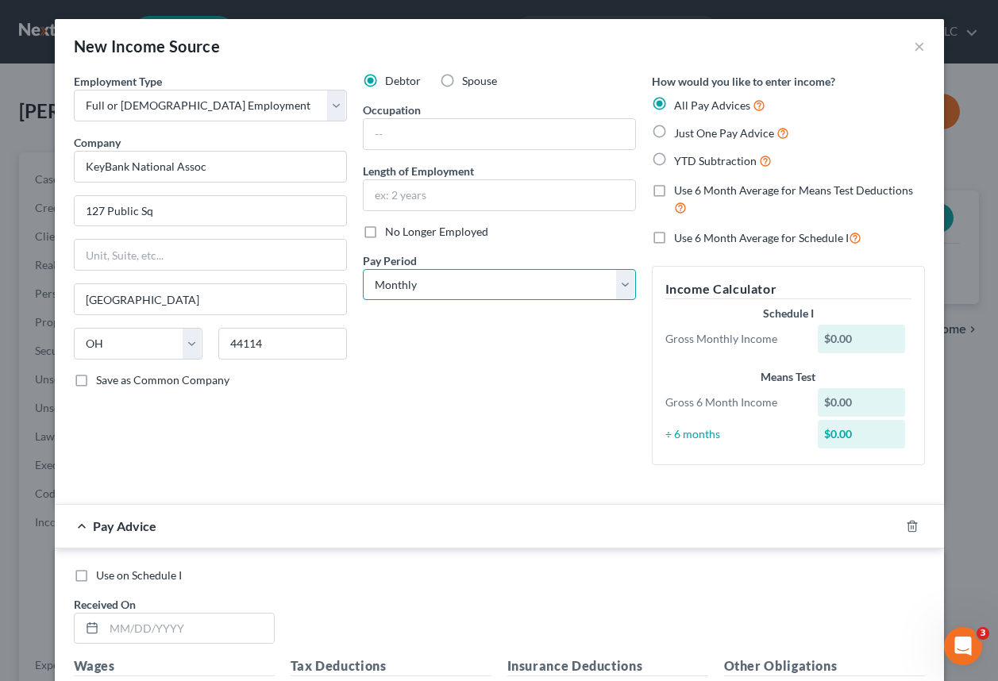
click at [383, 284] on select "Select Monthly Twice Monthly Every Other Week Weekly" at bounding box center [499, 285] width 273 height 32
click at [363, 269] on select "Select Monthly Twice Monthly Every Other Week Weekly" at bounding box center [499, 285] width 273 height 32
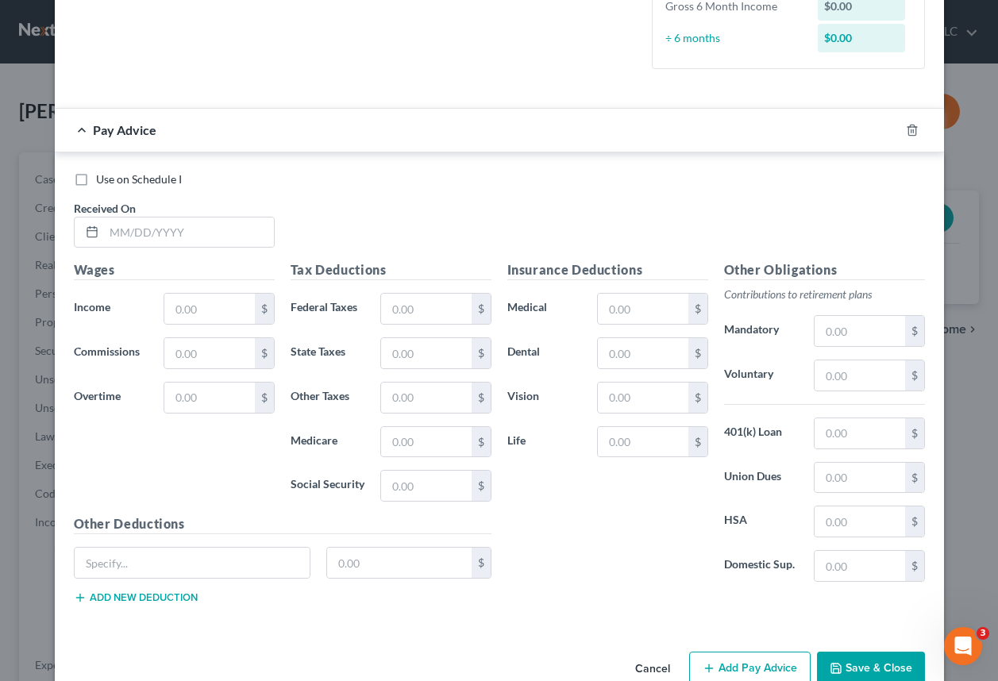
scroll to position [397, 0]
click at [104, 231] on input "text" at bounding box center [189, 232] width 170 height 30
type input "[DATE]"
click at [209, 308] on input "text" at bounding box center [209, 308] width 90 height 30
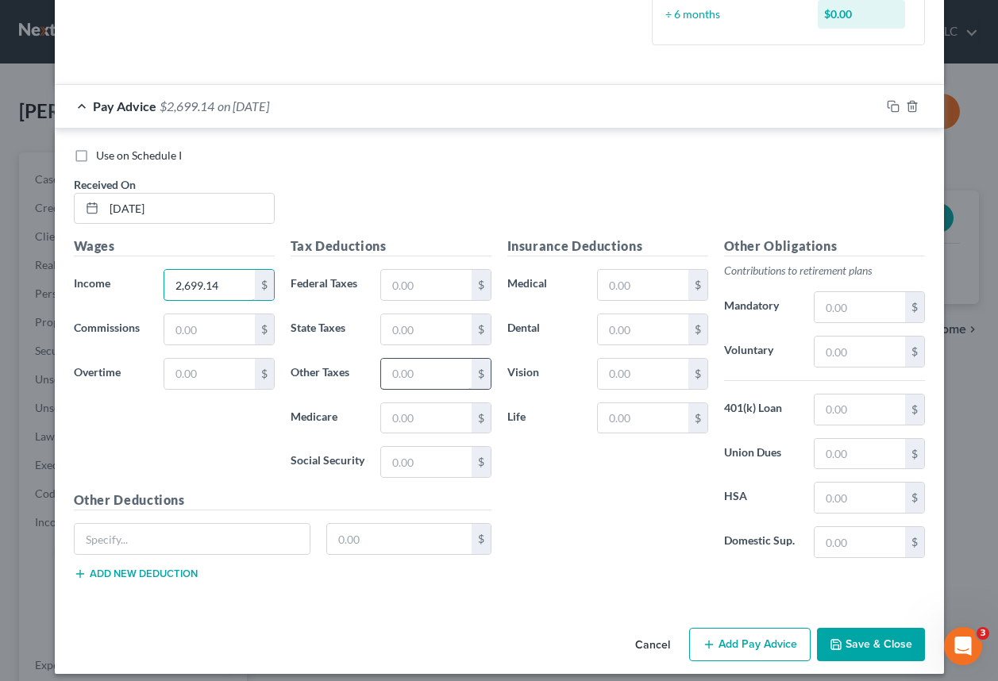
scroll to position [432, 0]
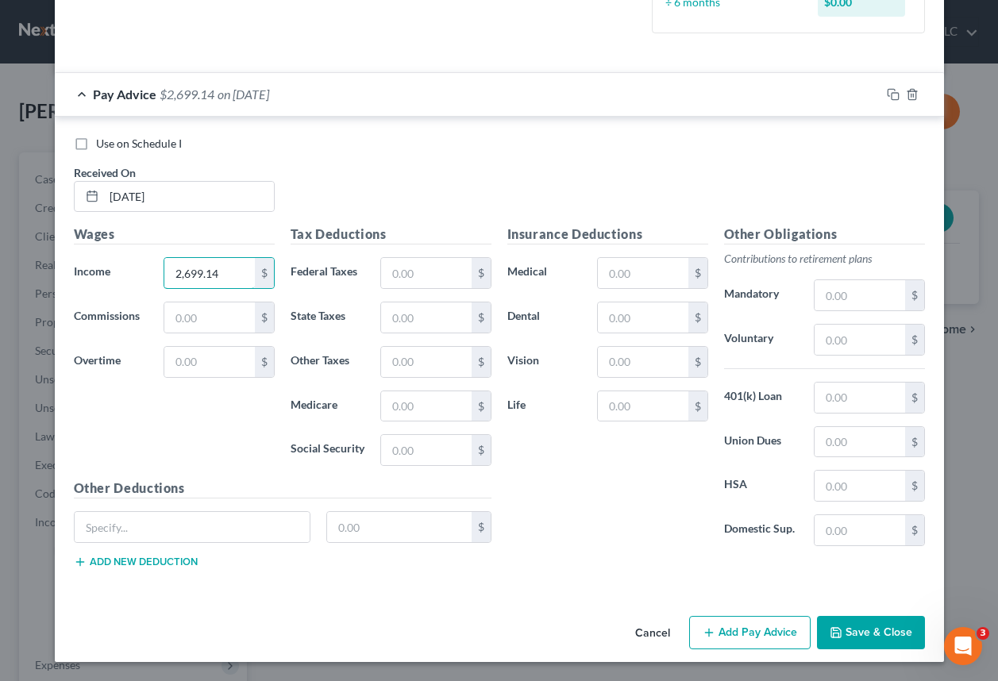
type input "2,699.14"
click at [735, 631] on button "Add Pay Advice" at bounding box center [750, 632] width 122 height 33
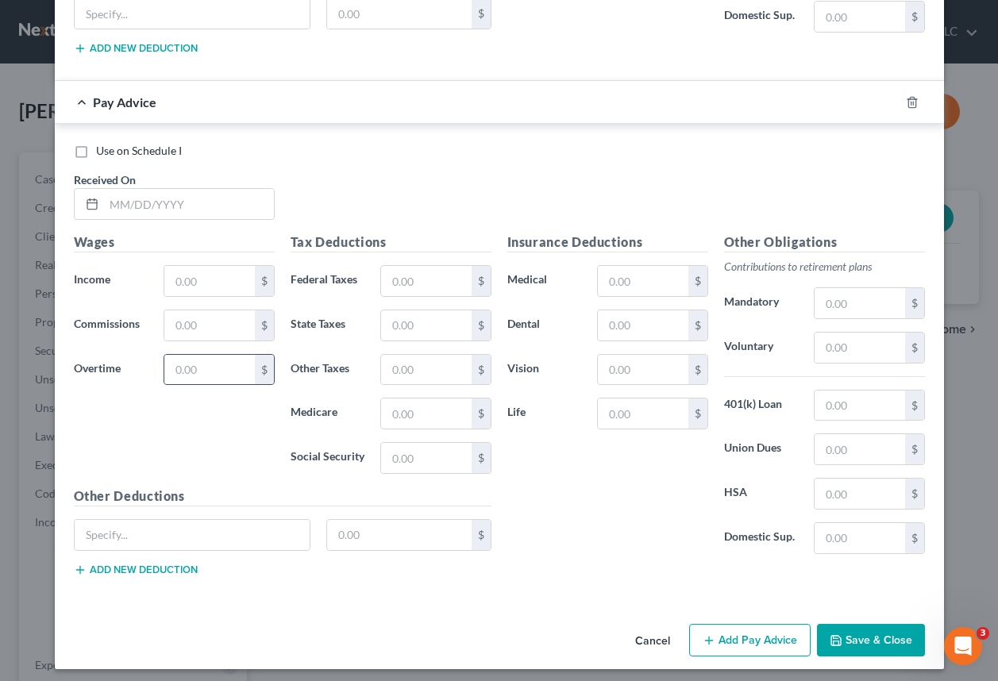
scroll to position [953, 0]
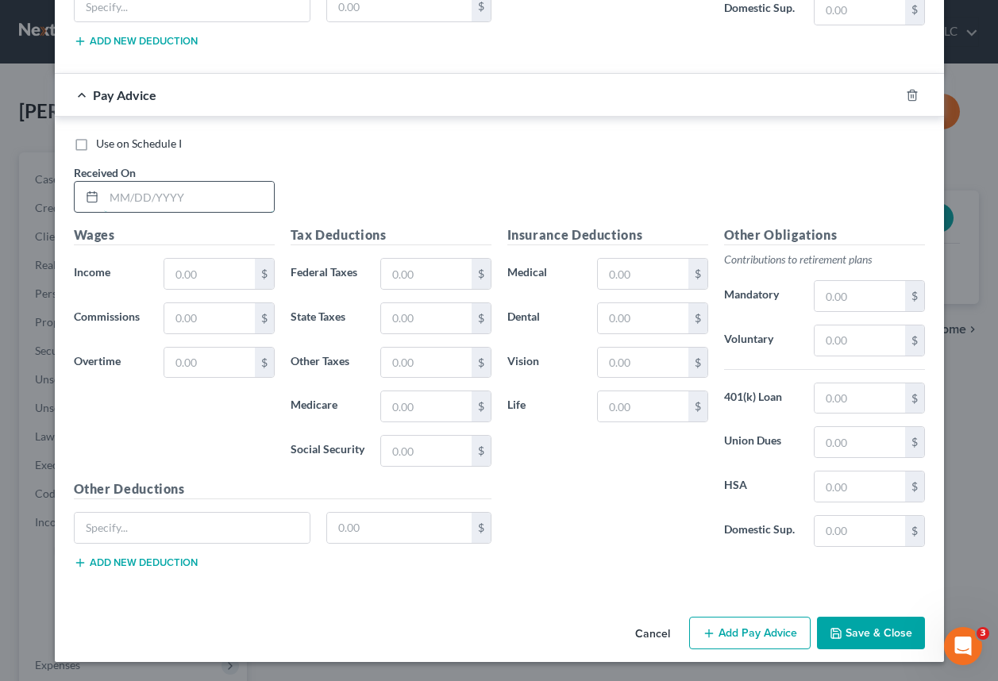
click at [139, 196] on input "text" at bounding box center [189, 197] width 170 height 30
type input "[DATE]"
click at [187, 275] on input "text" at bounding box center [209, 274] width 90 height 30
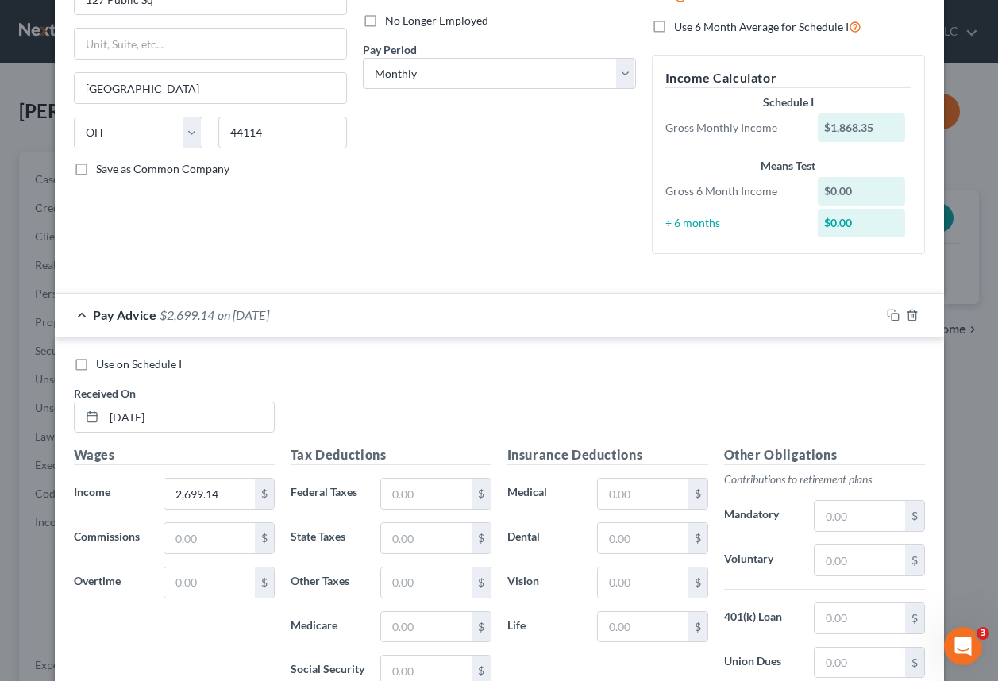
scroll to position [0, 0]
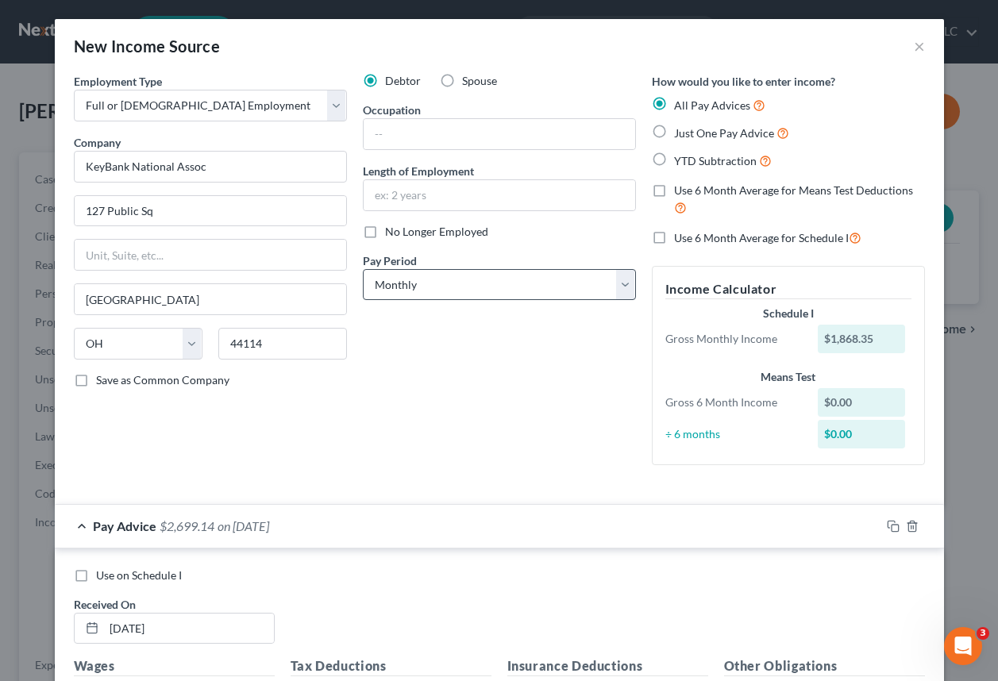
type input "1,868.35"
click at [426, 293] on select "Select Monthly Twice Monthly Every Other Week Weekly" at bounding box center [499, 285] width 273 height 32
click at [363, 269] on select "Select Monthly Twice Monthly Every Other Week Weekly" at bounding box center [499, 285] width 273 height 32
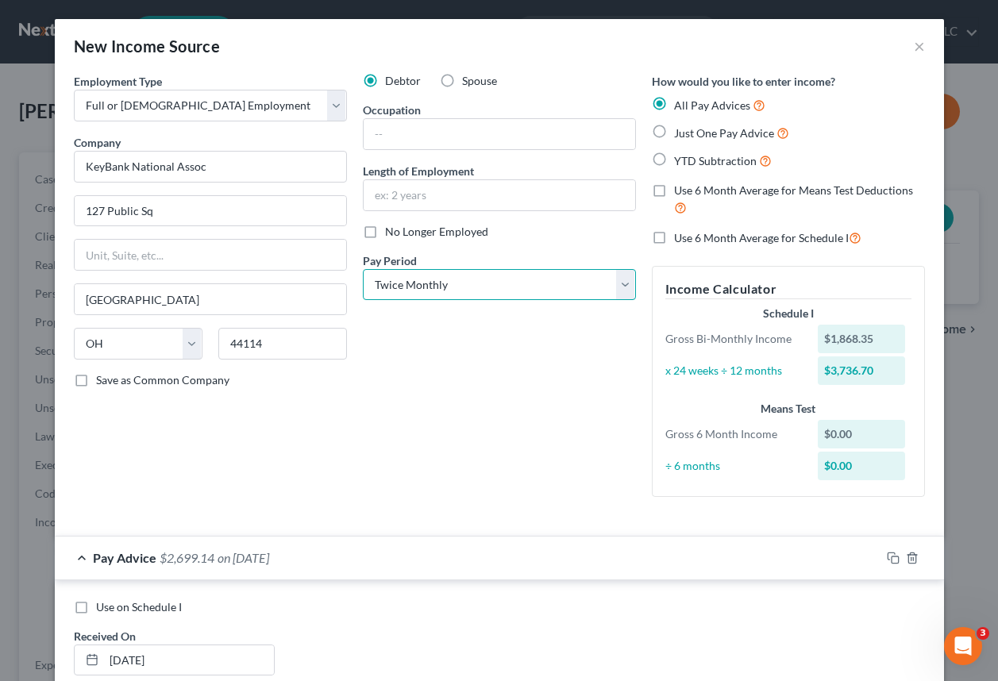
click at [409, 294] on select "Select Monthly Twice Monthly Every Other Week Weekly" at bounding box center [499, 285] width 273 height 32
select select "2"
click at [363, 269] on select "Select Monthly Twice Monthly Every Other Week Weekly" at bounding box center [499, 285] width 273 height 32
drag, startPoint x: 430, startPoint y: 365, endPoint x: 435, endPoint y: 349, distance: 16.6
click at [430, 363] on div "Debtor Spouse Occupation Length of Employment No Longer Employed Pay Period * S…" at bounding box center [499, 291] width 289 height 437
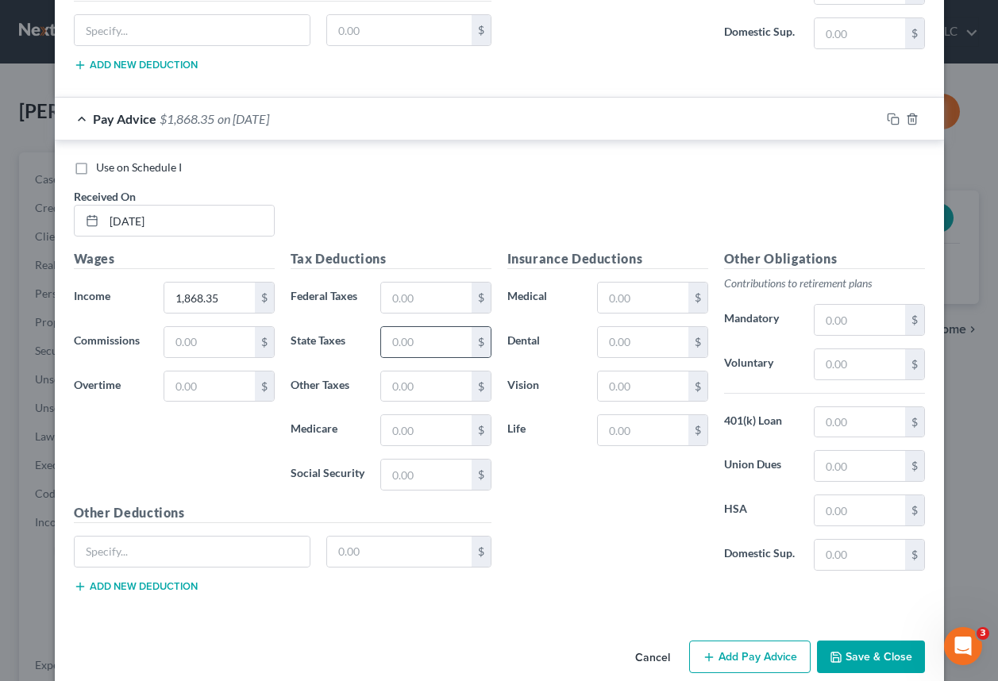
scroll to position [988, 0]
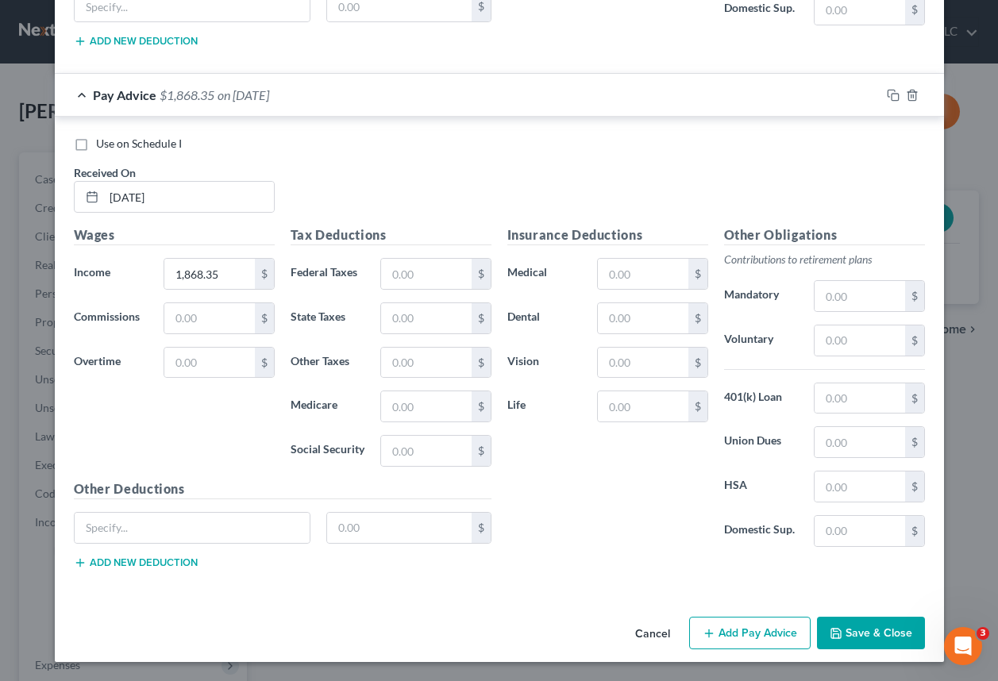
click at [724, 630] on button "Add Pay Advice" at bounding box center [750, 633] width 122 height 33
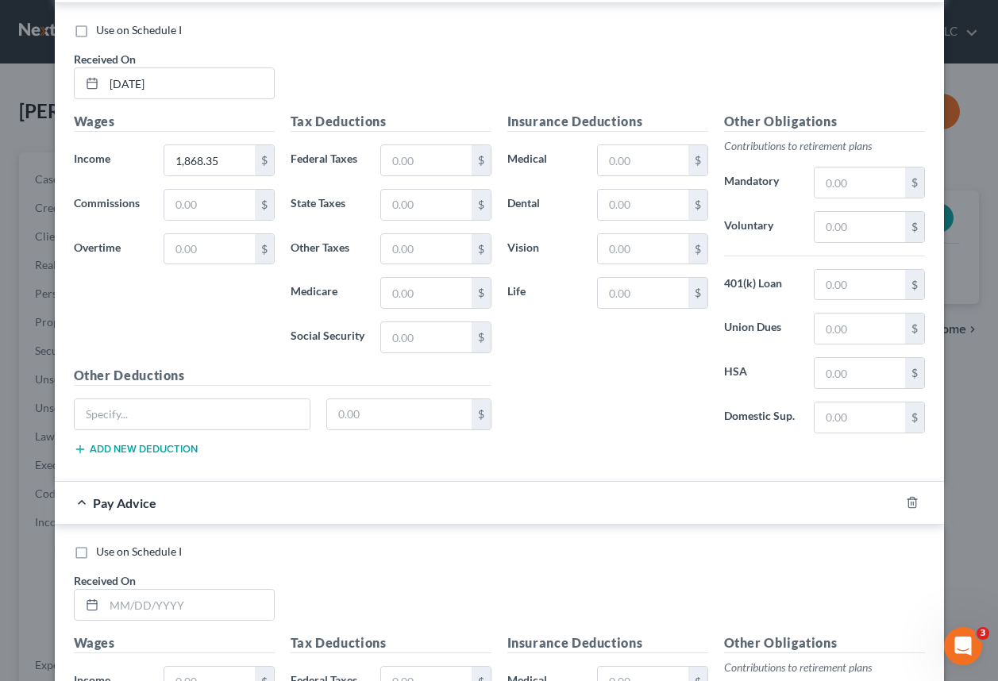
scroll to position [1385, 0]
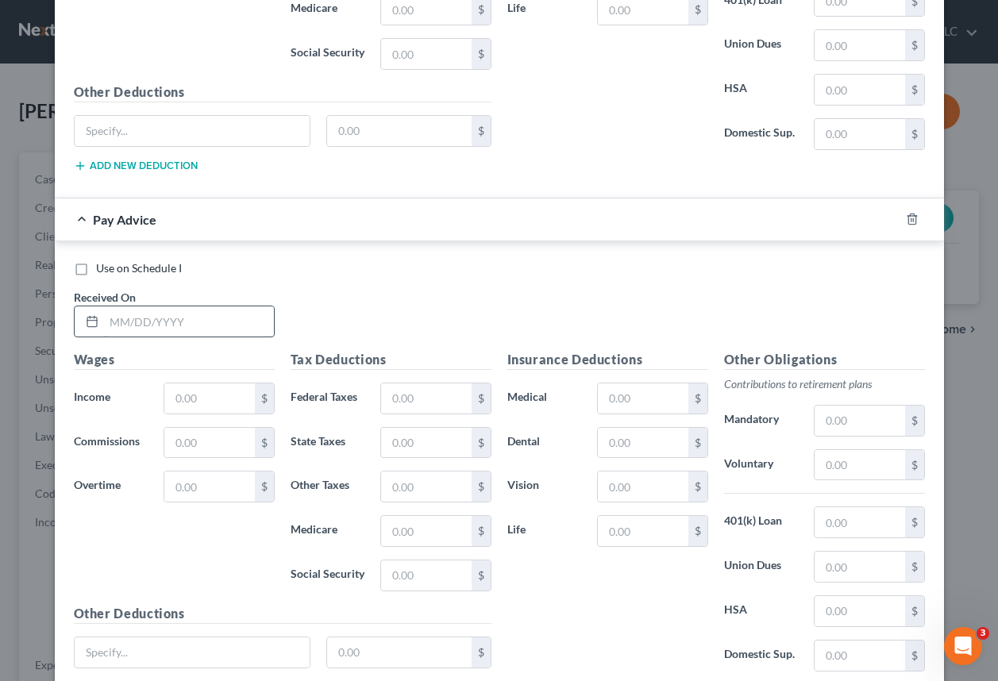
click at [113, 327] on input "text" at bounding box center [189, 322] width 170 height 30
type input "[DATE]"
click at [186, 403] on input "text" at bounding box center [209, 399] width 90 height 30
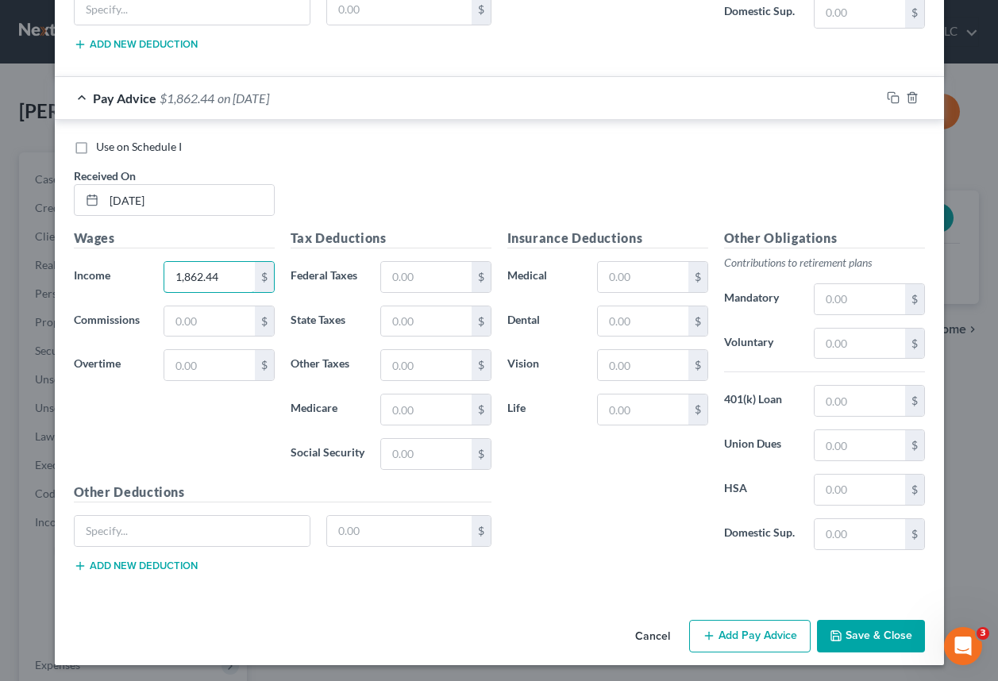
scroll to position [1510, 0]
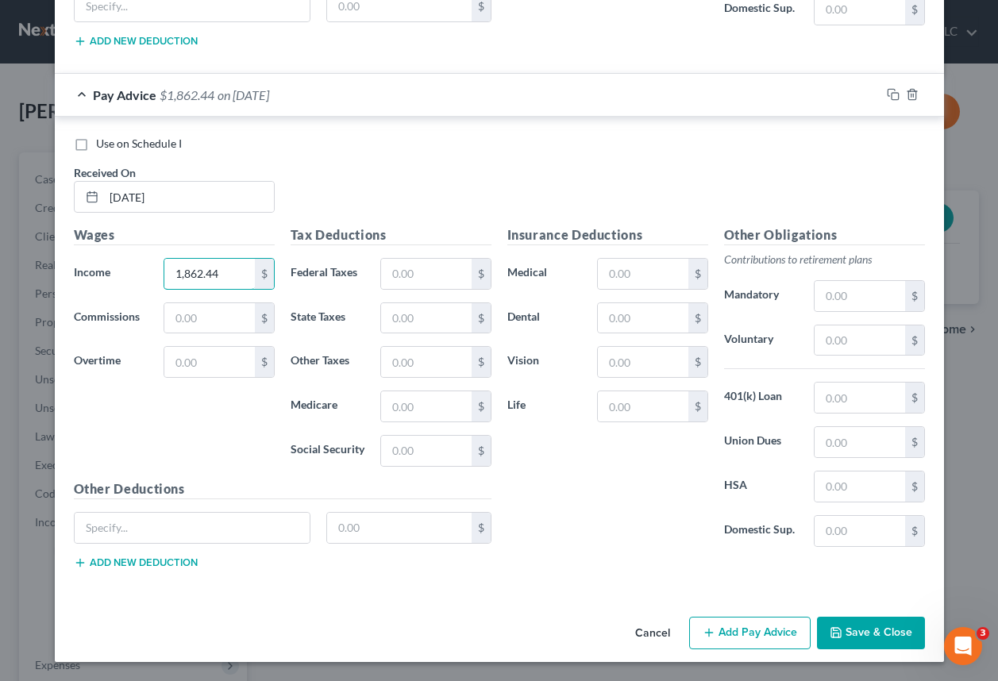
type input "1,862.44"
drag, startPoint x: 224, startPoint y: 422, endPoint x: 226, endPoint y: 408, distance: 13.6
click at [226, 414] on div "Wages Income * 1,862.44 $ Commissions $ Overtime $" at bounding box center [174, 353] width 217 height 254
click at [716, 634] on button "Add Pay Advice" at bounding box center [750, 633] width 122 height 33
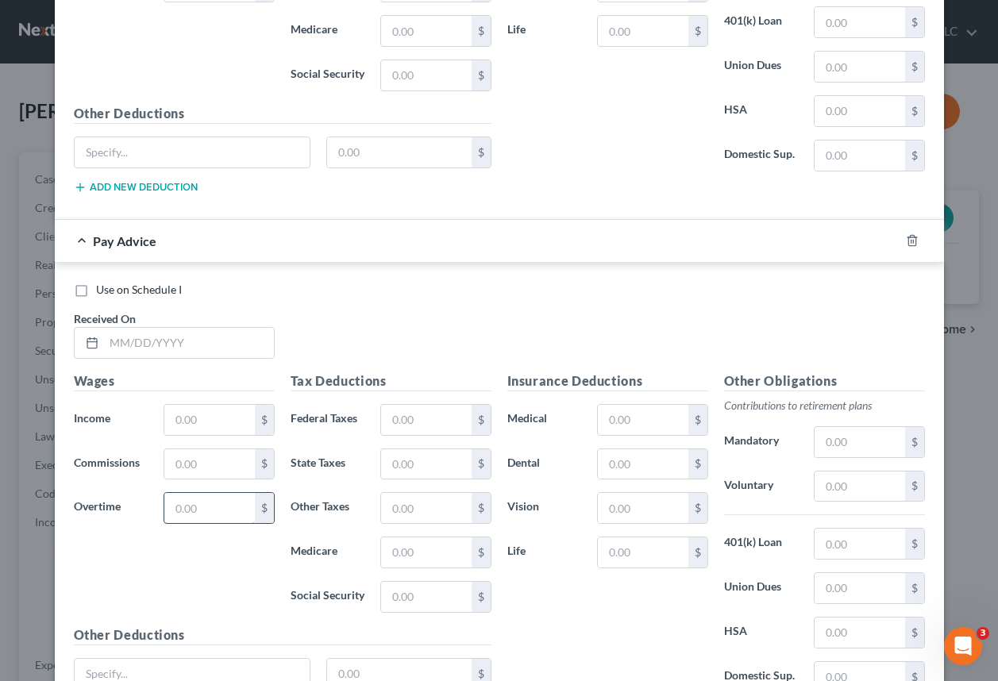
scroll to position [1907, 0]
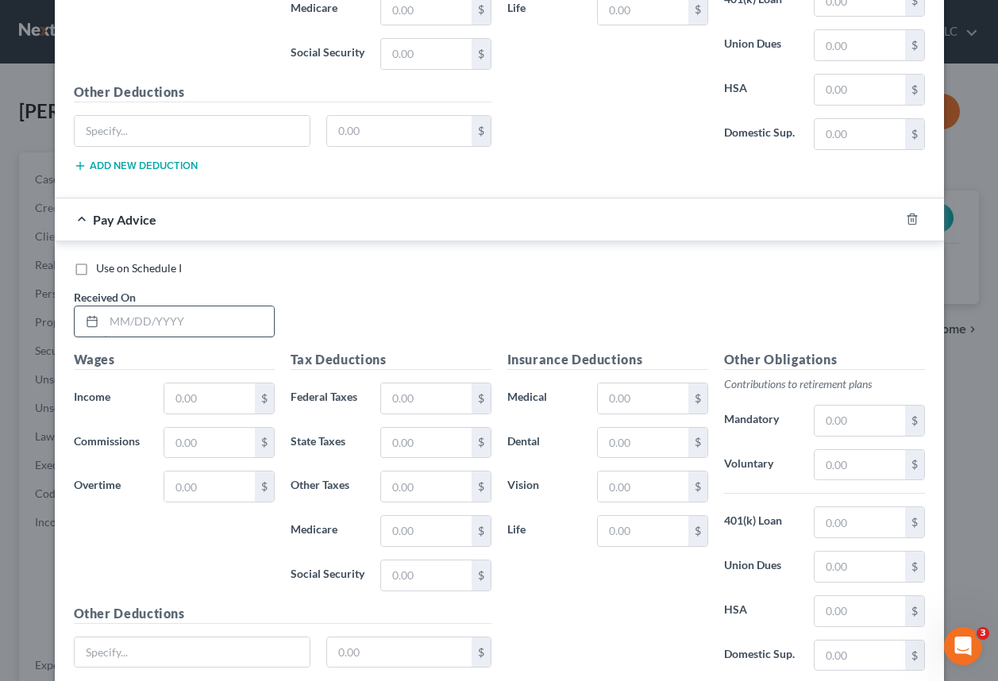
click at [173, 323] on input "text" at bounding box center [189, 322] width 170 height 30
click at [125, 322] on input "[DATE]" at bounding box center [189, 322] width 170 height 30
type input "[DATE]"
click at [184, 402] on input "text" at bounding box center [209, 399] width 90 height 30
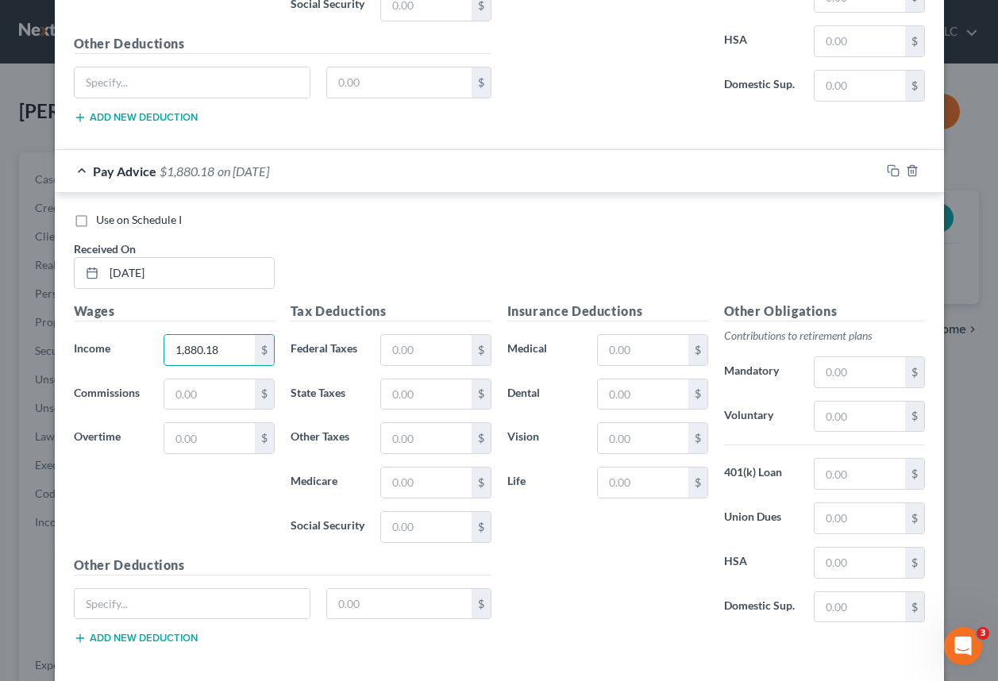
scroll to position [2032, 0]
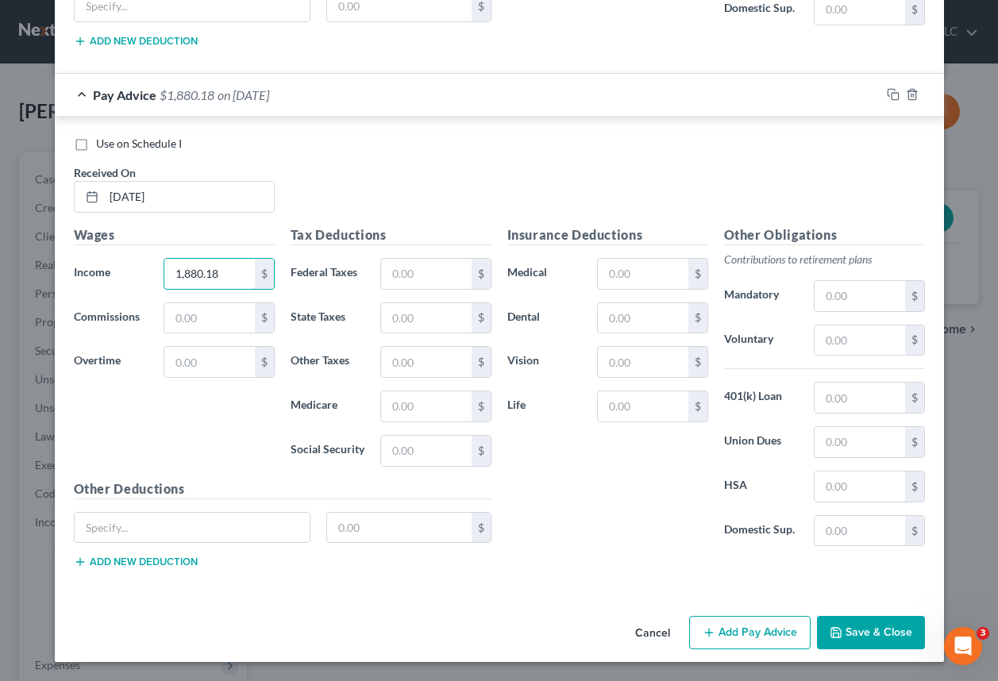
type input "1,880.18"
click at [739, 640] on button "Add Pay Advice" at bounding box center [750, 632] width 122 height 33
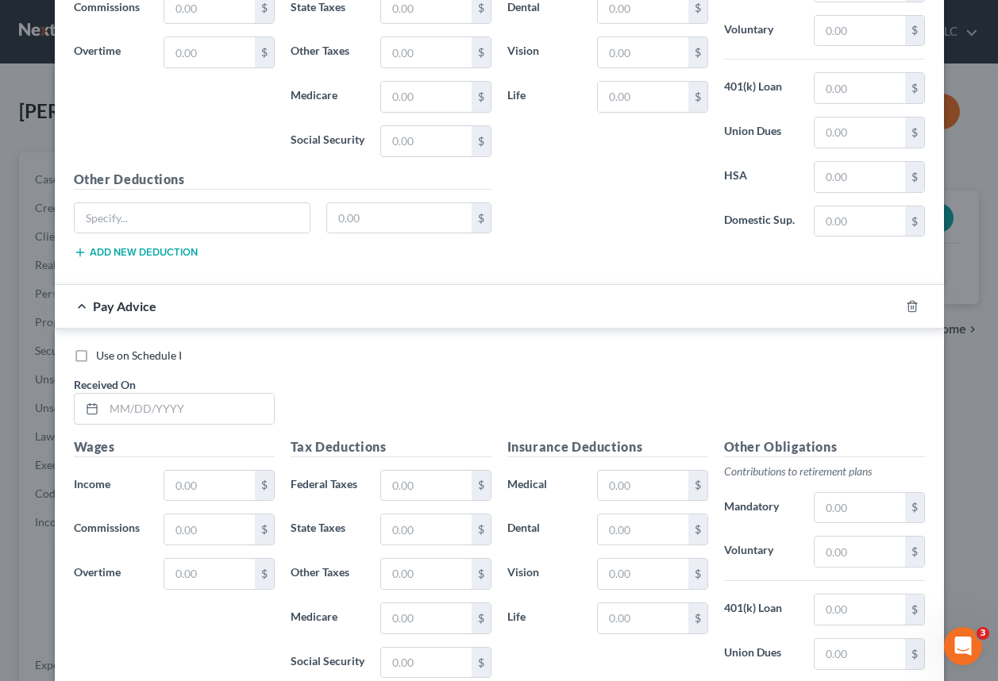
scroll to position [2349, 0]
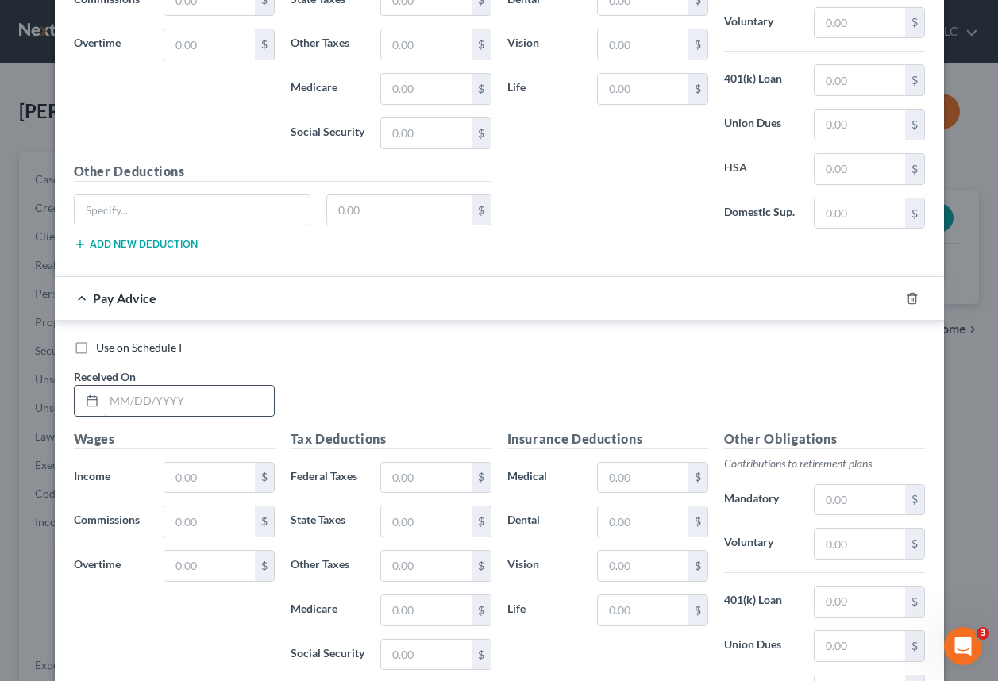
click at [149, 412] on input "text" at bounding box center [189, 401] width 170 height 30
type input "[DATE]"
click at [179, 481] on input "text" at bounding box center [209, 478] width 90 height 30
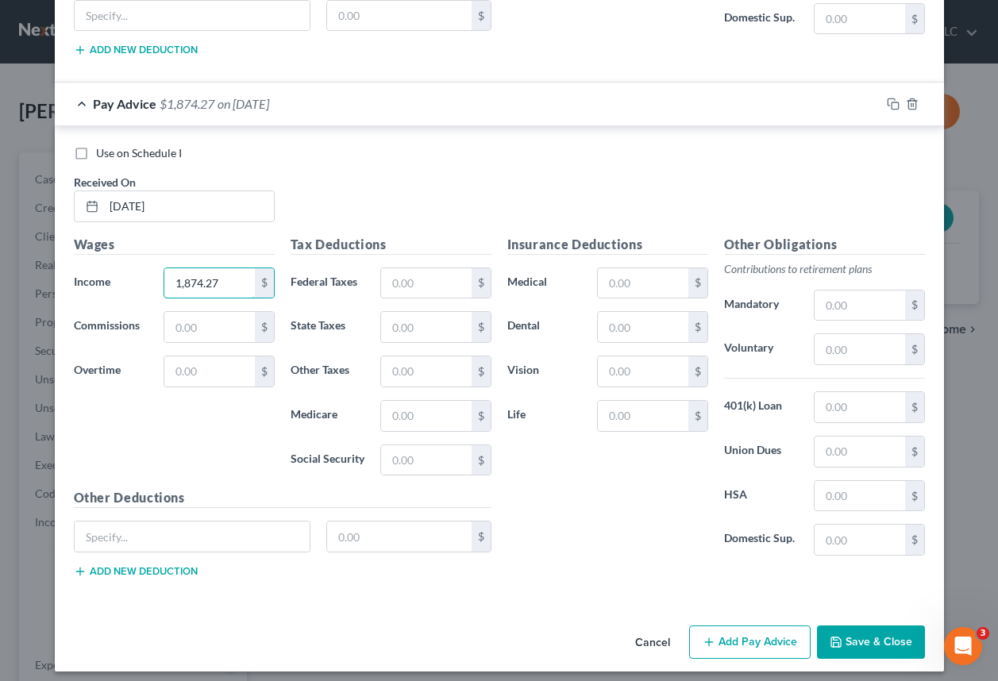
scroll to position [2553, 0]
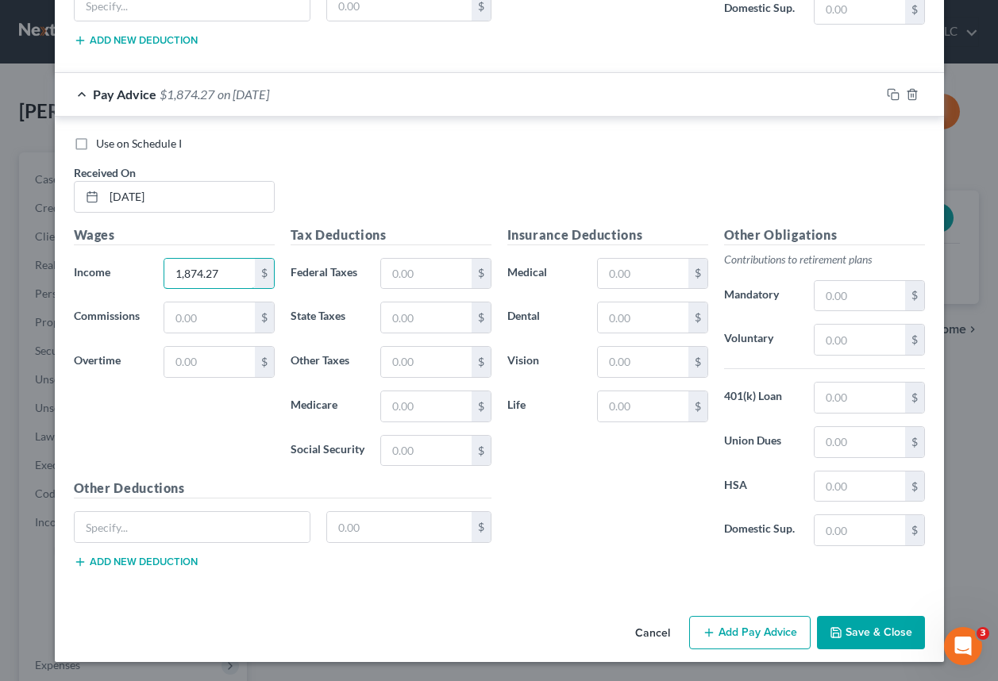
type input "1,874.27"
click at [716, 631] on button "Add Pay Advice" at bounding box center [750, 632] width 122 height 33
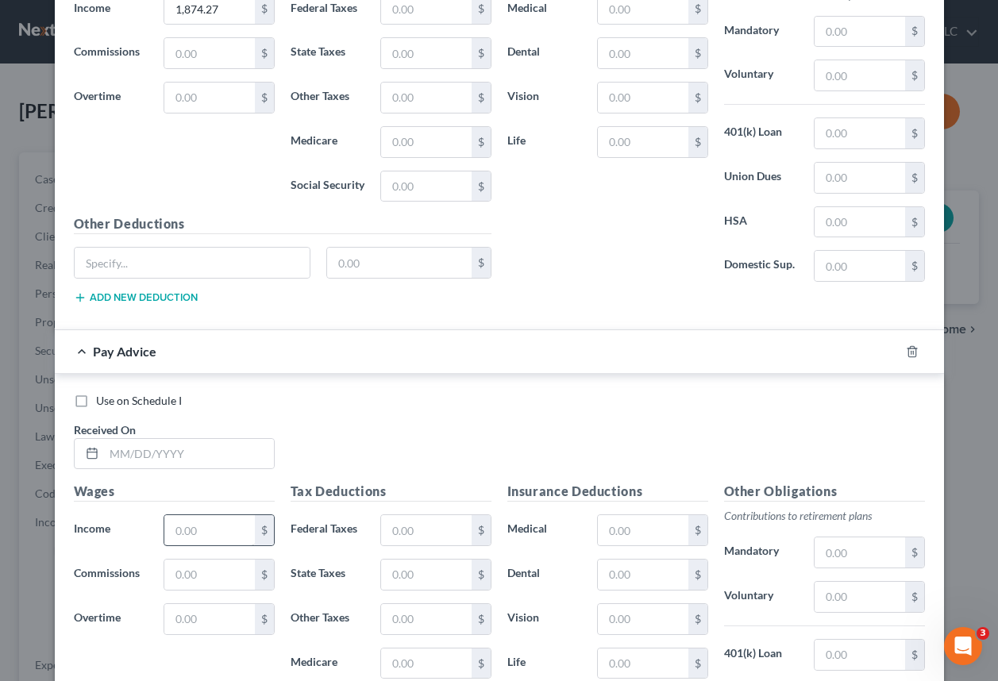
scroll to position [2871, 0]
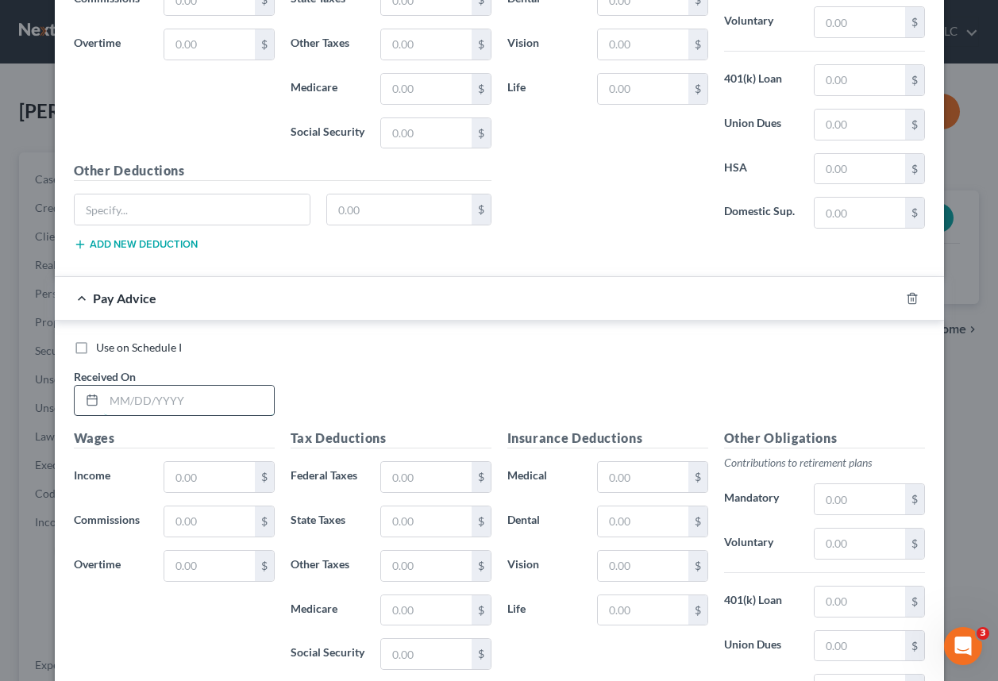
drag, startPoint x: 147, startPoint y: 401, endPoint x: 173, endPoint y: 400, distance: 26.2
click at [147, 405] on input "text" at bounding box center [189, 401] width 170 height 30
type input "[DATE]"
click at [179, 482] on input "text" at bounding box center [209, 477] width 90 height 30
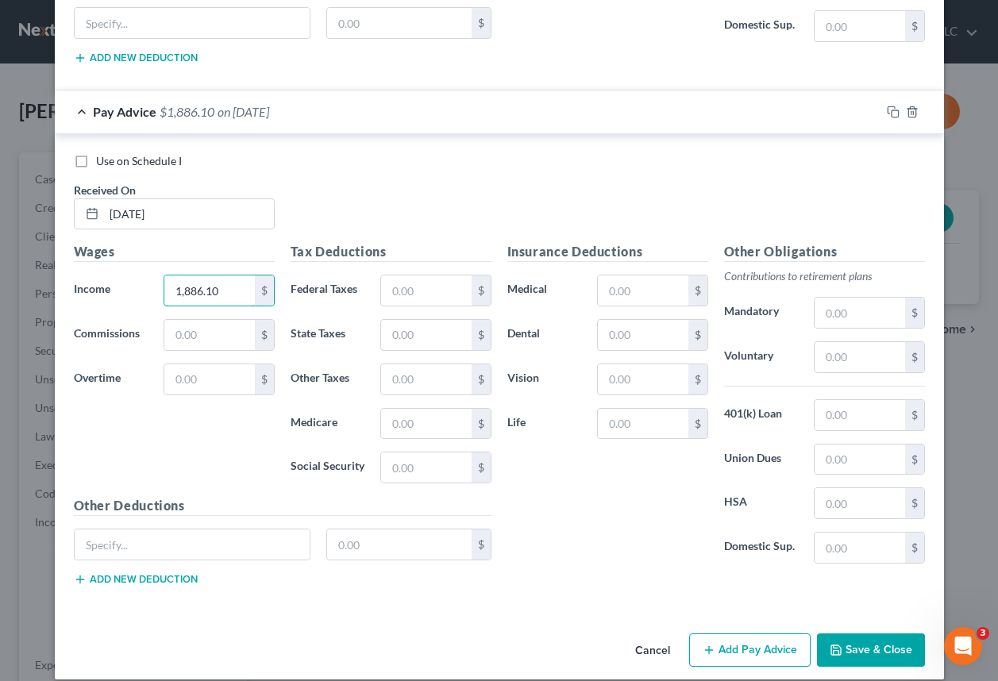
scroll to position [3075, 0]
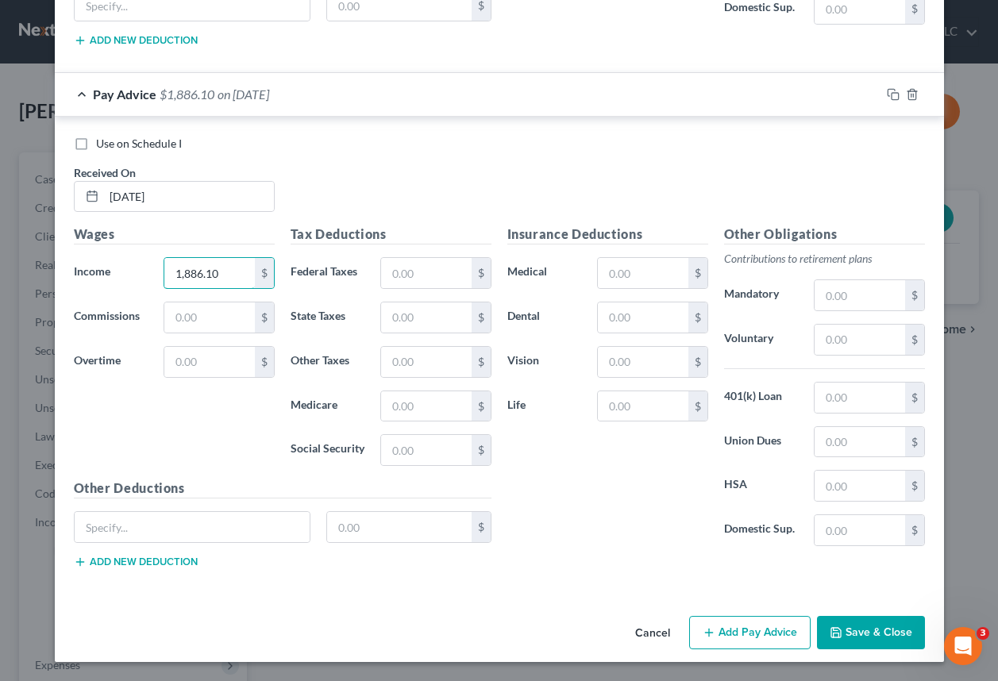
type input "1,886.10"
click at [714, 636] on button "Add Pay Advice" at bounding box center [750, 632] width 122 height 33
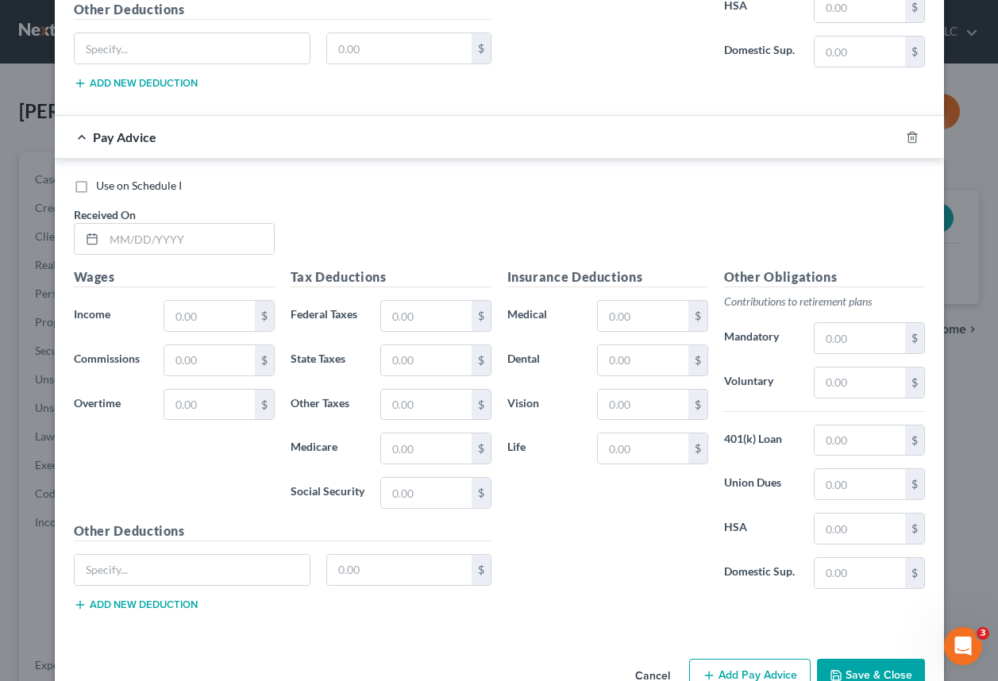
scroll to position [3596, 0]
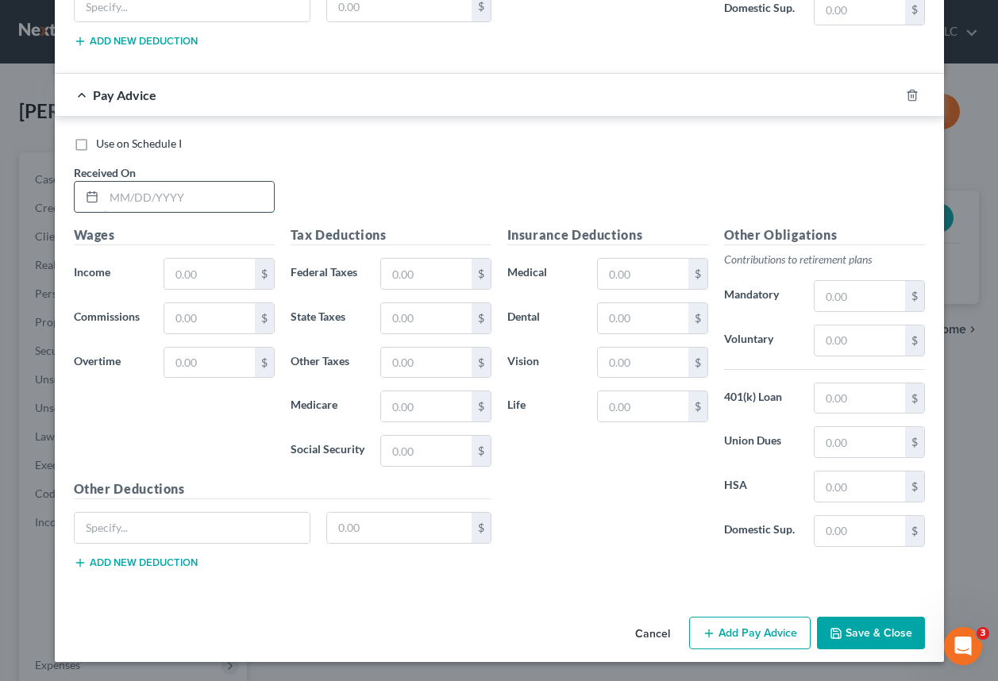
click at [128, 199] on input "text" at bounding box center [189, 197] width 170 height 30
type input "[DATE]"
click at [168, 271] on input "text" at bounding box center [209, 274] width 90 height 30
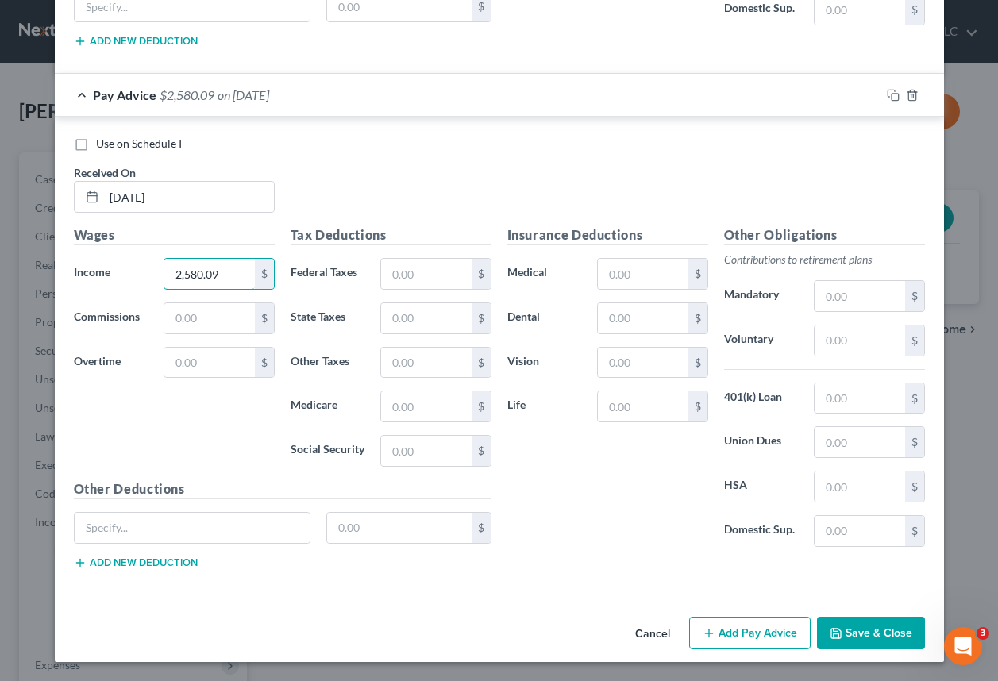
type input "2,580.09"
click at [729, 637] on button "Add Pay Advice" at bounding box center [750, 633] width 122 height 33
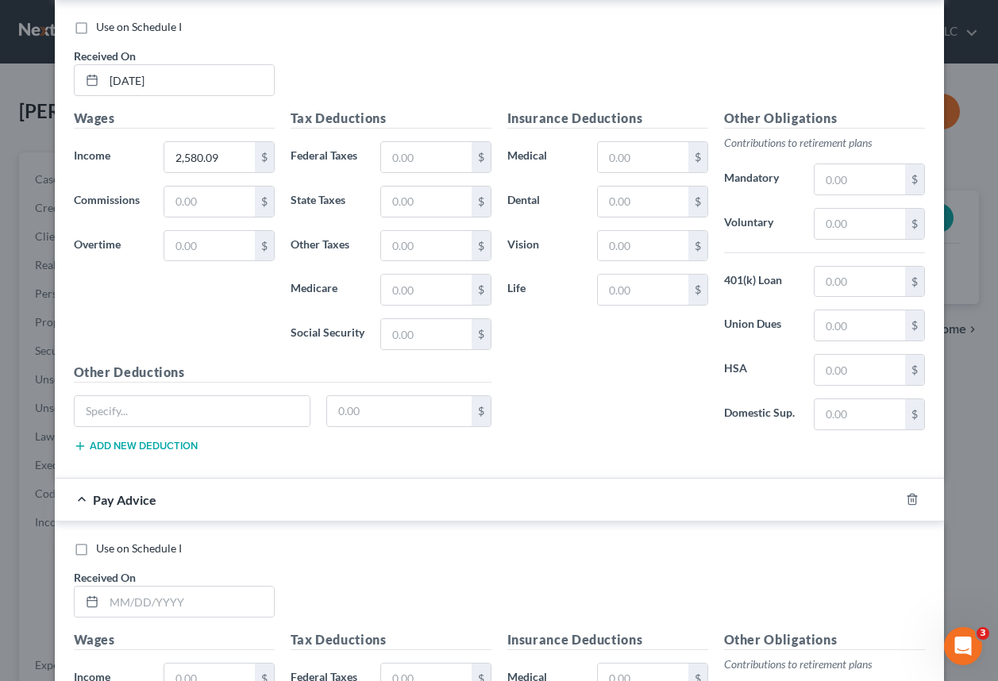
scroll to position [3993, 0]
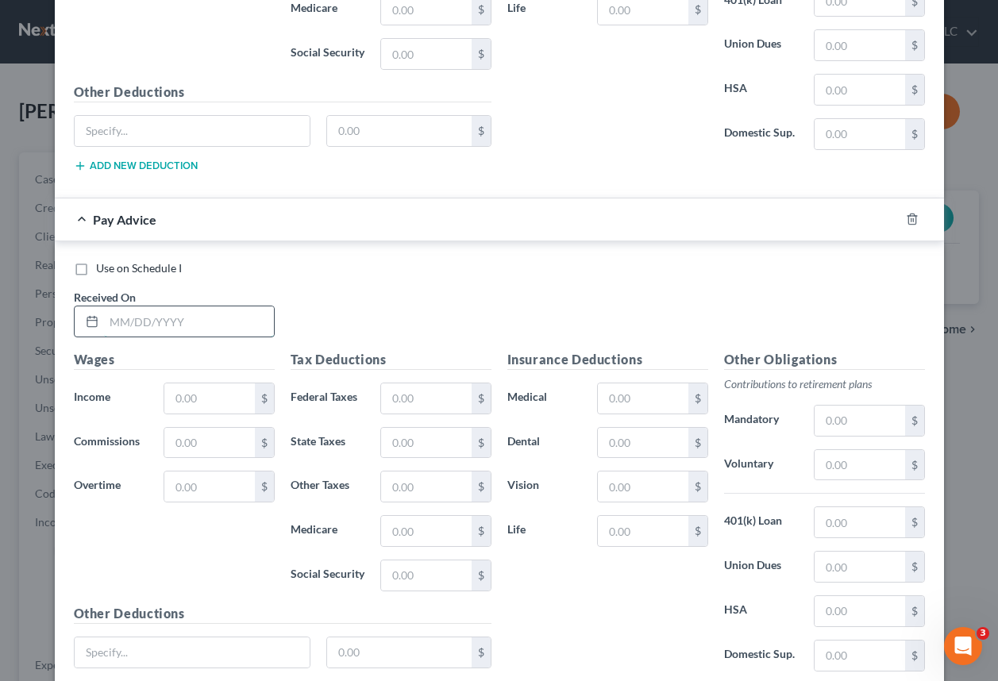
drag, startPoint x: 169, startPoint y: 335, endPoint x: 169, endPoint y: 325, distance: 10.3
click at [169, 333] on input "text" at bounding box center [189, 322] width 170 height 30
type input "[DATE]"
click at [197, 401] on input "text" at bounding box center [209, 399] width 90 height 30
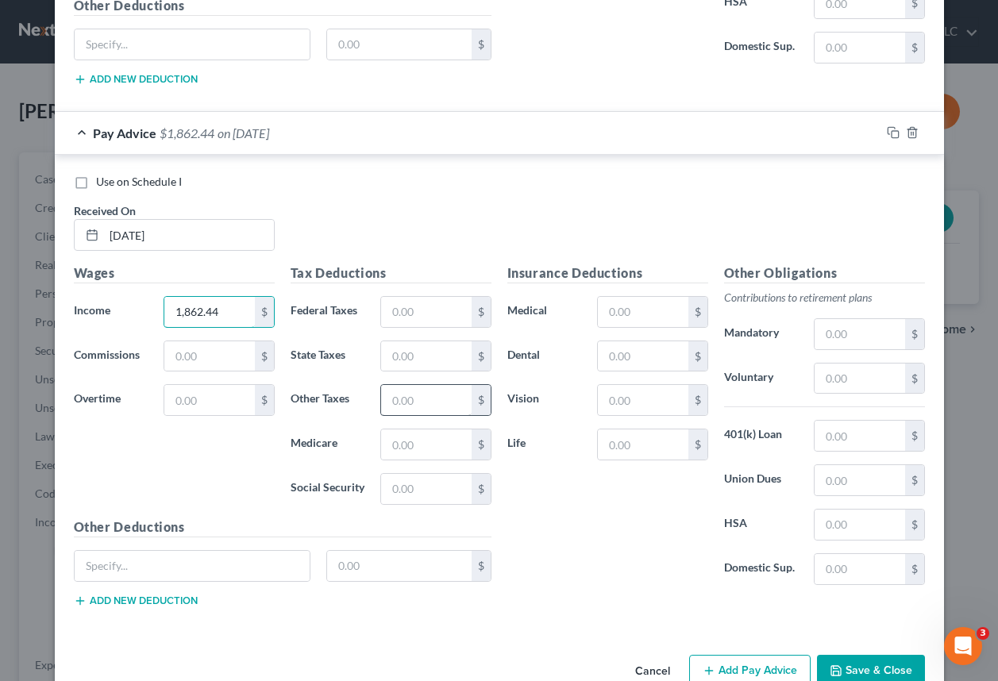
scroll to position [4118, 0]
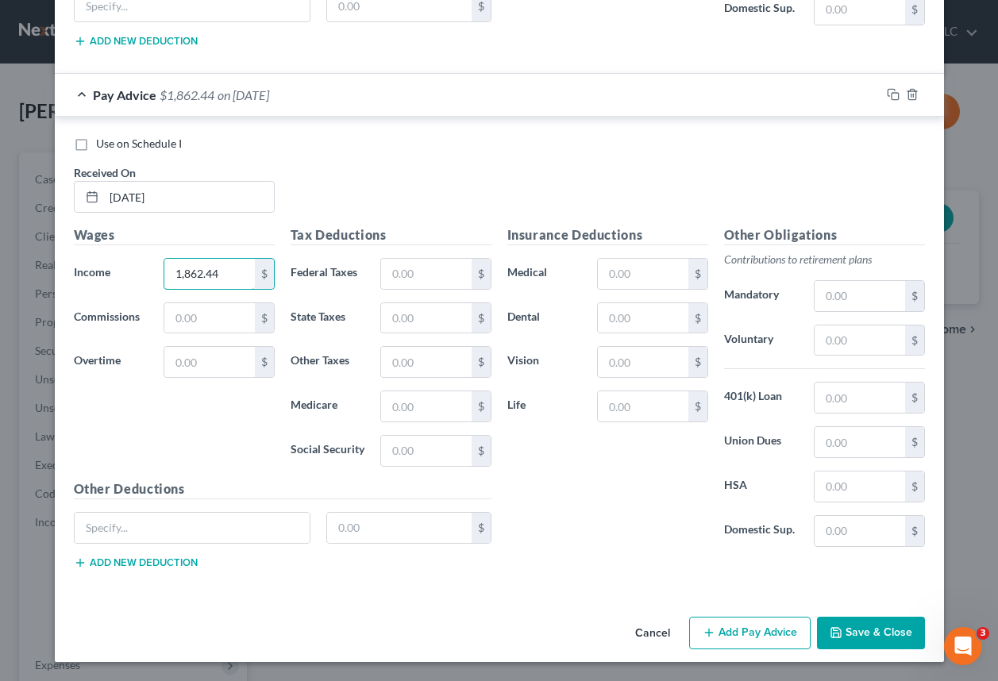
type input "1,862.44"
drag, startPoint x: 728, startPoint y: 635, endPoint x: 675, endPoint y: 582, distance: 74.7
click at [727, 635] on button "Add Pay Advice" at bounding box center [750, 633] width 122 height 33
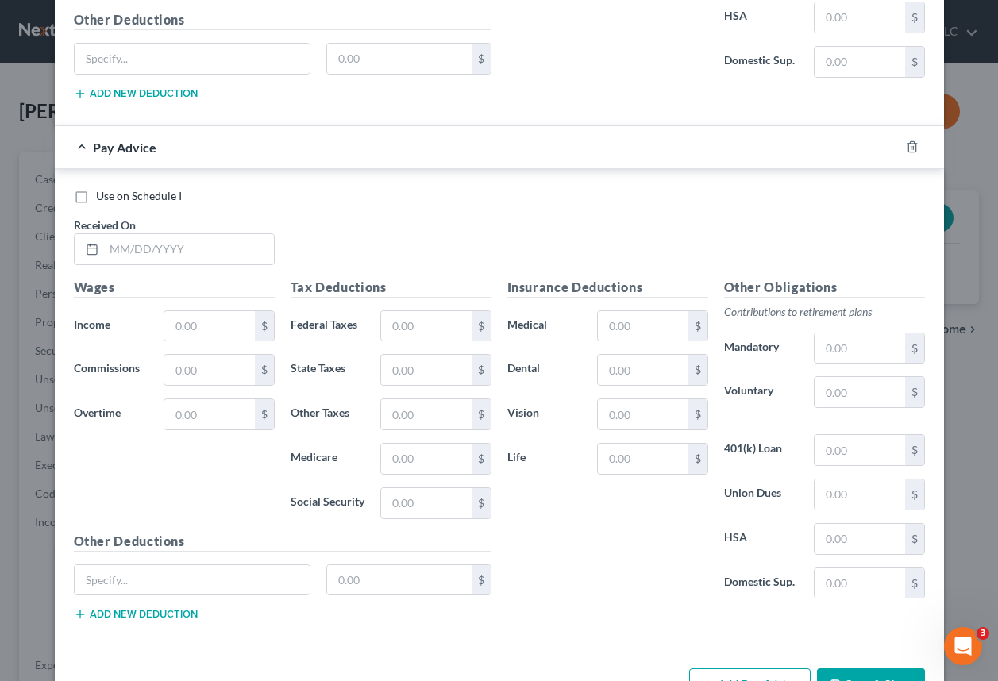
scroll to position [4595, 0]
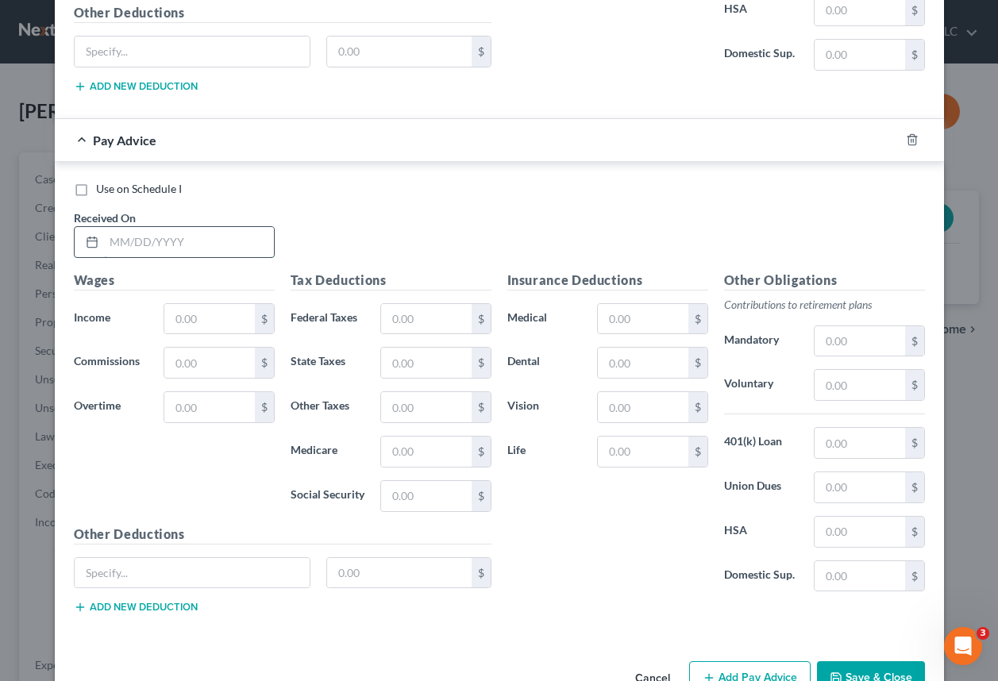
click at [125, 240] on input "text" at bounding box center [189, 242] width 170 height 30
click at [120, 241] on input "[DATE]" at bounding box center [189, 242] width 170 height 30
type input "[DATE]"
click at [174, 326] on input "text" at bounding box center [209, 319] width 90 height 30
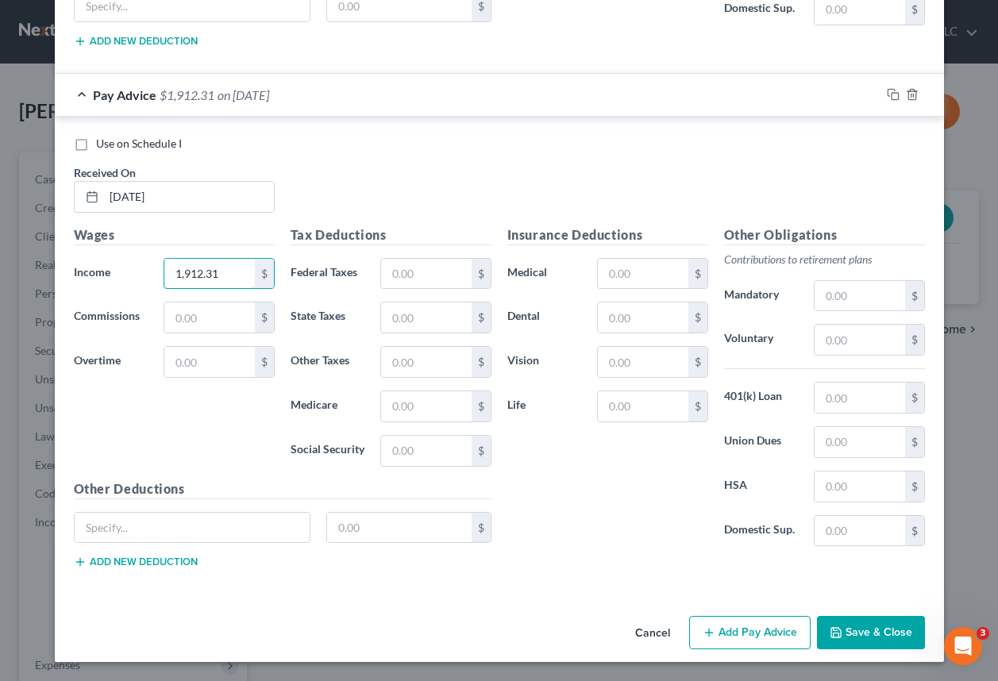
type input "1,912.31"
click at [745, 642] on button "Add Pay Advice" at bounding box center [750, 632] width 122 height 33
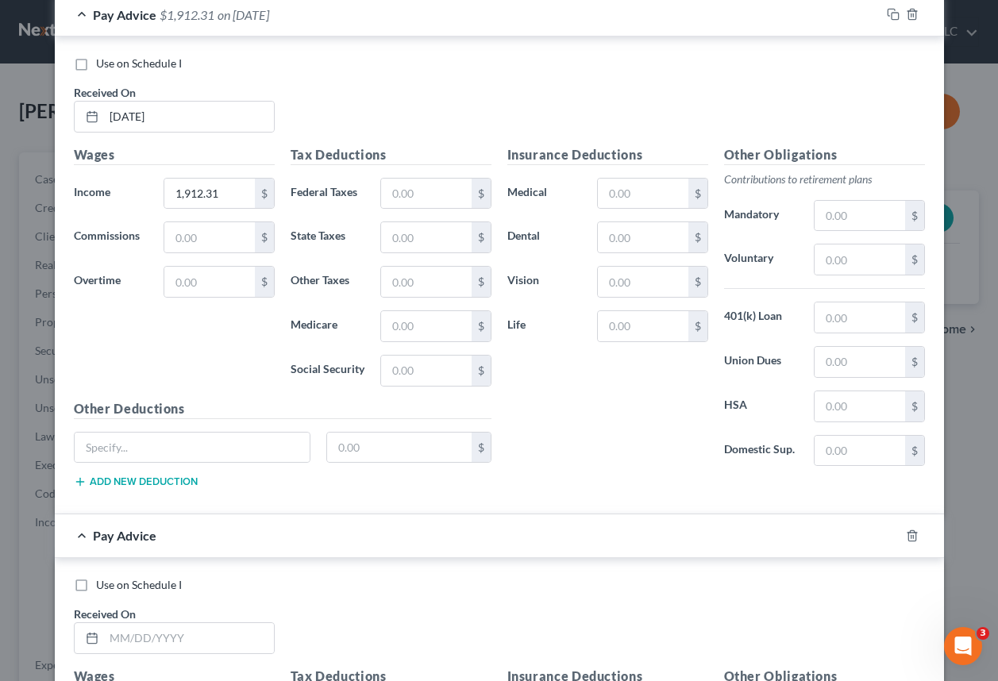
scroll to position [5037, 0]
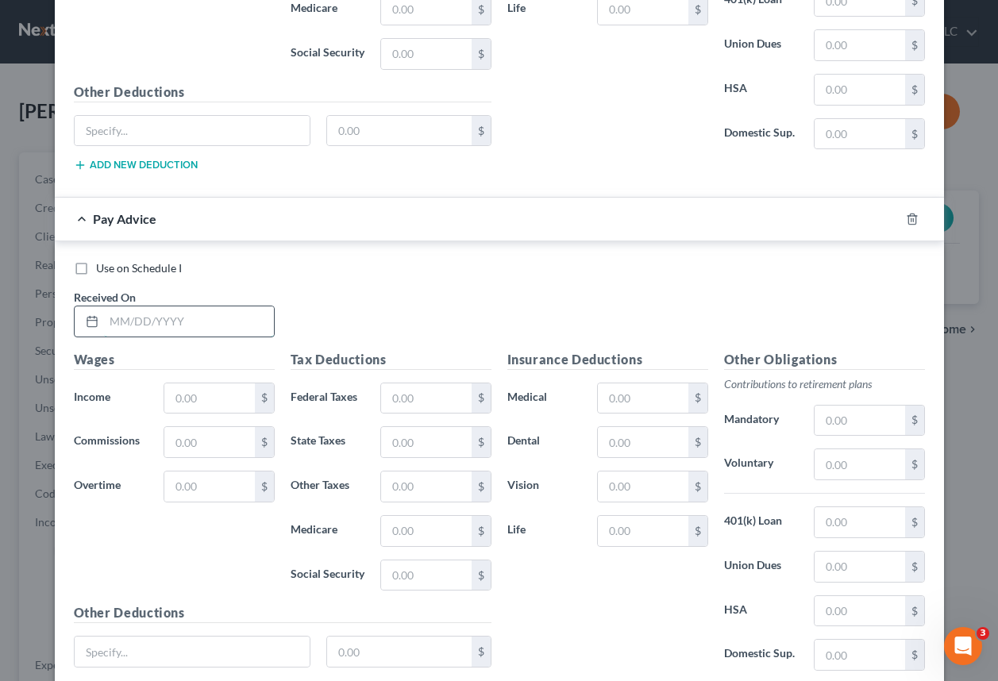
click at [161, 318] on input "text" at bounding box center [189, 322] width 170 height 30
type input "[DATE]"
click at [204, 403] on input "text" at bounding box center [209, 399] width 90 height 30
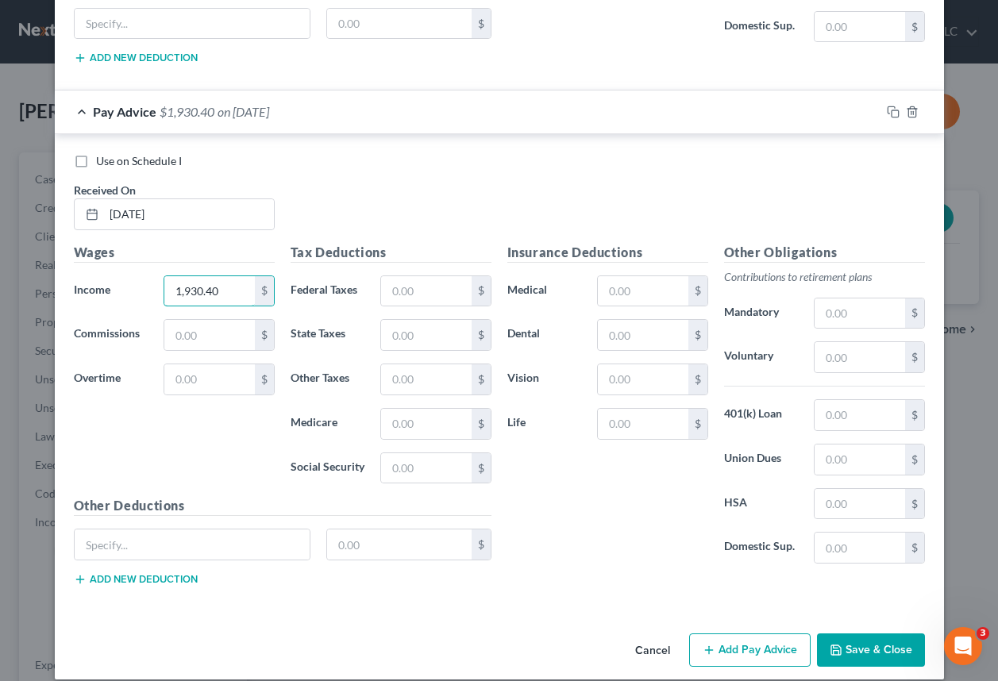
scroll to position [5162, 0]
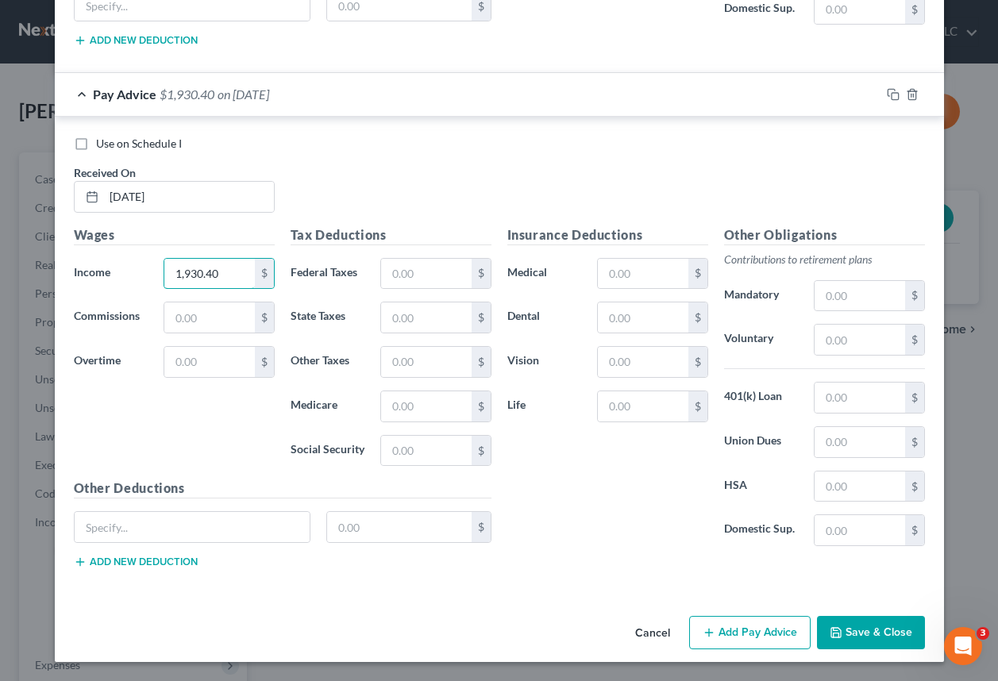
type input "1,930.40"
click at [739, 630] on button "Add Pay Advice" at bounding box center [750, 632] width 122 height 33
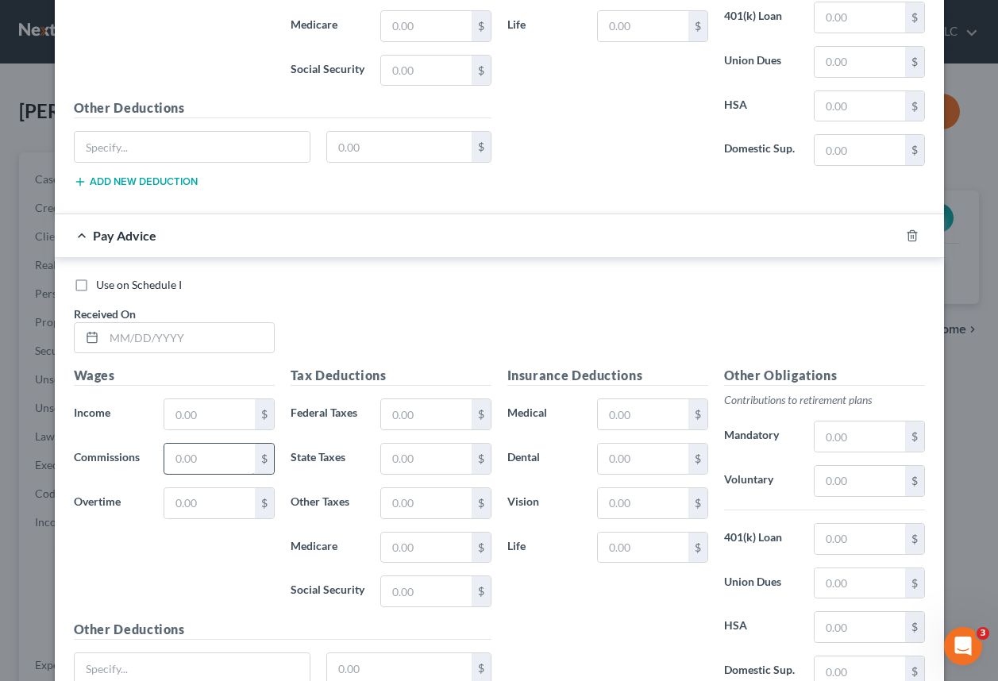
scroll to position [5559, 0]
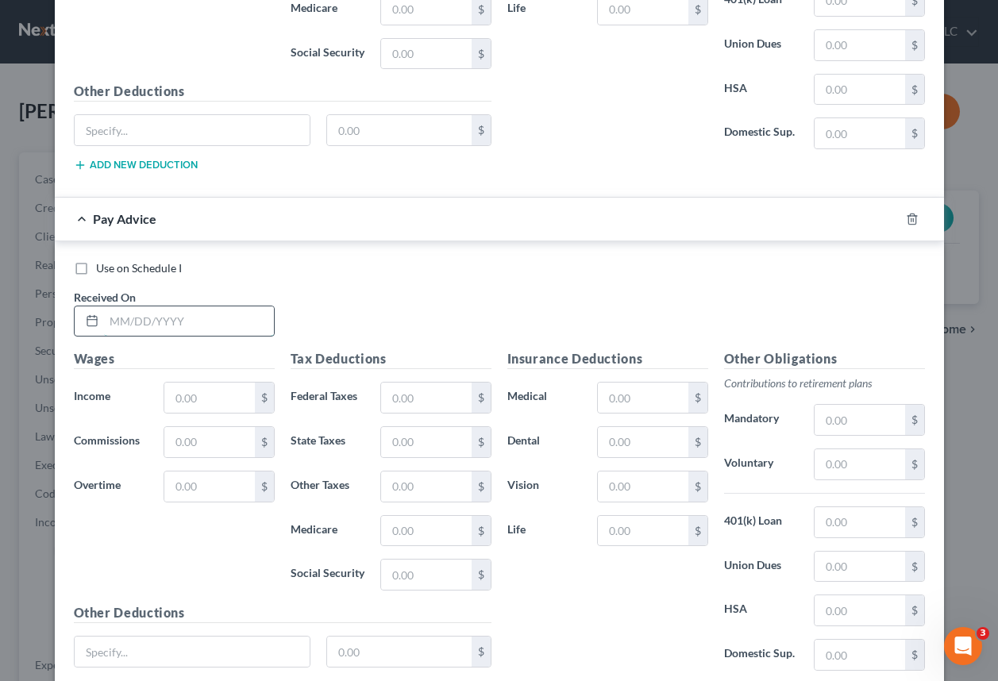
drag, startPoint x: 129, startPoint y: 330, endPoint x: 146, endPoint y: 326, distance: 17.3
click at [129, 330] on input "text" at bounding box center [189, 322] width 170 height 30
type input "[DATE]"
click at [185, 394] on input "text" at bounding box center [209, 398] width 90 height 30
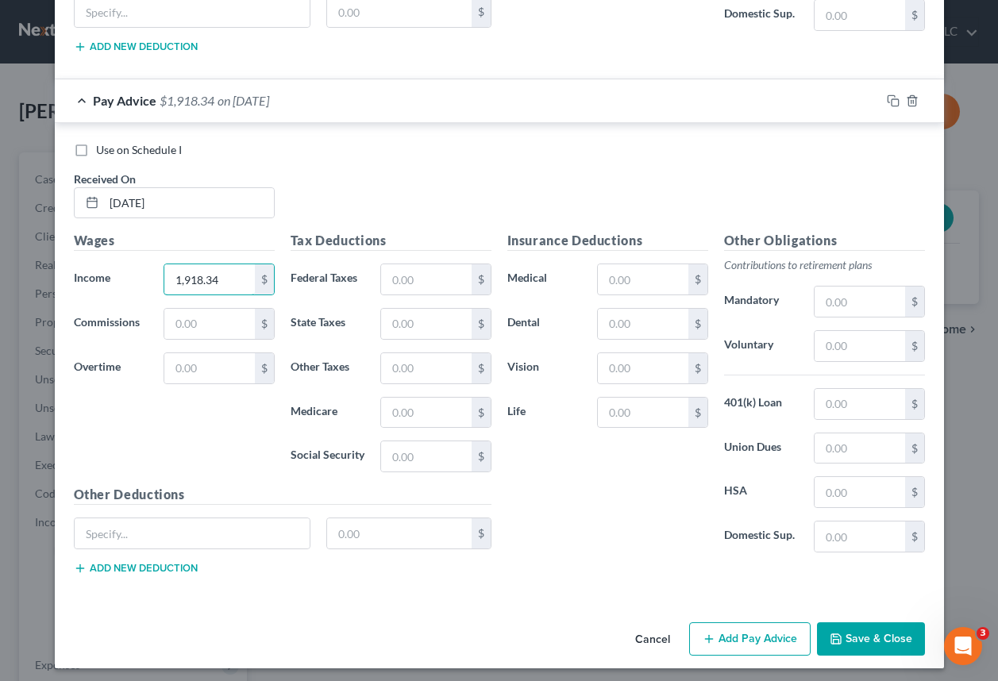
scroll to position [5683, 0]
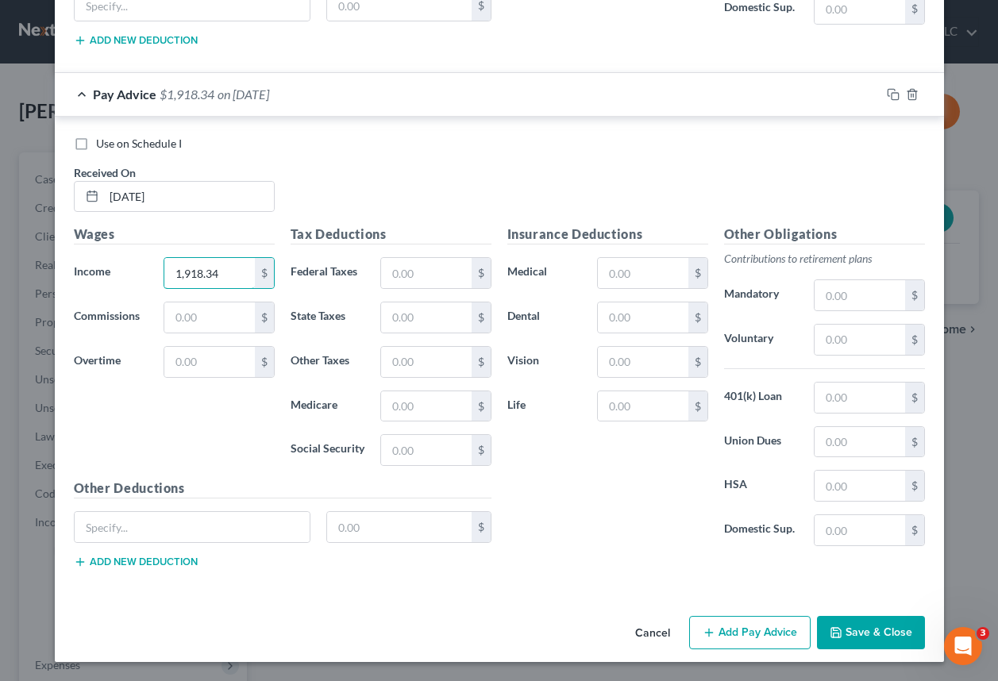
type input "1,918.34"
click at [736, 631] on button "Add Pay Advice" at bounding box center [750, 632] width 122 height 33
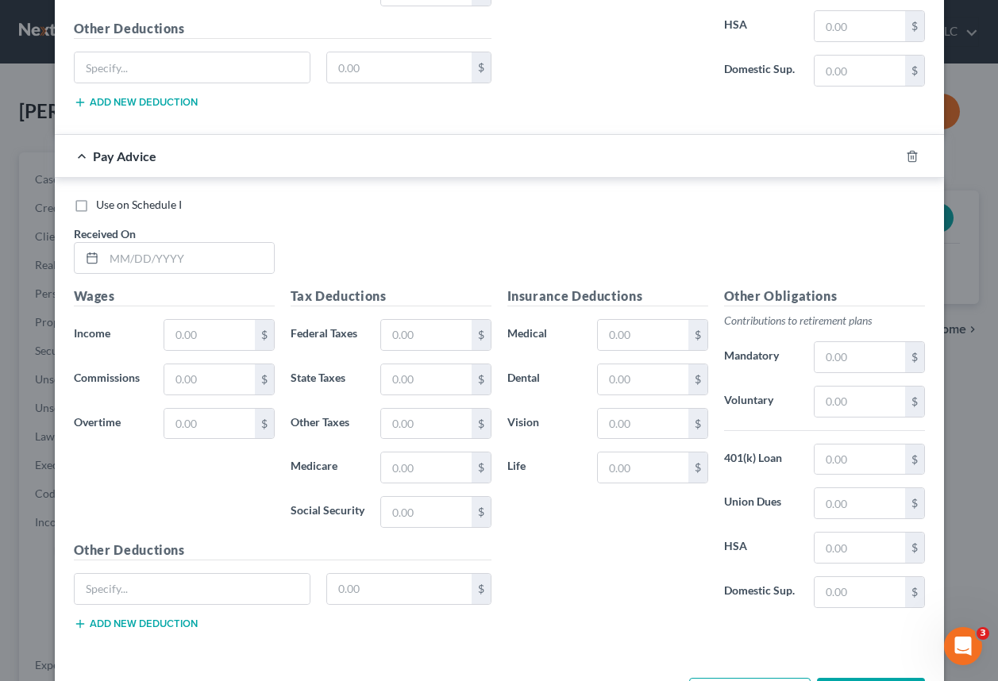
scroll to position [6160, 0]
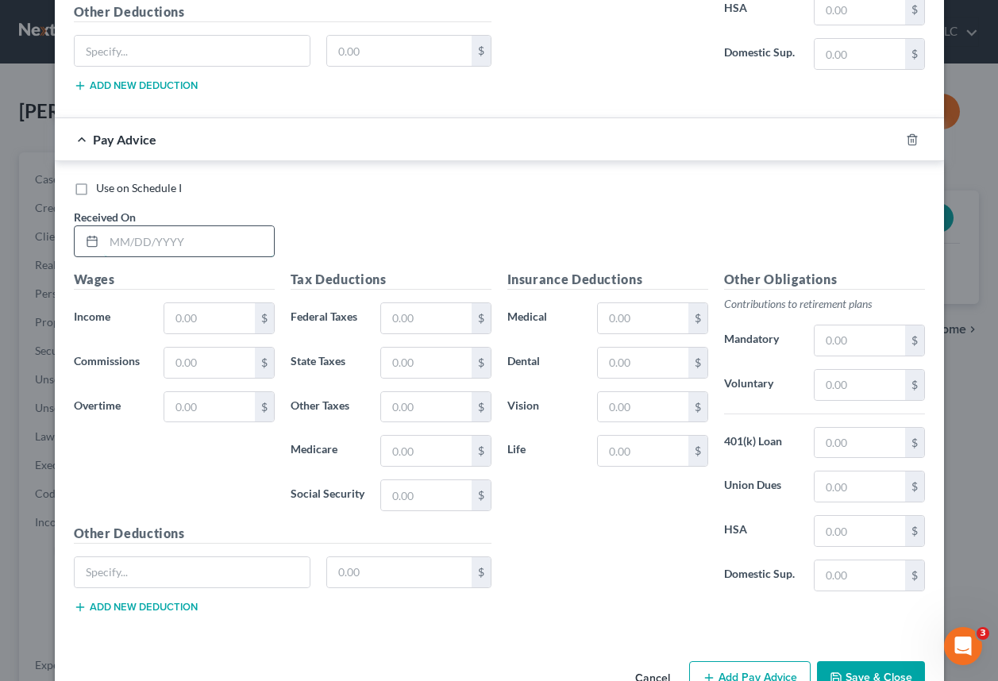
click at [152, 244] on input "text" at bounding box center [189, 241] width 170 height 30
type input "[DATE]"
click at [203, 323] on input "text" at bounding box center [209, 318] width 90 height 30
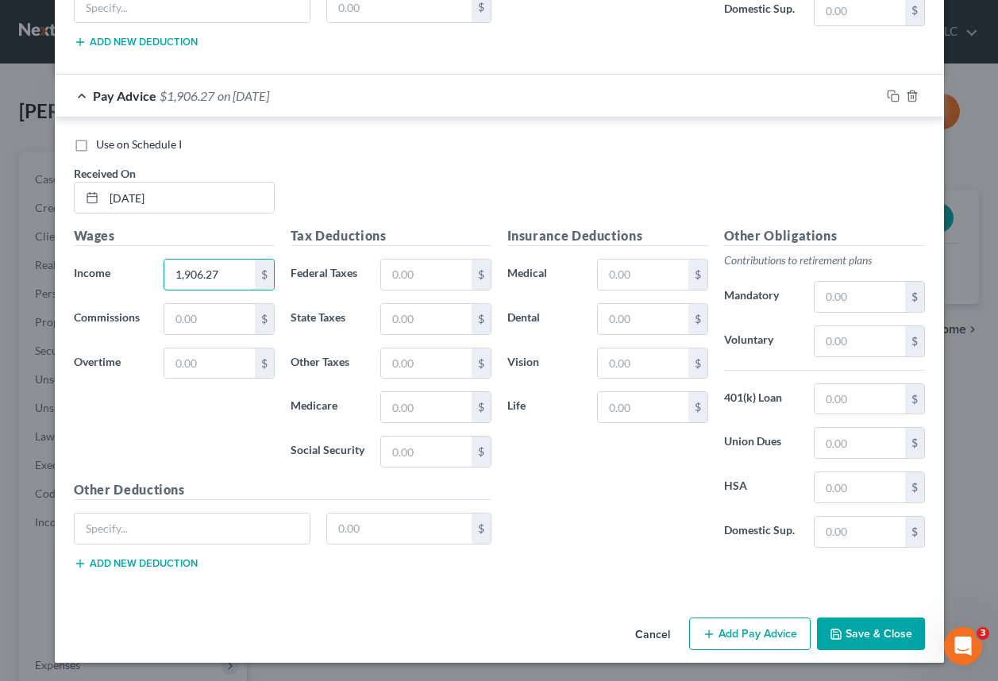
scroll to position [6204, 0]
type input "1,906.27"
click at [729, 635] on button "Add Pay Advice" at bounding box center [750, 633] width 122 height 33
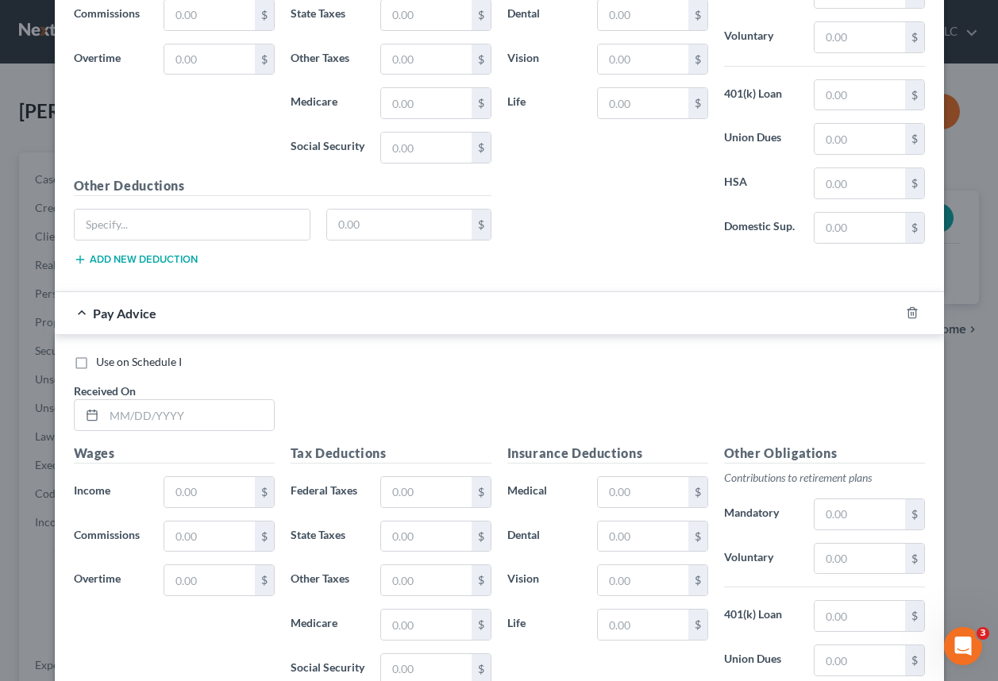
scroll to position [6681, 0]
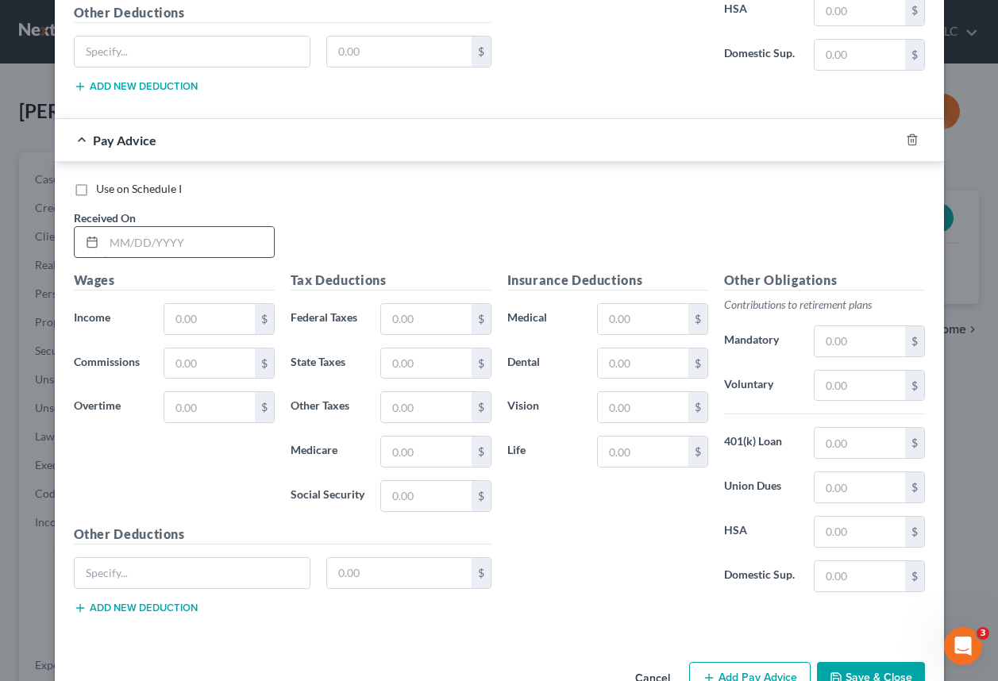
click at [122, 242] on input "text" at bounding box center [189, 242] width 170 height 30
type input "[DATE]"
click at [199, 329] on input "text" at bounding box center [209, 319] width 90 height 30
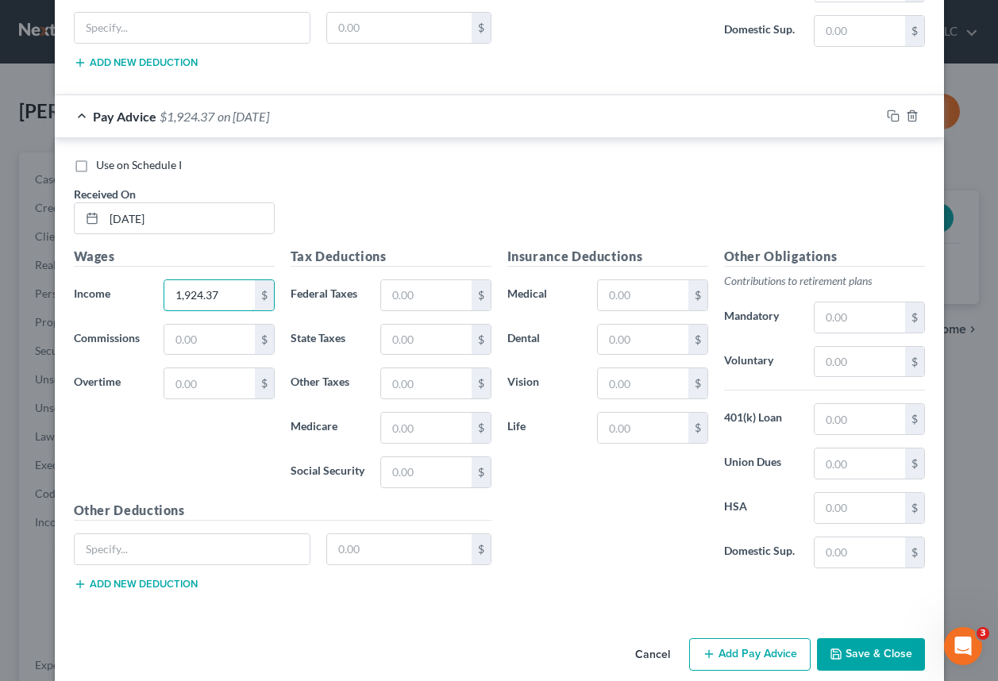
scroll to position [6726, 0]
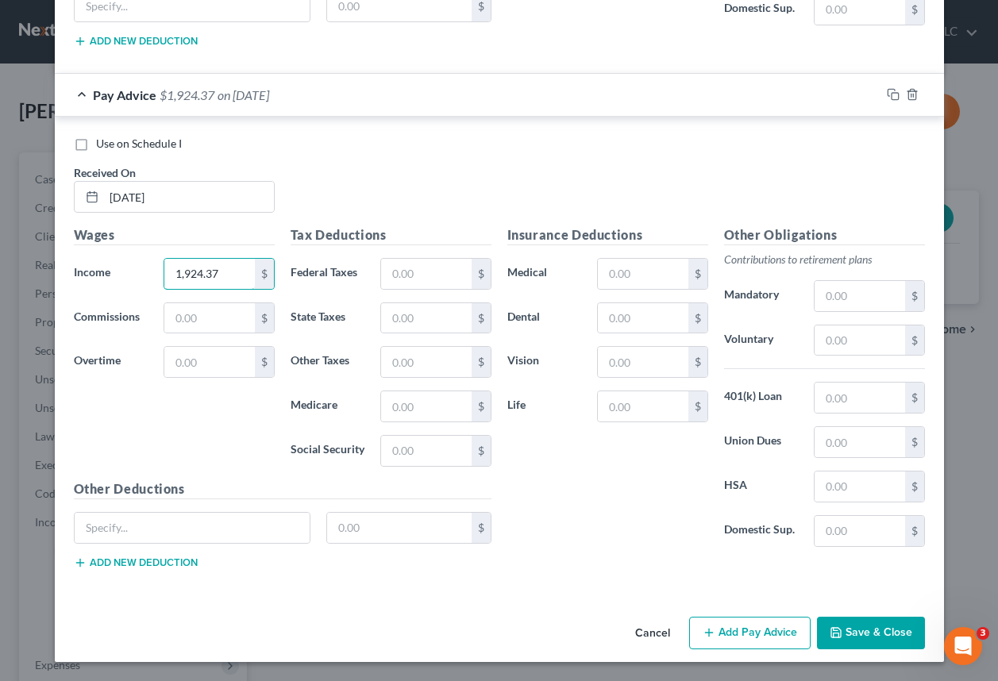
type input "1,924.37"
click at [731, 630] on button "Add Pay Advice" at bounding box center [750, 633] width 122 height 33
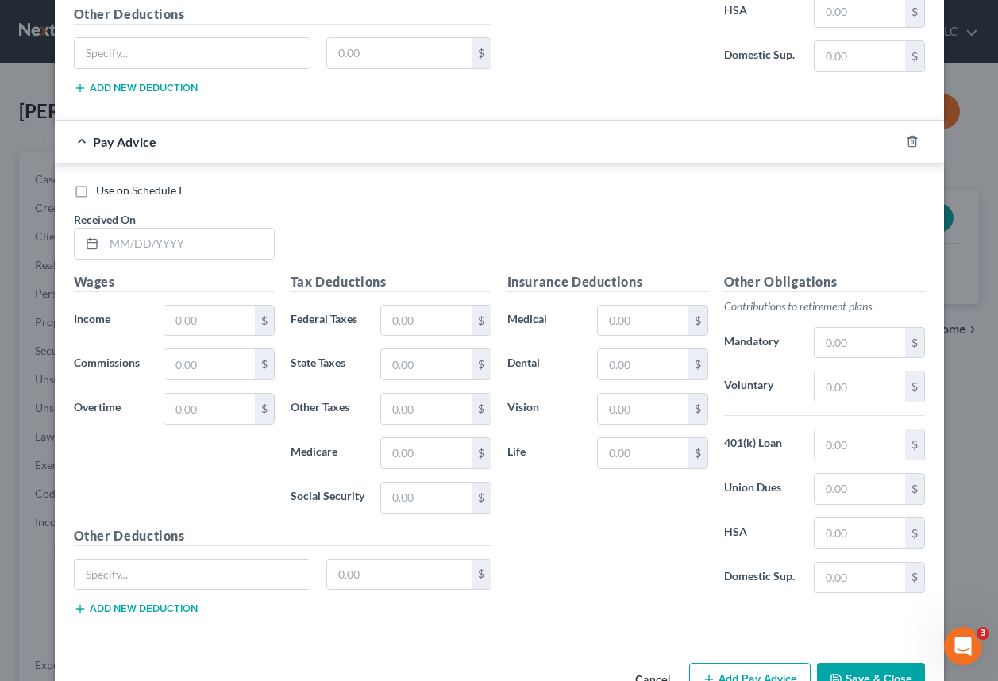
scroll to position [7203, 0]
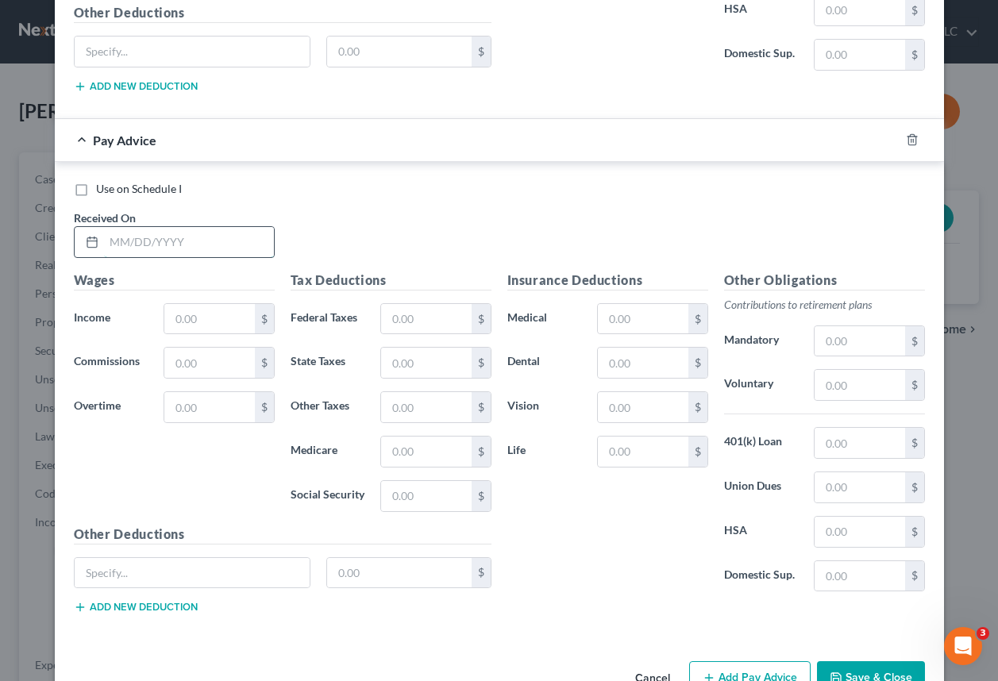
click at [107, 245] on input "text" at bounding box center [189, 242] width 170 height 30
type input "[DATE]"
click at [210, 326] on input "text" at bounding box center [209, 319] width 90 height 30
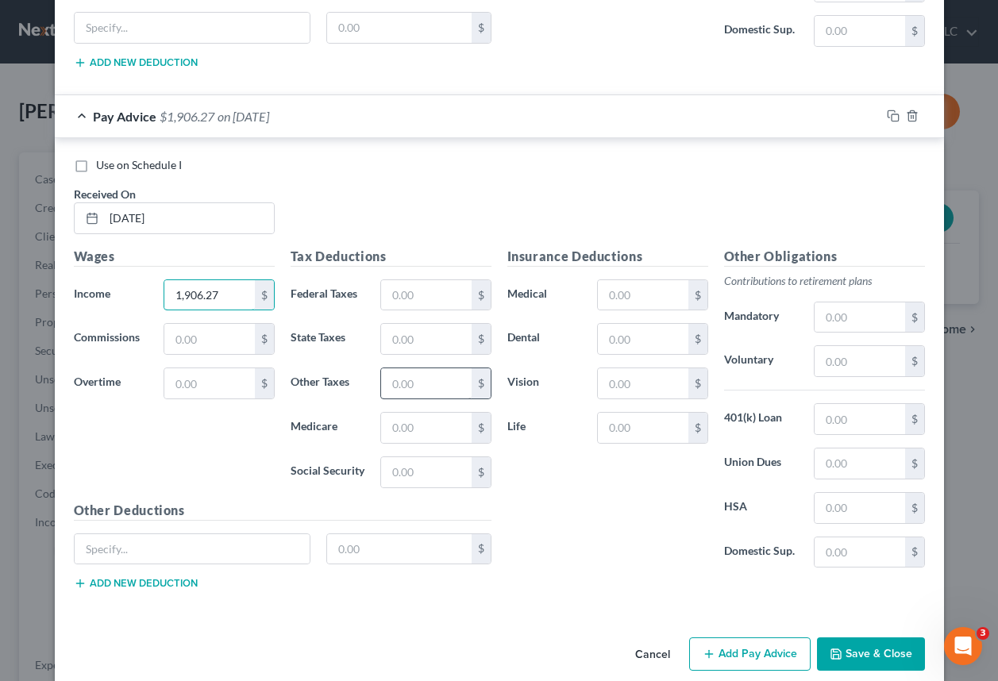
scroll to position [7248, 0]
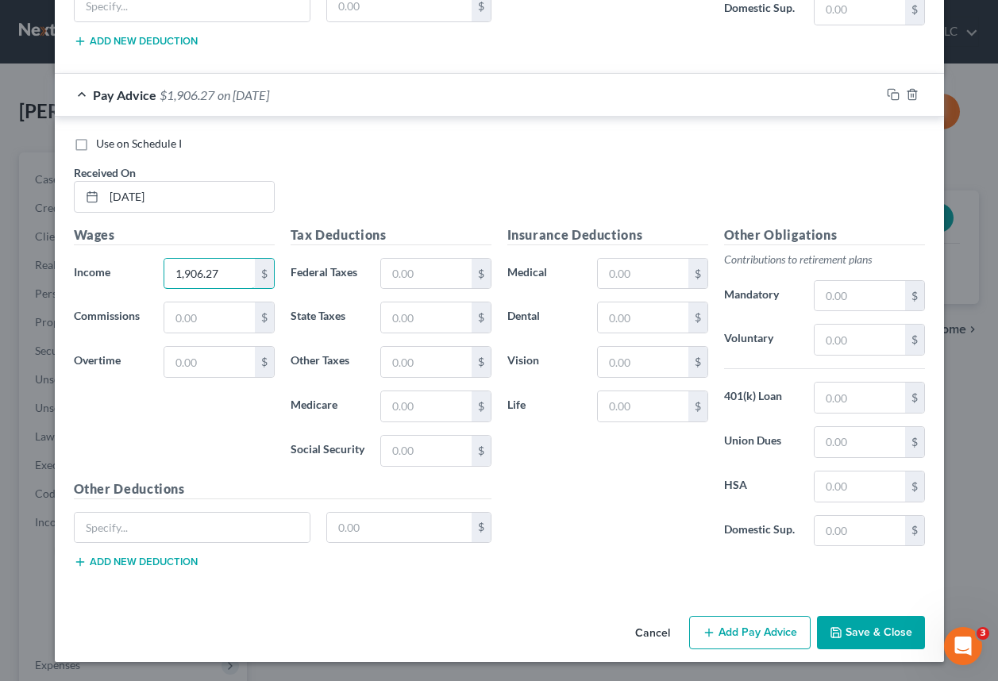
type input "1,906.27"
click at [719, 644] on button "Add Pay Advice" at bounding box center [750, 632] width 122 height 33
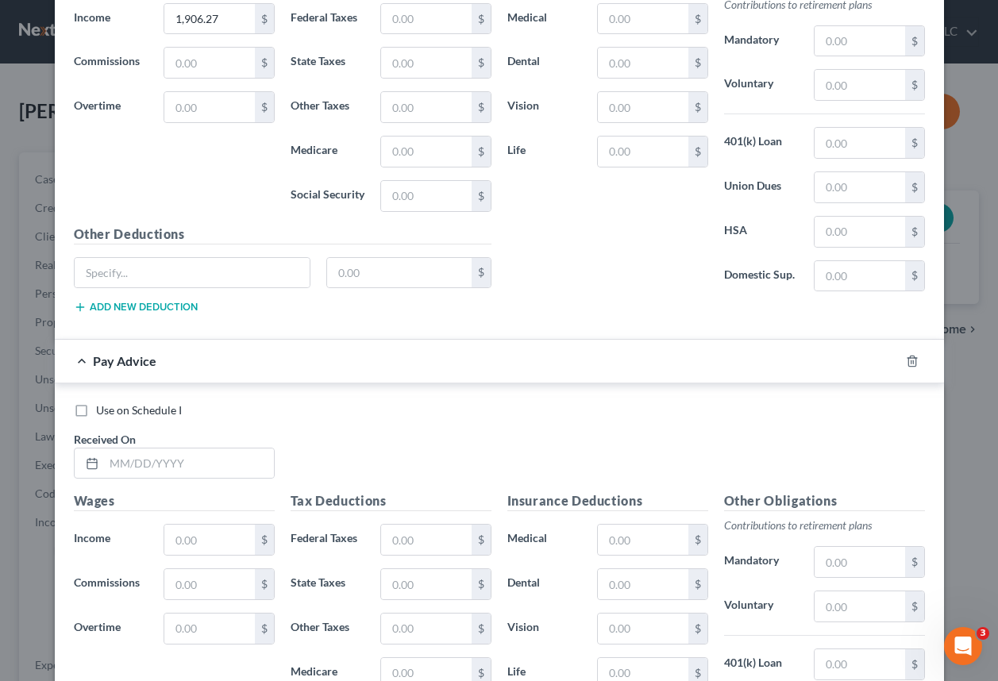
scroll to position [7566, 0]
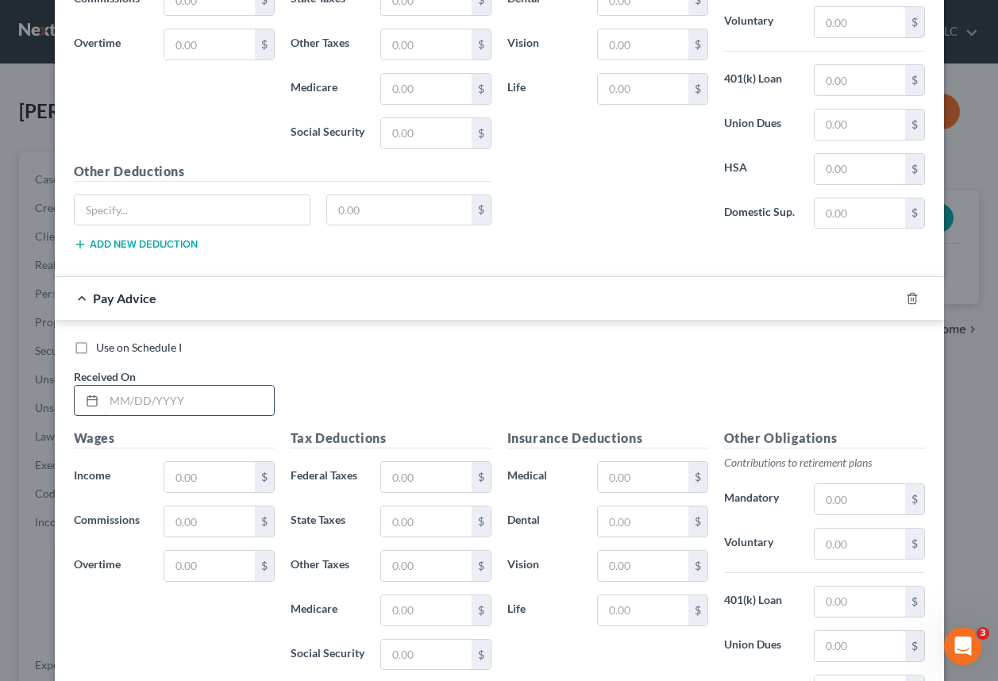
drag, startPoint x: 137, startPoint y: 400, endPoint x: 149, endPoint y: 388, distance: 16.3
click at [137, 401] on input "text" at bounding box center [189, 401] width 170 height 30
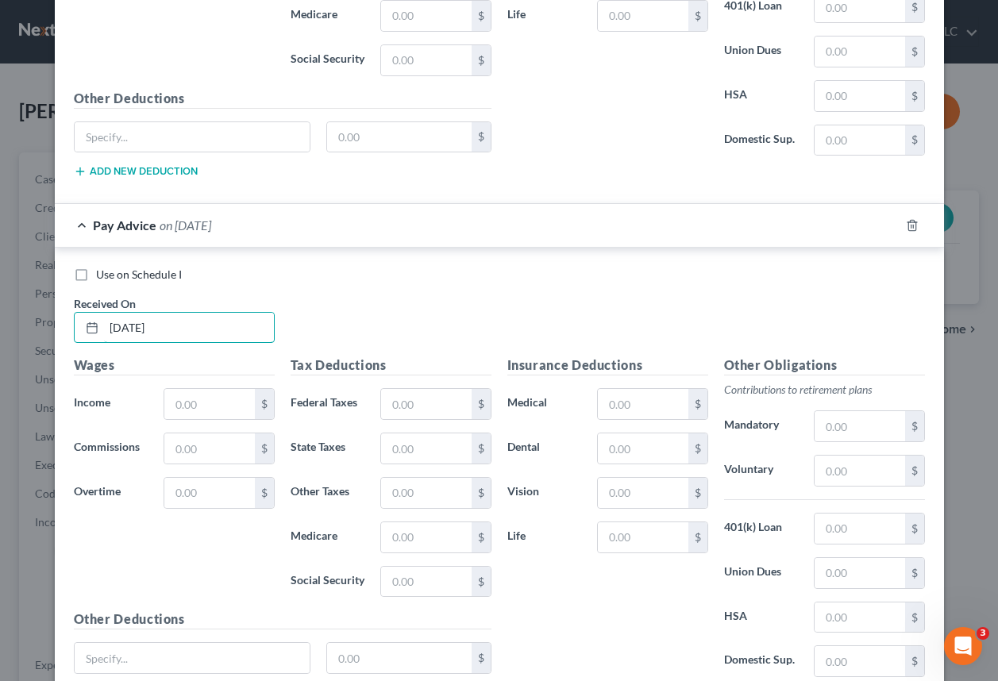
scroll to position [7770, 0]
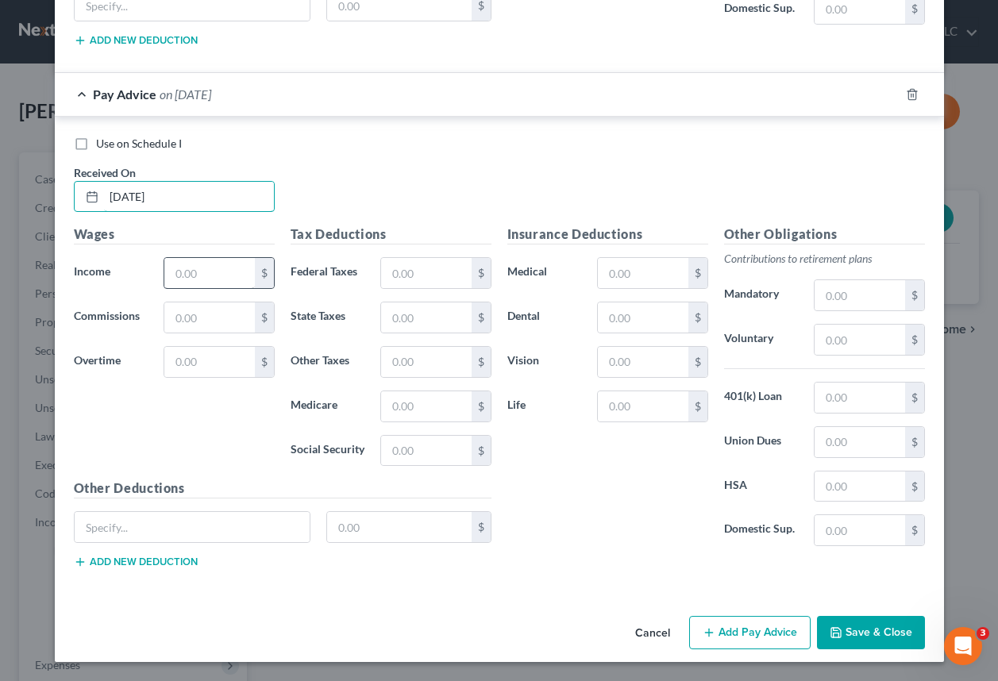
type input "[DATE]"
drag, startPoint x: 195, startPoint y: 281, endPoint x: 212, endPoint y: 280, distance: 16.8
click at [195, 281] on input "text" at bounding box center [209, 273] width 90 height 30
type input "1,906.27"
click at [738, 629] on button "Add Pay Advice" at bounding box center [750, 632] width 122 height 33
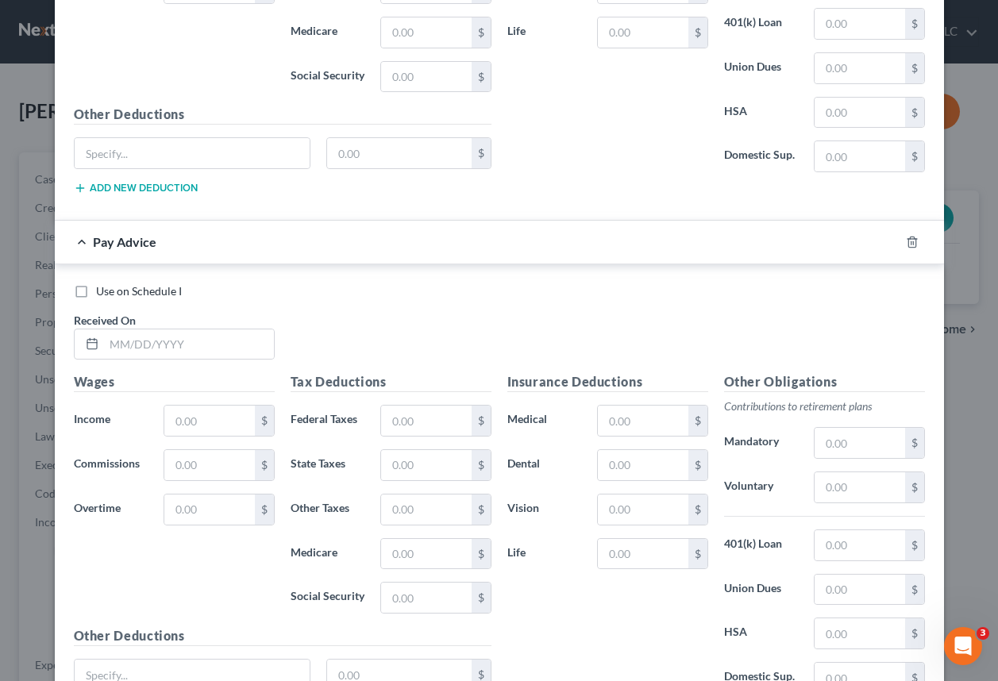
scroll to position [8167, 0]
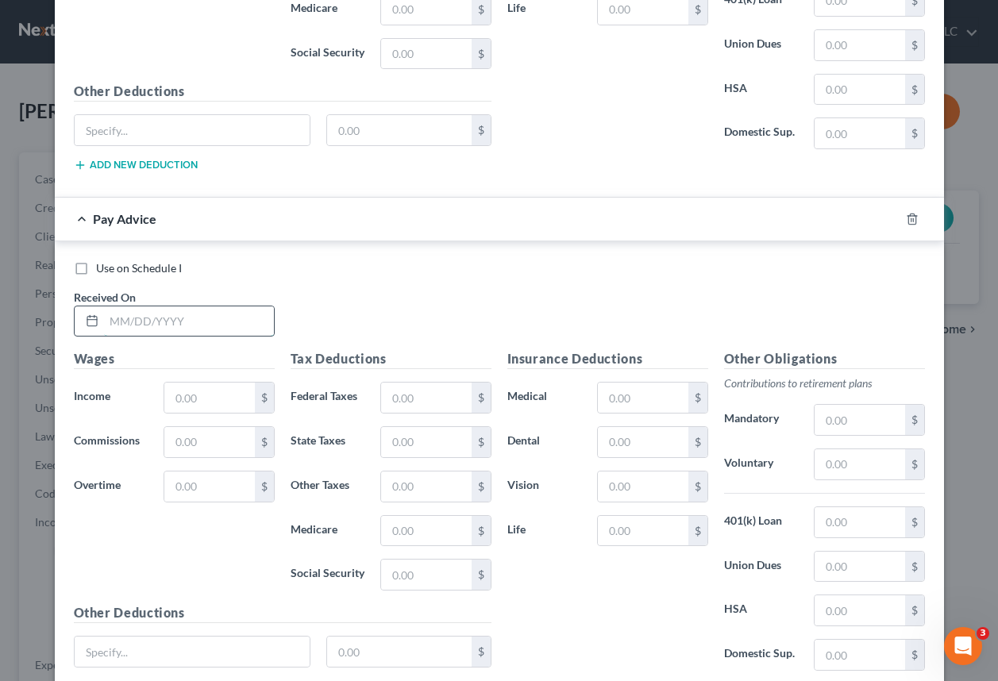
click at [128, 326] on input "text" at bounding box center [189, 322] width 170 height 30
type input "[DATE]"
click at [179, 396] on input "text" at bounding box center [209, 398] width 90 height 30
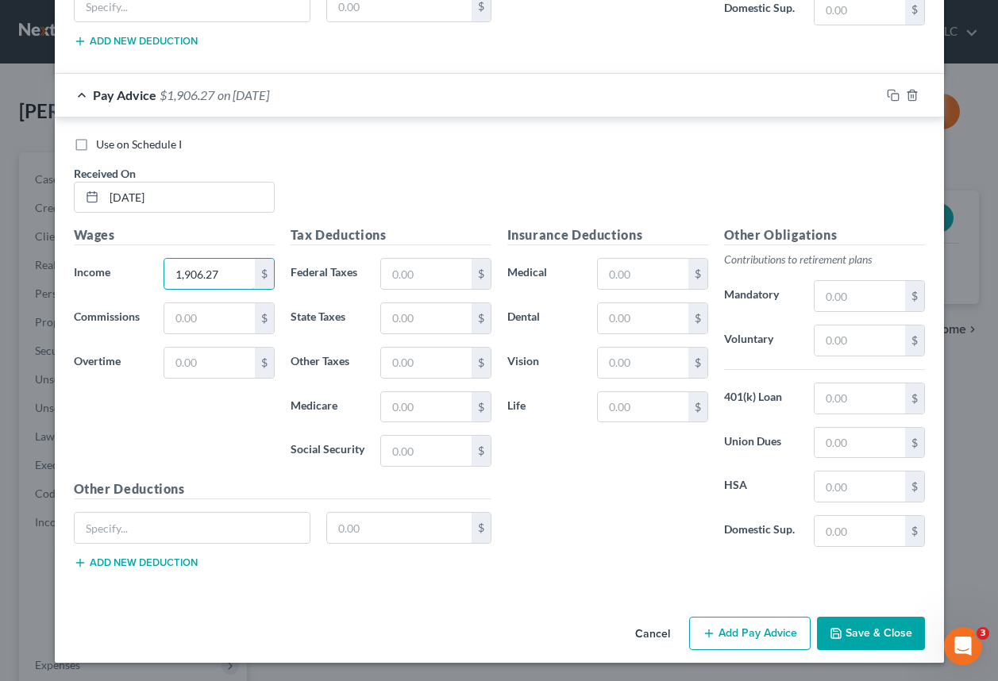
scroll to position [8292, 0]
type input "1,906.27"
click at [737, 633] on button "Add Pay Advice" at bounding box center [750, 632] width 122 height 33
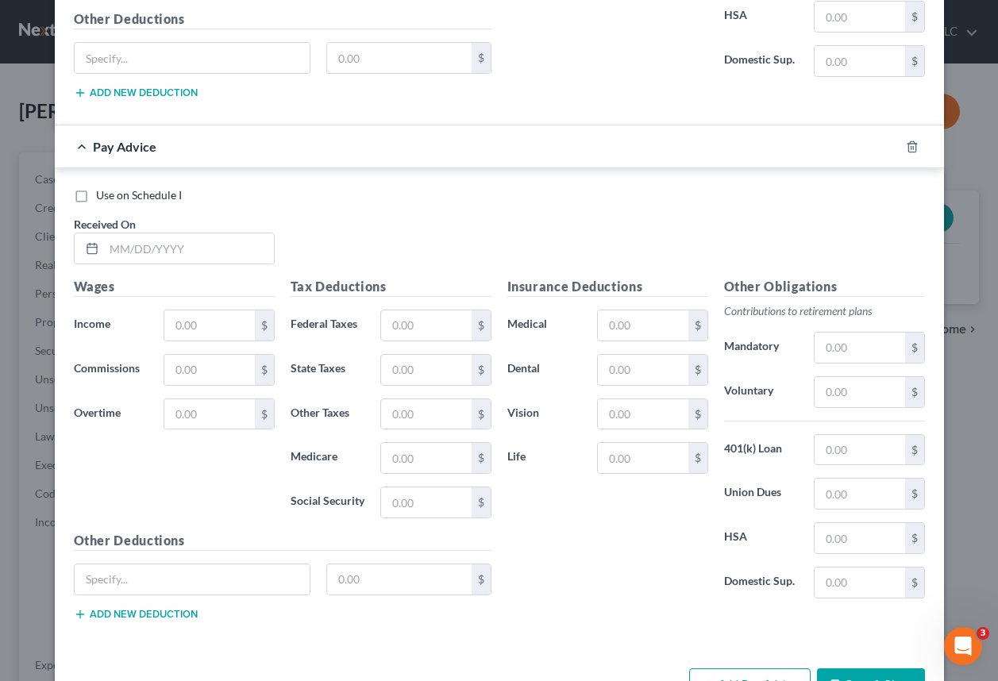
scroll to position [8768, 0]
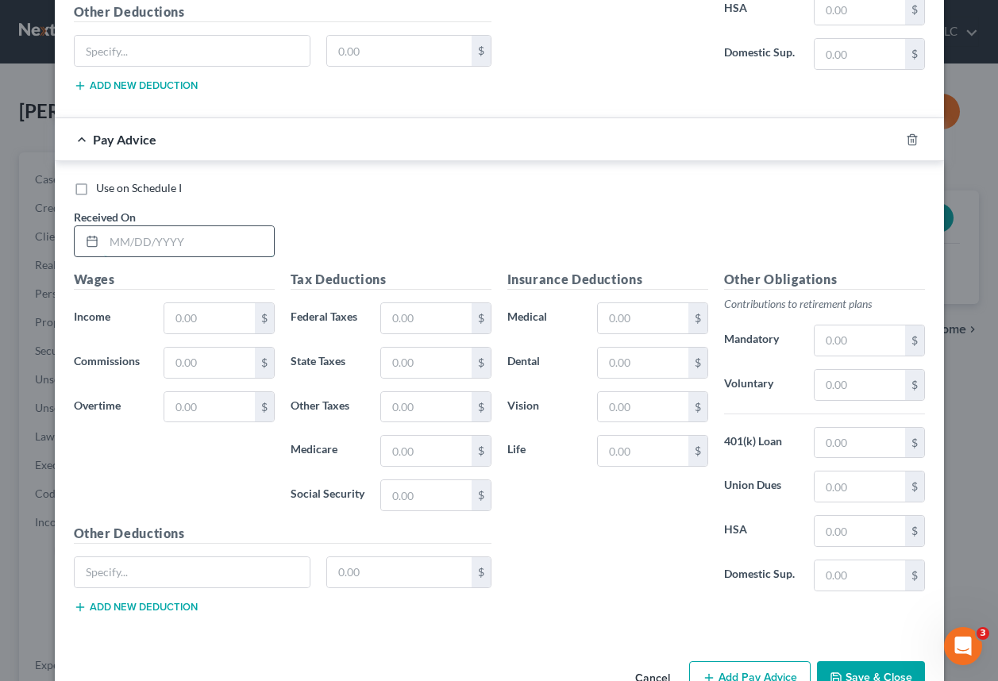
drag, startPoint x: 145, startPoint y: 230, endPoint x: 161, endPoint y: 230, distance: 16.7
click at [146, 230] on input "text" at bounding box center [189, 241] width 170 height 30
type input "[DATE]"
click at [206, 320] on input "text" at bounding box center [209, 318] width 90 height 30
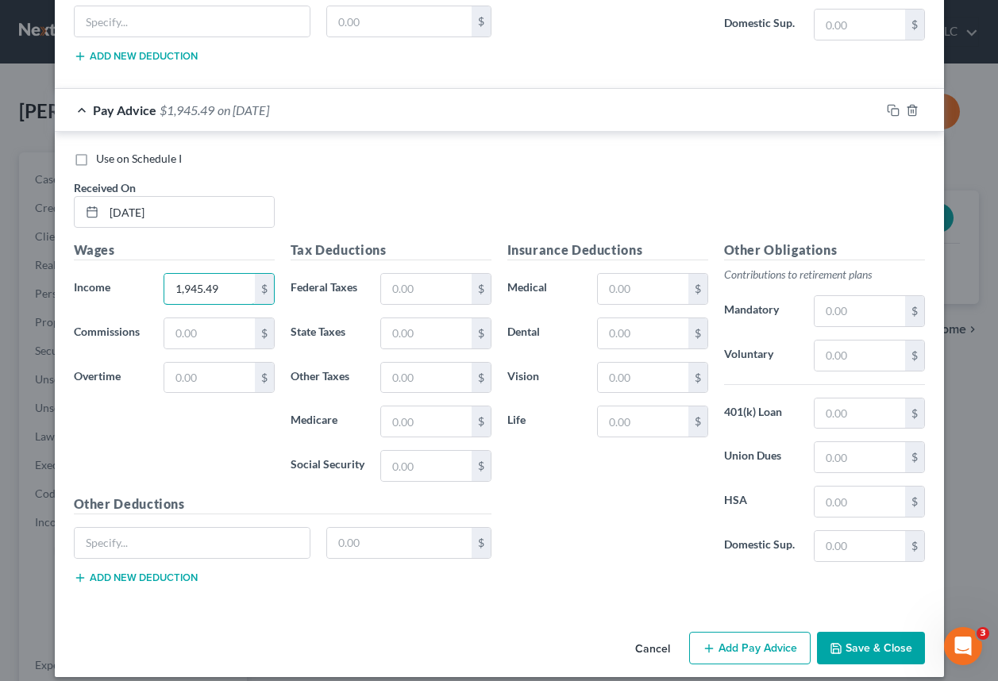
scroll to position [8813, 0]
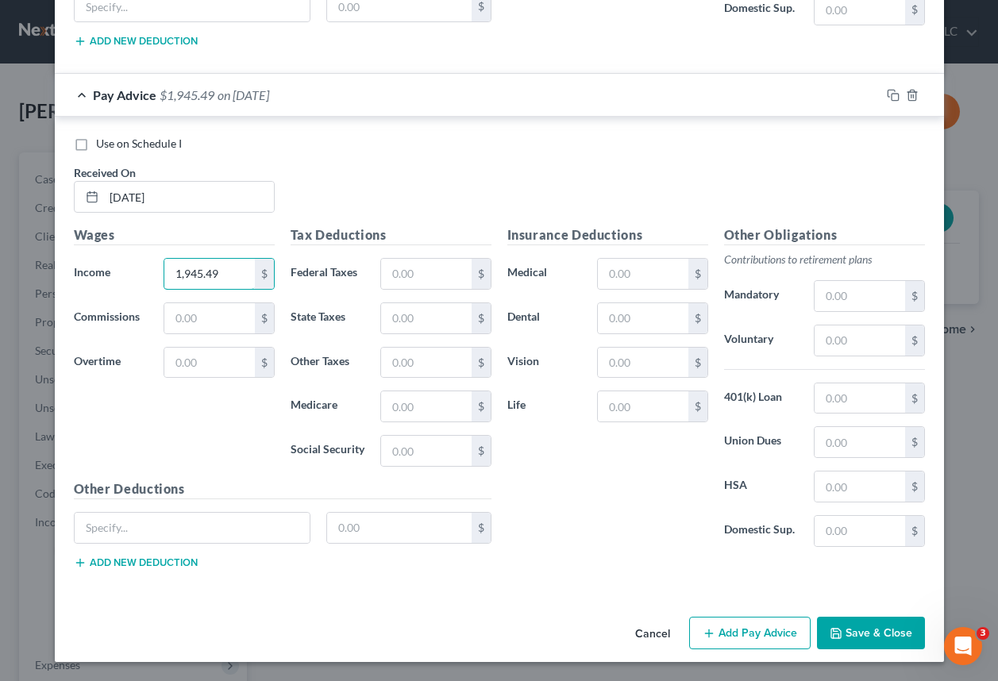
type input "1,945.49"
click at [716, 631] on button "Add Pay Advice" at bounding box center [750, 633] width 122 height 33
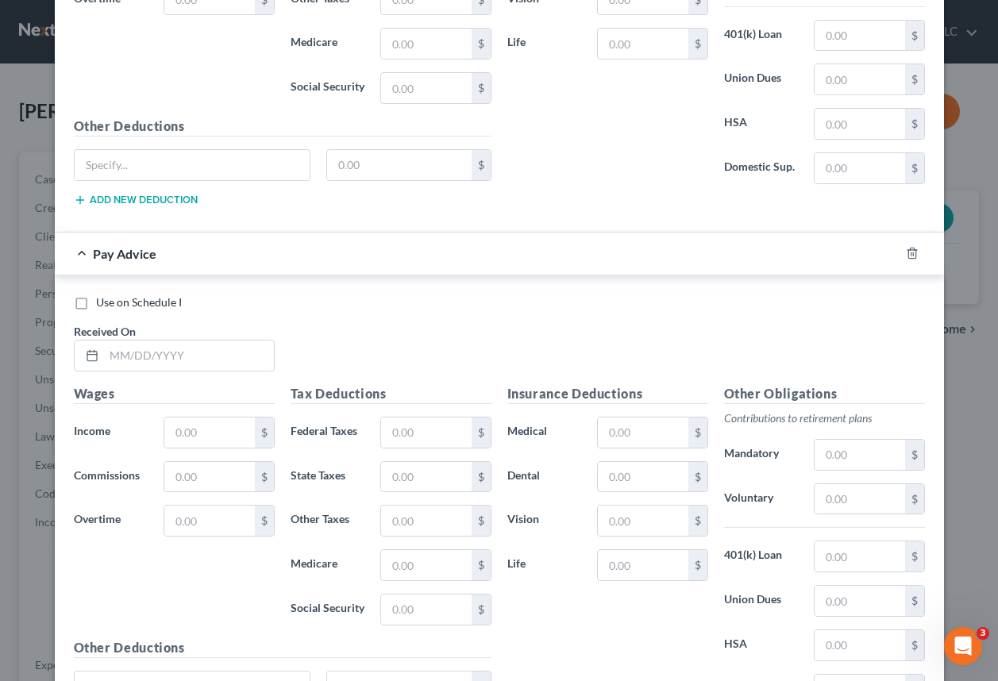
scroll to position [9210, 0]
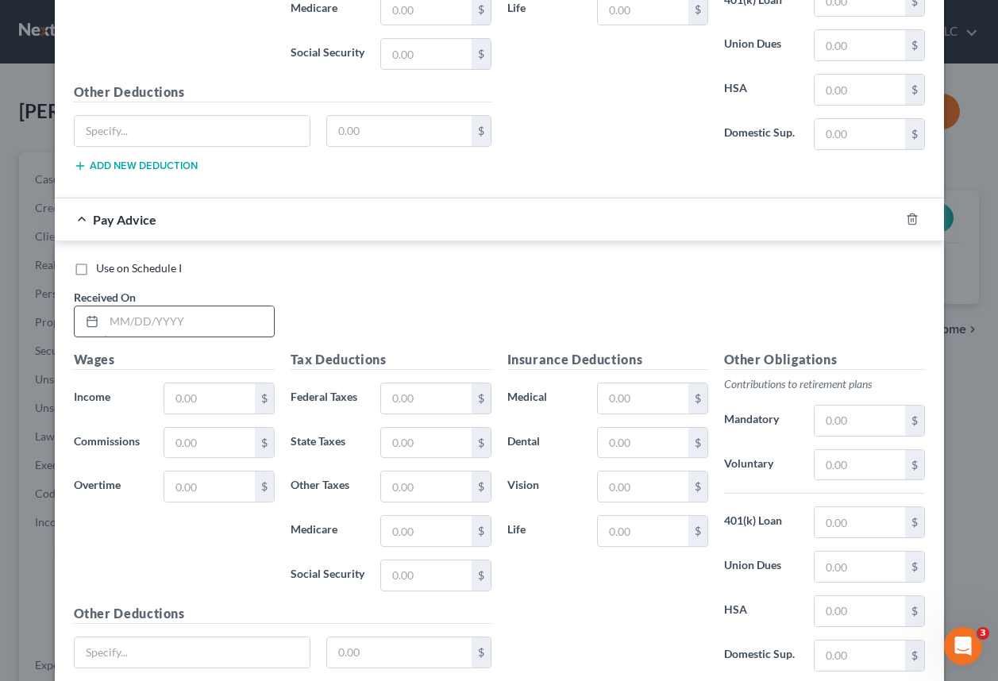
drag, startPoint x: 142, startPoint y: 314, endPoint x: 150, endPoint y: 313, distance: 8.0
click at [142, 315] on input "text" at bounding box center [189, 322] width 170 height 30
type input "[DATE]"
click at [221, 400] on input "text" at bounding box center [209, 399] width 90 height 30
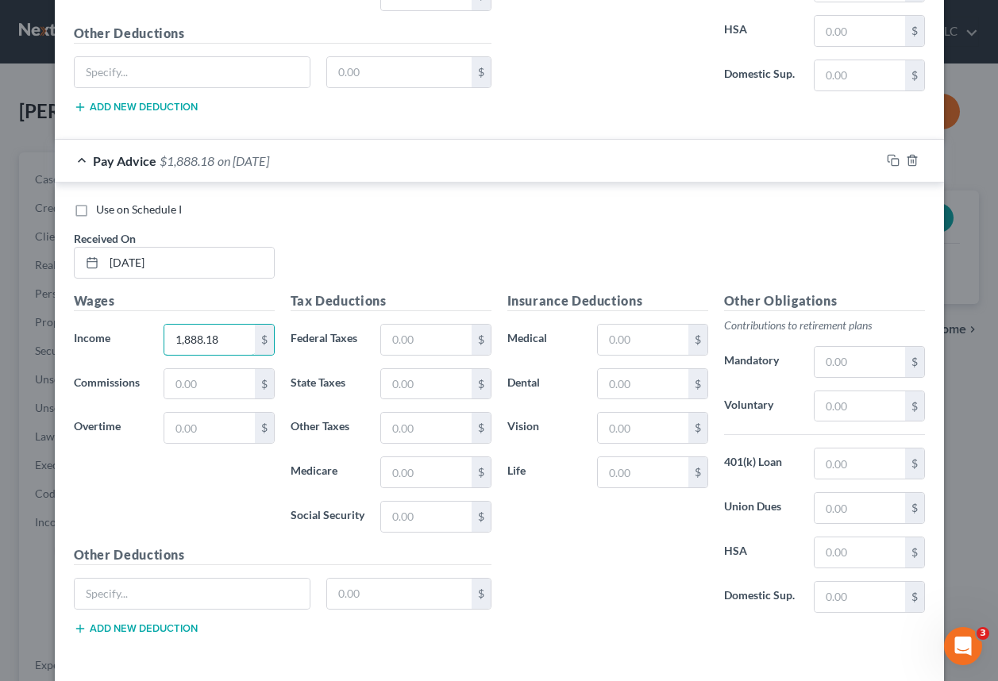
scroll to position [9334, 0]
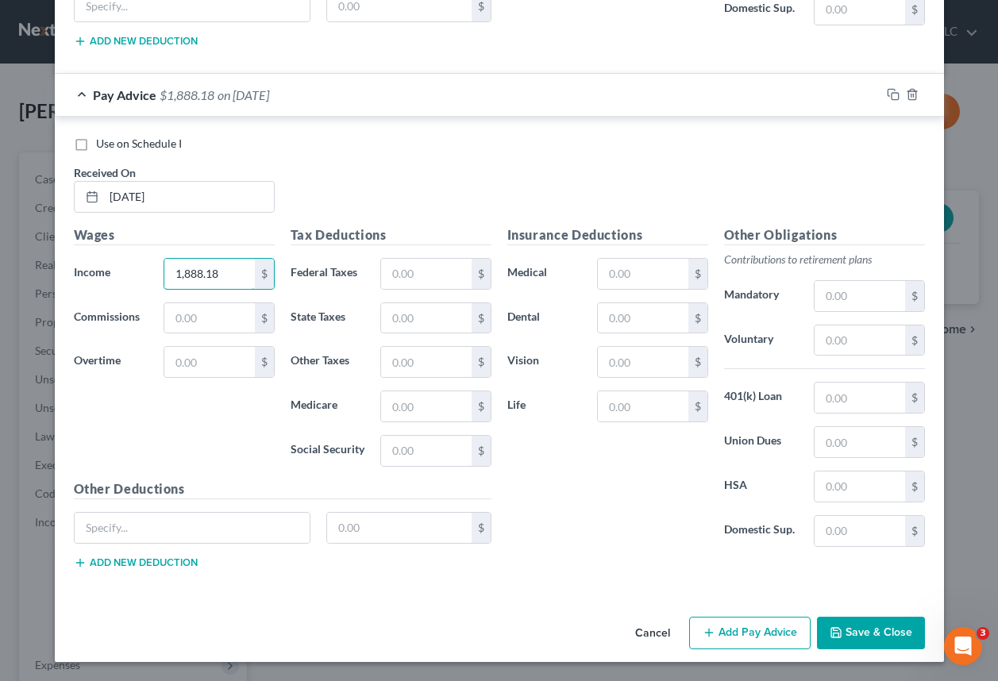
type input "1,888.18"
click at [865, 635] on button "Save & Close" at bounding box center [871, 633] width 108 height 33
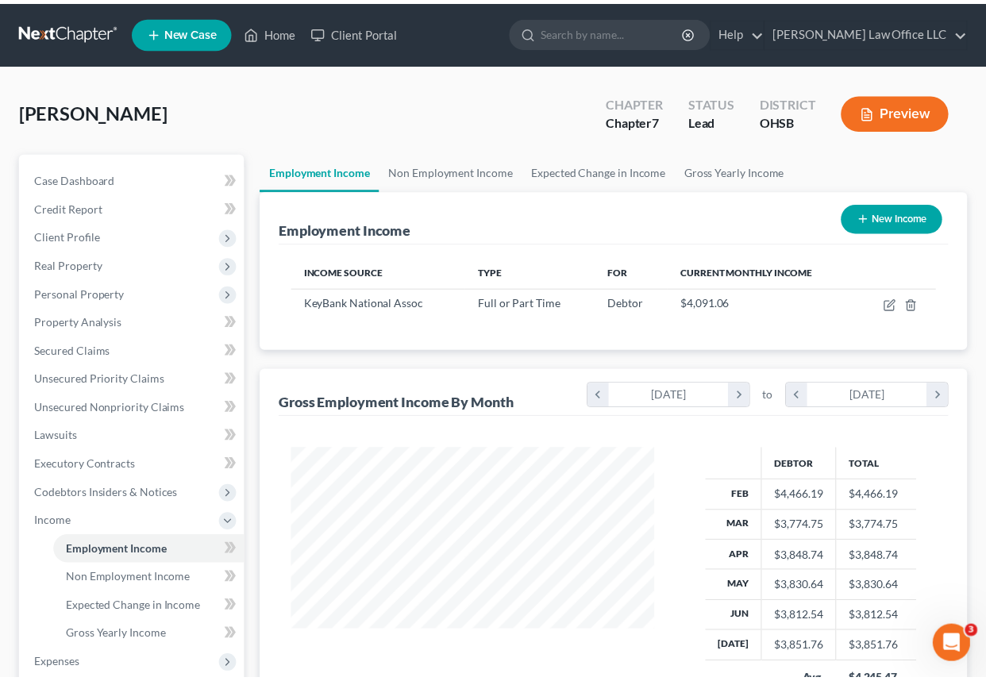
scroll to position [285, 394]
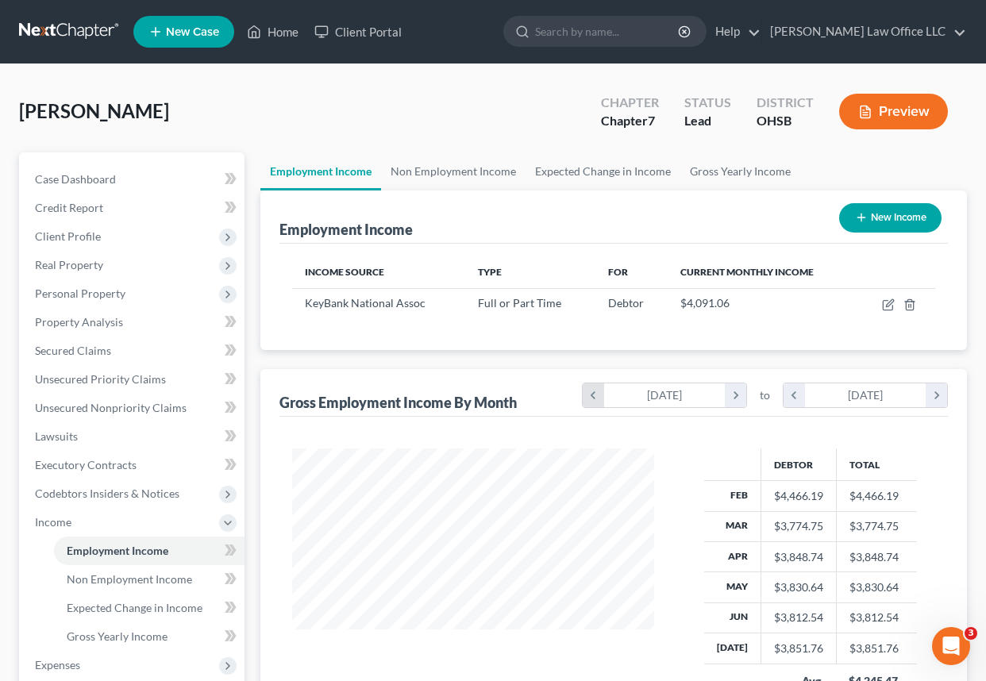
click at [596, 391] on icon "chevron_left" at bounding box center [593, 396] width 21 height 24
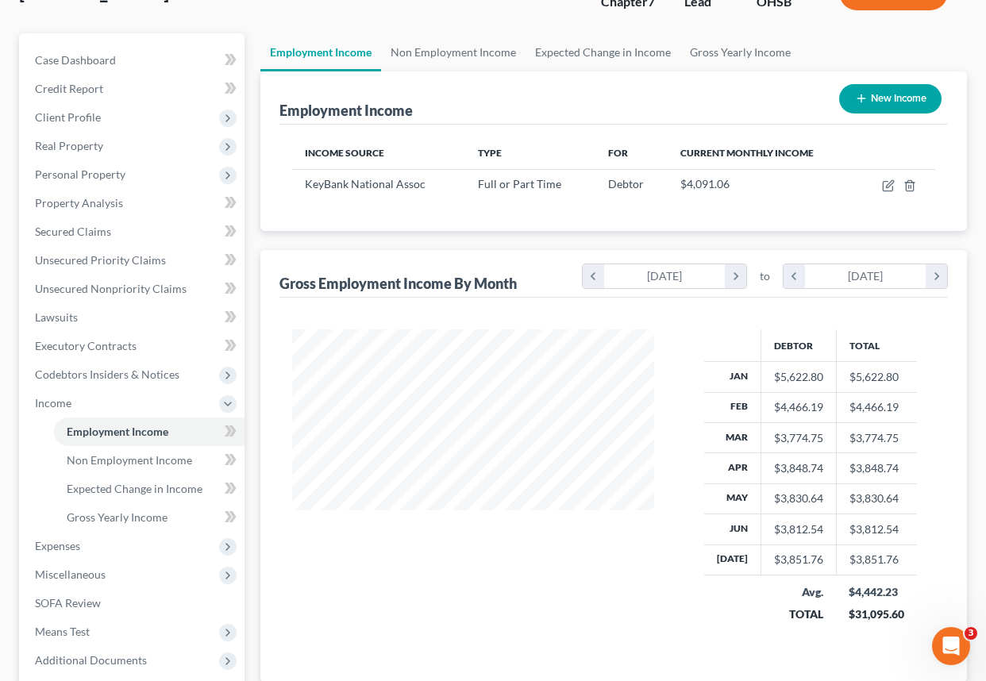
scroll to position [118, 0]
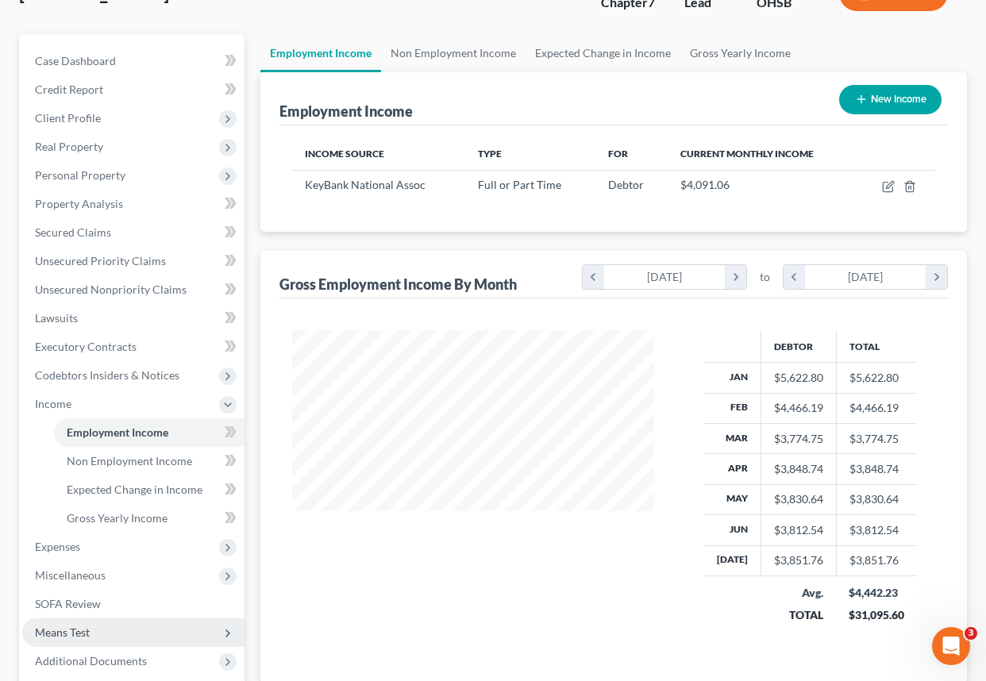
click at [81, 631] on span "Means Test" at bounding box center [62, 633] width 55 height 14
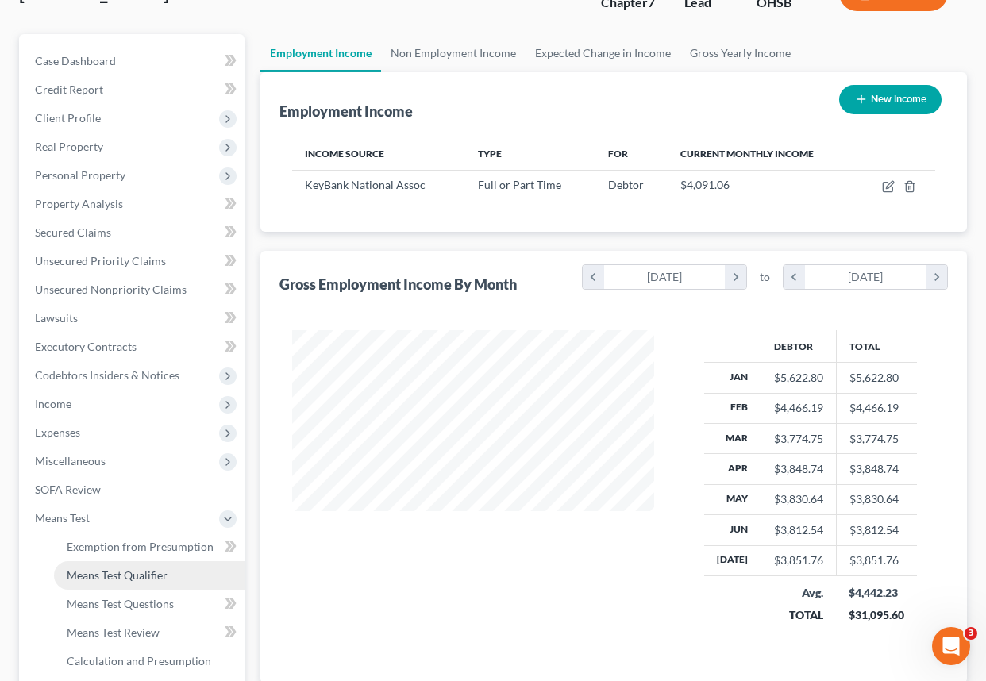
click at [151, 576] on span "Means Test Qualifier" at bounding box center [117, 576] width 101 height 14
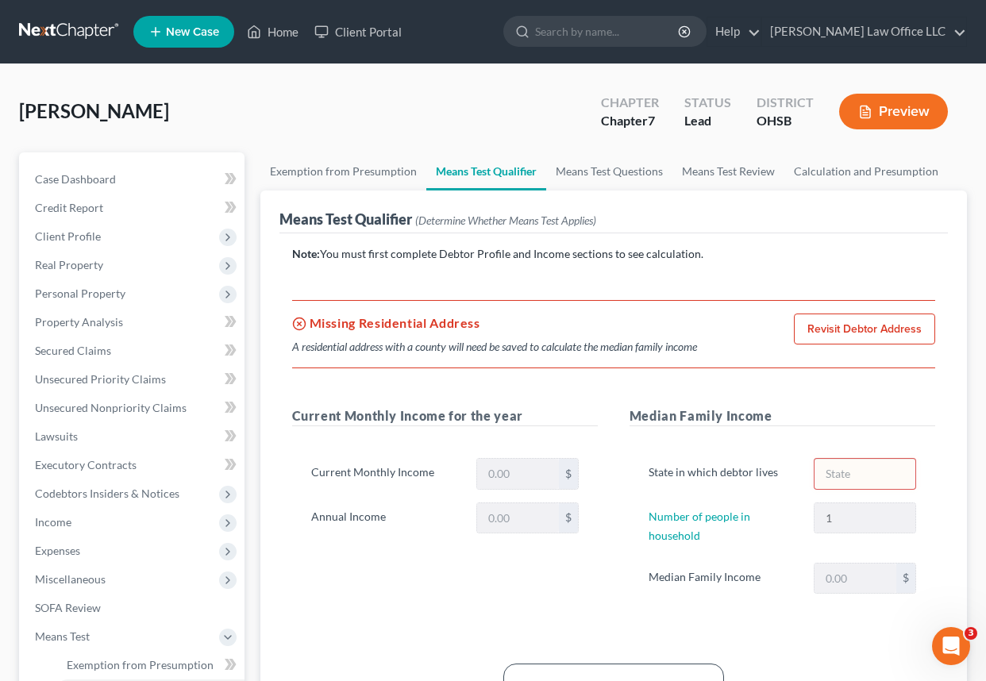
click at [836, 324] on link "Revisit Debtor Address" at bounding box center [864, 330] width 141 height 32
select select "0"
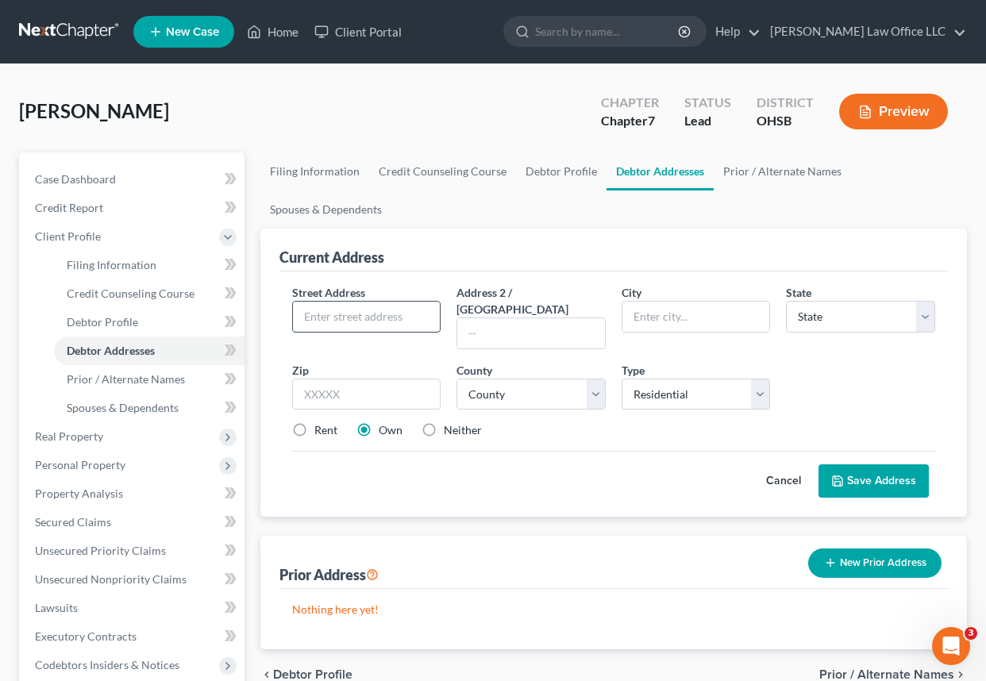
click at [353, 315] on input "text" at bounding box center [367, 317] width 148 height 30
type input "7429 [GEOGRAPHIC_DATA]"
type input "Columbus"
click at [832, 318] on select "State [US_STATE] AK AR AZ CA CO CT DE DC [GEOGRAPHIC_DATA] [GEOGRAPHIC_DATA] GU…" at bounding box center [860, 317] width 149 height 32
select select "36"
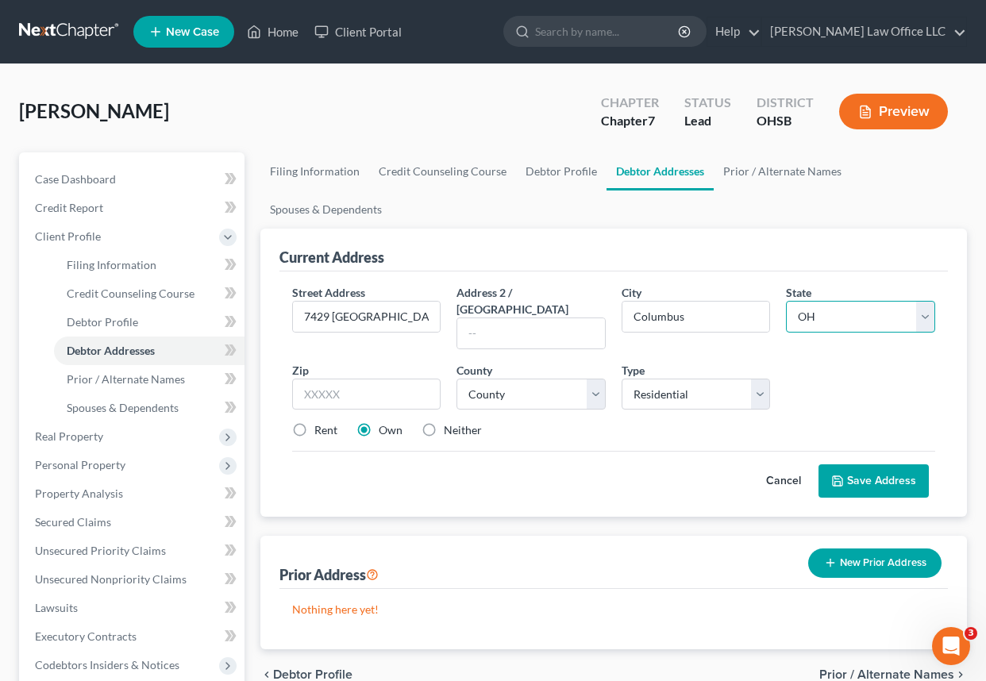
click at [838, 326] on select "State [US_STATE] AK AR AZ CA CO CT DE DC [GEOGRAPHIC_DATA] [GEOGRAPHIC_DATA] GU…" at bounding box center [860, 317] width 149 height 32
click at [361, 379] on input "text" at bounding box center [366, 395] width 149 height 32
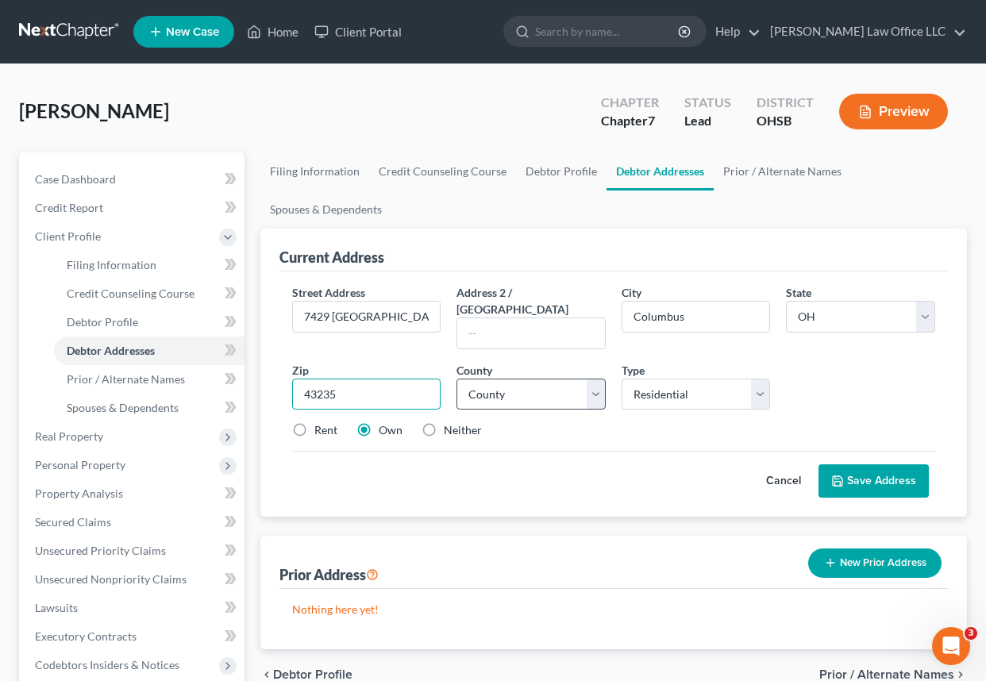
type input "43235"
click at [488, 379] on select "County [GEOGRAPHIC_DATA] [GEOGRAPHIC_DATA] [GEOGRAPHIC_DATA] [GEOGRAPHIC_DATA] …" at bounding box center [531, 395] width 149 height 32
select select "24"
click at [457, 379] on select "County [GEOGRAPHIC_DATA] [GEOGRAPHIC_DATA] [GEOGRAPHIC_DATA] [GEOGRAPHIC_DATA] …" at bounding box center [531, 395] width 149 height 32
click at [630, 451] on div "Cancel Save Address" at bounding box center [614, 474] width 644 height 47
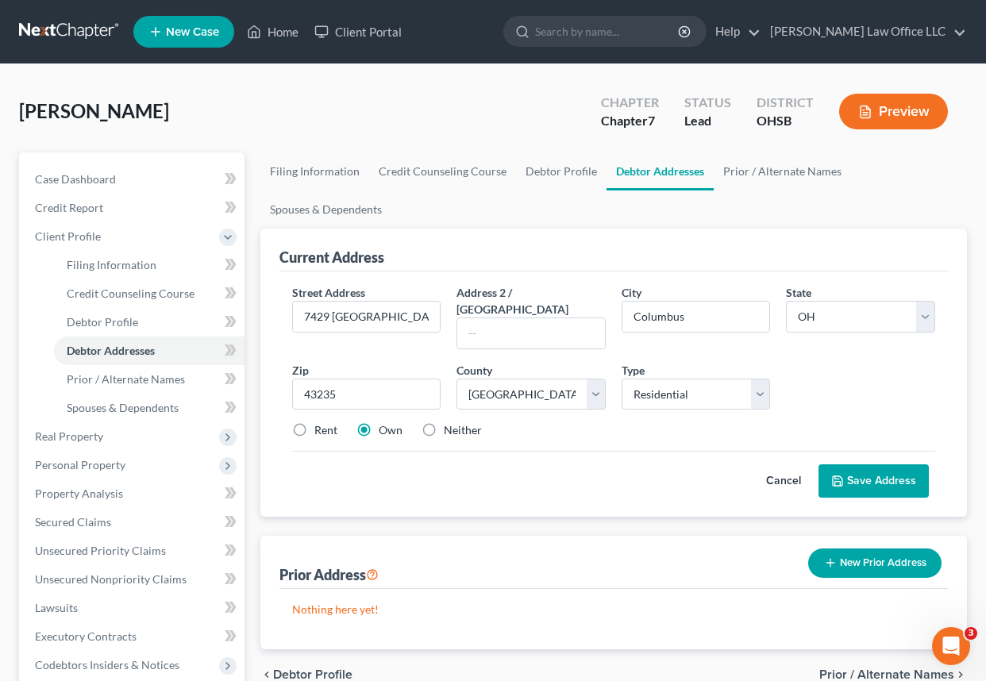
drag, startPoint x: 430, startPoint y: 415, endPoint x: 453, endPoint y: 419, distance: 24.3
click at [444, 423] on label "Neither" at bounding box center [463, 431] width 38 height 16
click at [450, 423] on input "Neither" at bounding box center [455, 428] width 10 height 10
radio input "true"
click at [844, 475] on icon at bounding box center [838, 481] width 13 height 13
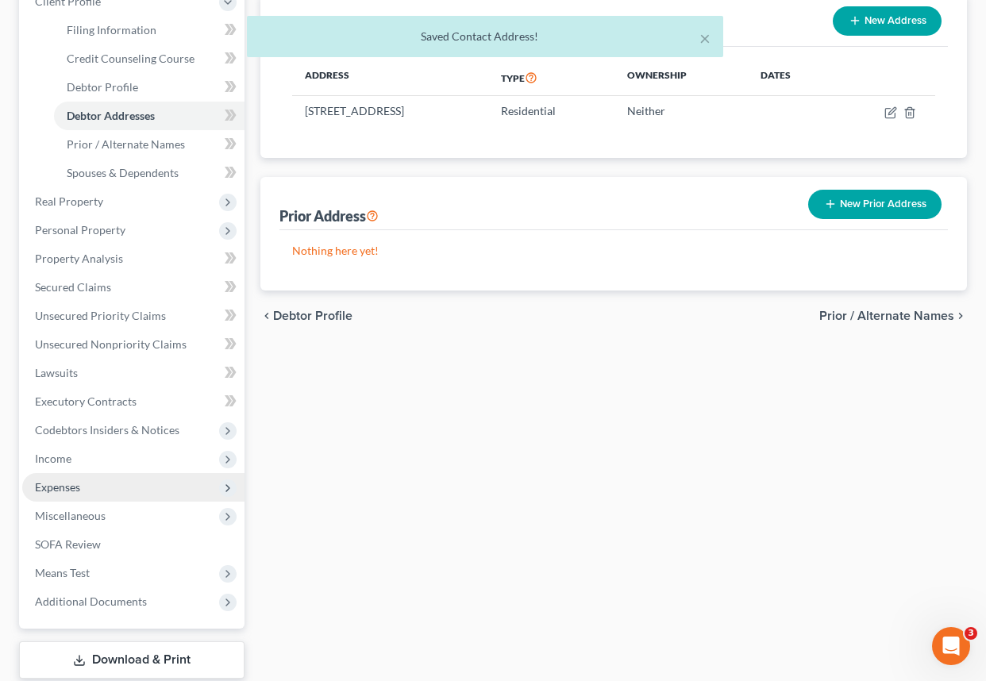
scroll to position [238, 0]
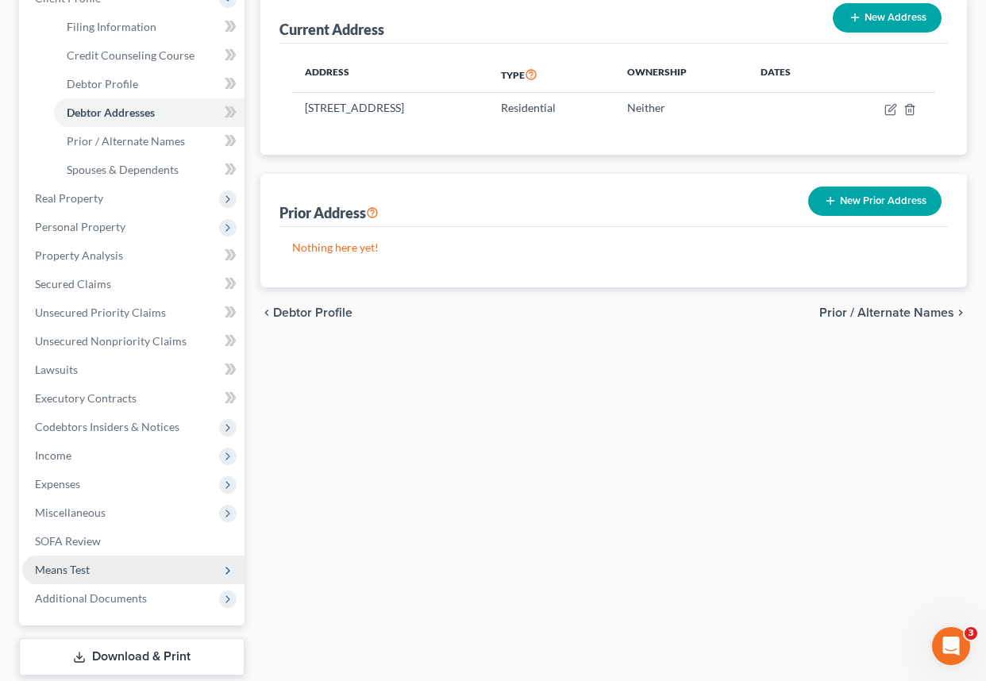
click at [110, 570] on span "Means Test" at bounding box center [133, 570] width 222 height 29
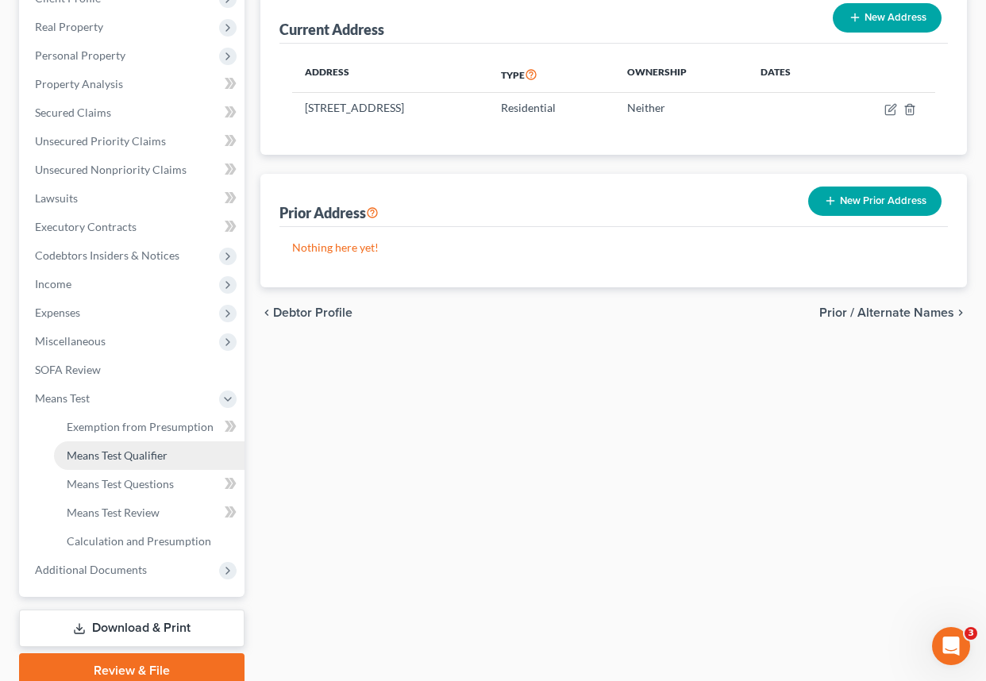
click at [110, 460] on span "Means Test Qualifier" at bounding box center [117, 456] width 101 height 14
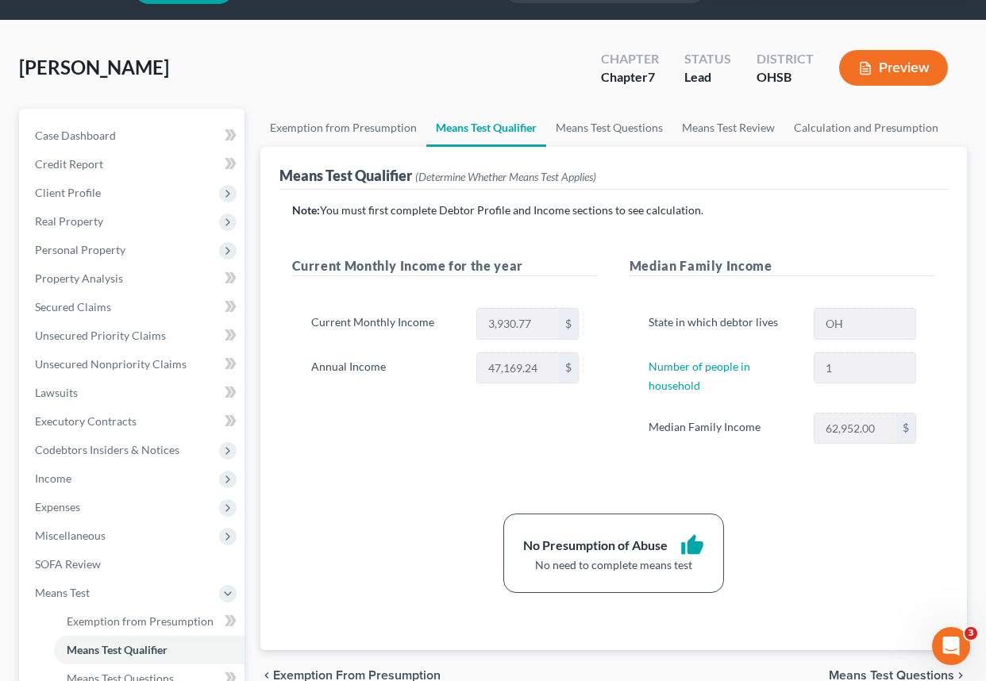
scroll to position [79, 0]
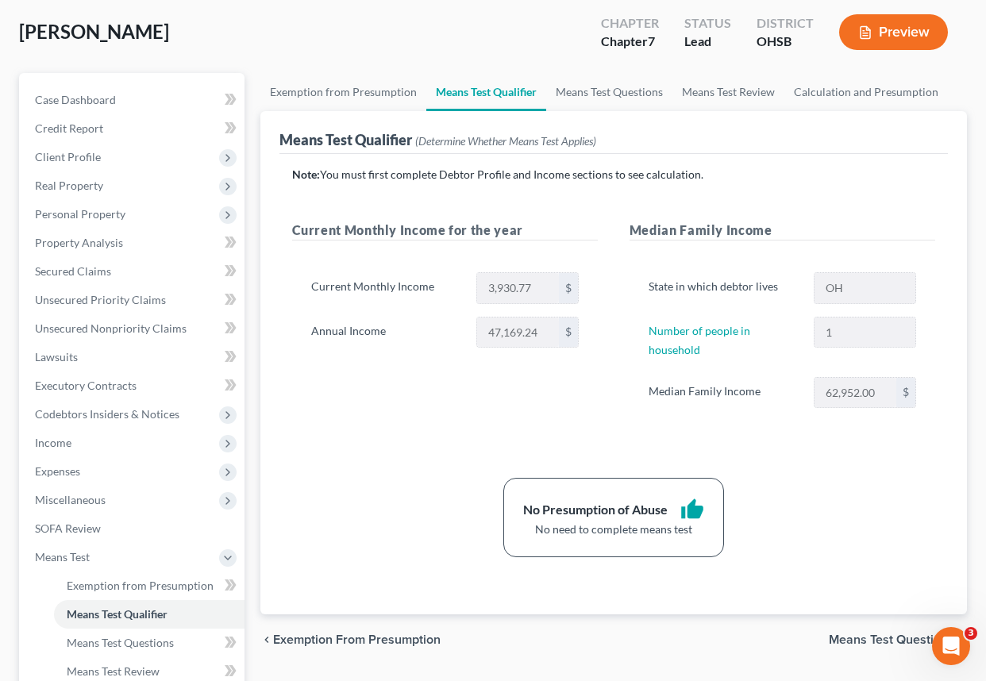
click at [334, 36] on div "[PERSON_NAME] Upgraded Chapter Chapter 7 Status Lead District [GEOGRAPHIC_DATA]…" at bounding box center [493, 38] width 948 height 69
